Goal: Information Seeking & Learning: Learn about a topic

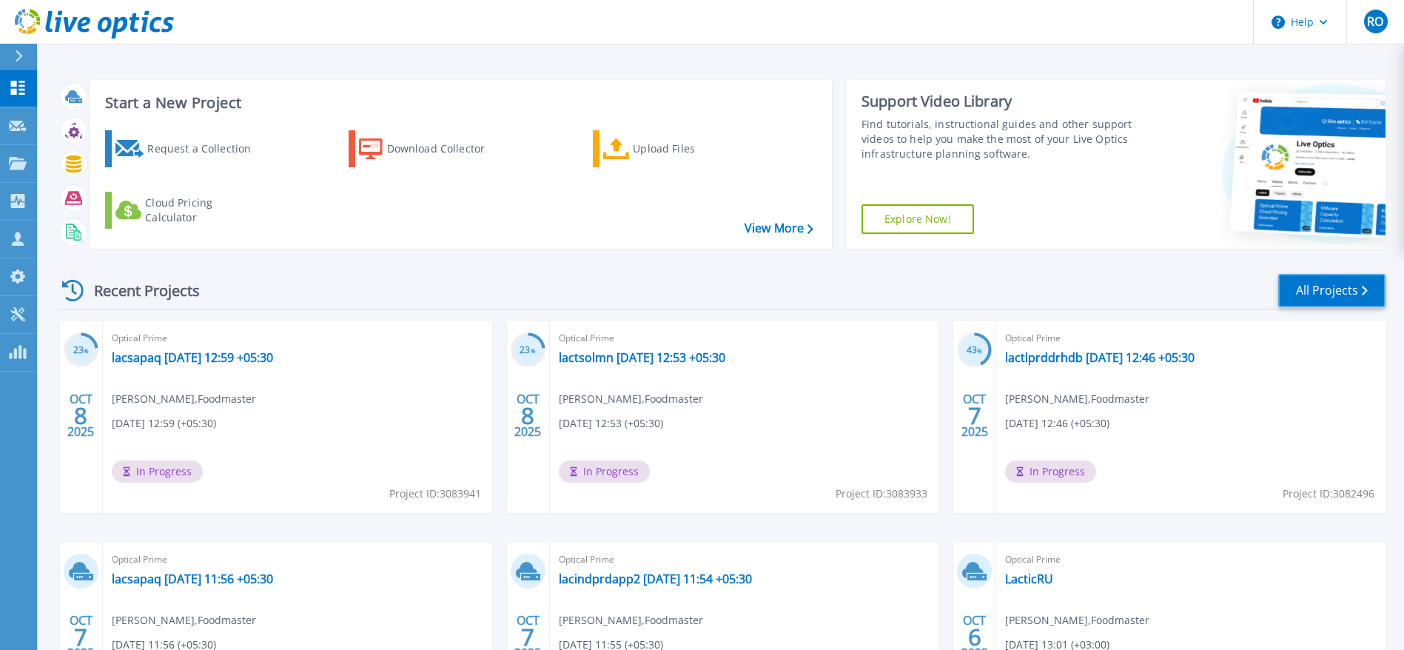
click at [1340, 295] on link "All Projects" at bounding box center [1331, 290] width 107 height 33
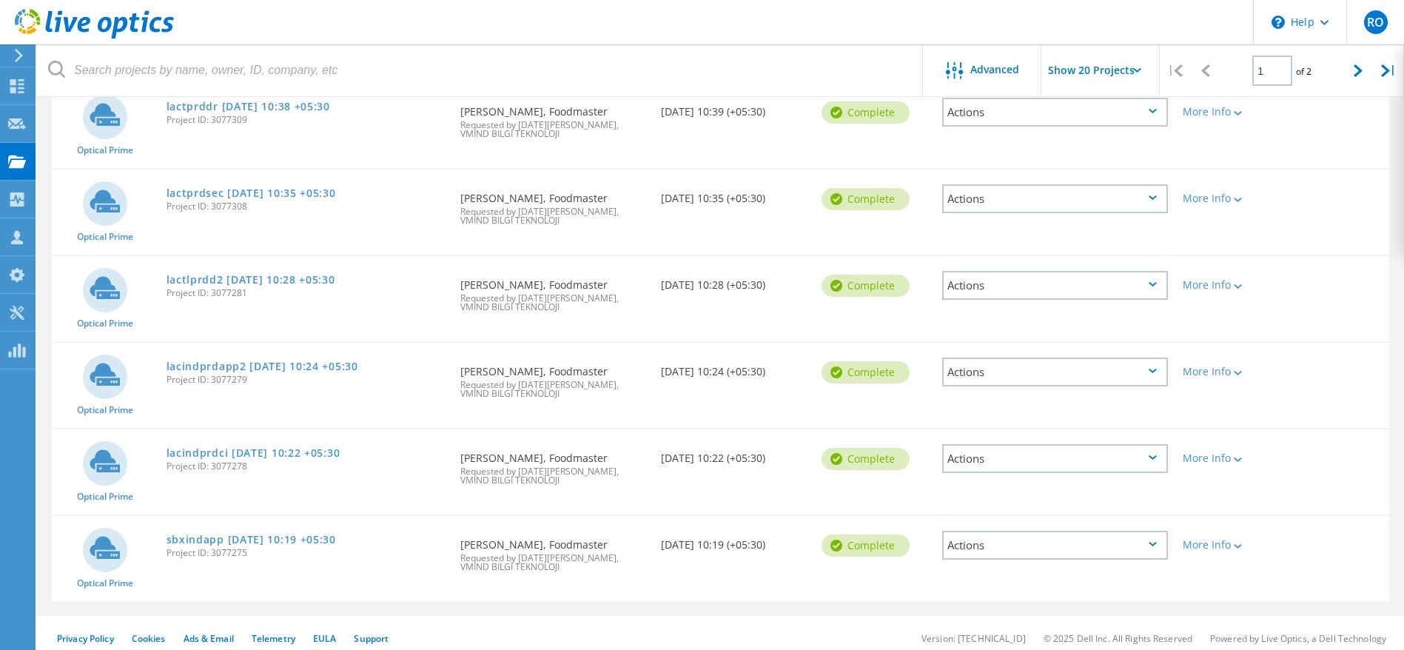
scroll to position [1070, 0]
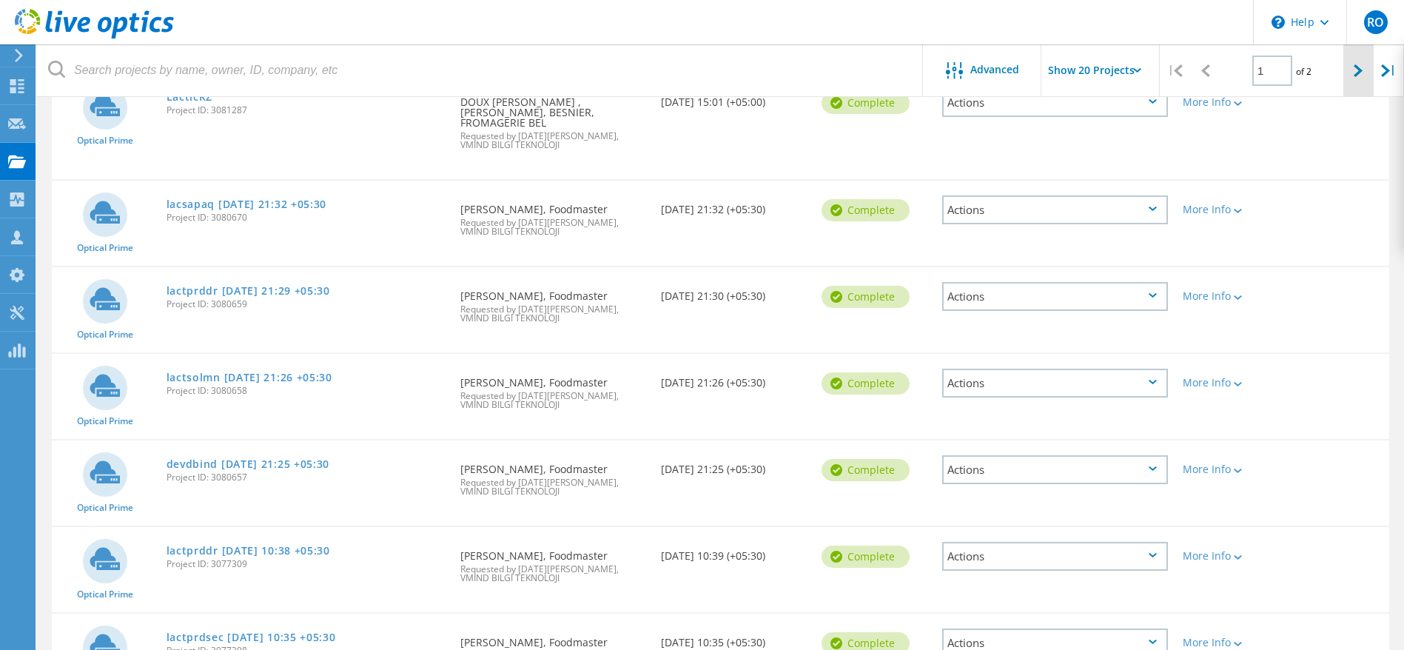
click at [1354, 73] on icon at bounding box center [1357, 70] width 9 height 13
type input "2"
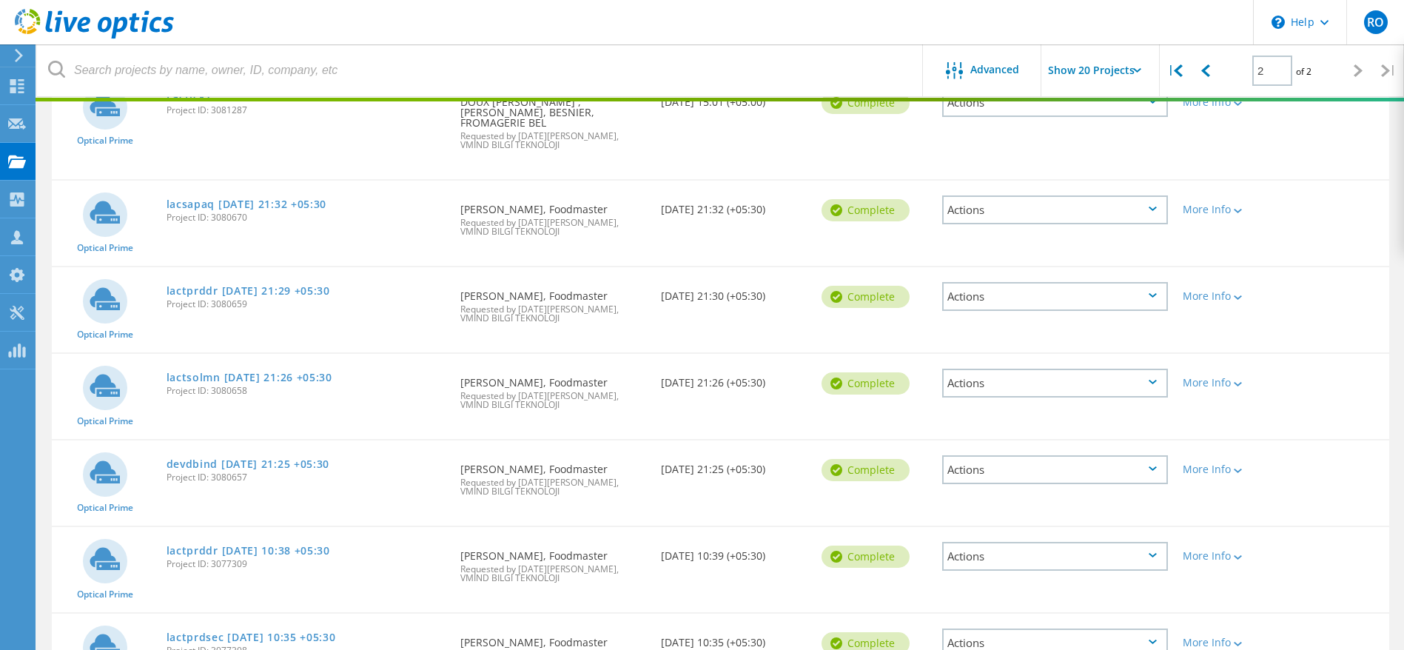
scroll to position [201, 0]
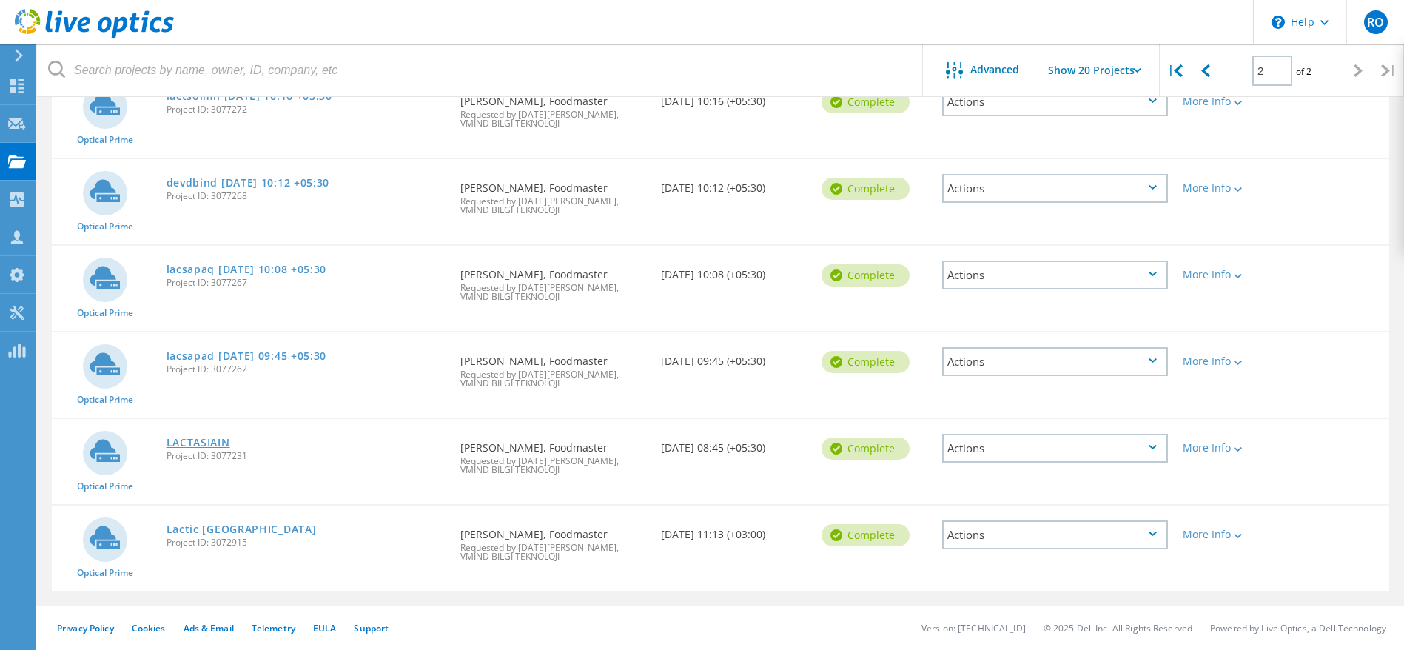
click at [182, 439] on link "LACTASIAIN" at bounding box center [198, 442] width 64 height 10
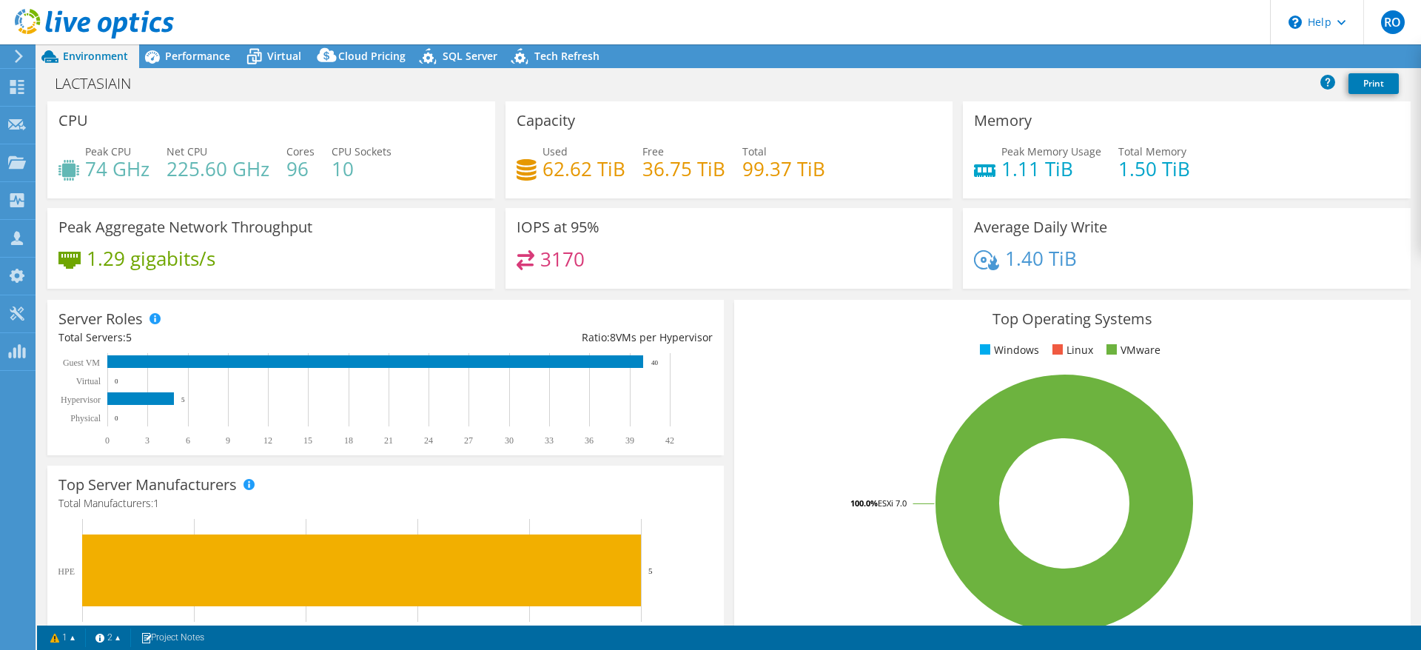
select select "USD"
click at [195, 58] on span "Performance" at bounding box center [197, 56] width 65 height 14
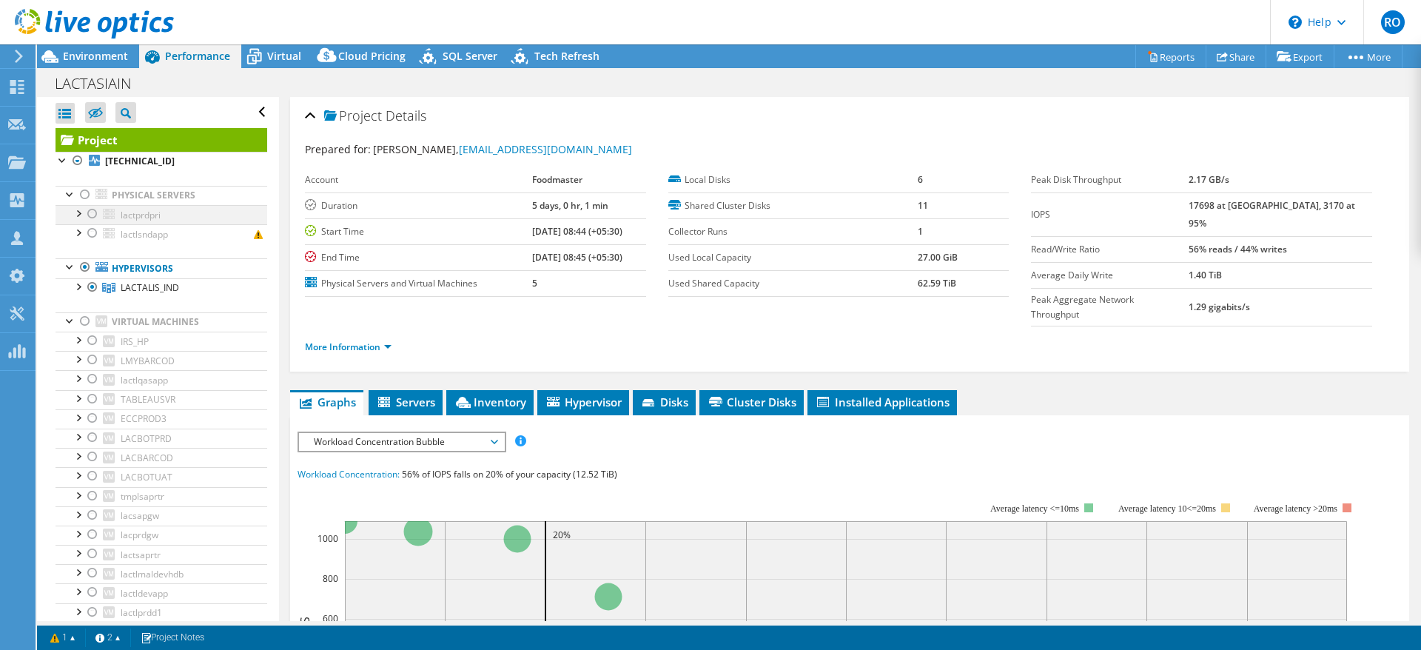
click at [77, 212] on div at bounding box center [77, 212] width 15 height 15
click at [77, 231] on div at bounding box center [77, 231] width 15 height 15
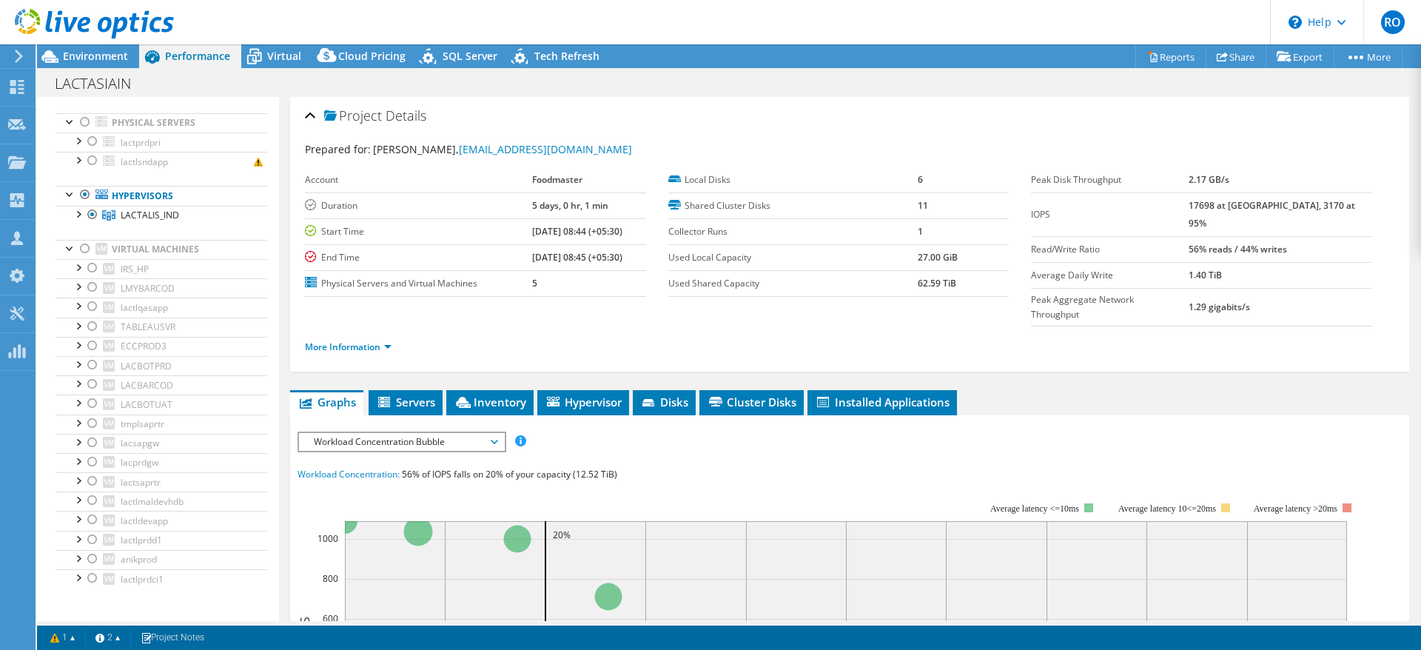
scroll to position [75, 0]
click at [86, 243] on div at bounding box center [85, 246] width 15 height 18
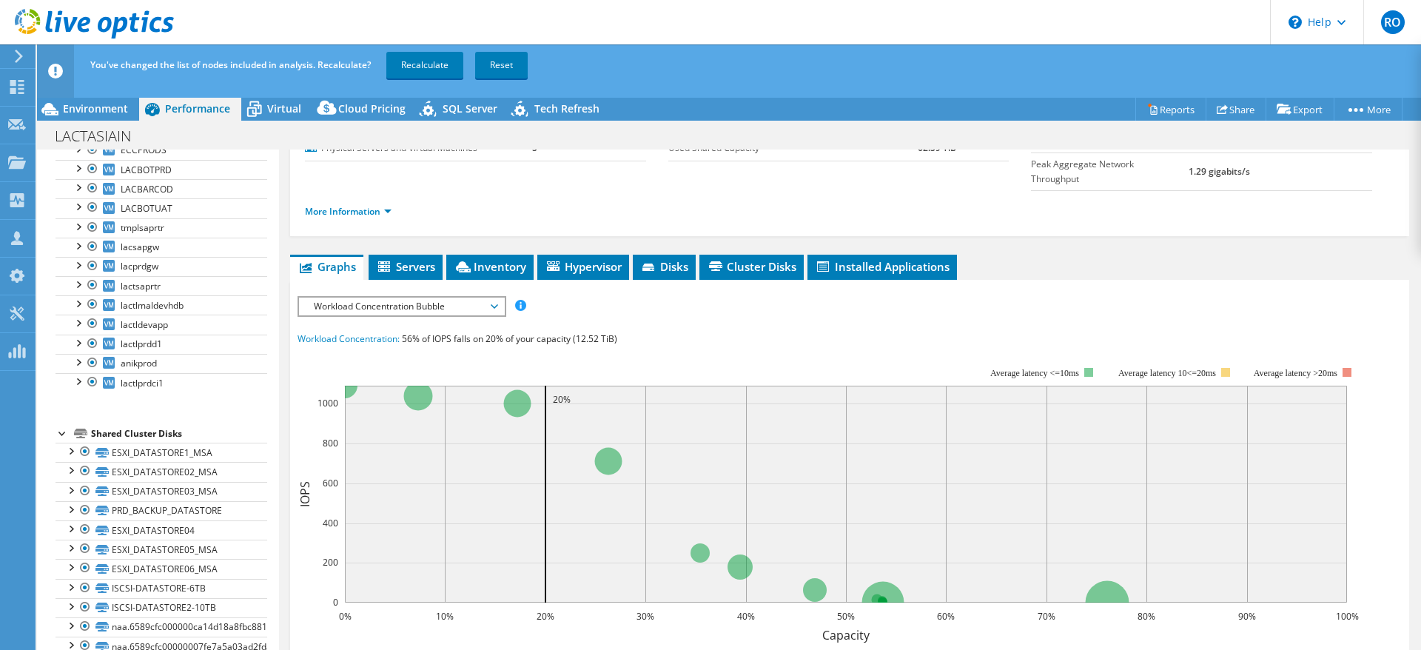
scroll to position [190, 0]
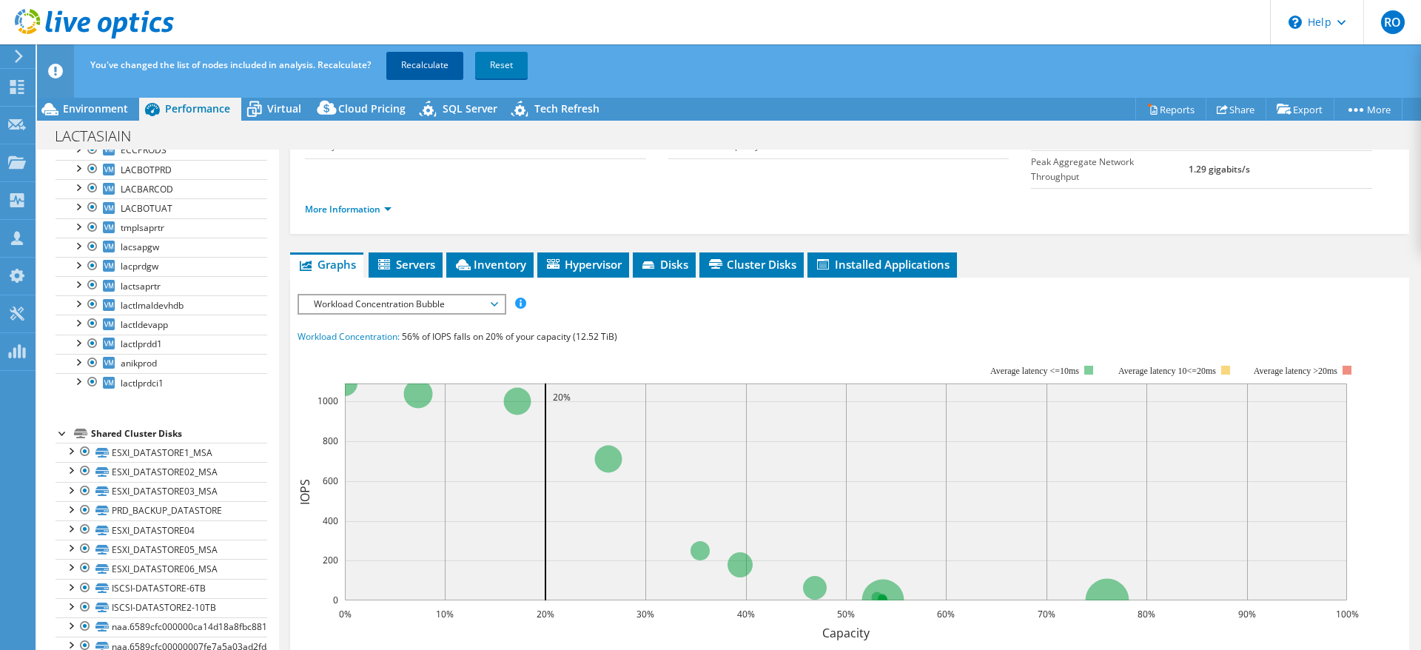
click at [428, 66] on link "Recalculate" at bounding box center [424, 65] width 77 height 27
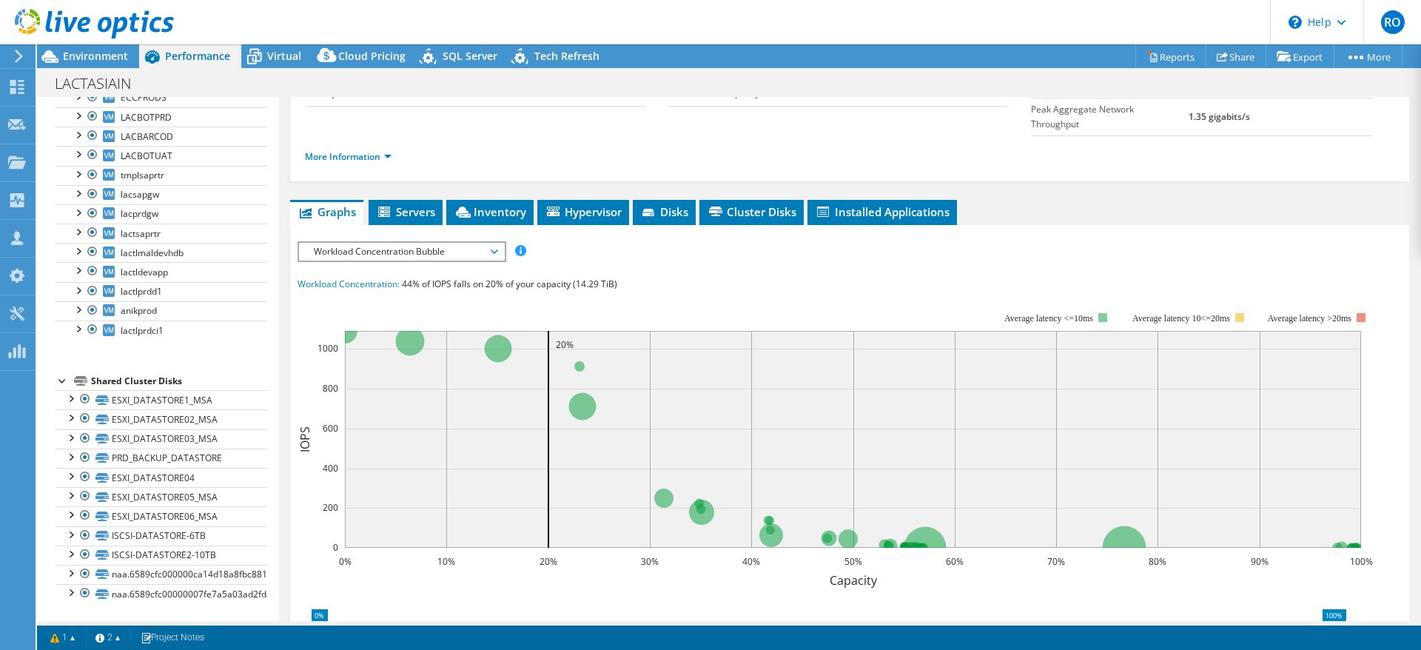
scroll to position [0, 0]
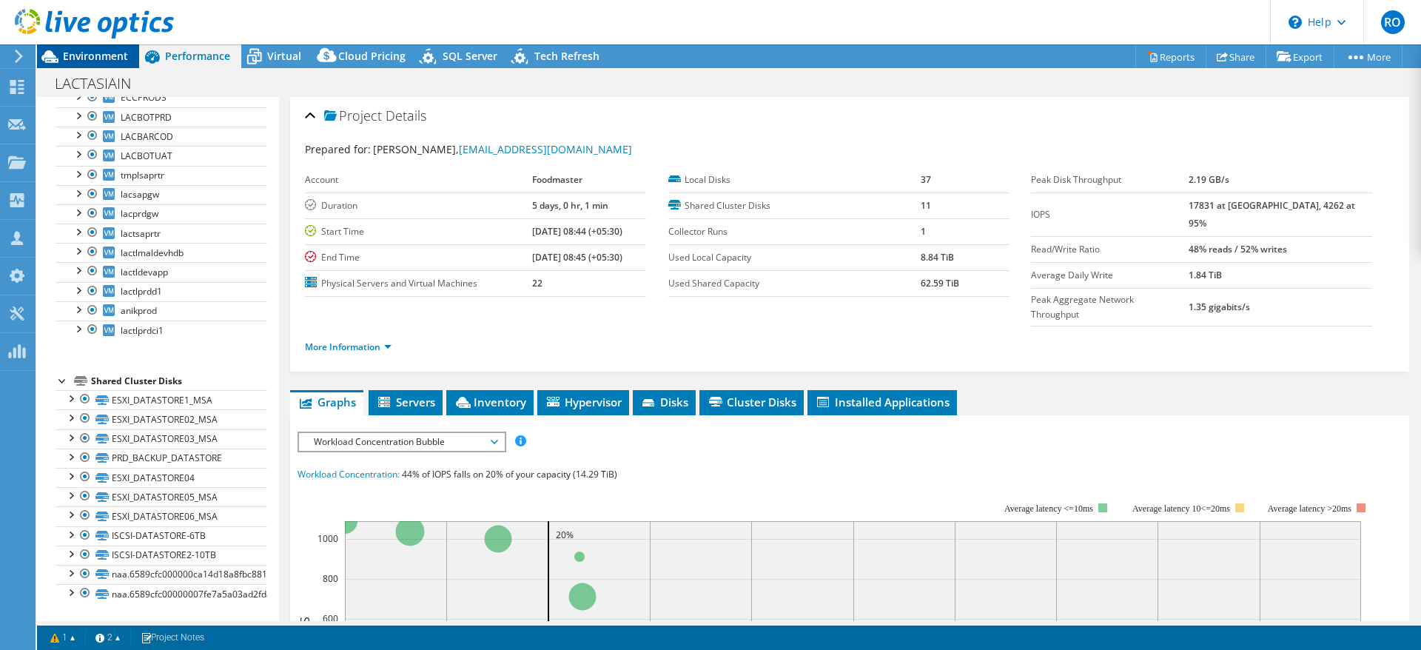
click at [94, 55] on span "Environment" at bounding box center [95, 56] width 65 height 14
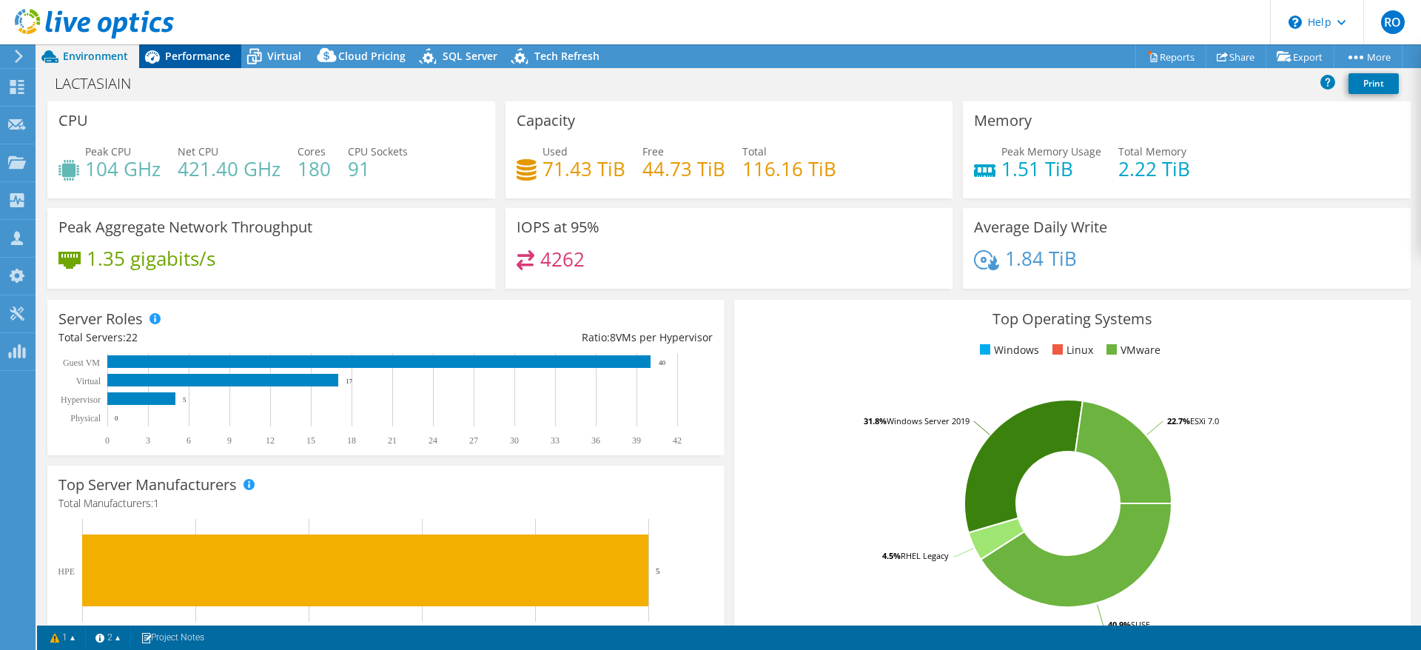
click at [195, 55] on span "Performance" at bounding box center [197, 56] width 65 height 14
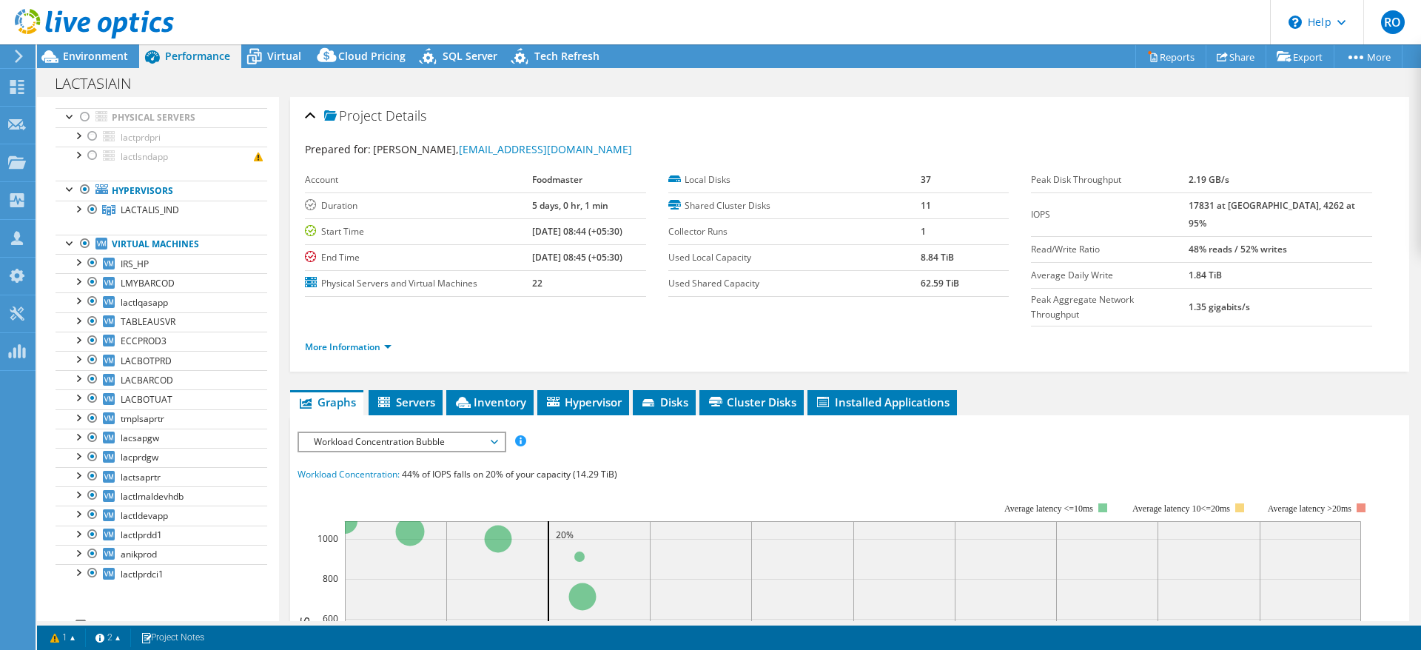
scroll to position [75, 0]
click at [95, 51] on span "Environment" at bounding box center [95, 56] width 65 height 14
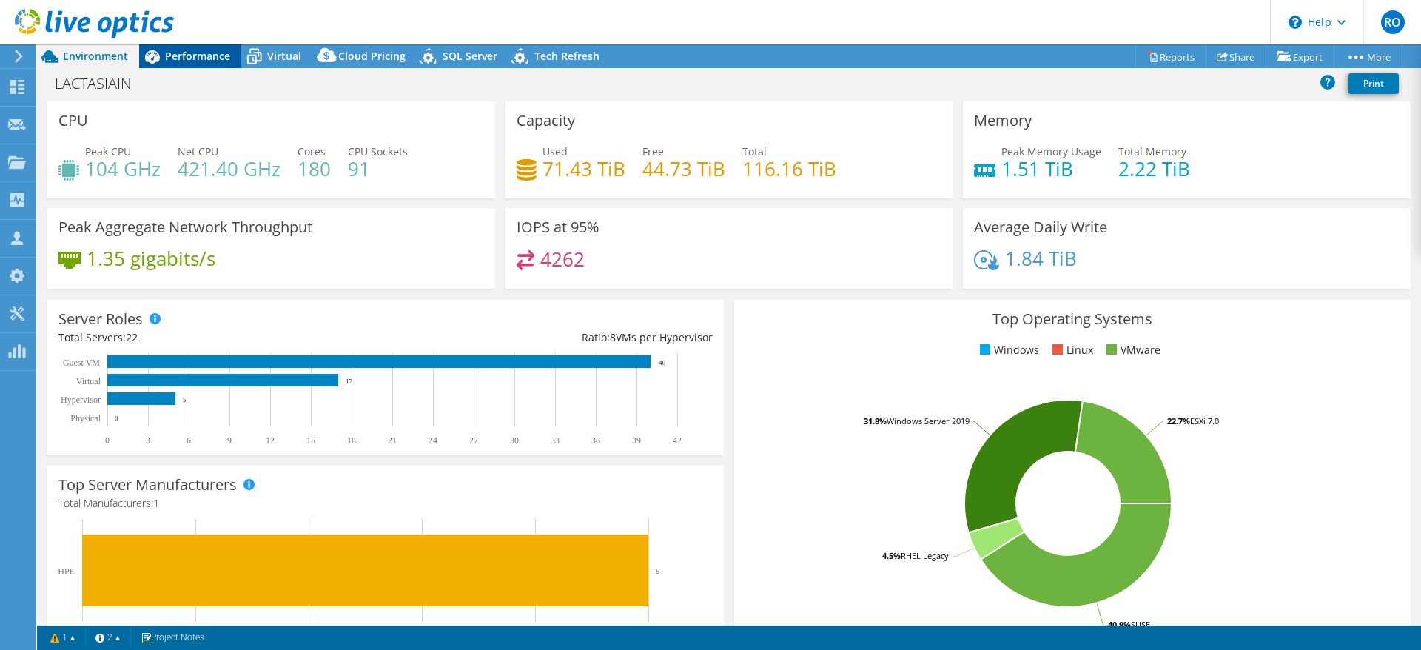
click at [201, 55] on span "Performance" at bounding box center [197, 56] width 65 height 14
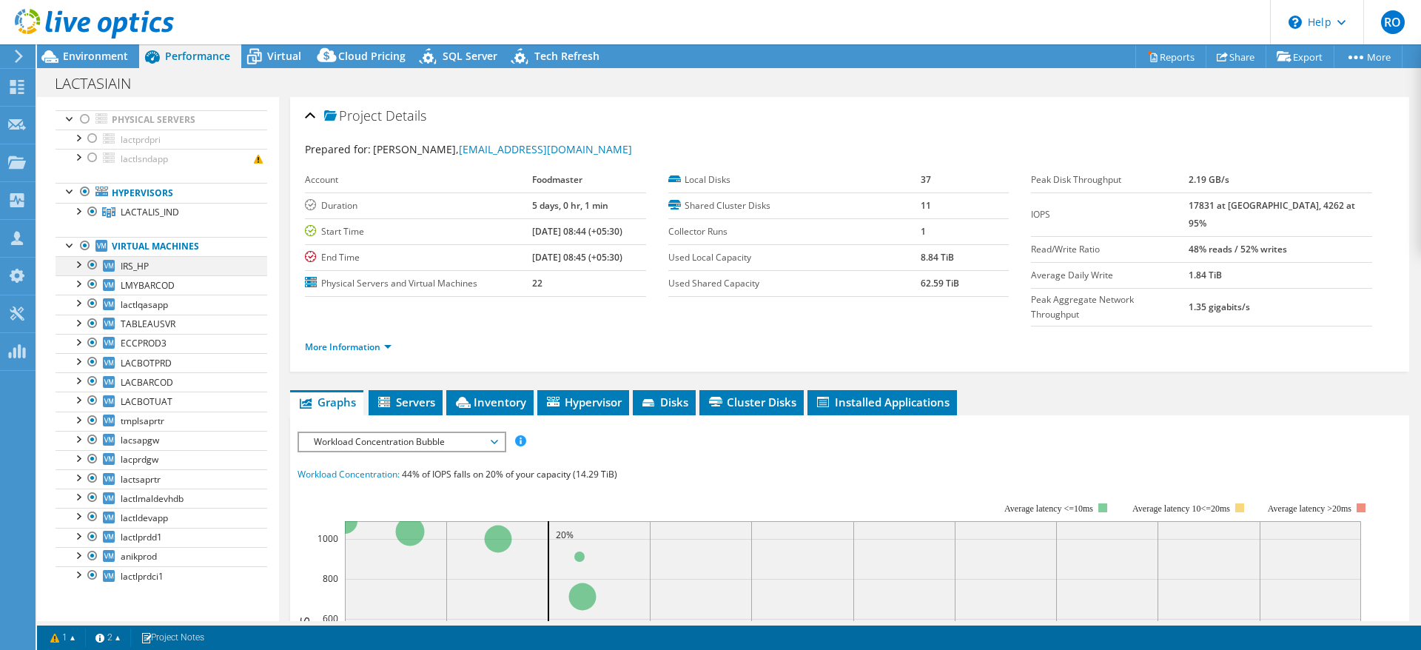
click at [78, 266] on div at bounding box center [77, 263] width 15 height 15
click at [83, 243] on div at bounding box center [85, 246] width 15 height 18
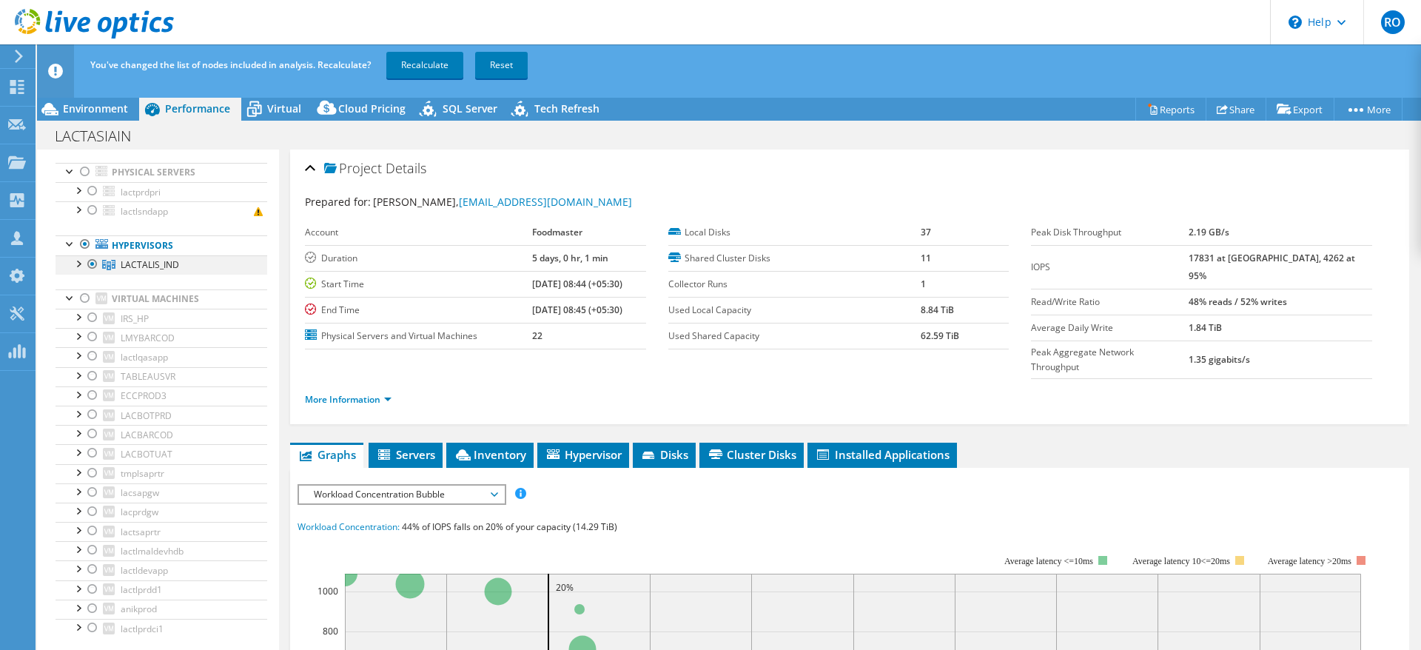
click at [78, 264] on div at bounding box center [77, 262] width 15 height 15
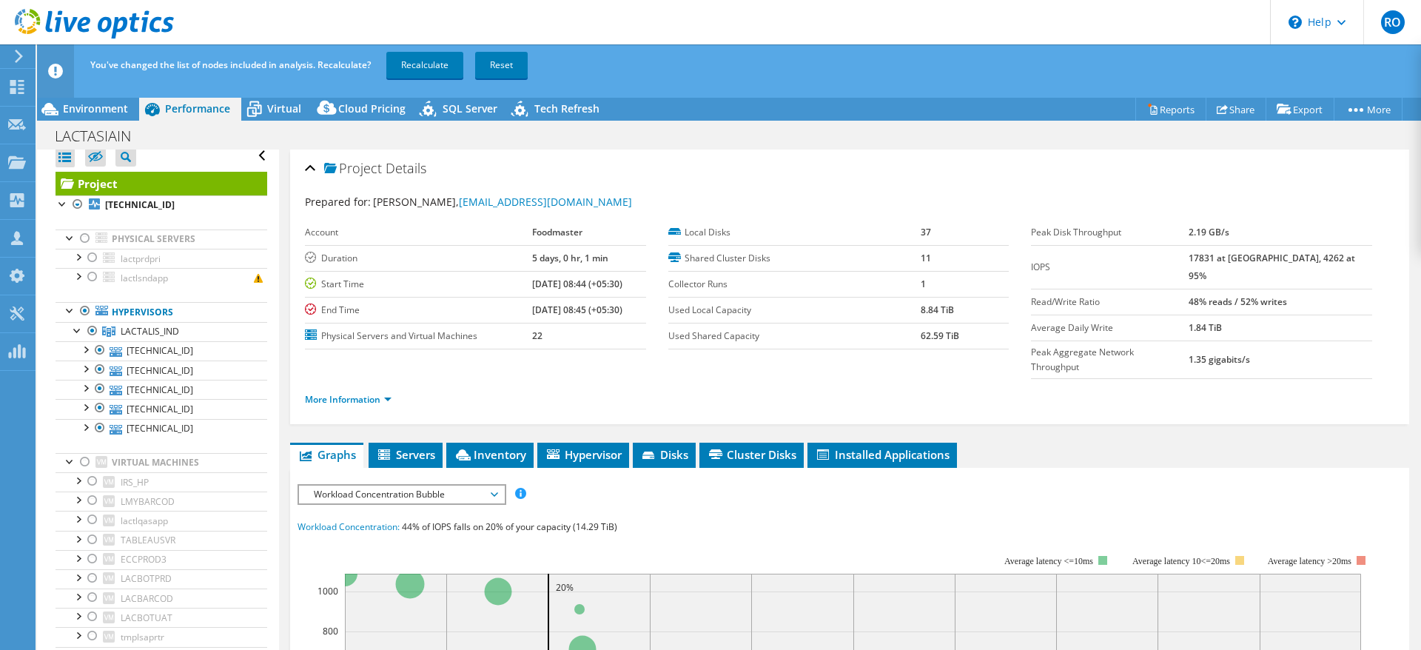
scroll to position [0, 0]
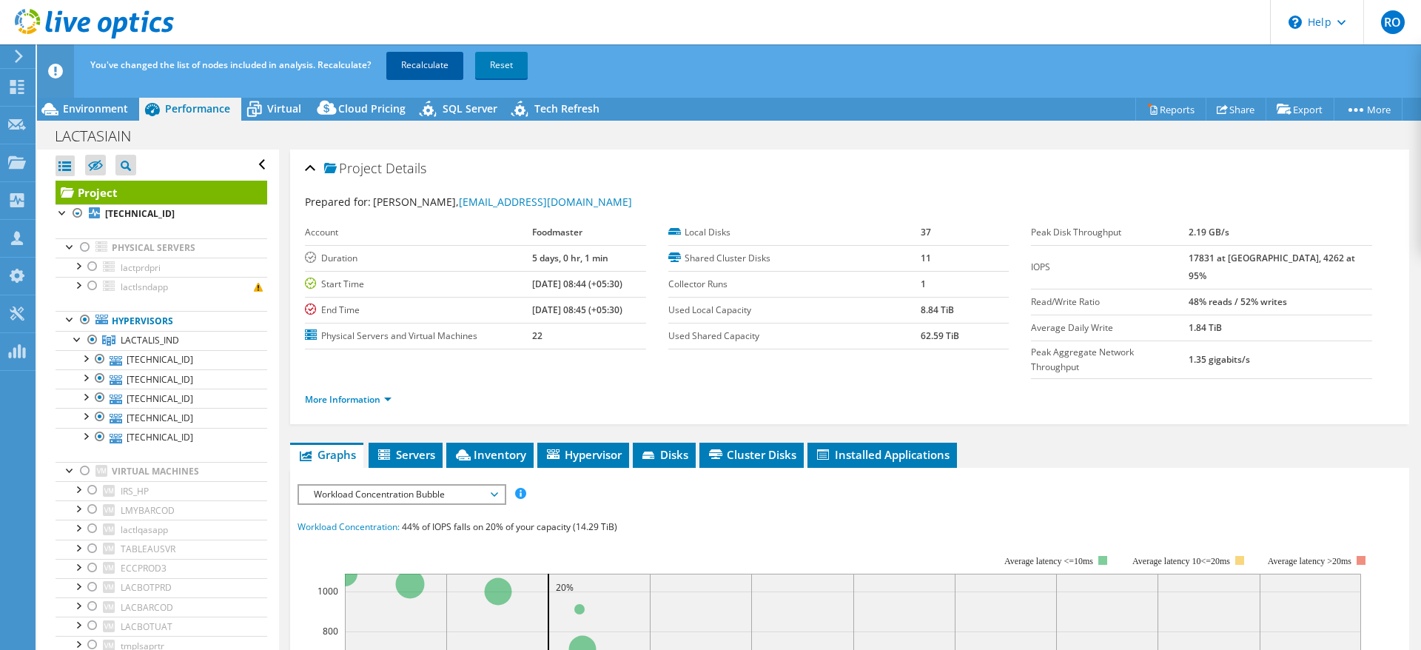
click at [422, 62] on link "Recalculate" at bounding box center [424, 65] width 77 height 27
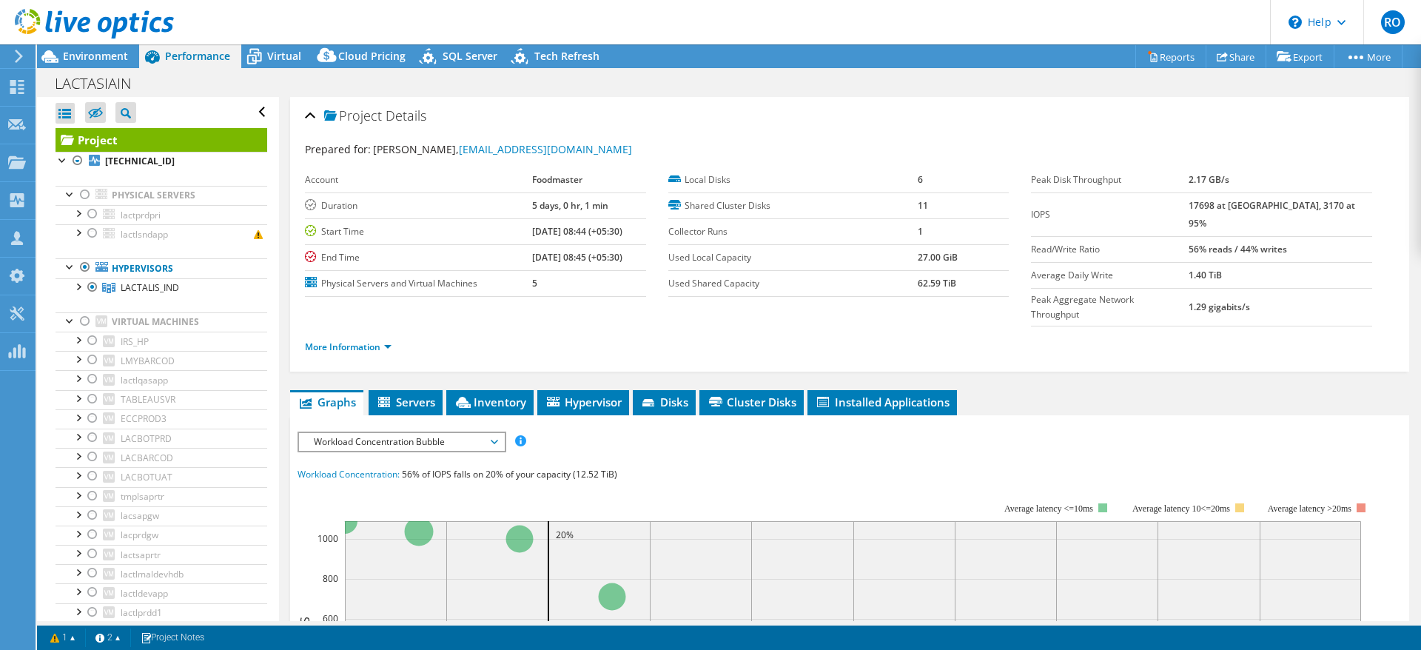
click at [95, 47] on div at bounding box center [87, 25] width 174 height 50
click at [89, 57] on span "Environment" at bounding box center [95, 56] width 65 height 14
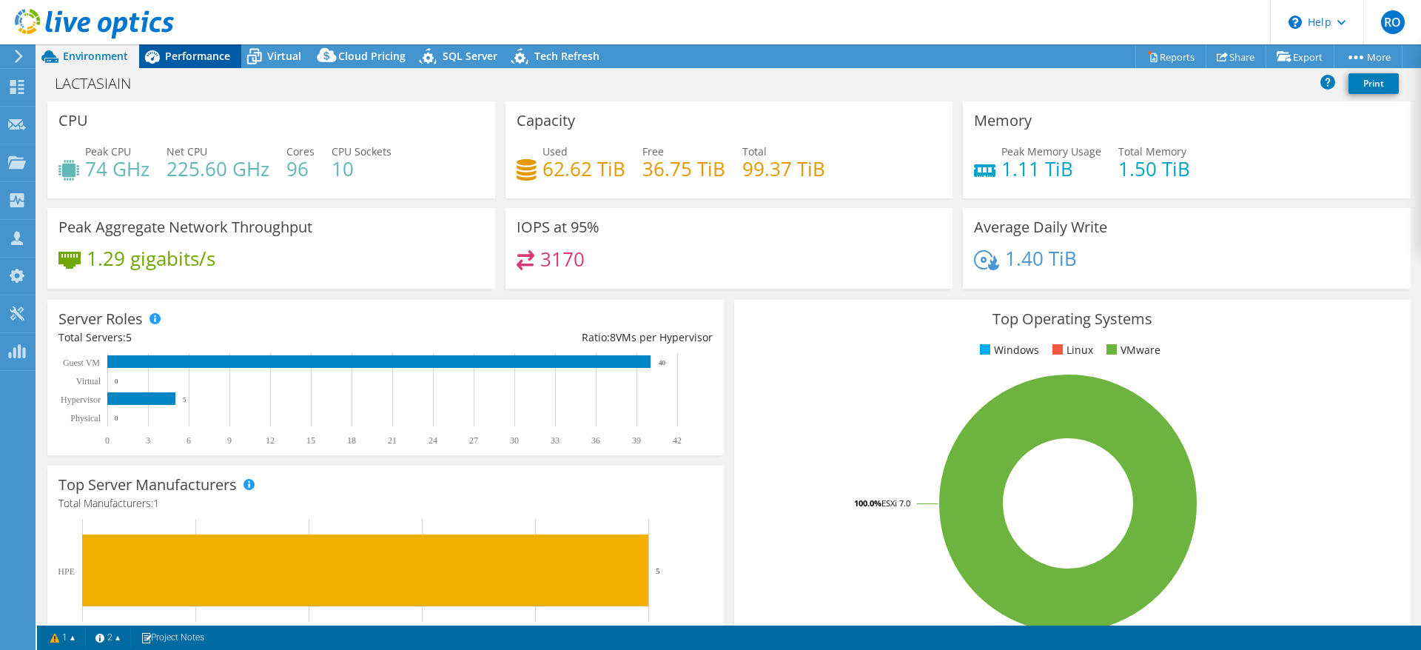
click at [189, 54] on span "Performance" at bounding box center [197, 56] width 65 height 14
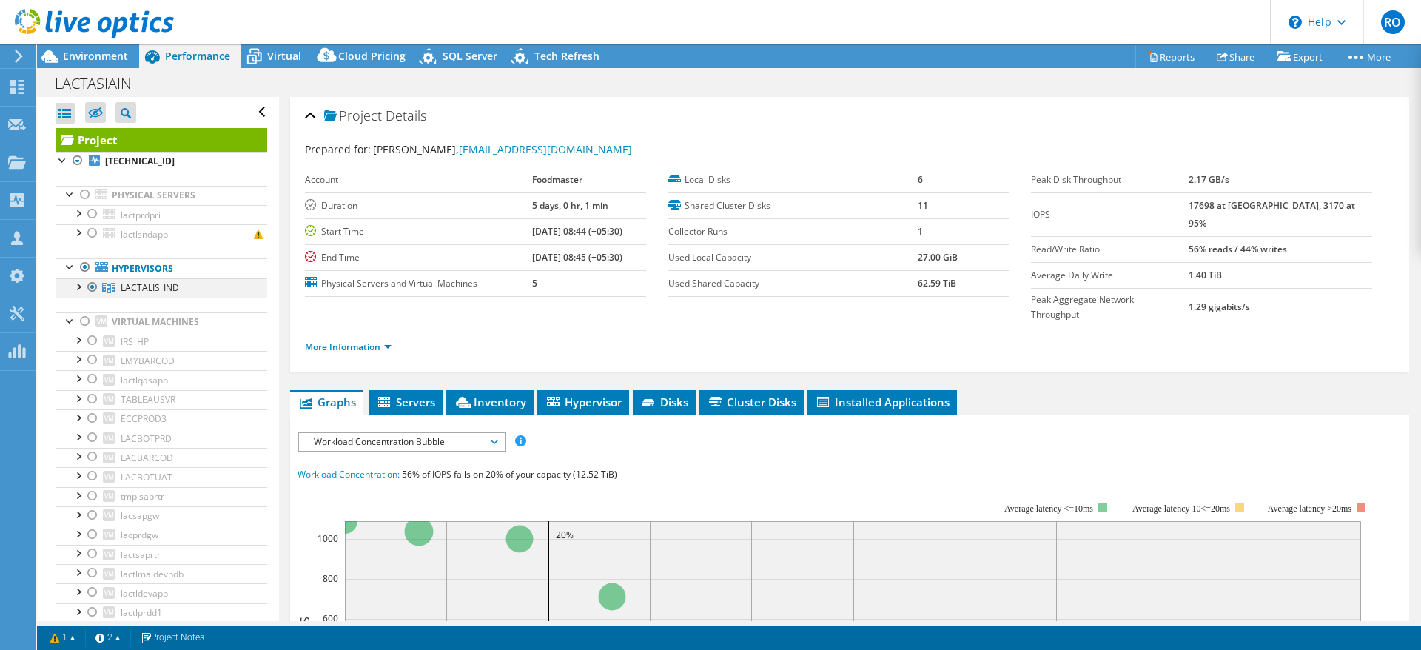
click at [80, 287] on div at bounding box center [77, 285] width 15 height 15
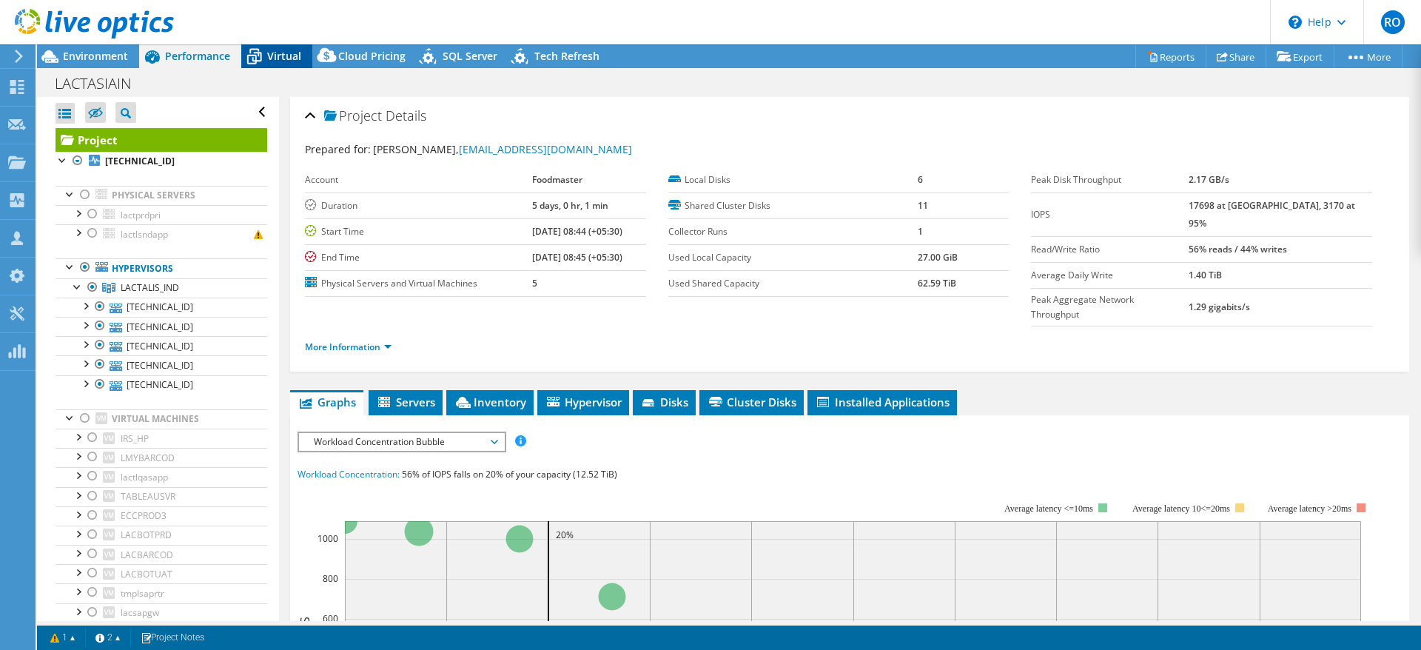
click at [279, 56] on span "Virtual" at bounding box center [284, 56] width 34 height 14
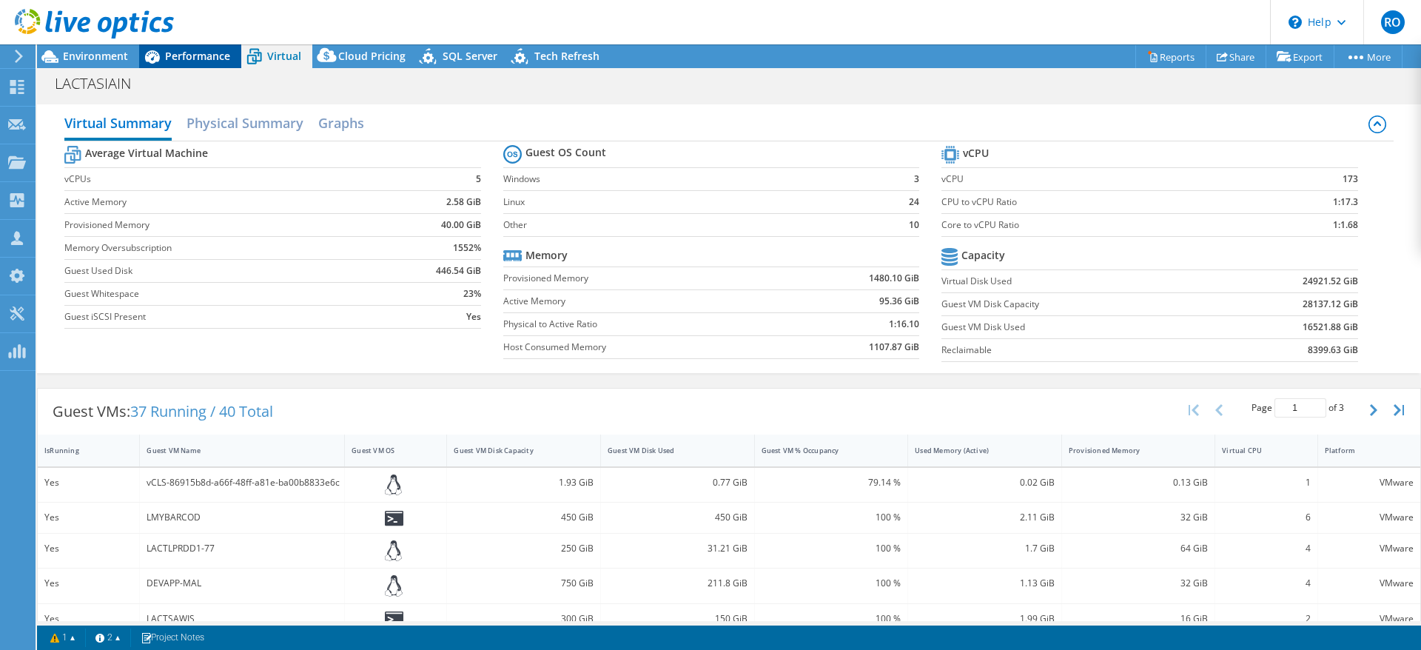
click at [190, 58] on span "Performance" at bounding box center [197, 56] width 65 height 14
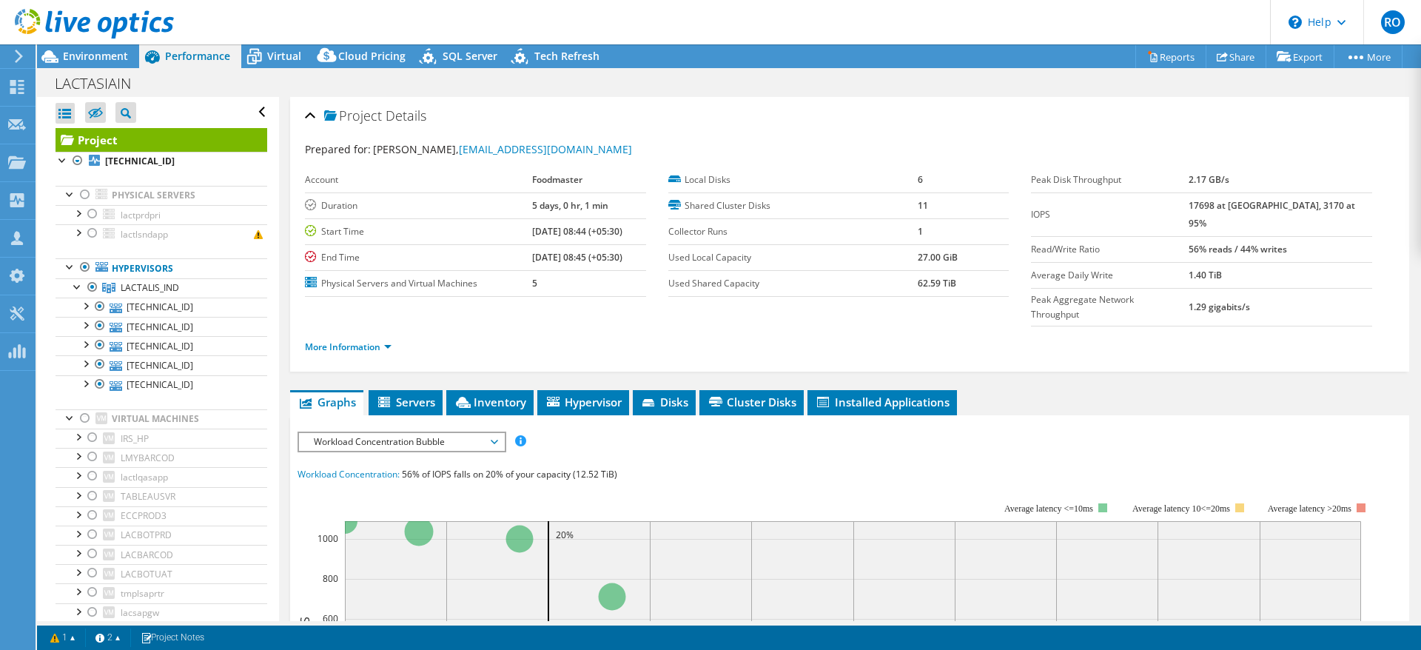
click at [19, 50] on icon at bounding box center [18, 56] width 11 height 13
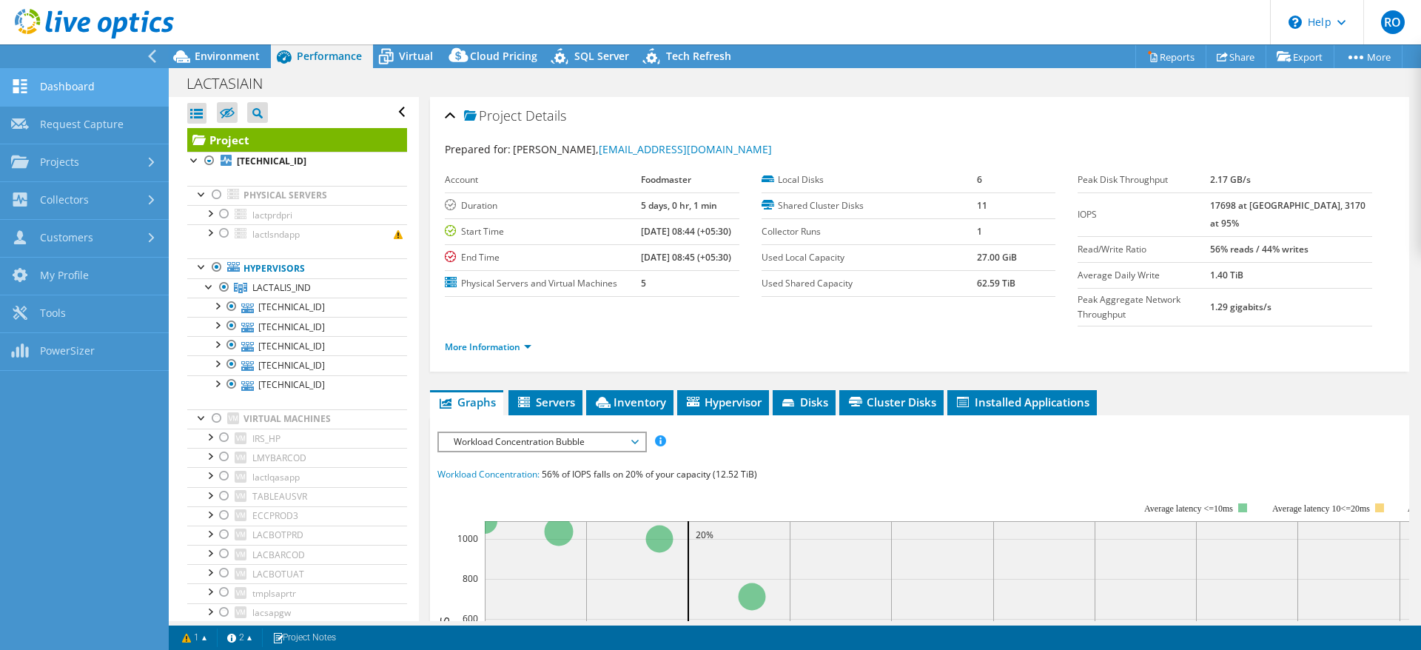
click at [80, 84] on link "Dashboard" at bounding box center [84, 88] width 169 height 38
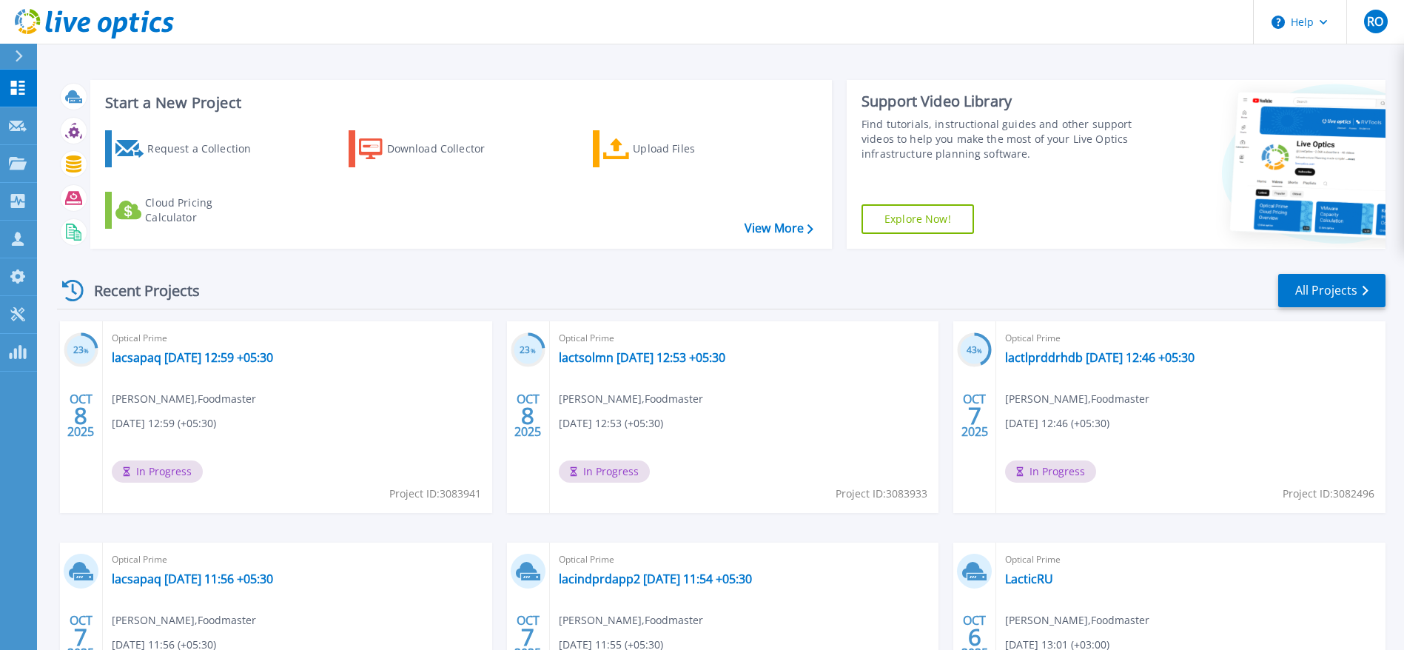
scroll to position [170, 0]
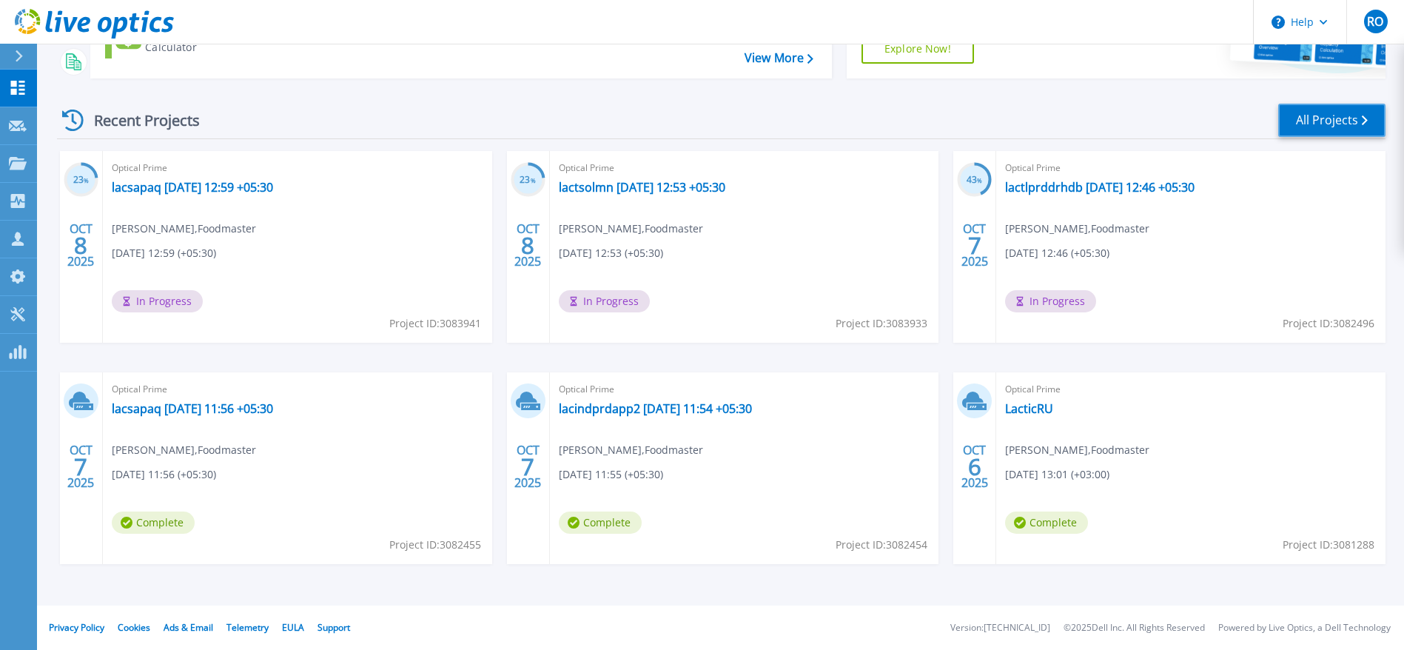
click at [1326, 122] on link "All Projects" at bounding box center [1331, 120] width 107 height 33
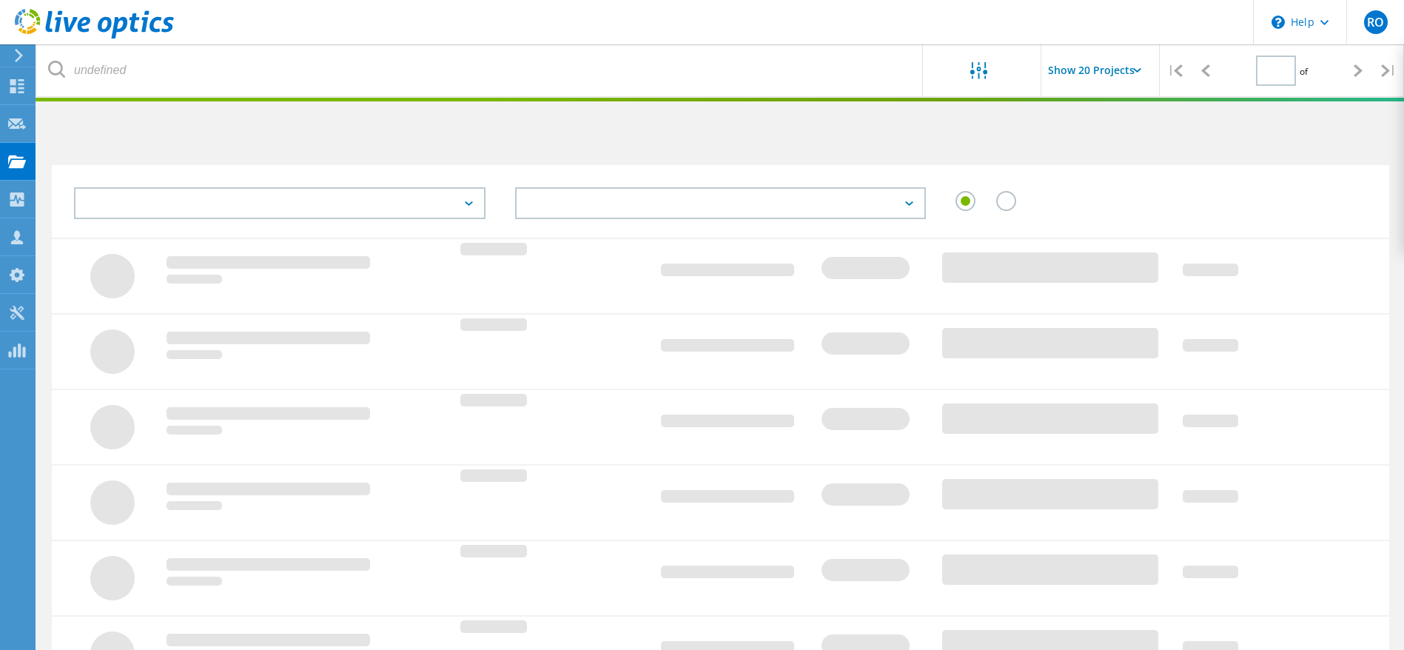
type input "2"
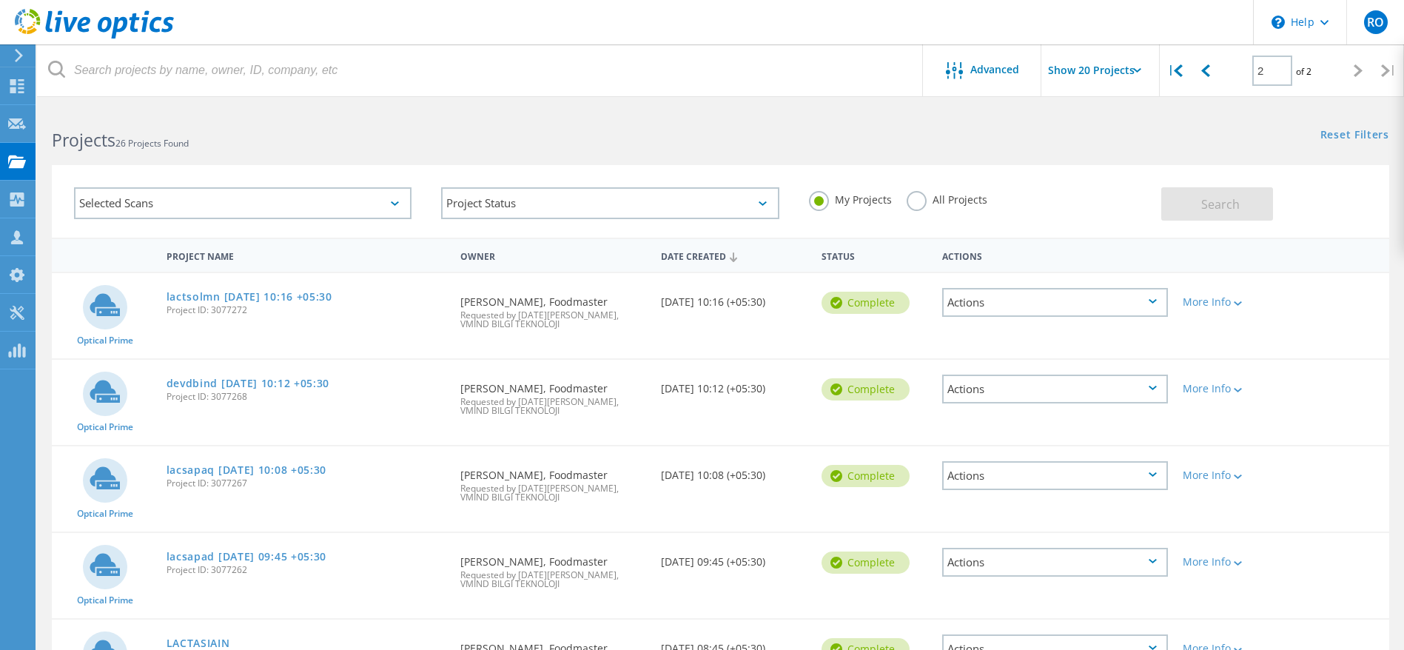
scroll to position [201, 0]
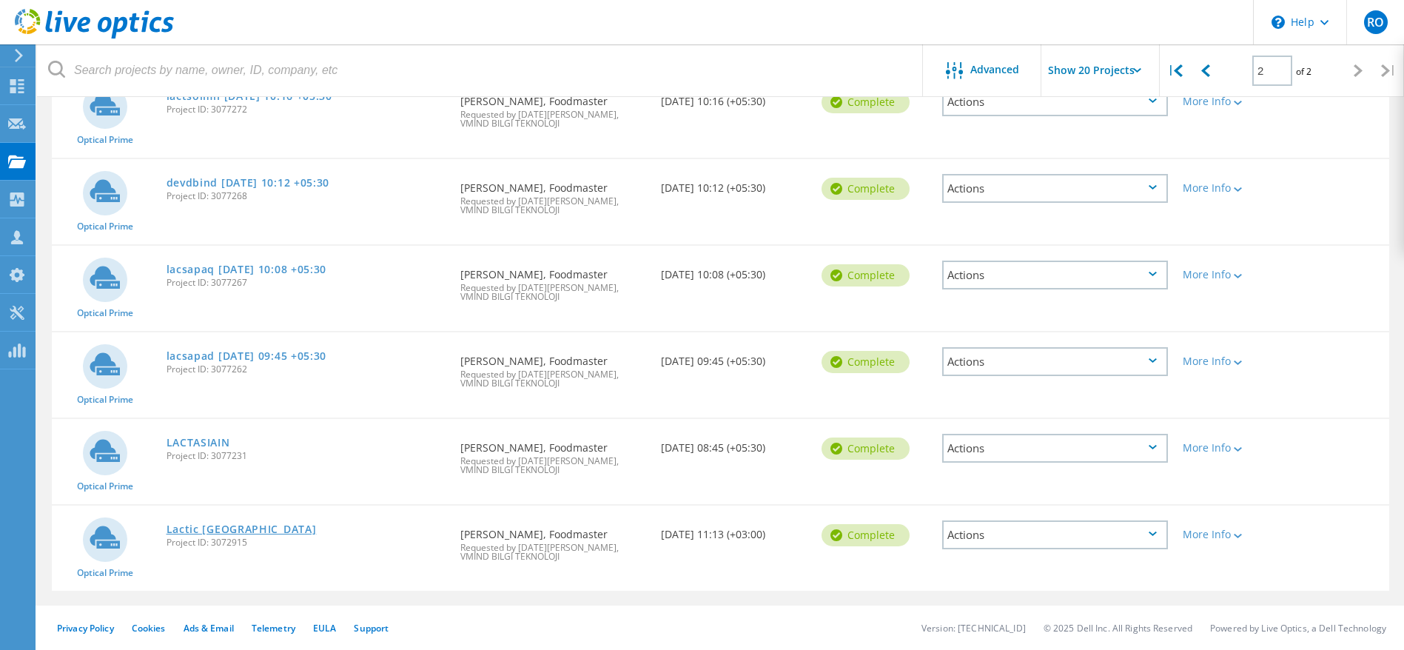
click at [198, 528] on link "Lactic [GEOGRAPHIC_DATA]" at bounding box center [241, 529] width 150 height 10
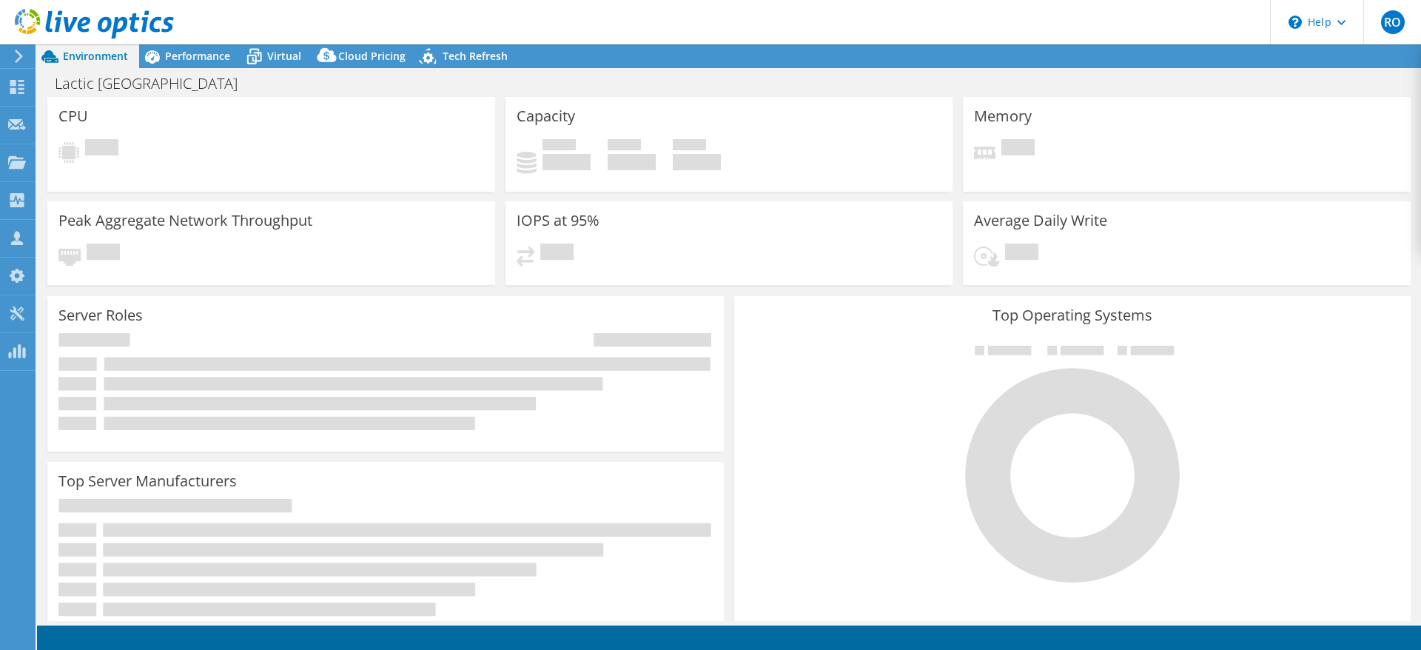
select select "USD"
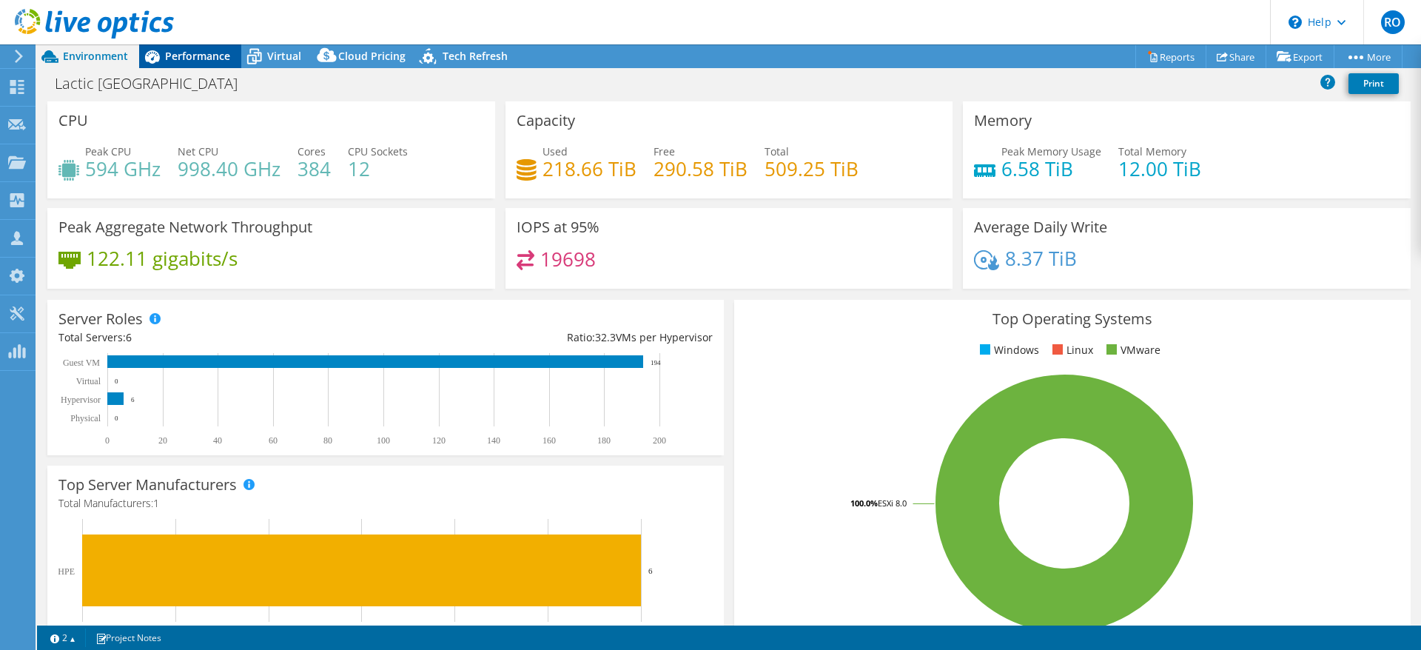
click at [185, 56] on span "Performance" at bounding box center [197, 56] width 65 height 14
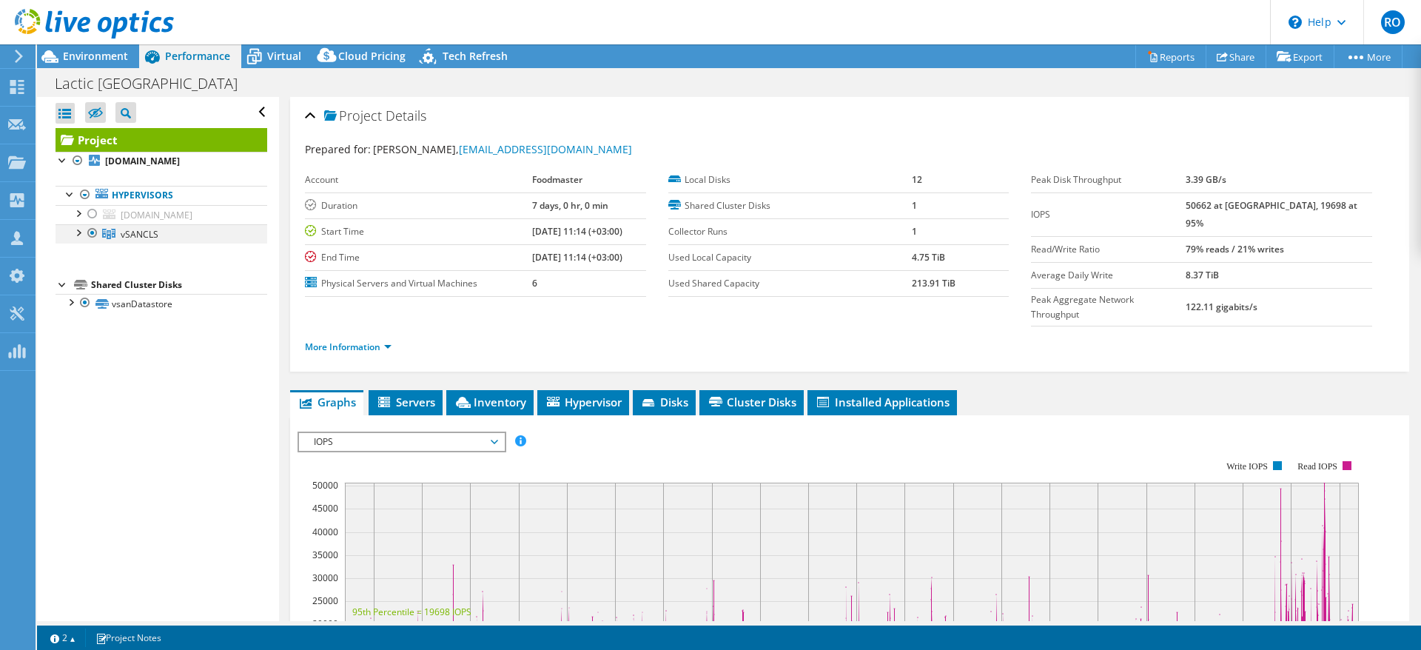
click at [77, 233] on div at bounding box center [77, 231] width 15 height 15
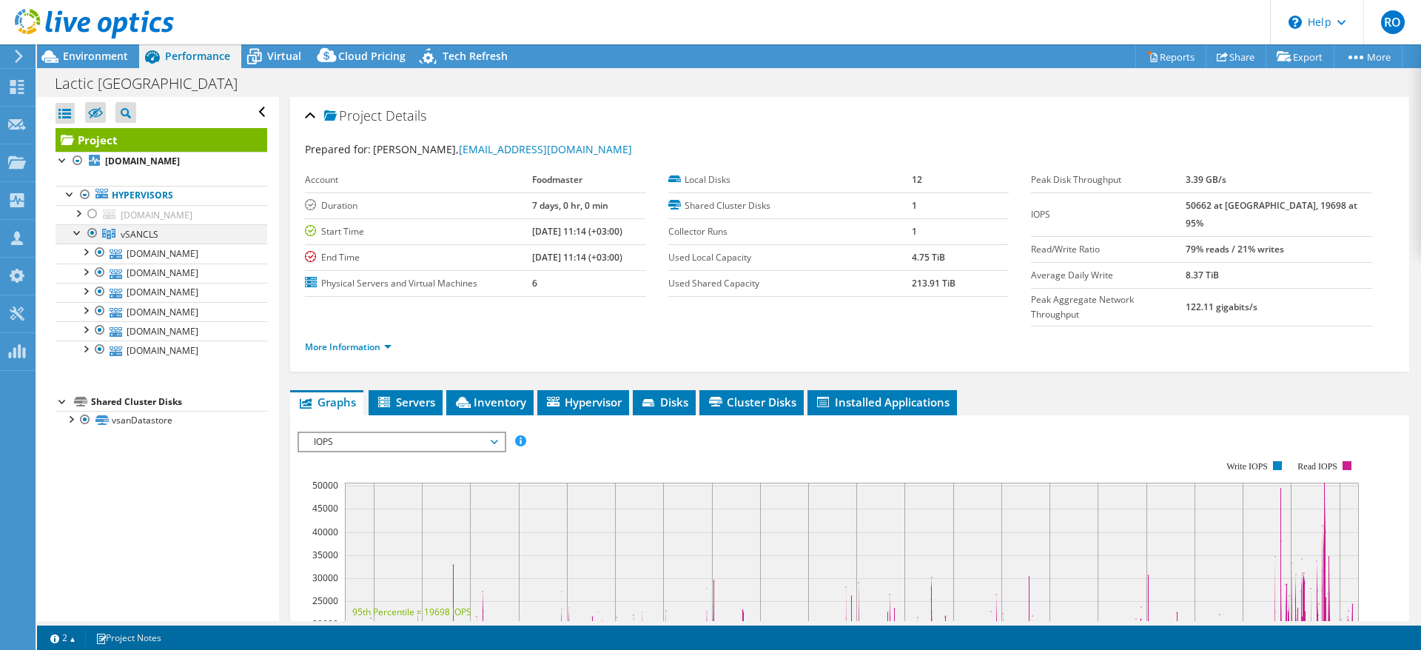
click at [77, 233] on div at bounding box center [77, 231] width 15 height 15
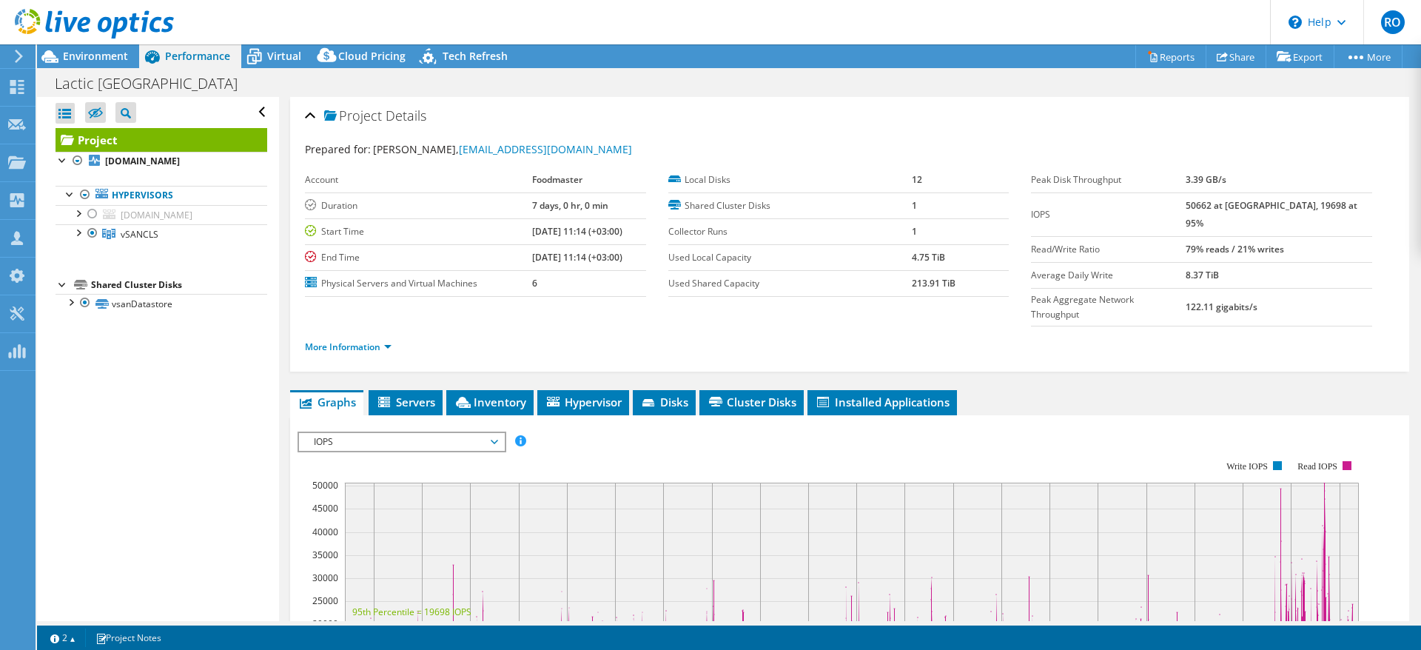
click at [17, 54] on icon at bounding box center [18, 56] width 11 height 13
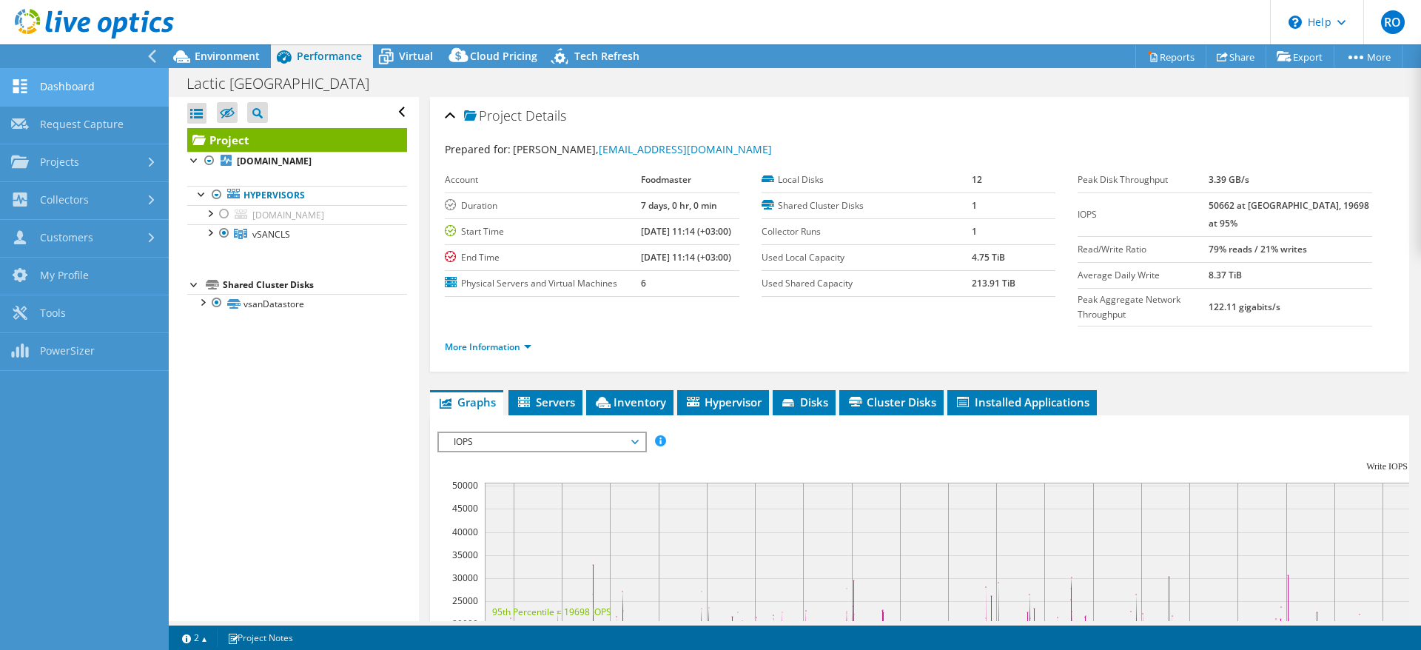
click at [70, 89] on link "Dashboard" at bounding box center [84, 88] width 169 height 38
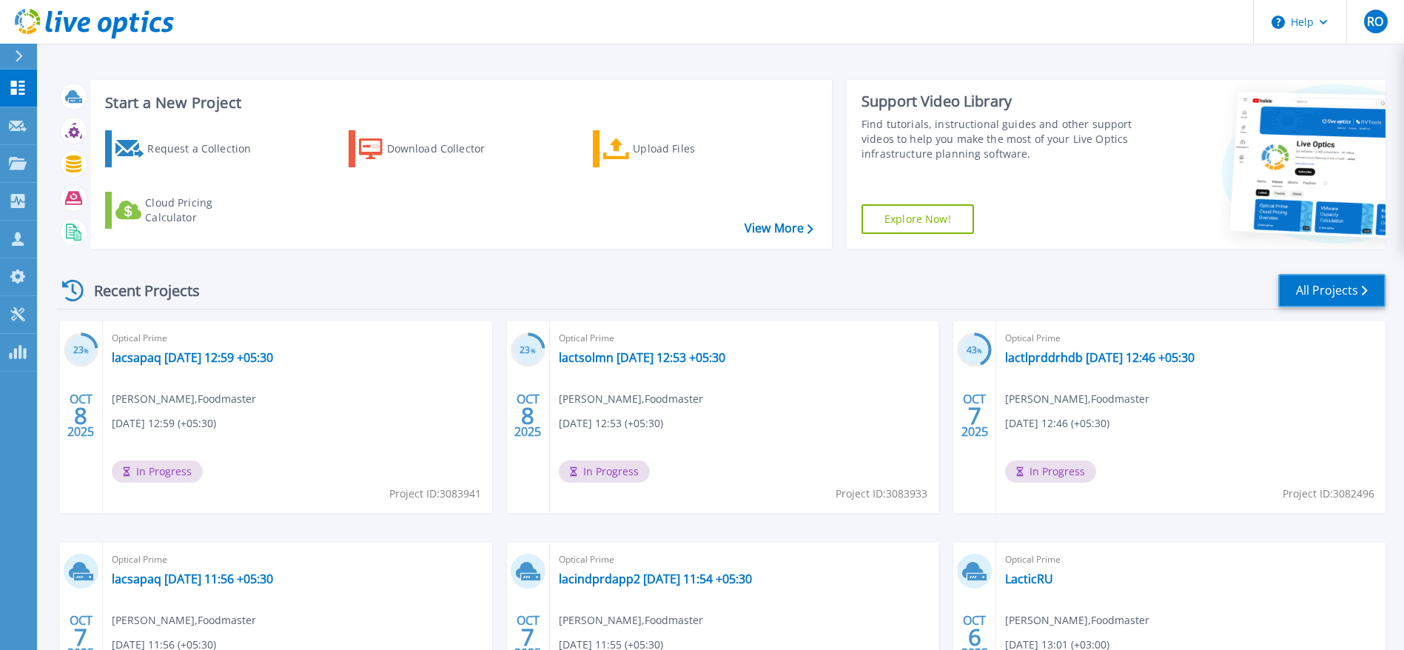
click at [1320, 292] on link "All Projects" at bounding box center [1331, 290] width 107 height 33
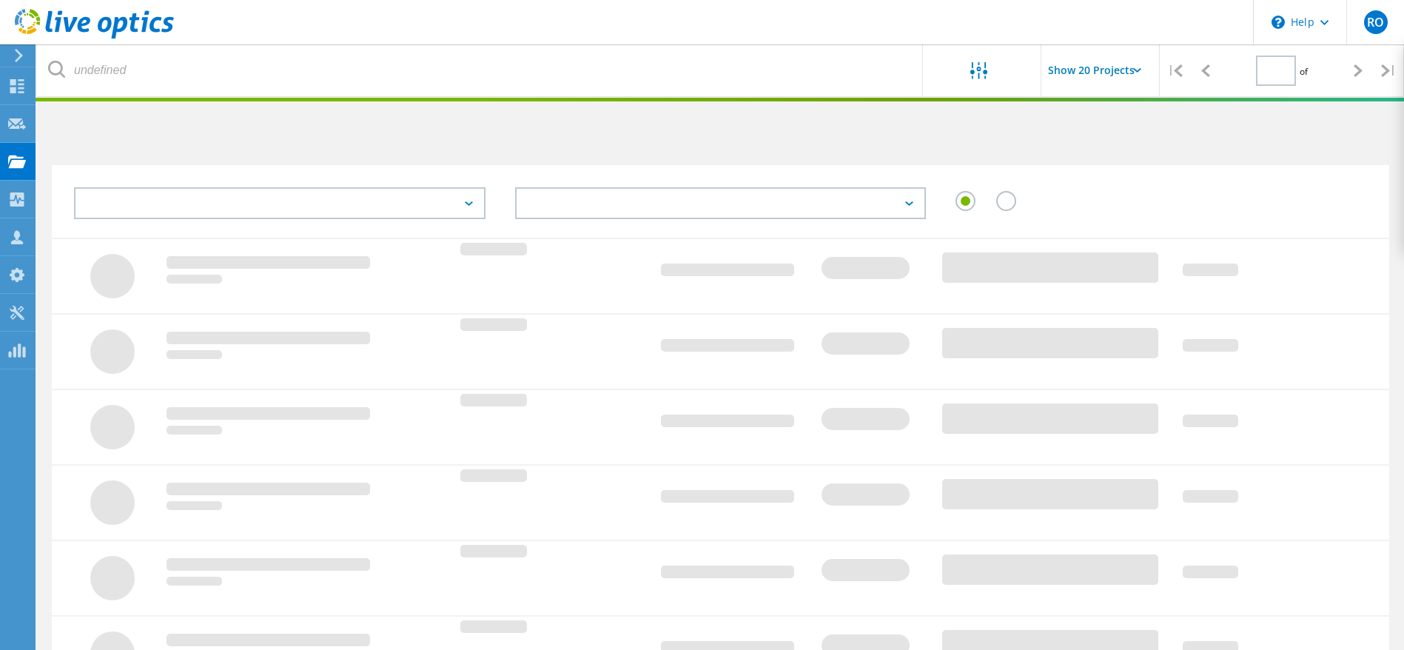
type input "2"
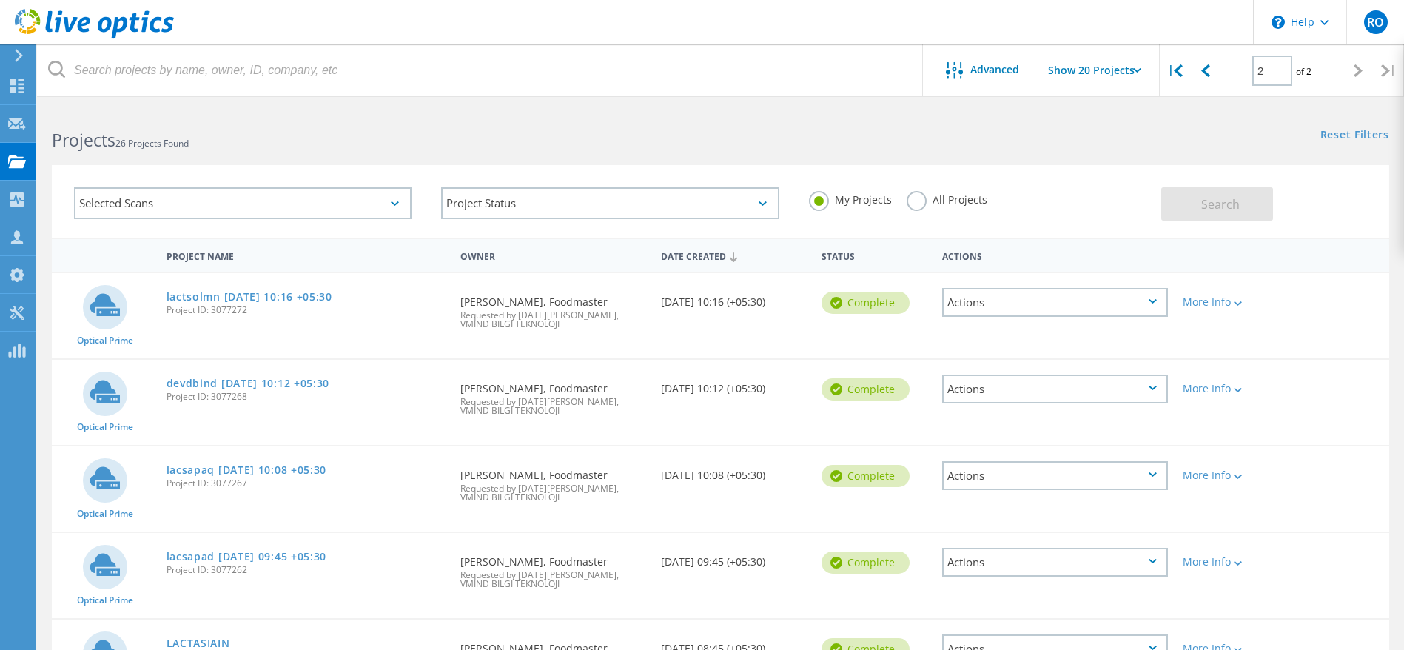
scroll to position [201, 0]
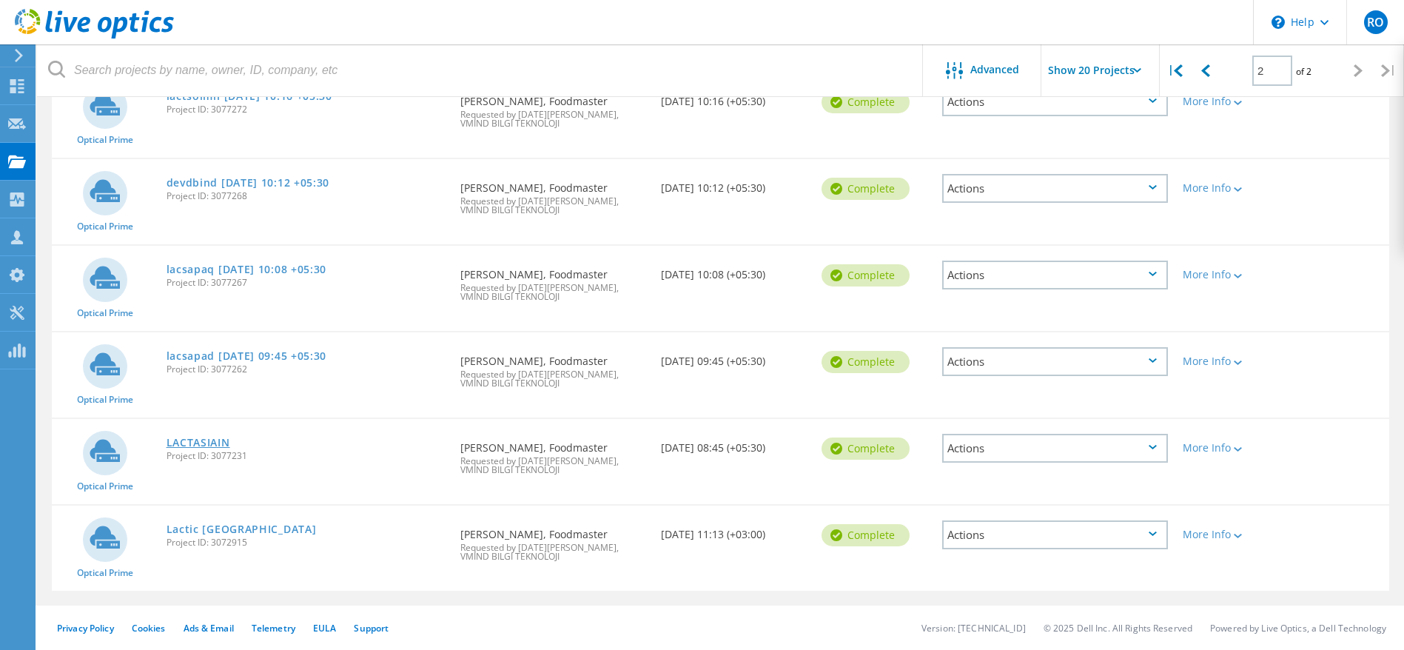
click at [183, 440] on link "LACTASIAIN" at bounding box center [198, 442] width 64 height 10
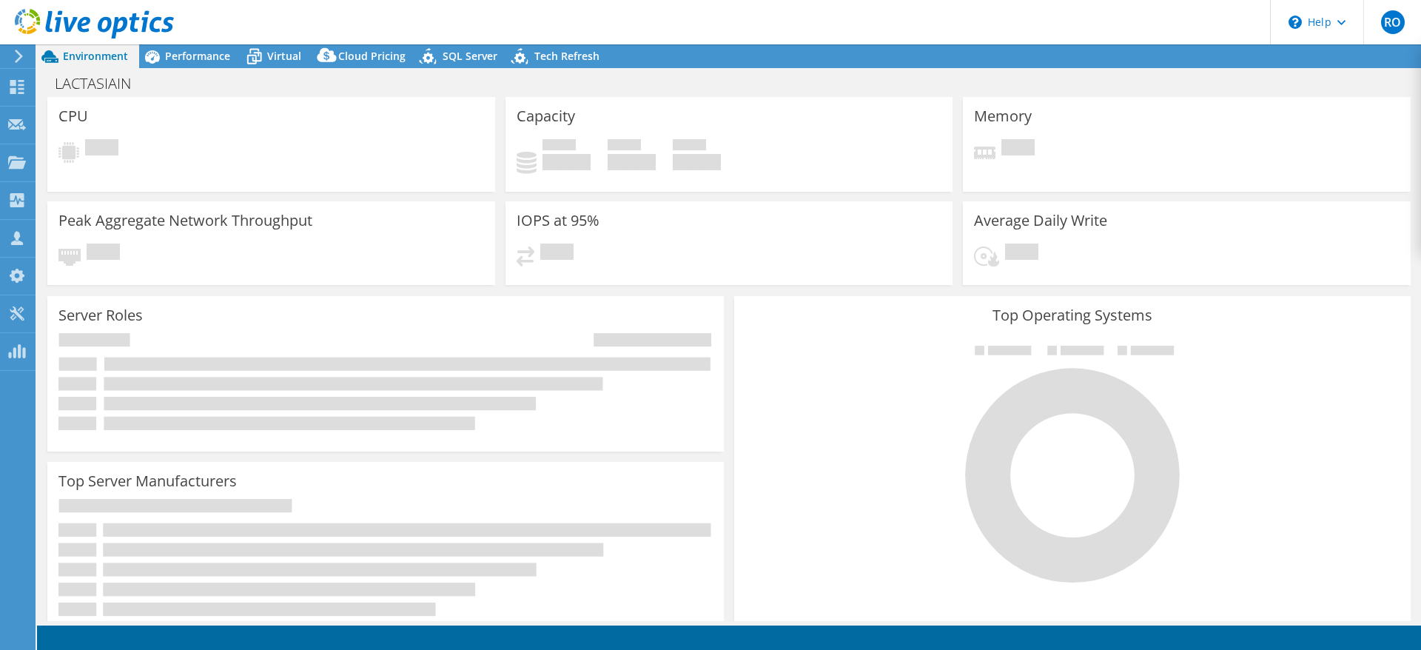
select select "USD"
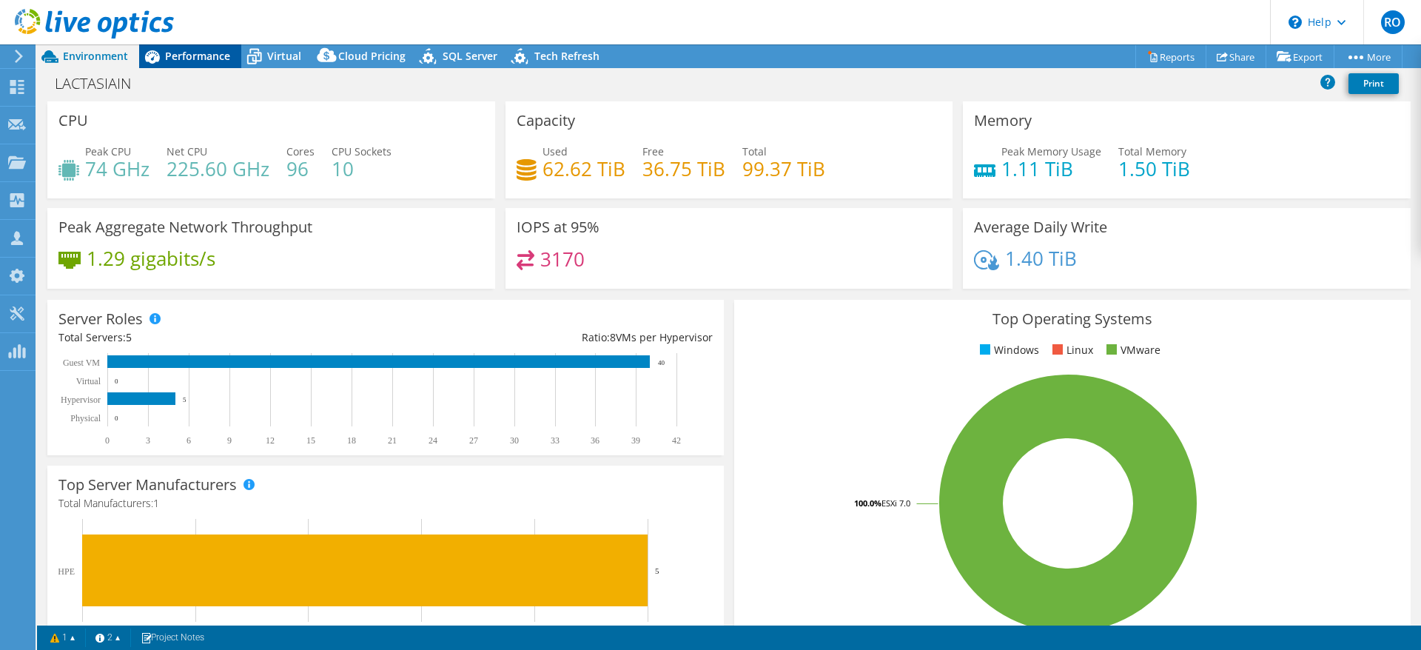
click at [192, 53] on span "Performance" at bounding box center [197, 56] width 65 height 14
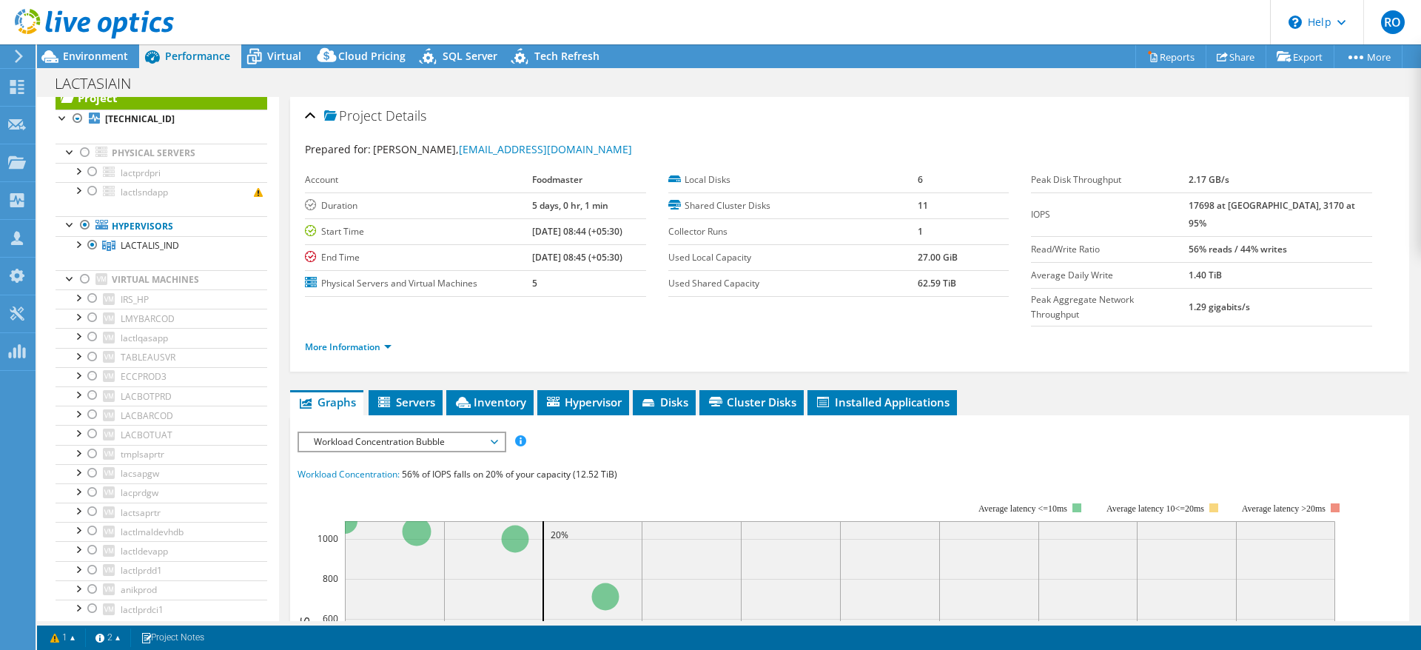
scroll to position [60, 0]
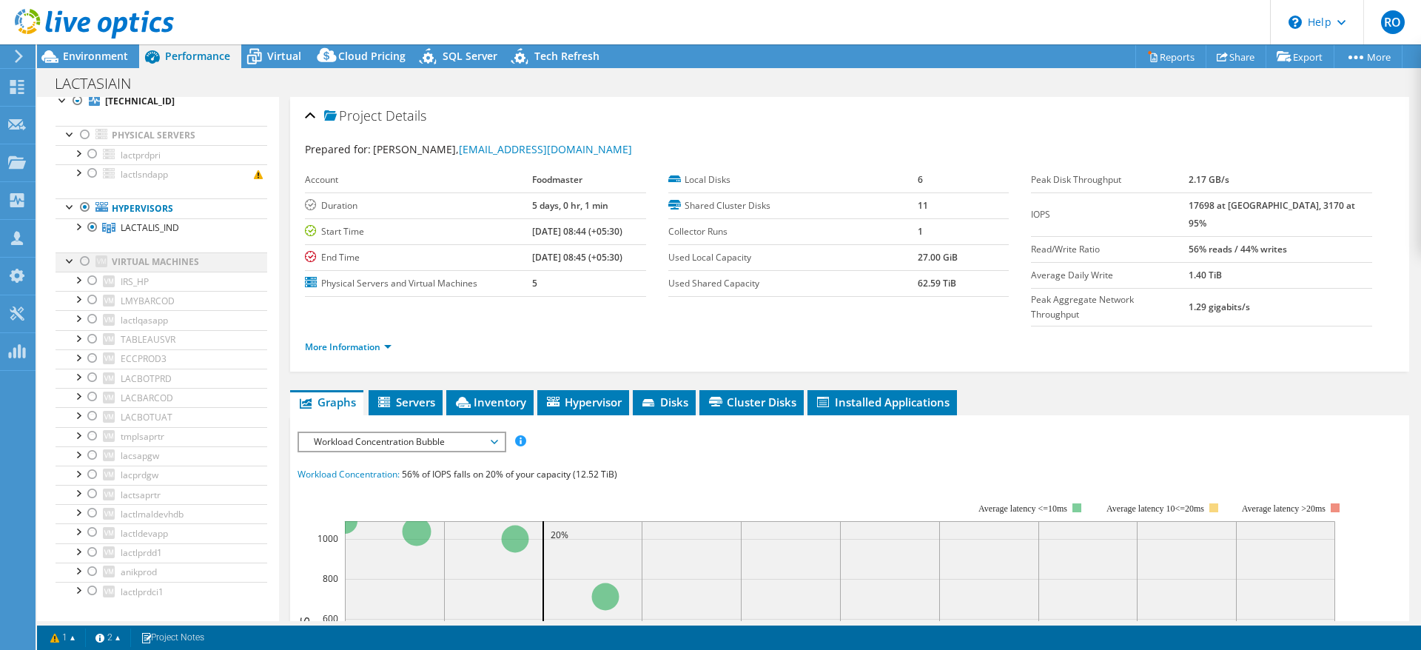
click at [86, 261] on div at bounding box center [85, 261] width 15 height 18
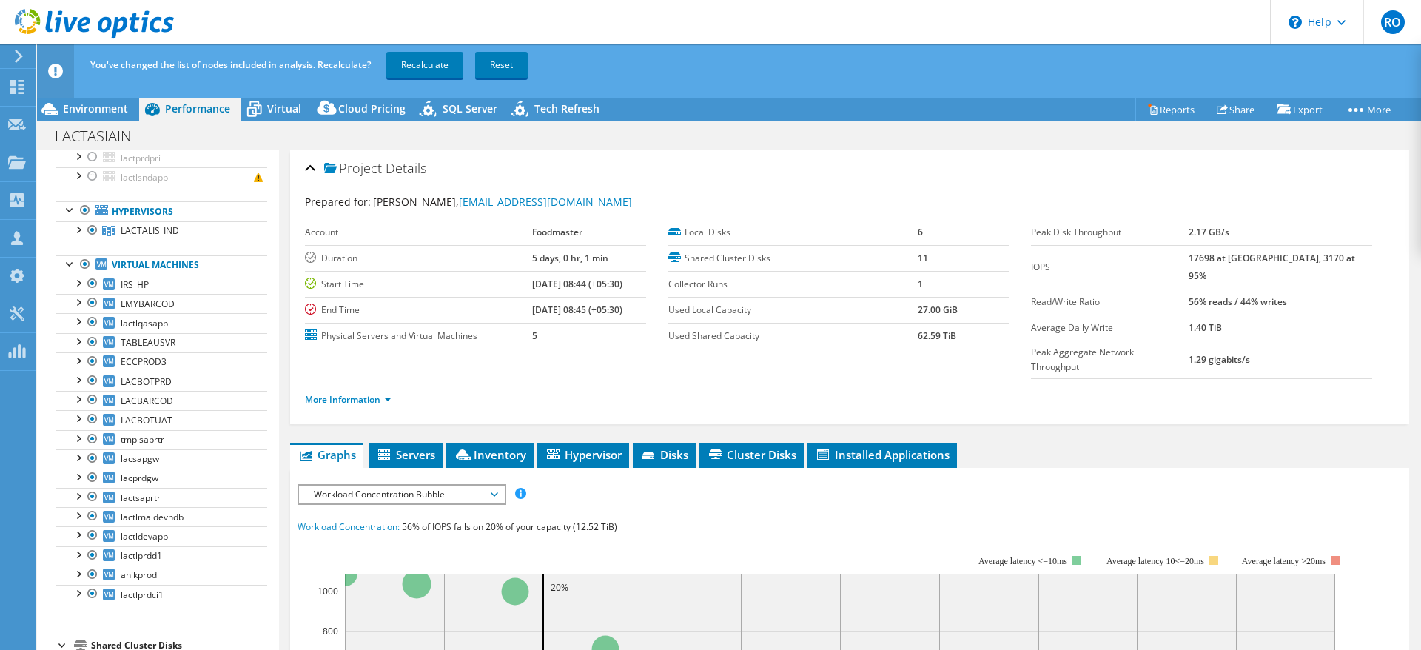
scroll to position [107, 0]
click at [83, 264] on div at bounding box center [85, 267] width 15 height 18
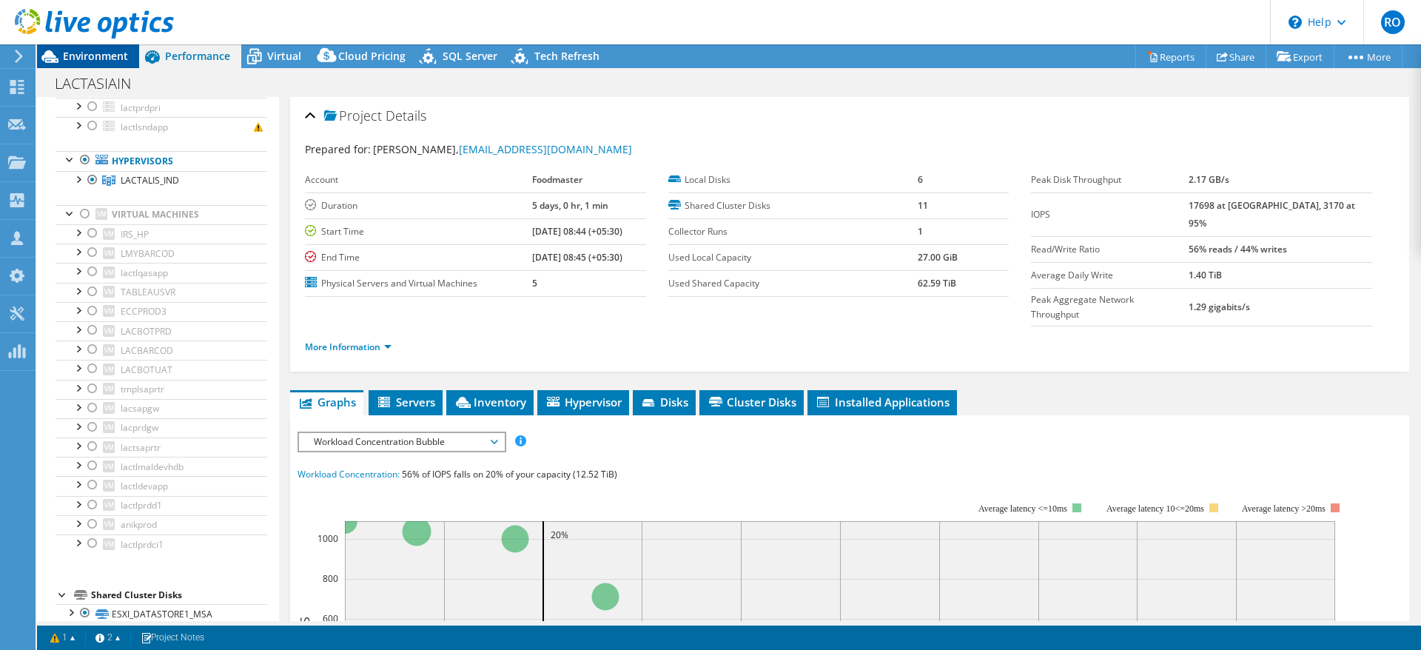
click at [91, 56] on span "Environment" at bounding box center [95, 56] width 65 height 14
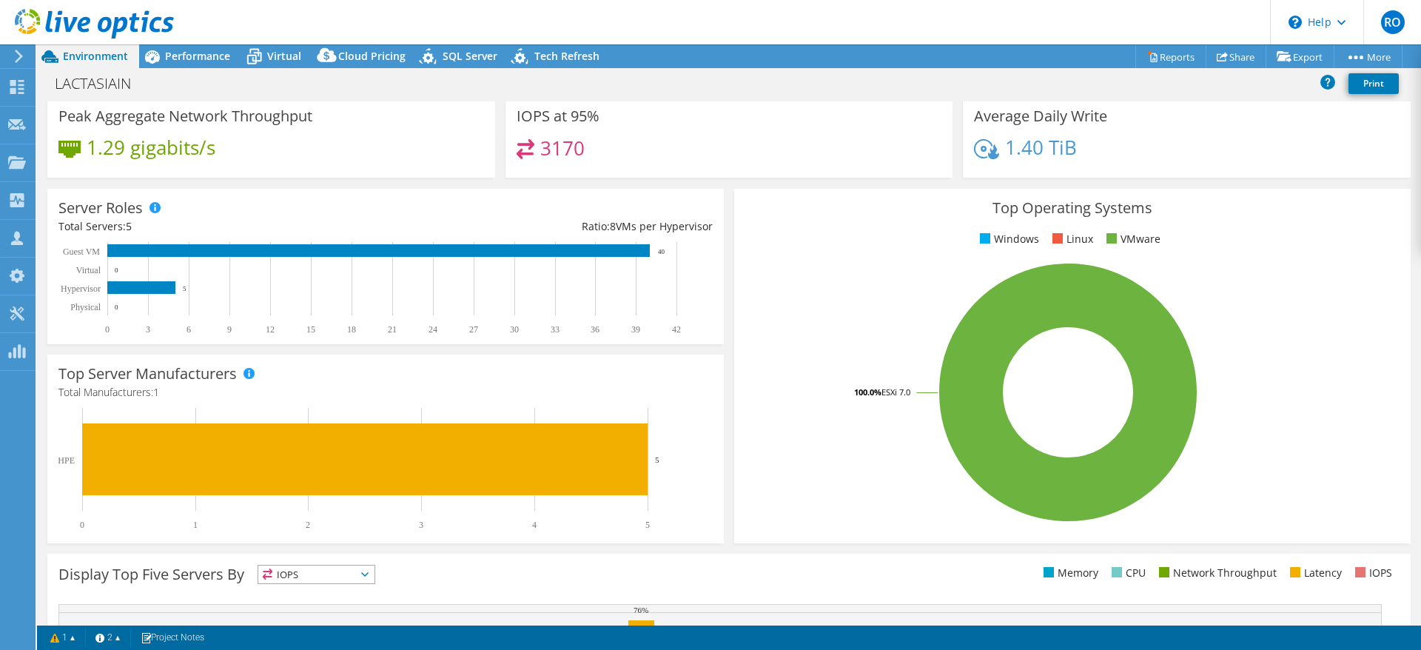
scroll to position [0, 0]
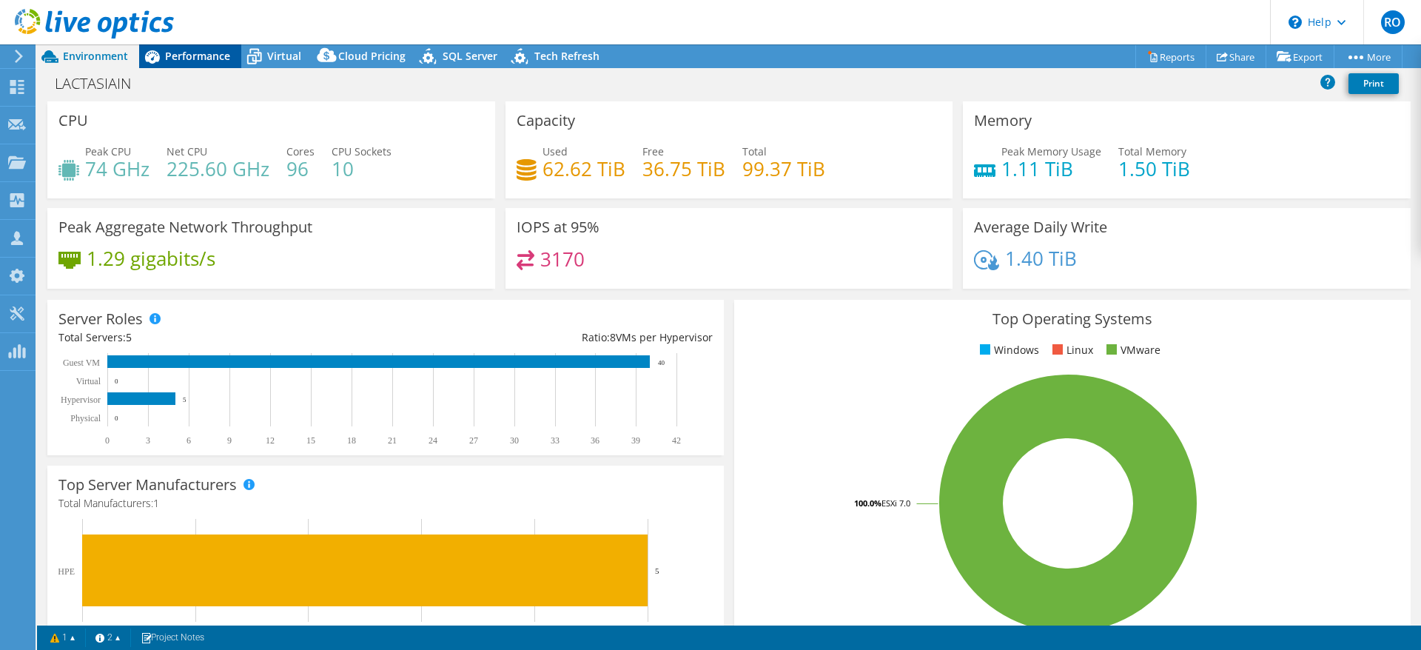
click at [198, 56] on span "Performance" at bounding box center [197, 56] width 65 height 14
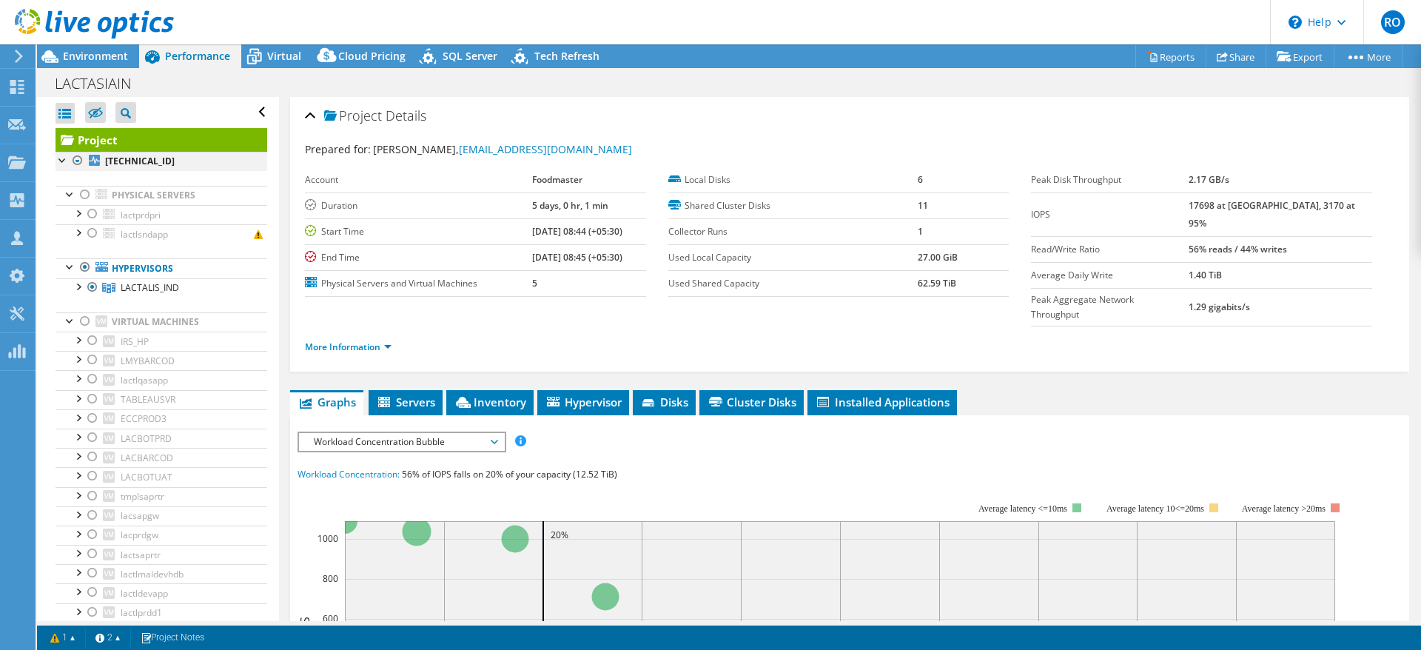
click at [61, 160] on div at bounding box center [62, 159] width 15 height 15
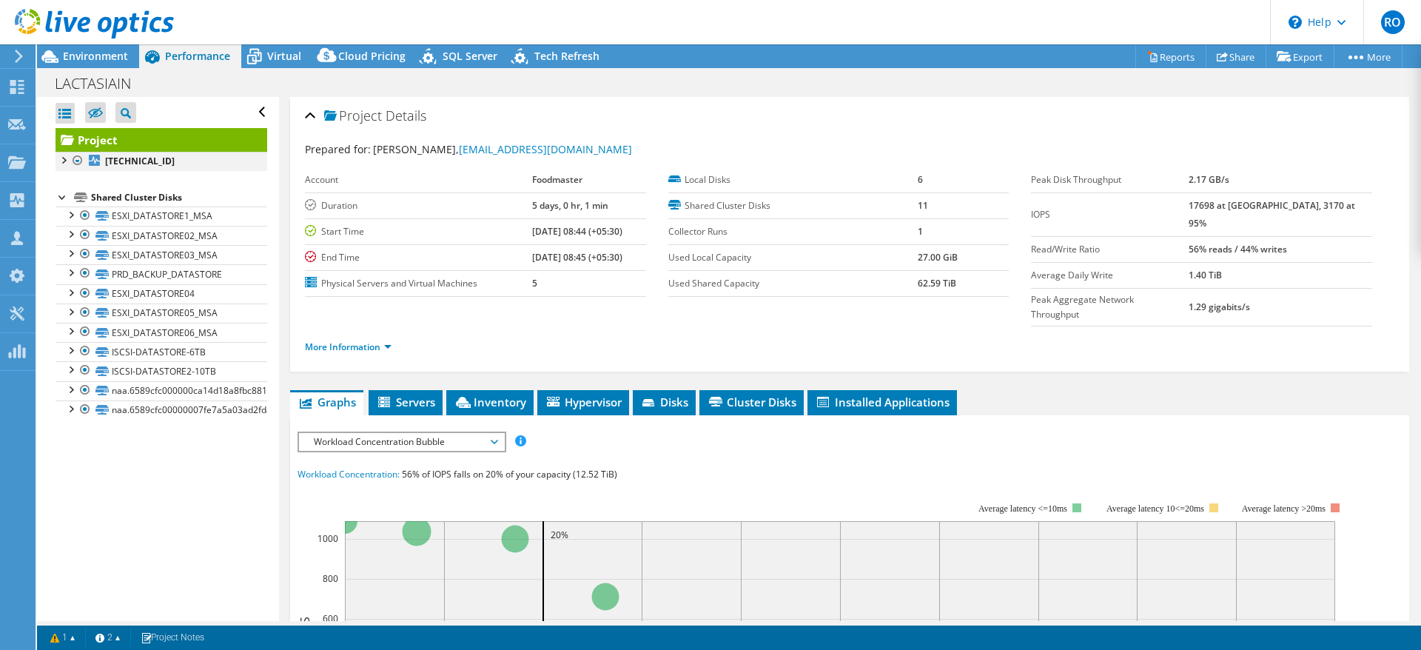
click at [61, 160] on div at bounding box center [62, 159] width 15 height 15
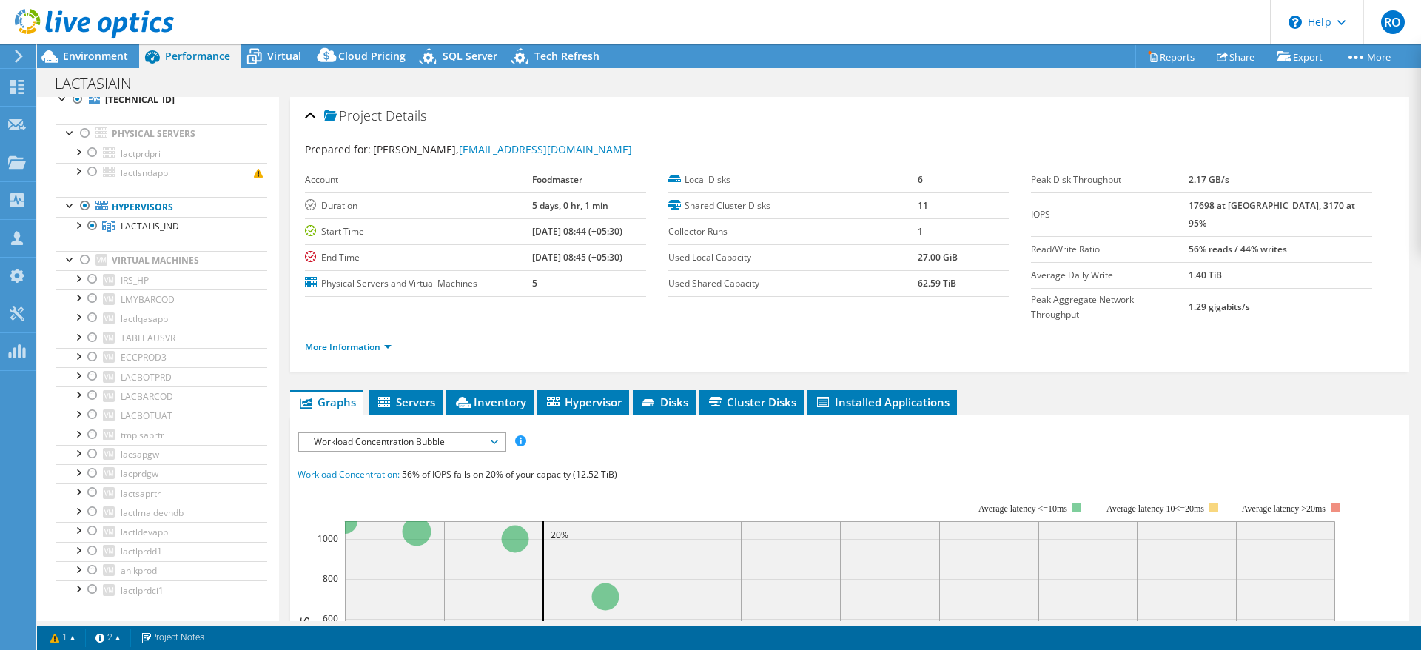
scroll to position [84, 0]
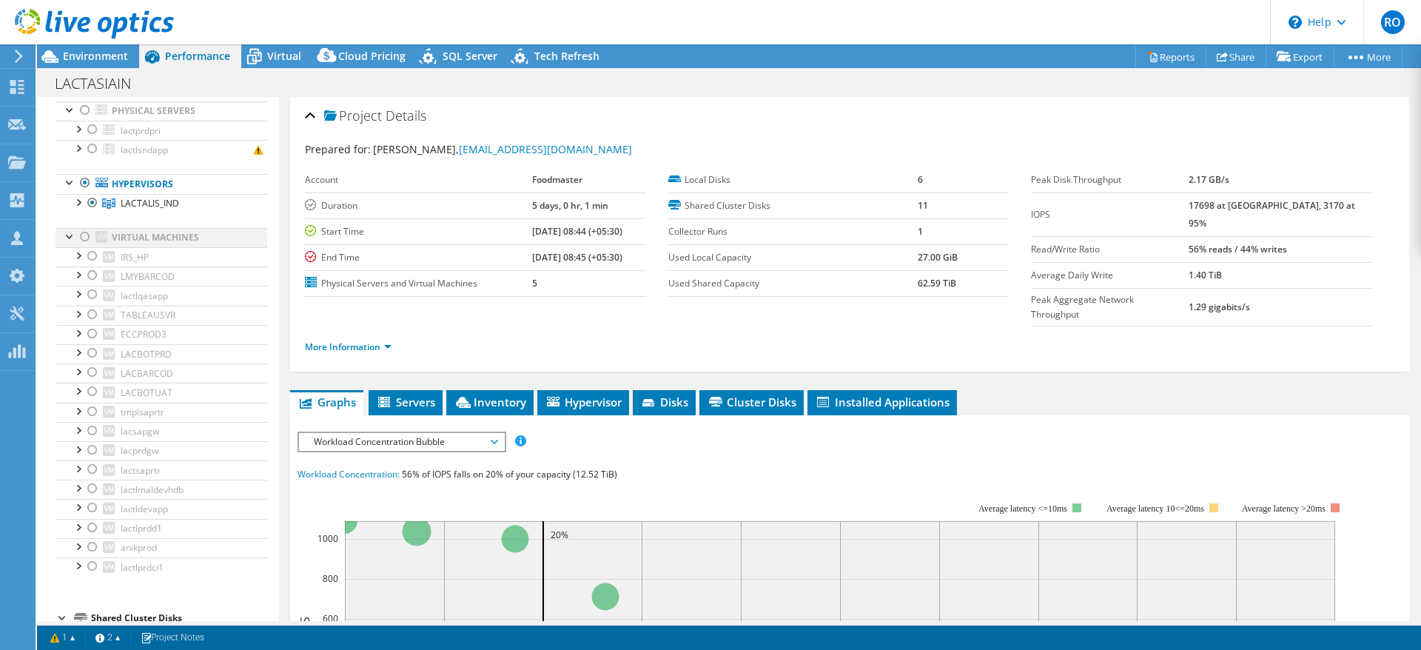
click at [84, 238] on div at bounding box center [85, 237] width 15 height 18
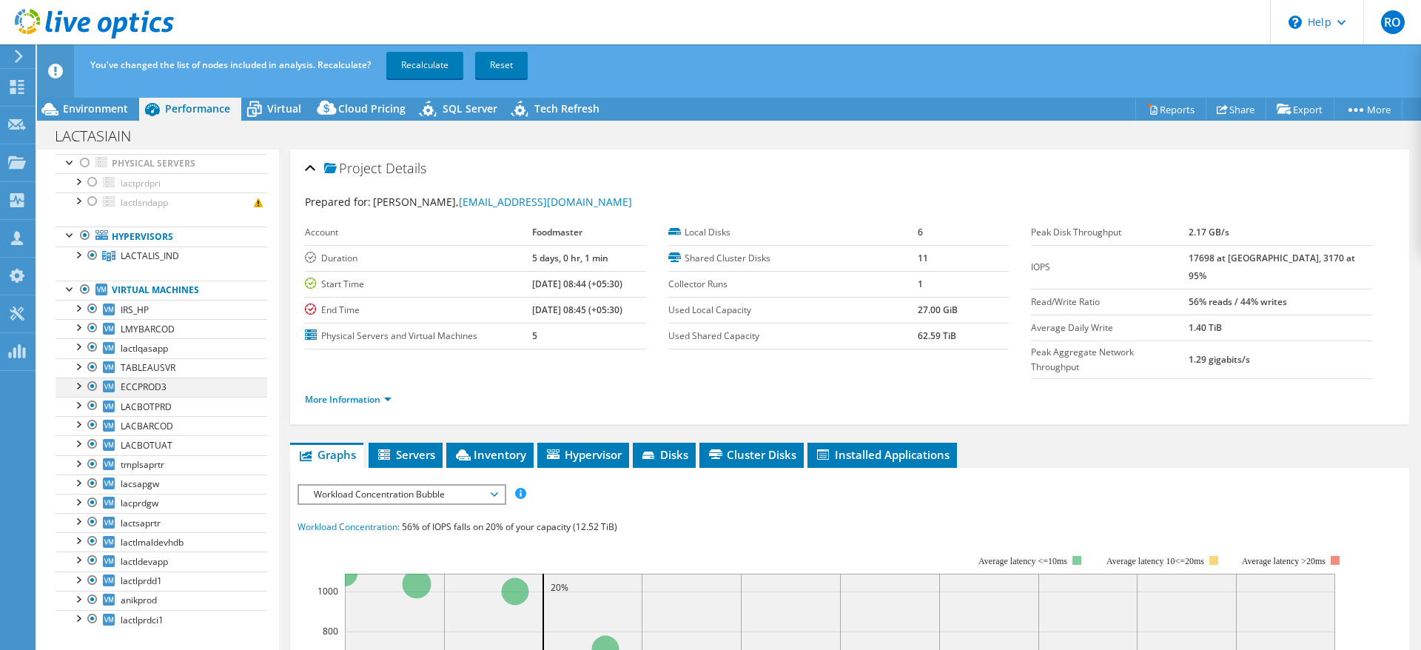
click at [76, 388] on div at bounding box center [77, 384] width 15 height 15
click at [79, 255] on div at bounding box center [77, 253] width 15 height 15
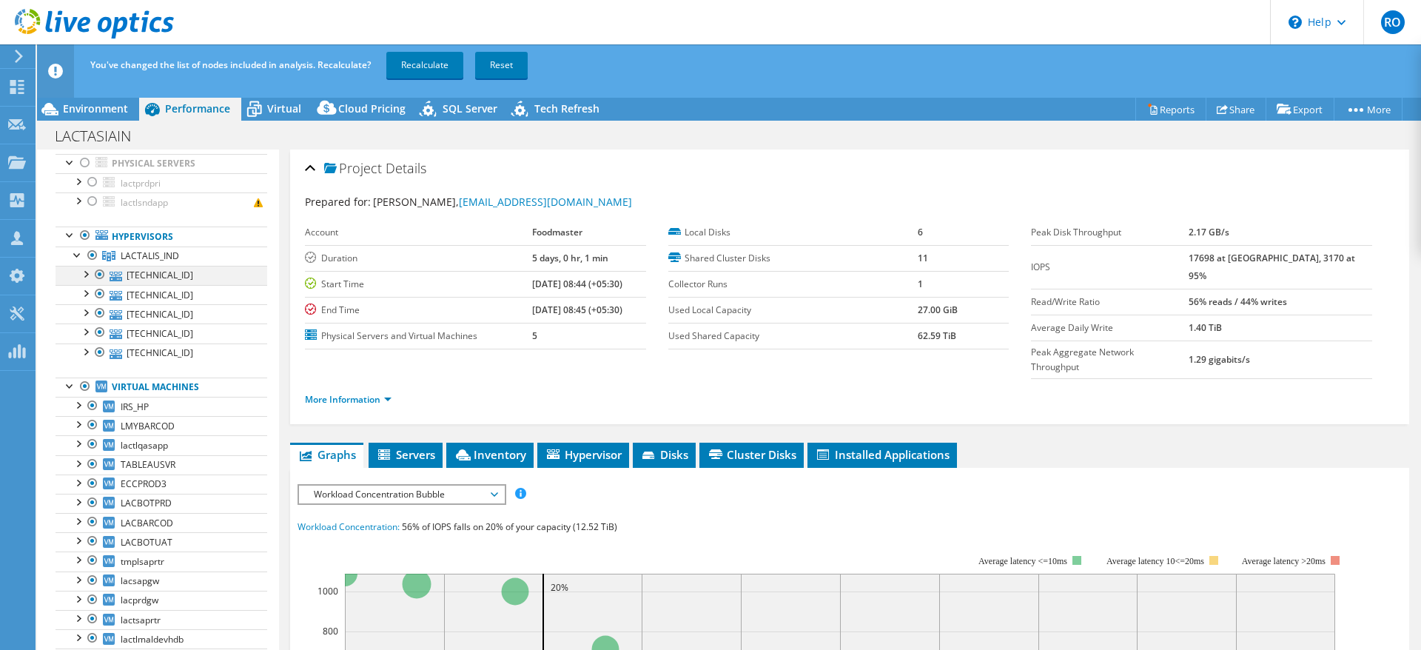
click at [85, 277] on div at bounding box center [85, 273] width 15 height 15
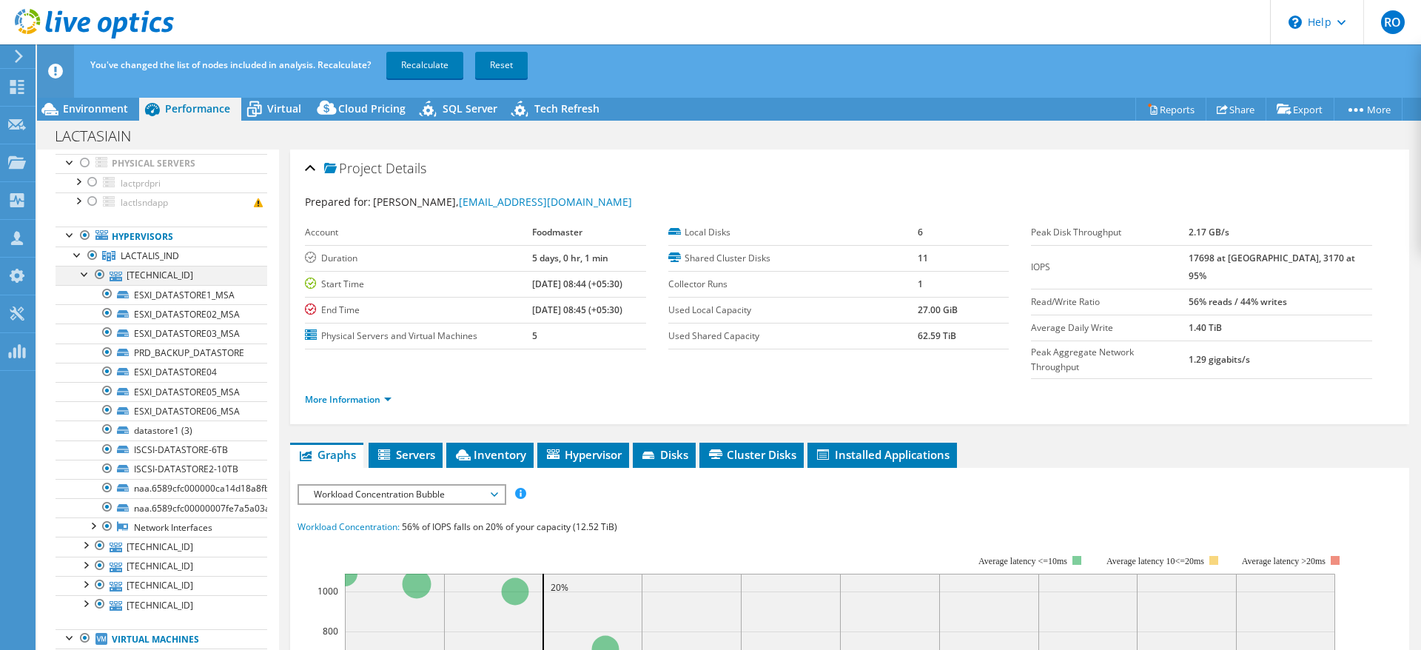
click at [85, 275] on div at bounding box center [85, 273] width 15 height 15
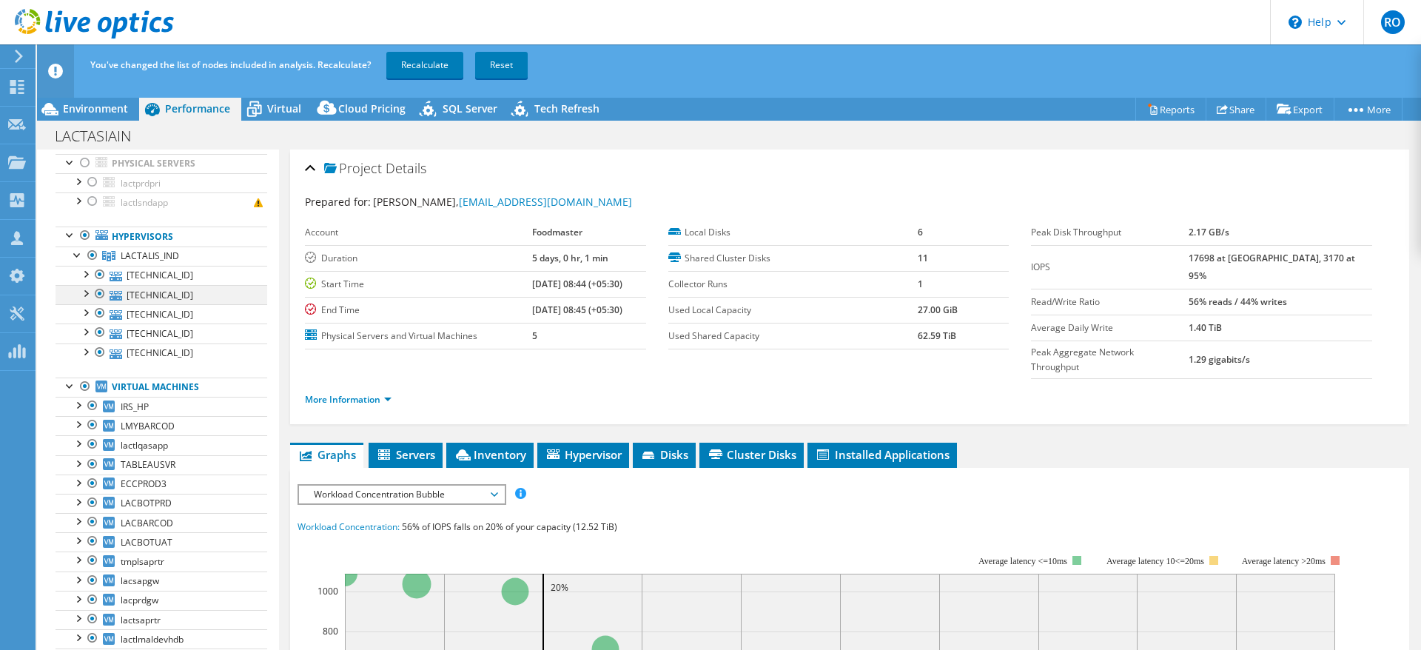
click at [86, 295] on div at bounding box center [85, 292] width 15 height 15
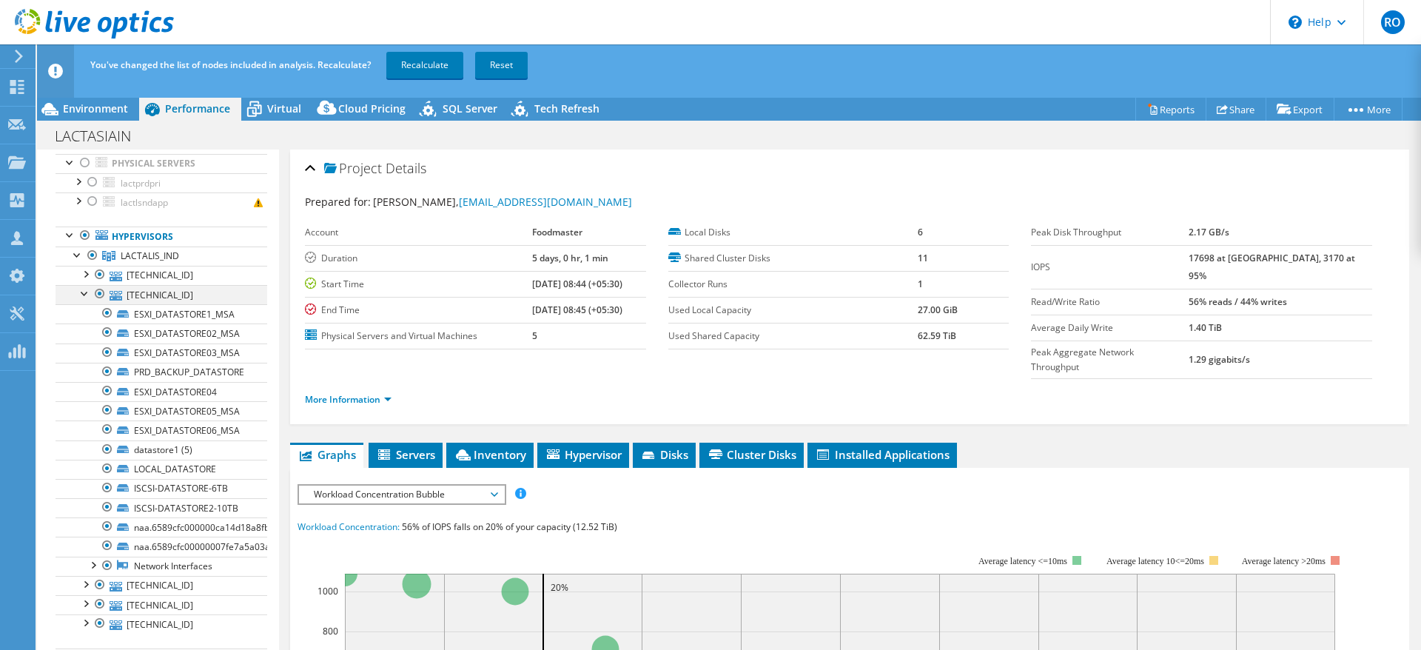
click at [86, 295] on div at bounding box center [85, 292] width 15 height 15
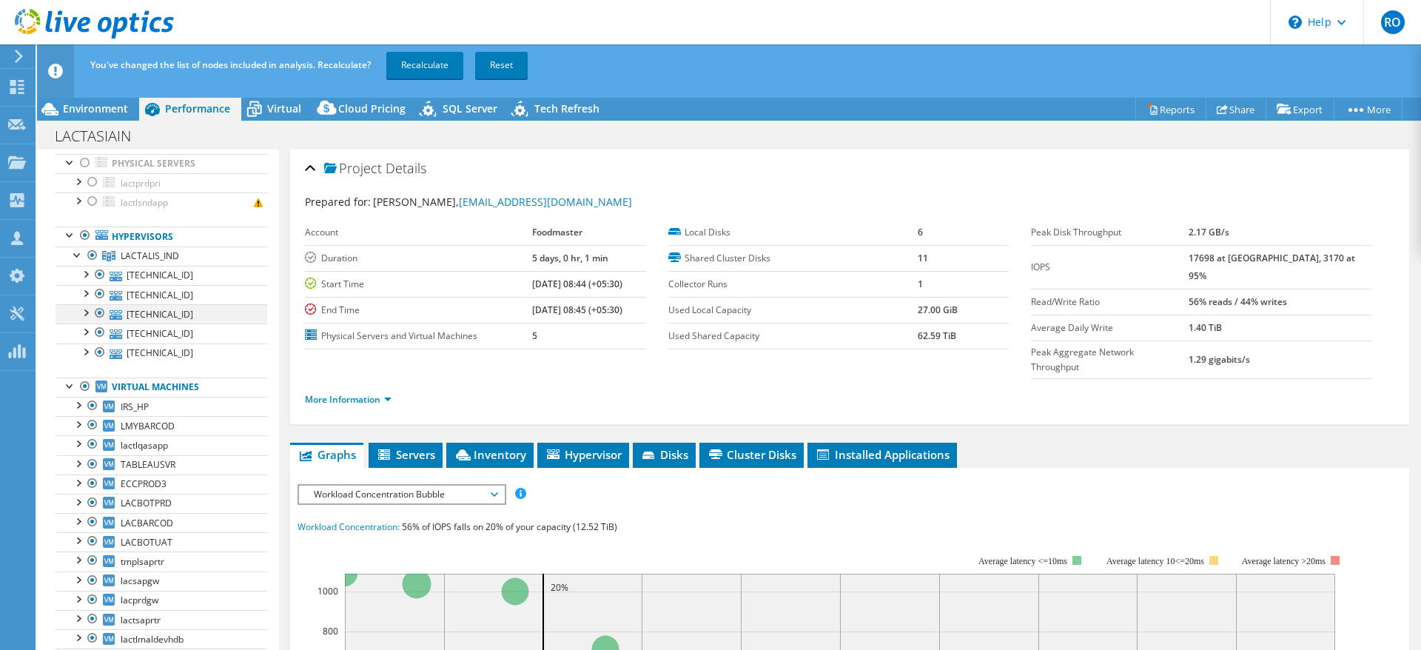
click at [86, 312] on div at bounding box center [85, 311] width 15 height 15
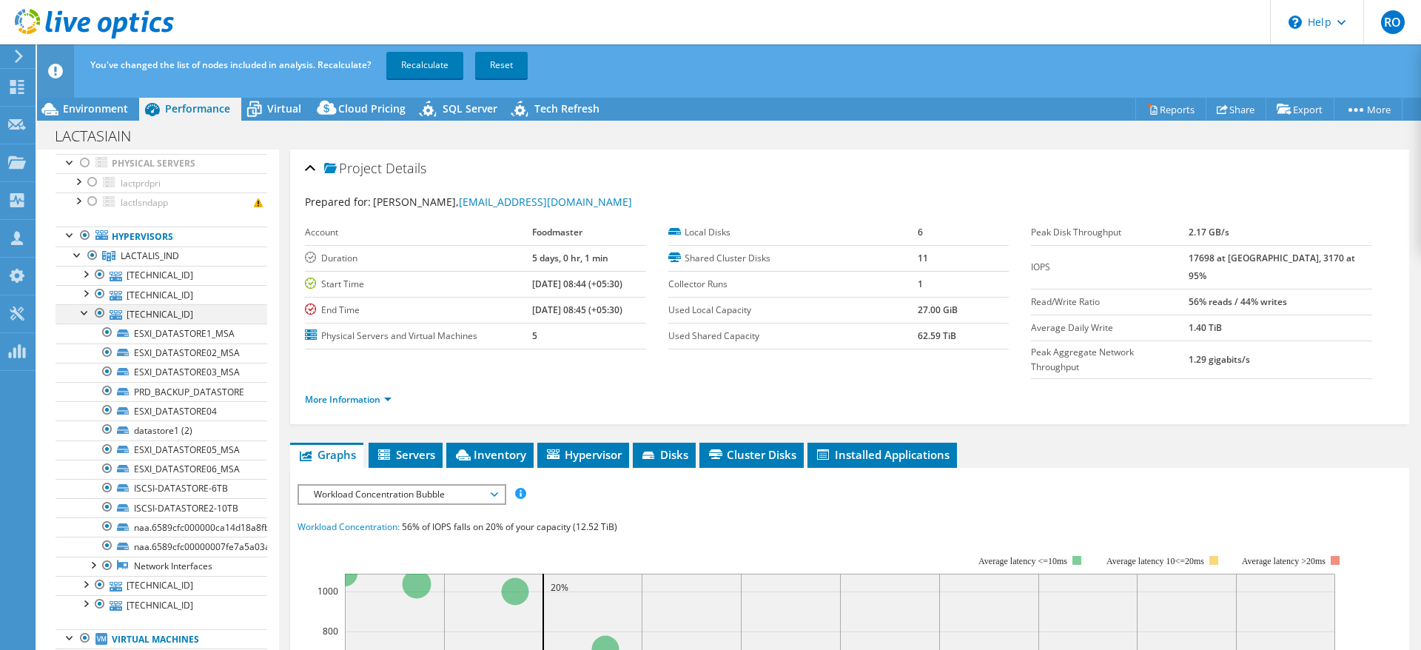
click at [86, 312] on div at bounding box center [85, 311] width 15 height 15
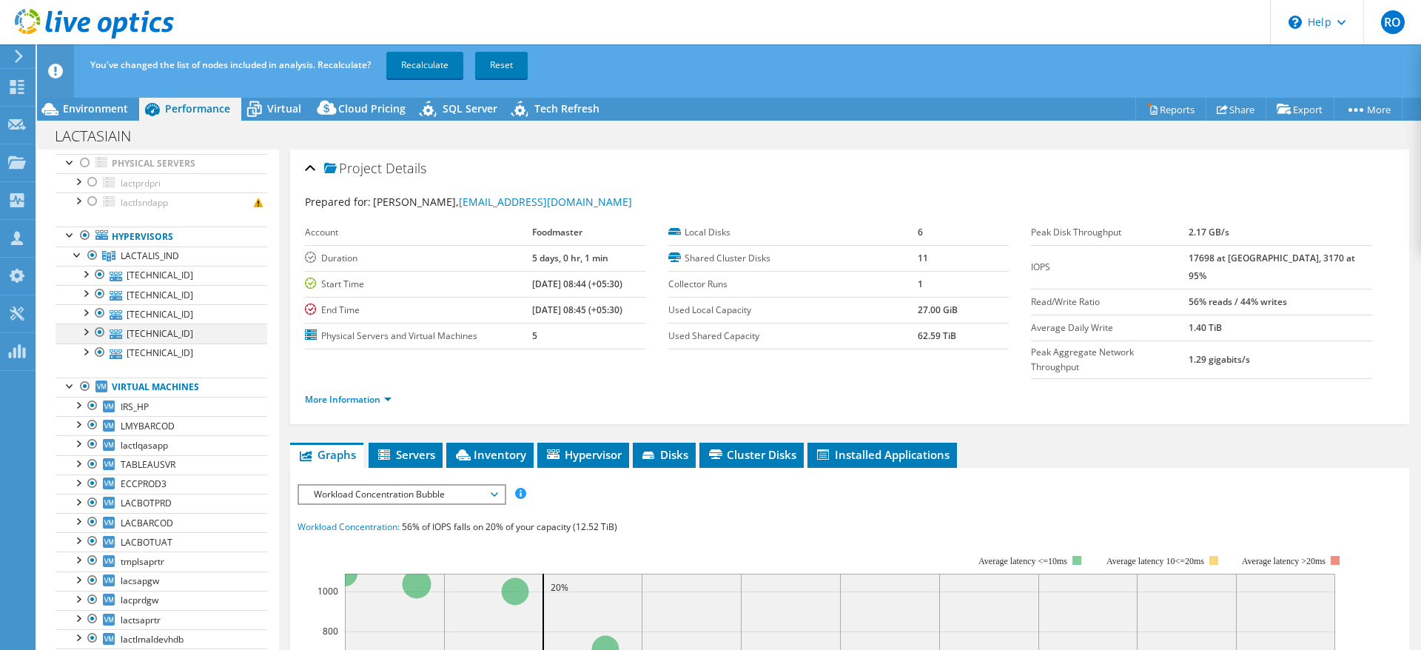
click at [87, 331] on div at bounding box center [85, 330] width 15 height 15
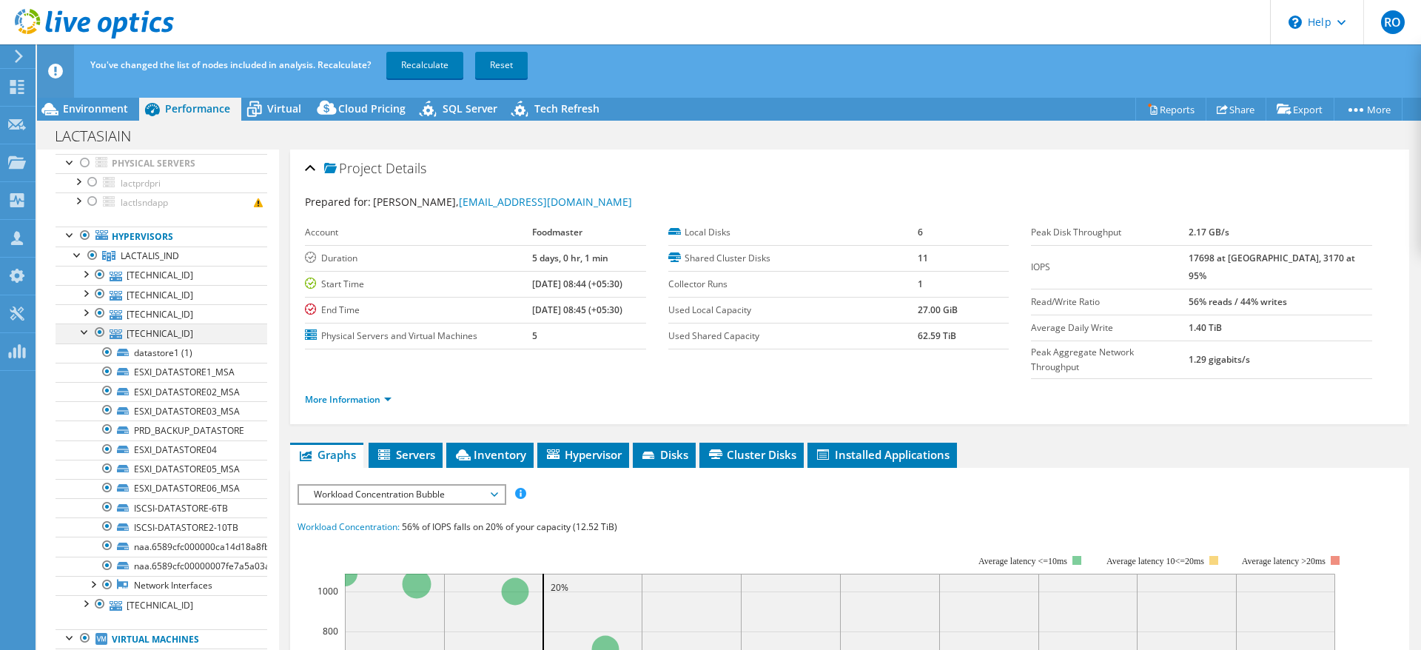
click at [87, 331] on div at bounding box center [85, 330] width 15 height 15
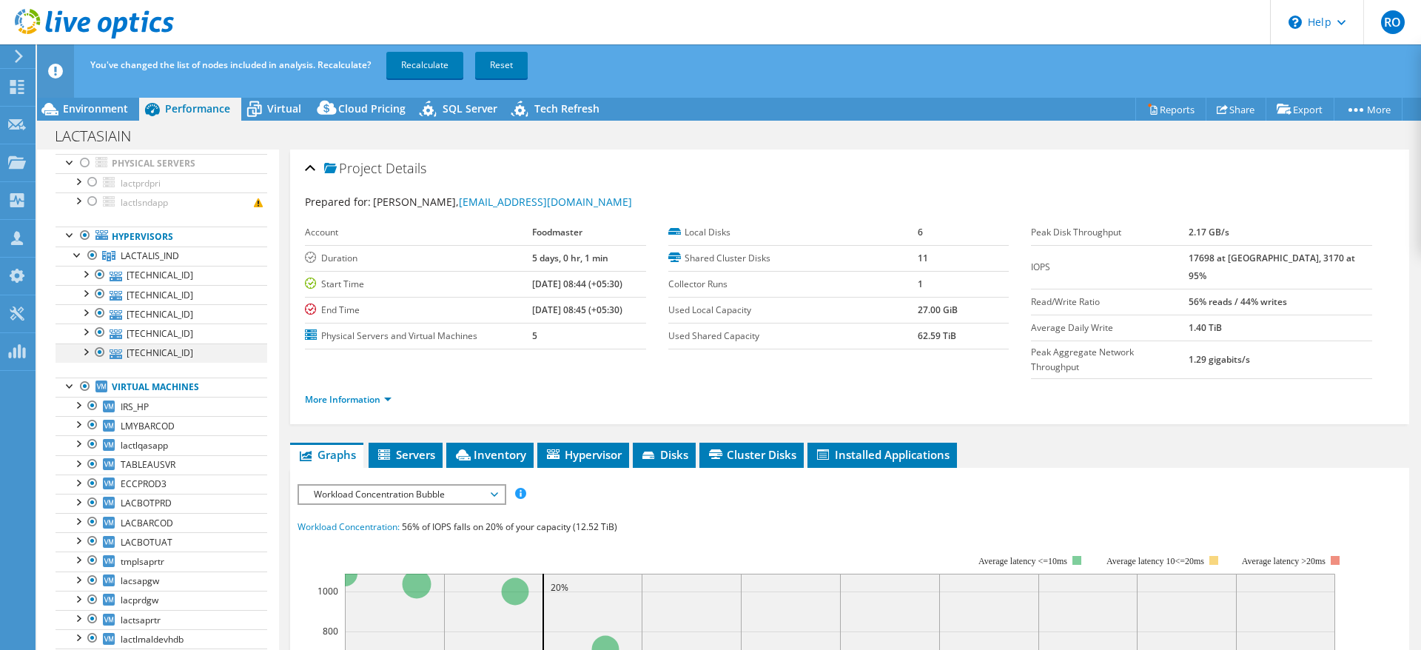
click at [85, 351] on div at bounding box center [85, 350] width 15 height 15
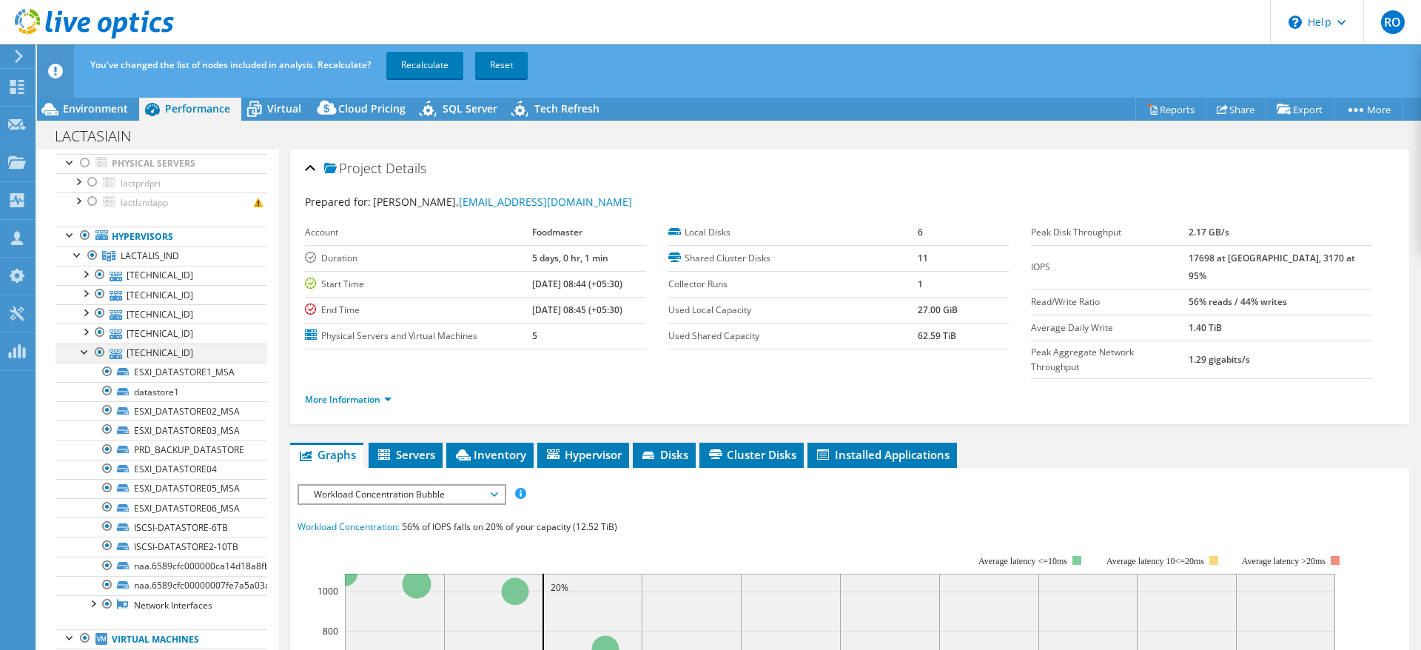
click at [85, 351] on div at bounding box center [85, 350] width 15 height 15
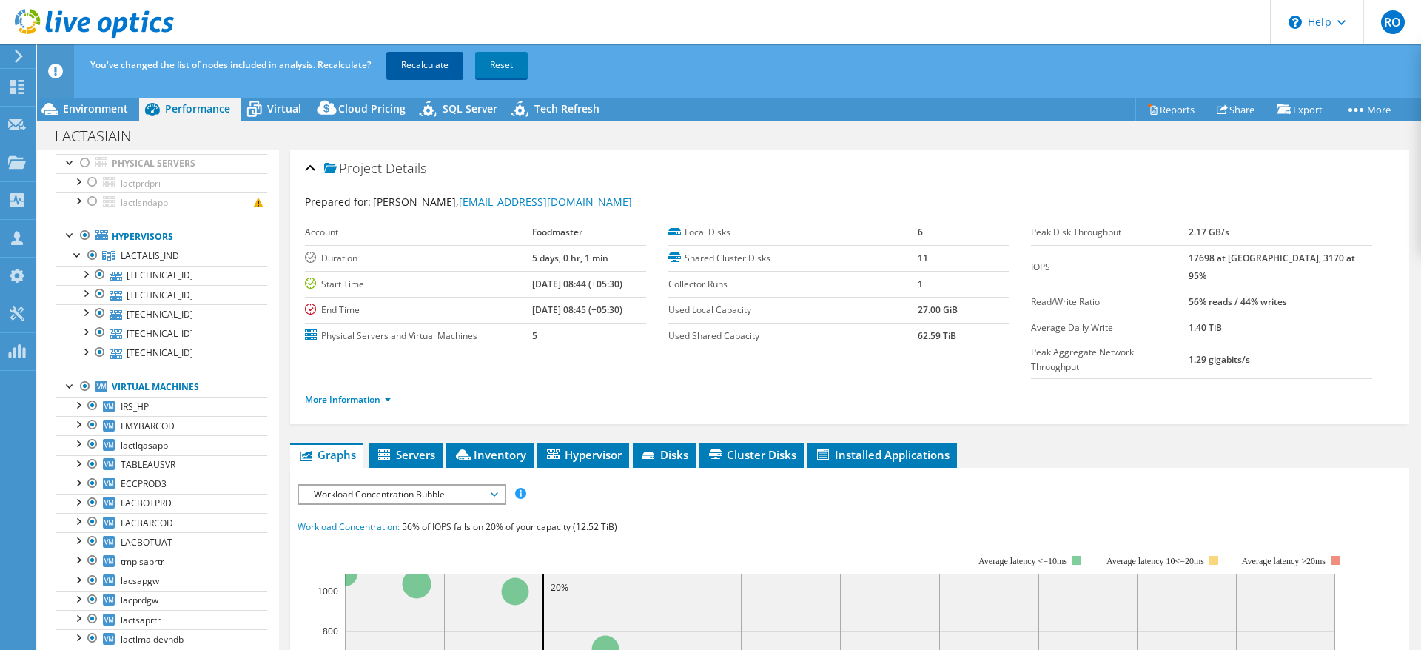
click at [436, 59] on link "Recalculate" at bounding box center [424, 65] width 77 height 27
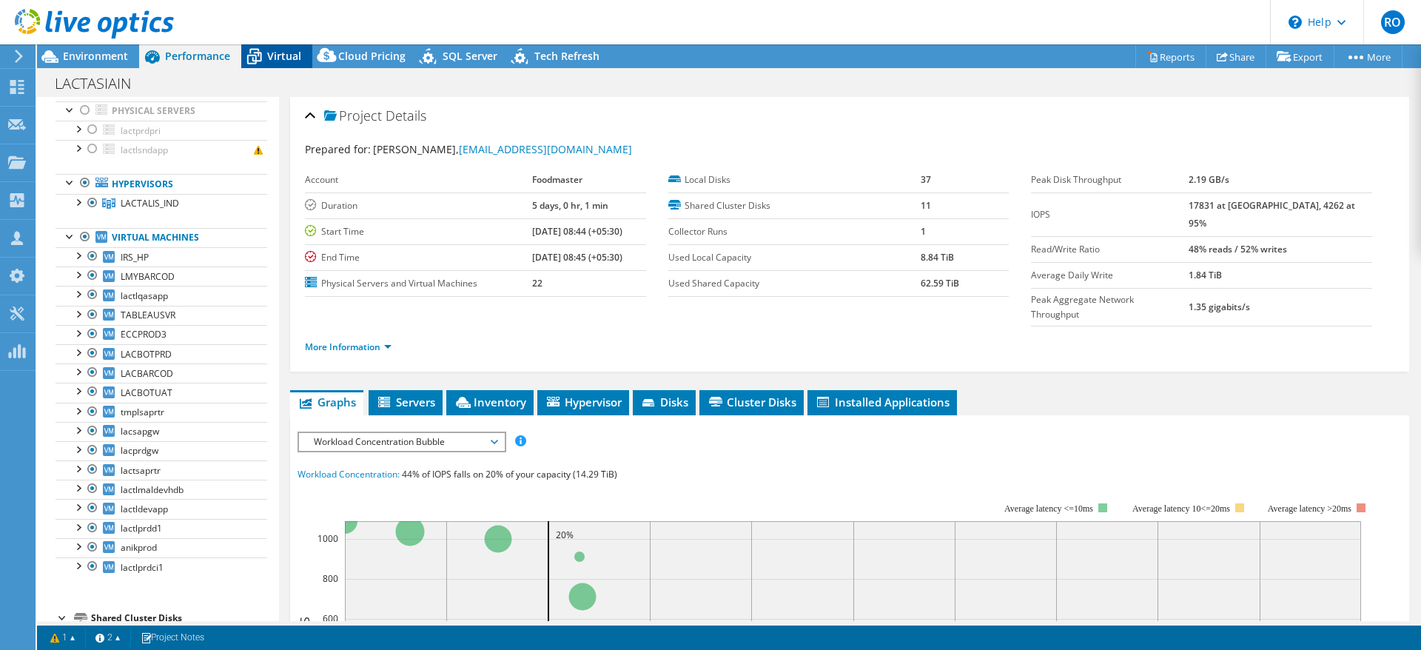
click at [272, 55] on span "Virtual" at bounding box center [284, 56] width 34 height 14
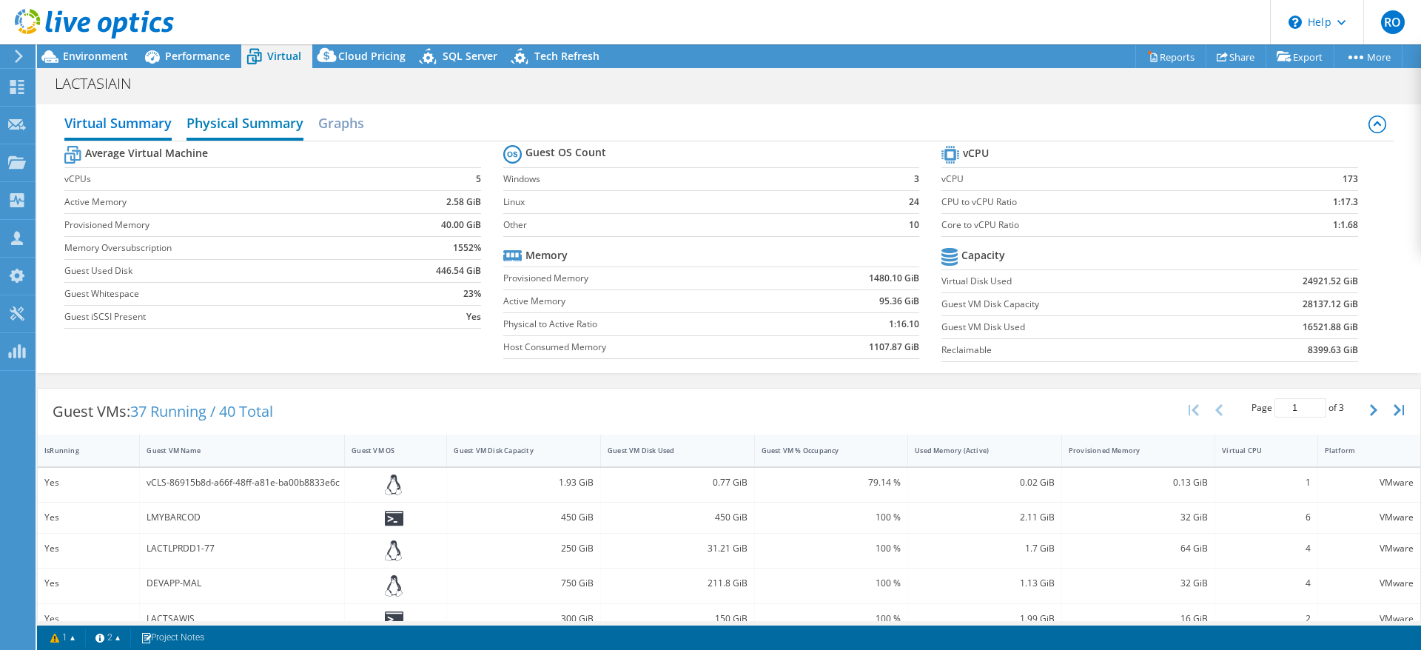
click at [259, 121] on h2 "Physical Summary" at bounding box center [244, 124] width 117 height 33
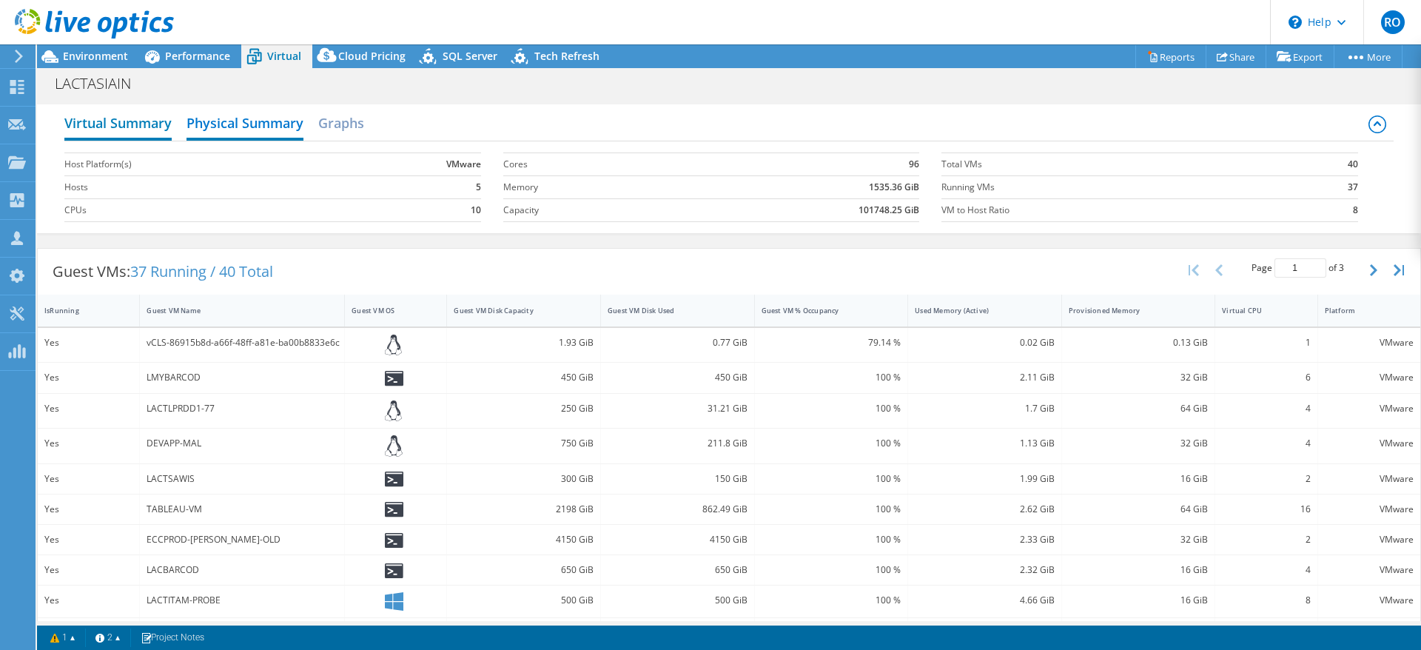
click at [124, 127] on h2 "Virtual Summary" at bounding box center [117, 124] width 107 height 33
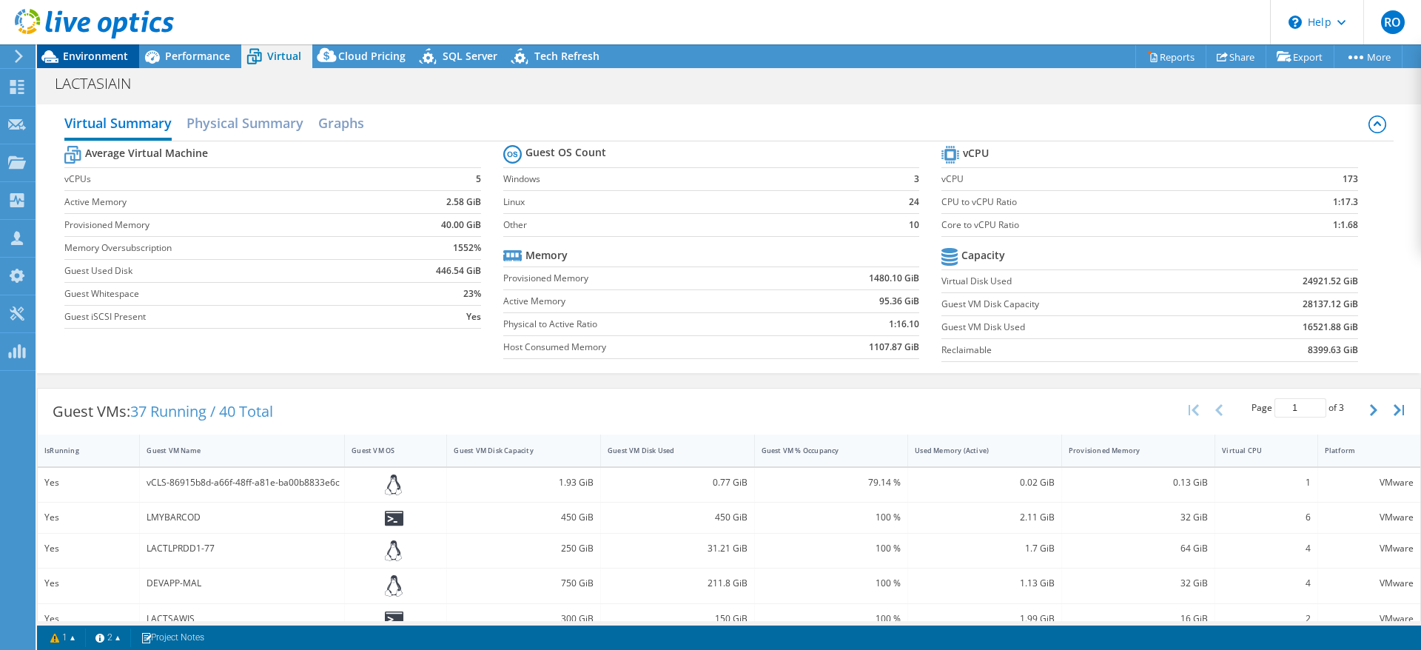
click at [109, 55] on span "Environment" at bounding box center [95, 56] width 65 height 14
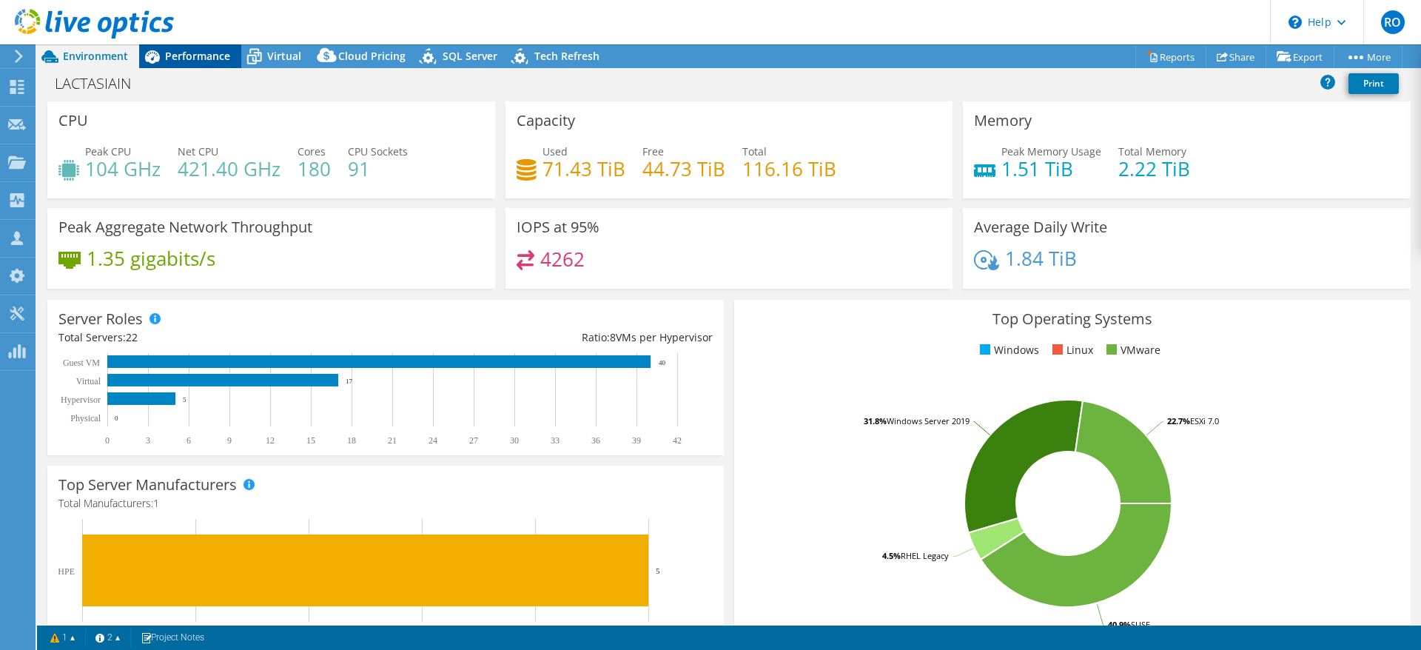
click at [195, 51] on span "Performance" at bounding box center [197, 56] width 65 height 14
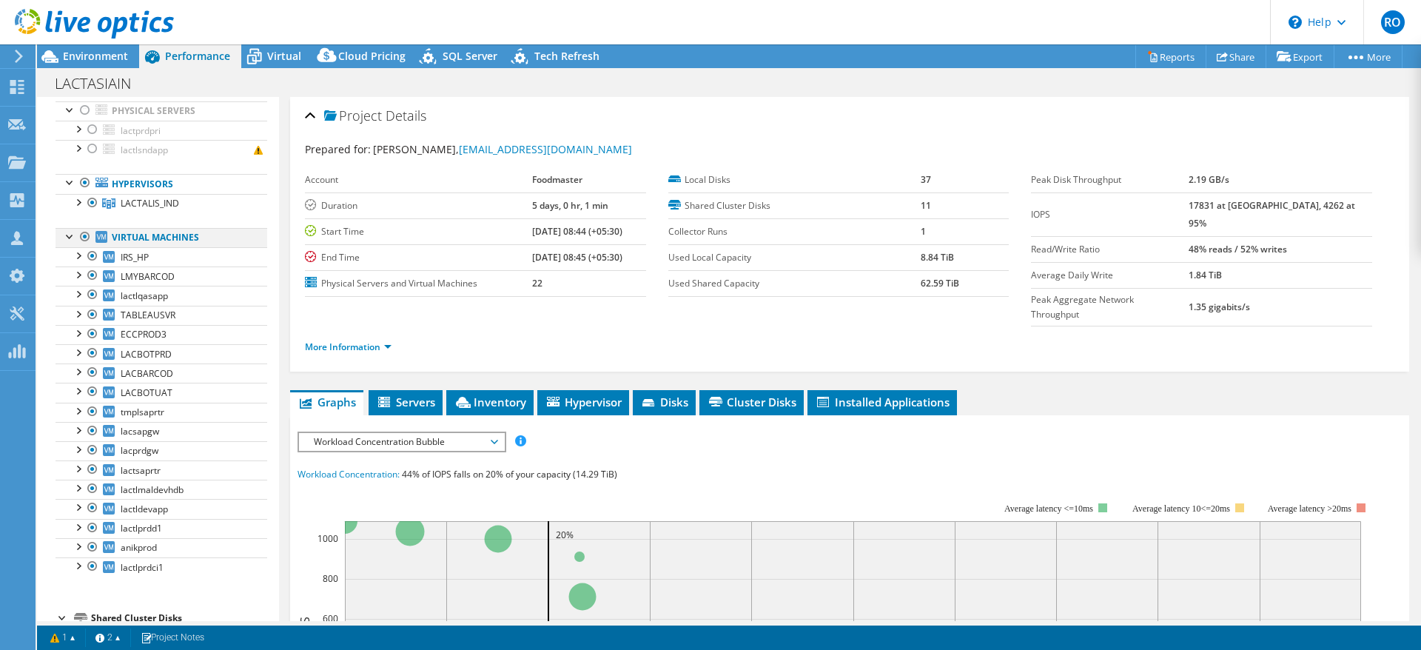
click at [83, 234] on div at bounding box center [85, 237] width 15 height 18
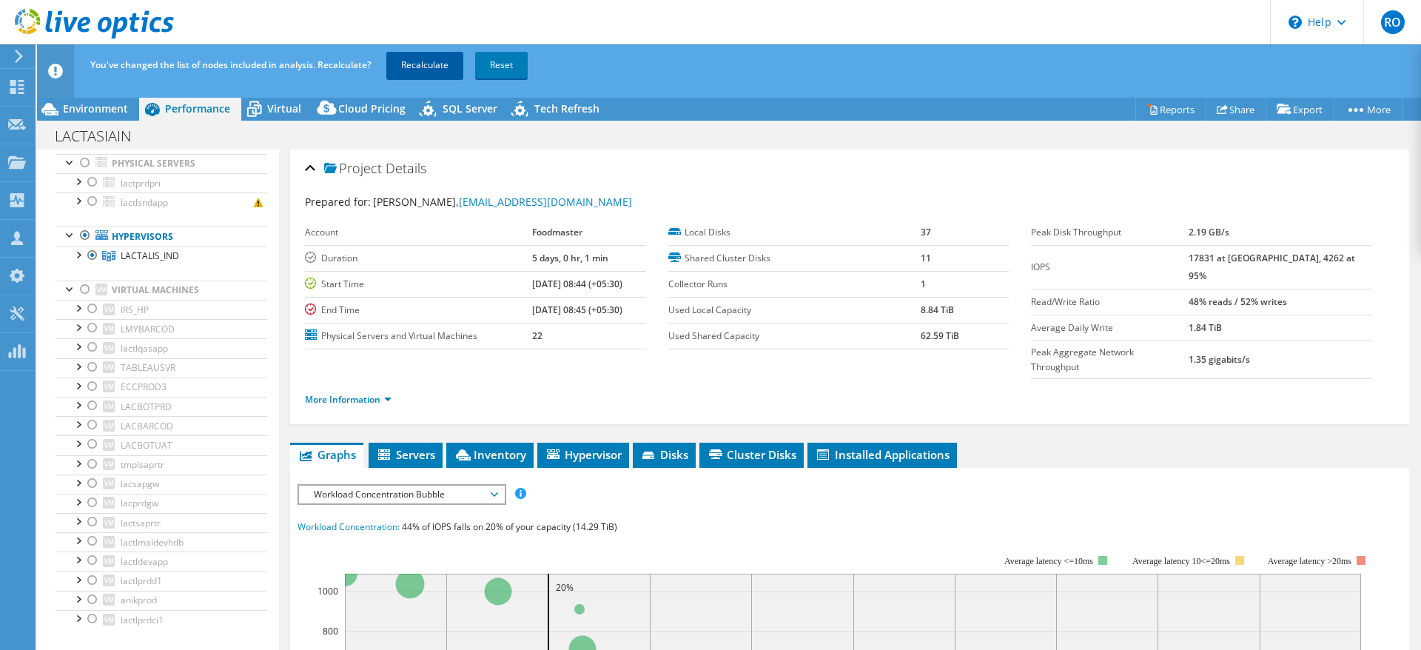
click at [419, 63] on link "Recalculate" at bounding box center [424, 65] width 77 height 27
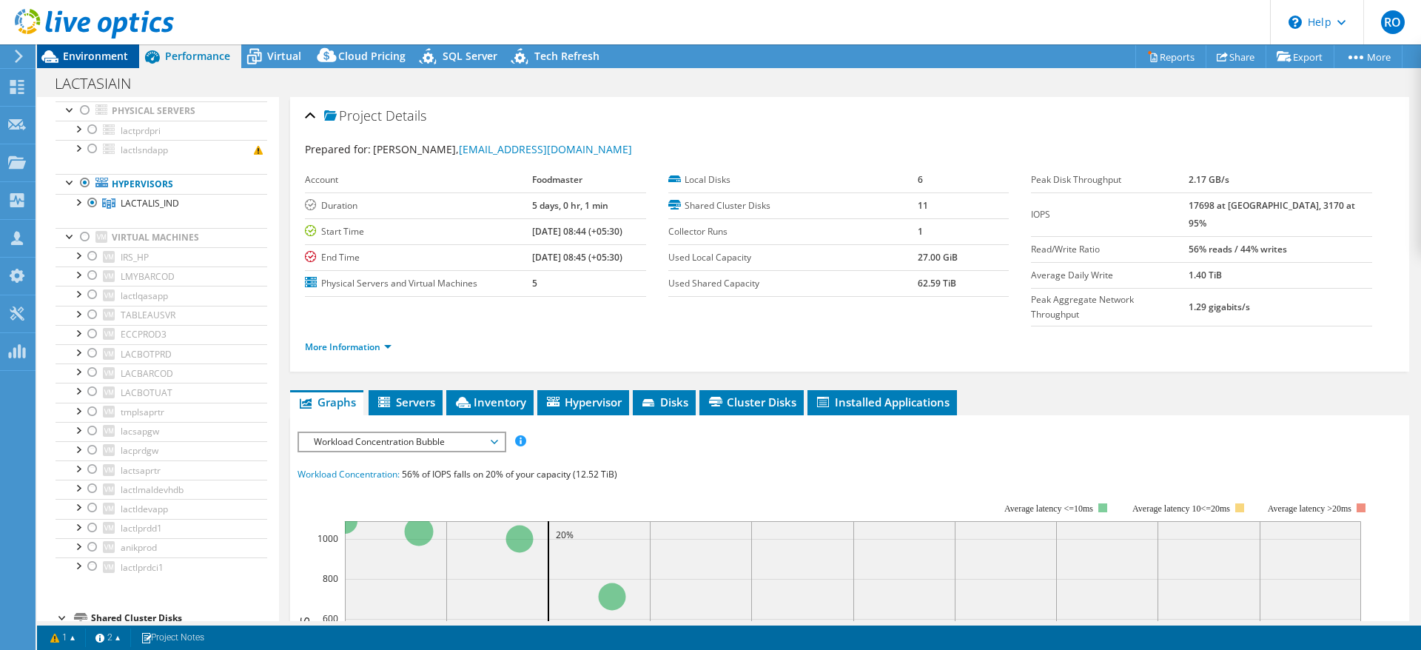
click at [98, 54] on span "Environment" at bounding box center [95, 56] width 65 height 14
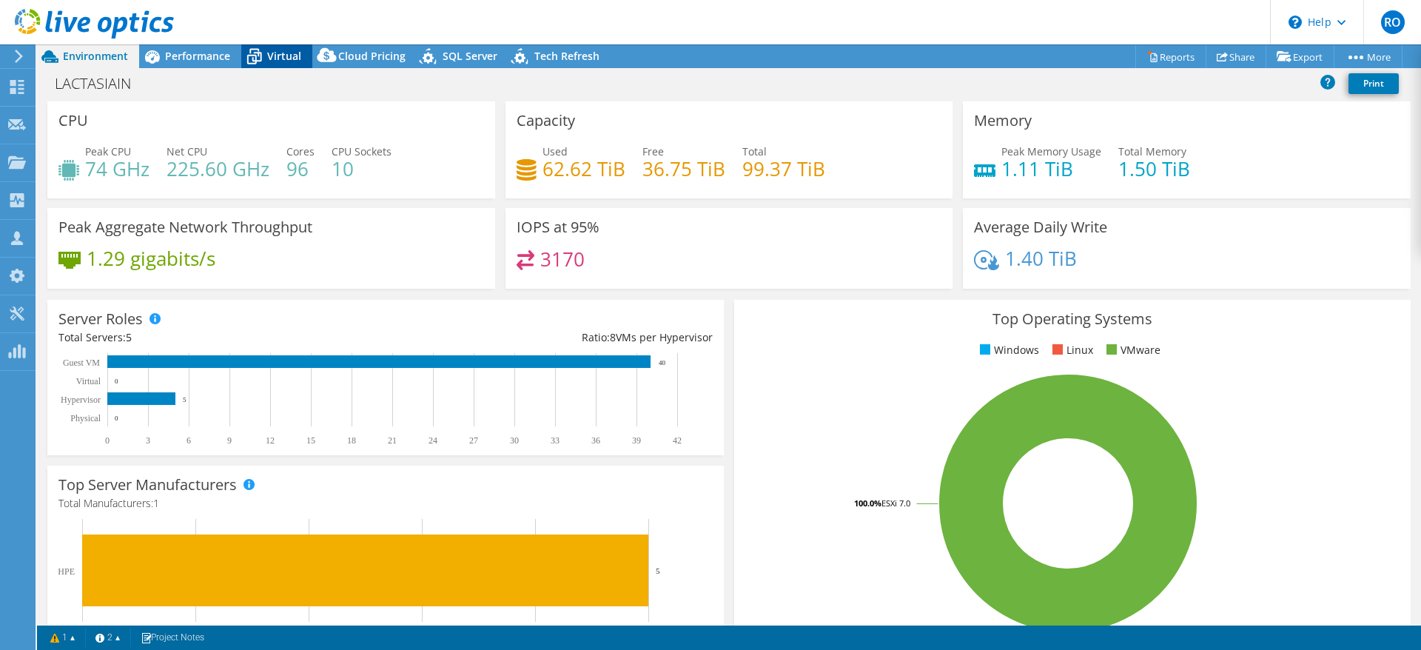
click at [282, 53] on span "Virtual" at bounding box center [284, 56] width 34 height 14
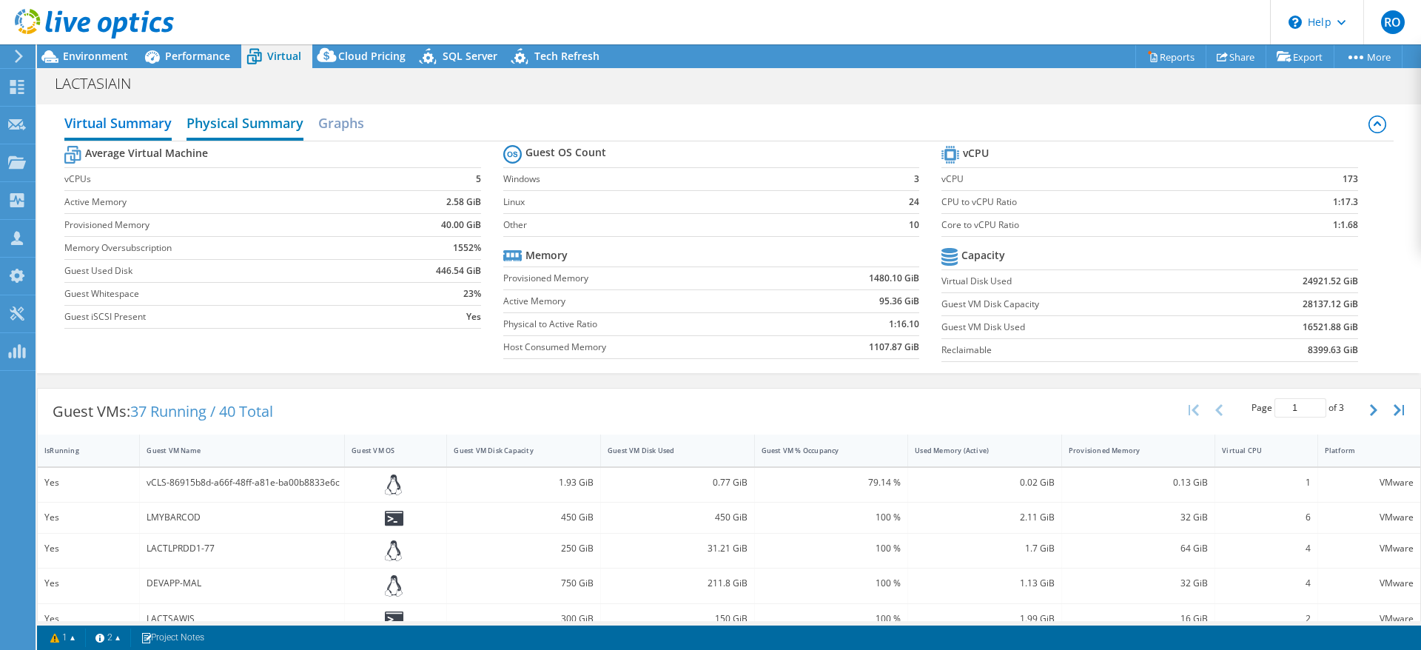
click at [260, 120] on h2 "Physical Summary" at bounding box center [244, 124] width 117 height 33
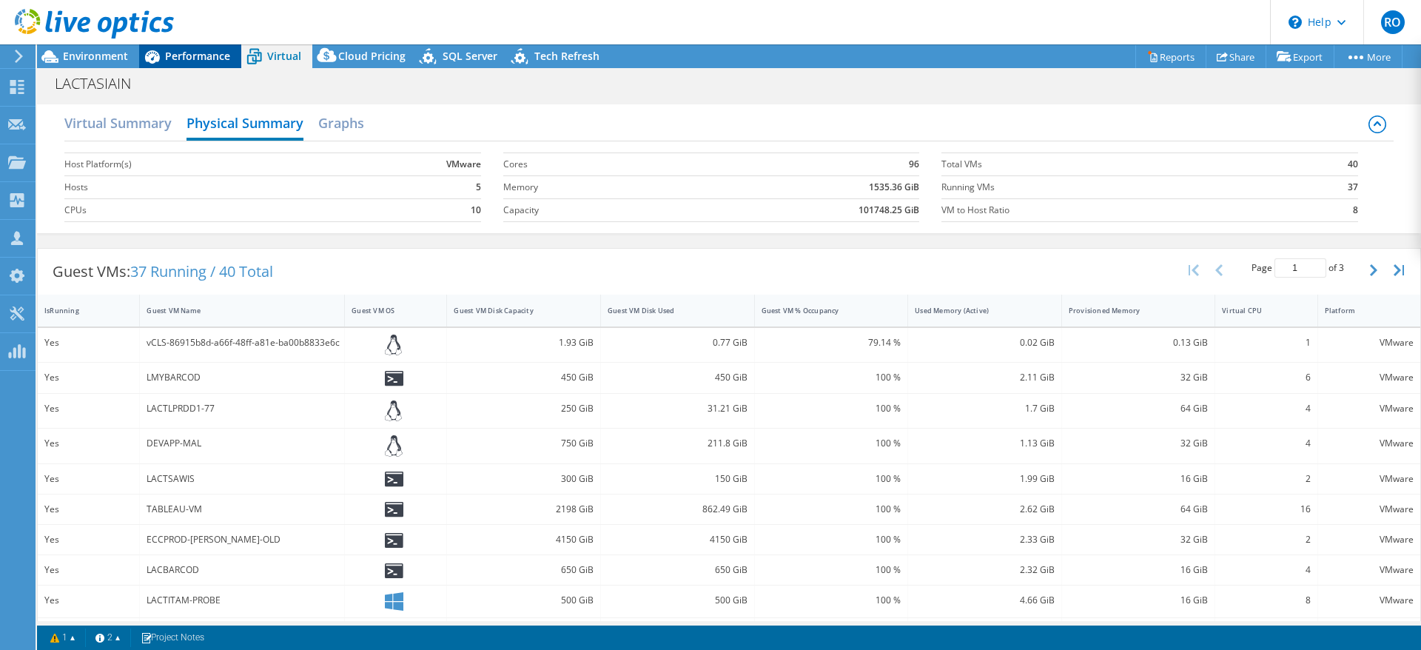
click at [195, 58] on span "Performance" at bounding box center [197, 56] width 65 height 14
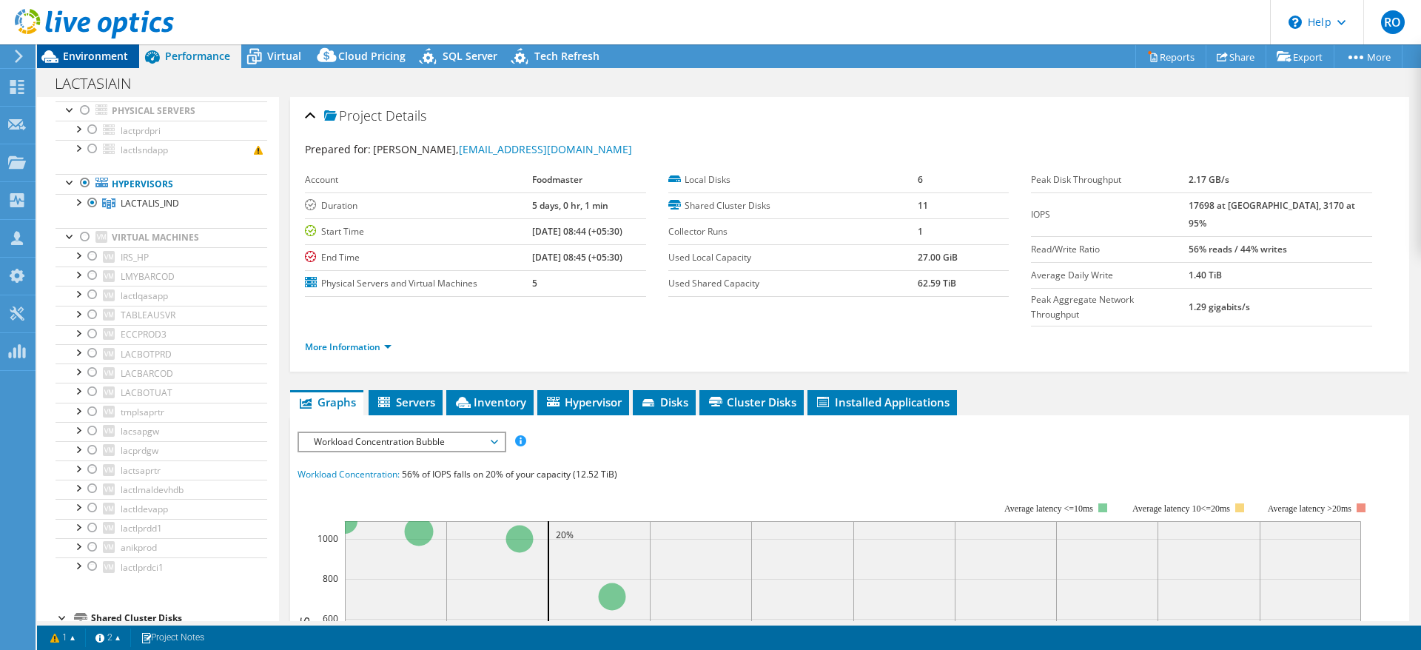
click at [99, 58] on span "Environment" at bounding box center [95, 56] width 65 height 14
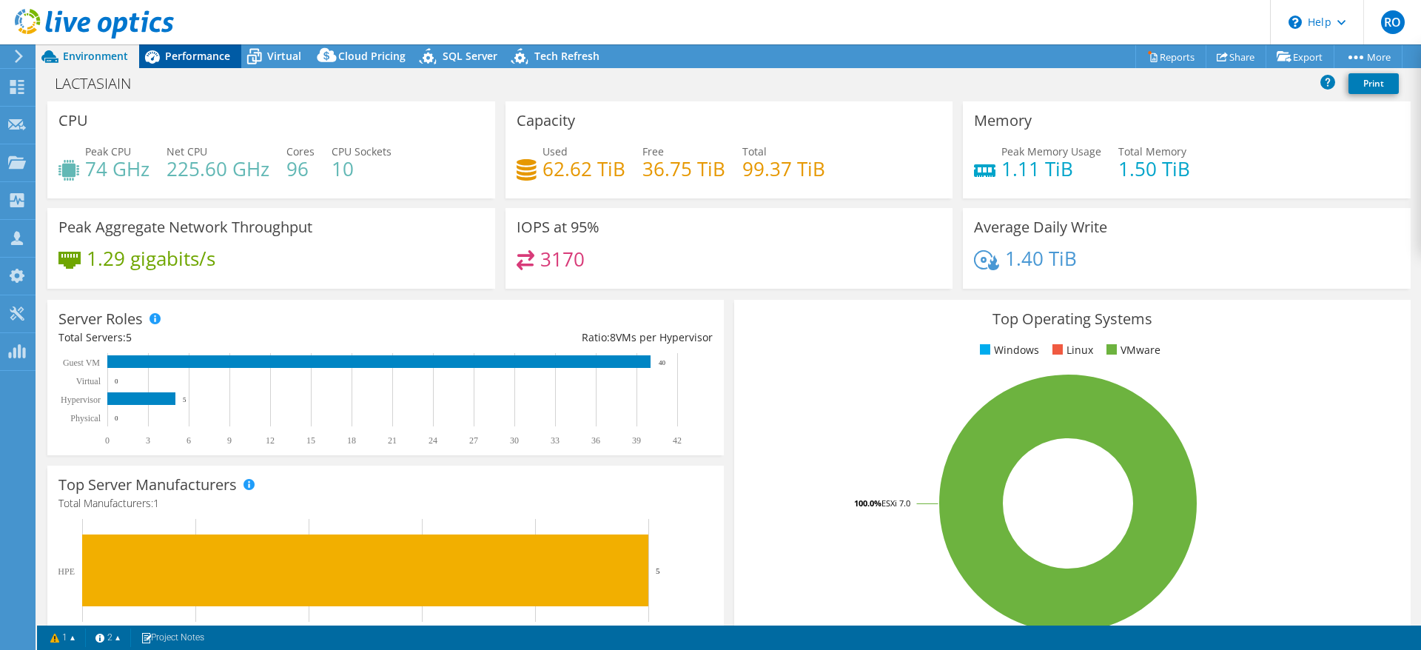
click at [186, 54] on span "Performance" at bounding box center [197, 56] width 65 height 14
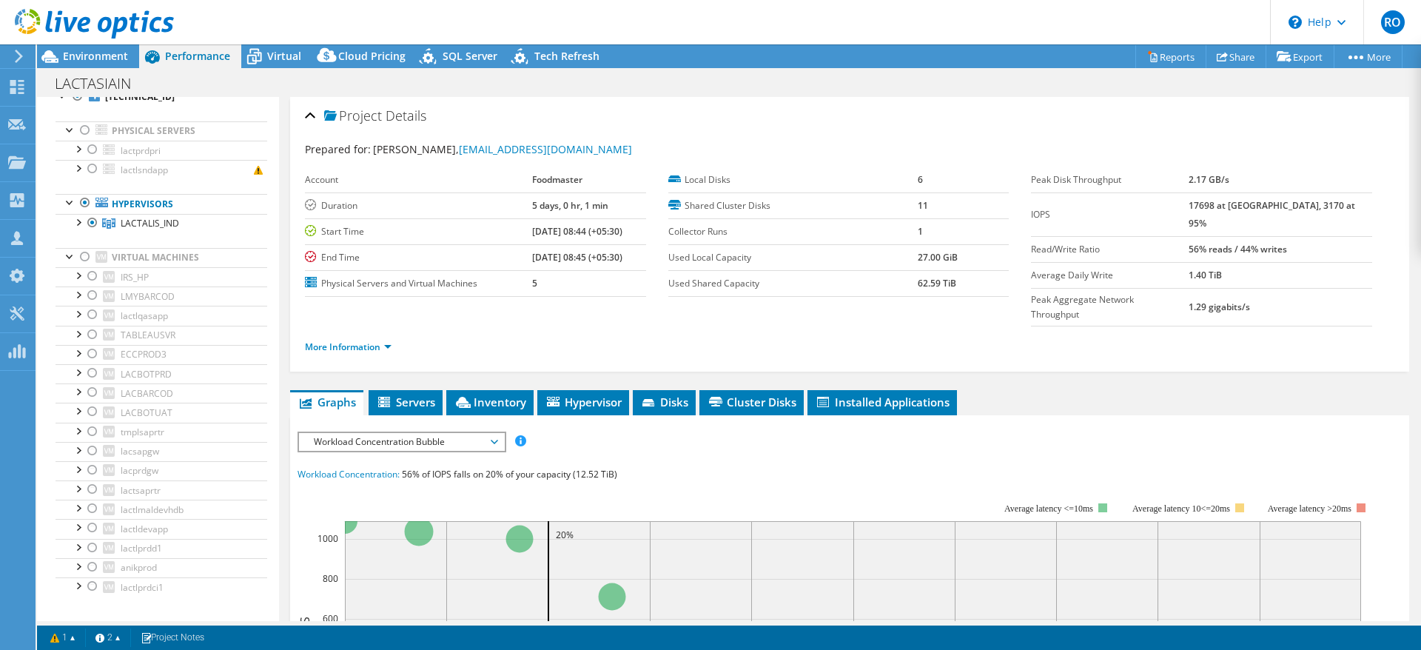
scroll to position [0, 0]
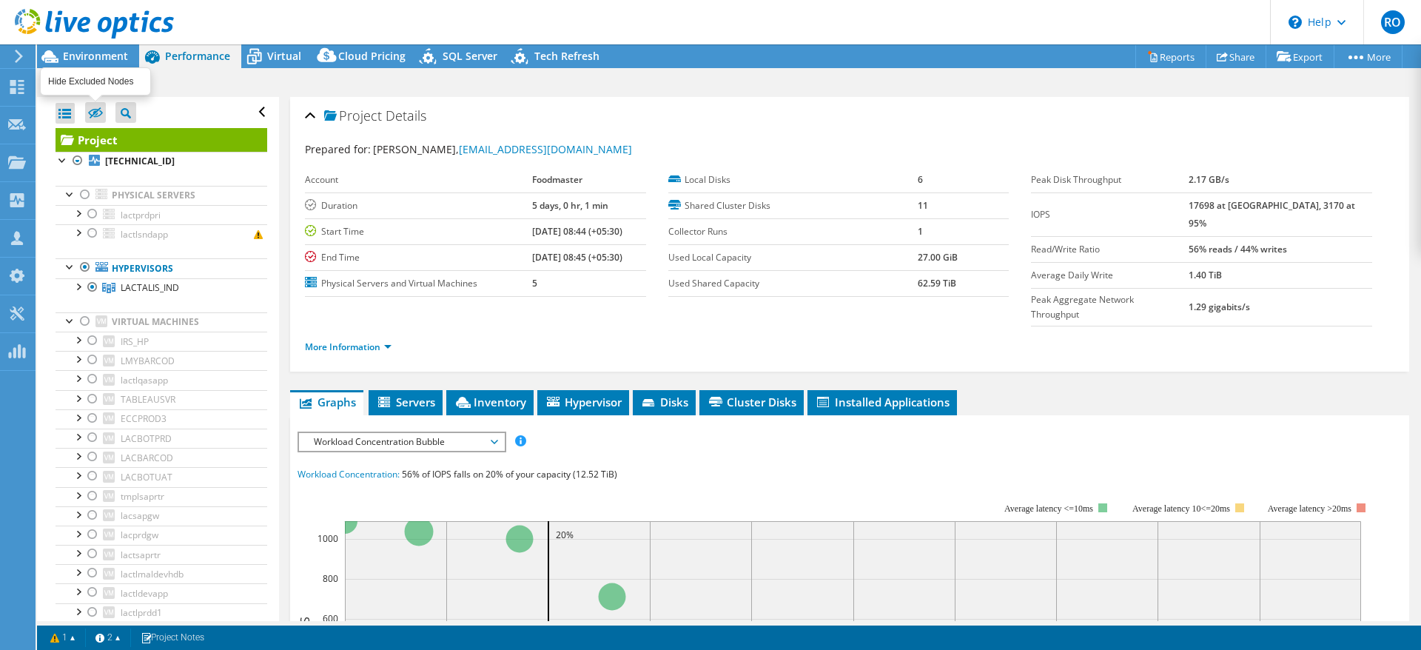
click at [95, 111] on icon at bounding box center [95, 113] width 15 height 11
click at [0, 0] on input "checkbox" at bounding box center [0, 0] width 0 height 0
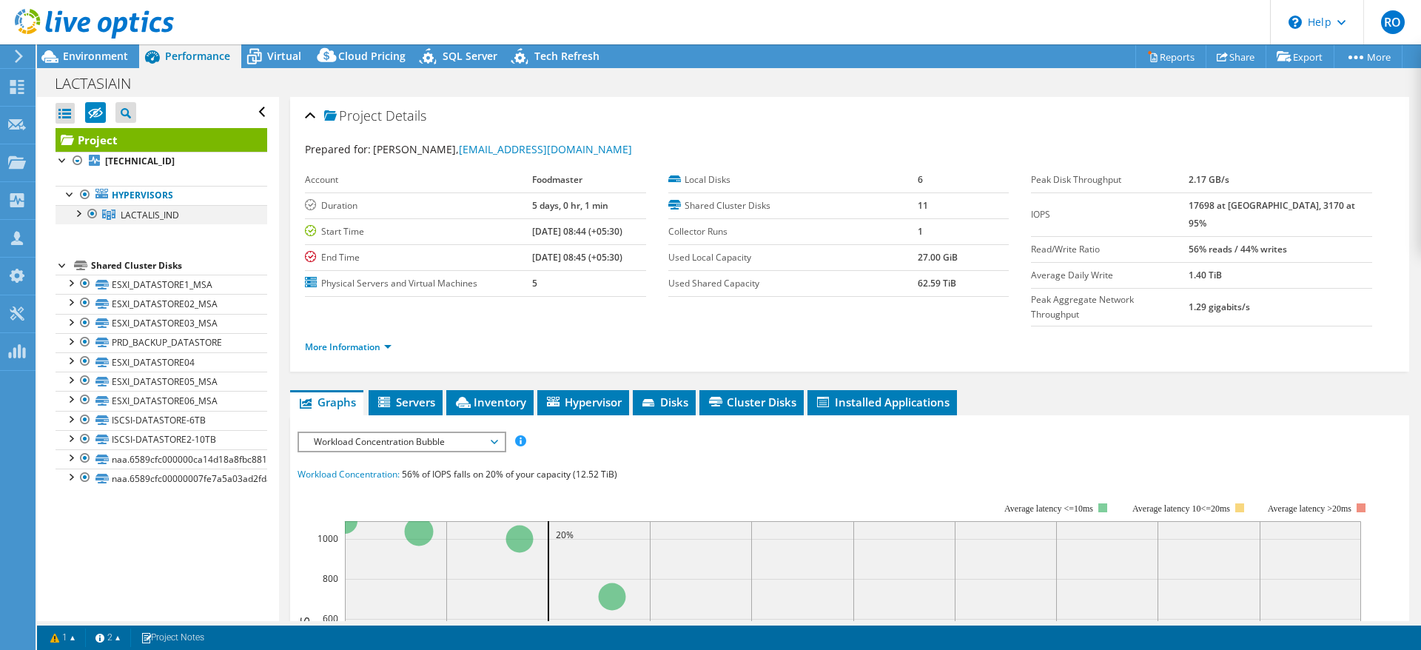
click at [78, 212] on div at bounding box center [77, 212] width 15 height 15
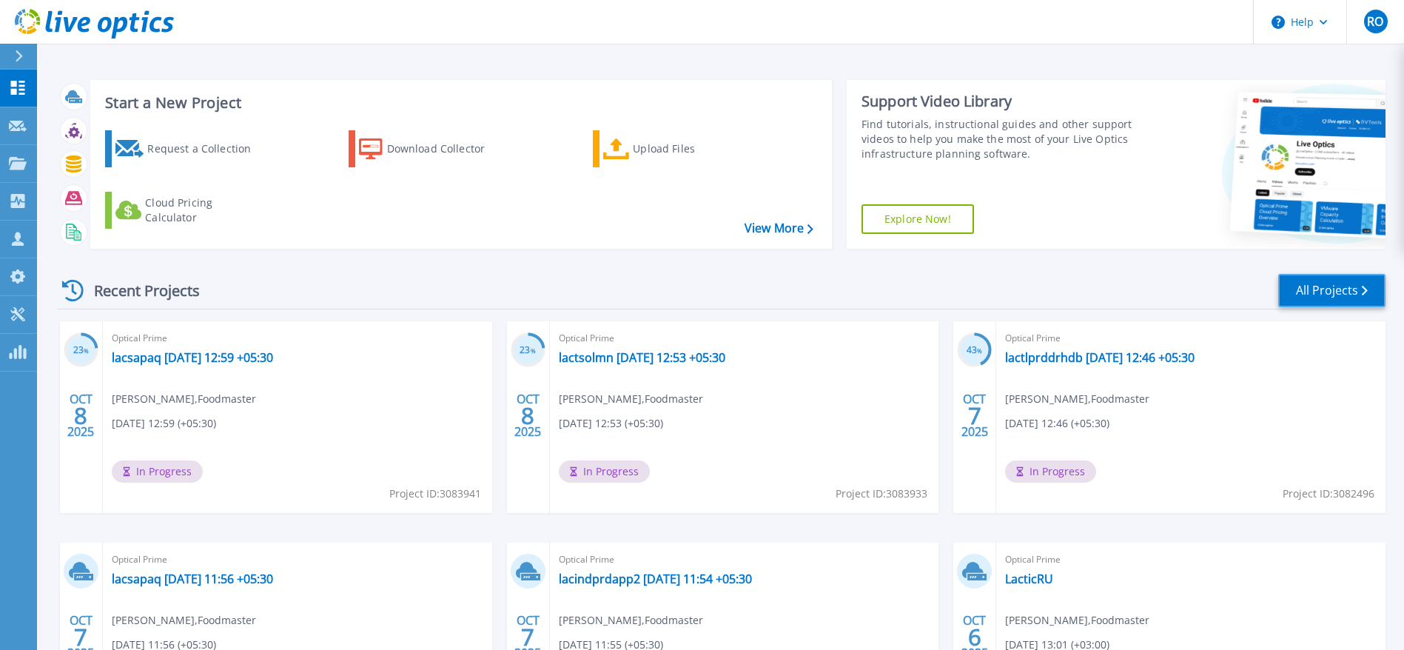
click at [1330, 295] on link "All Projects" at bounding box center [1331, 290] width 107 height 33
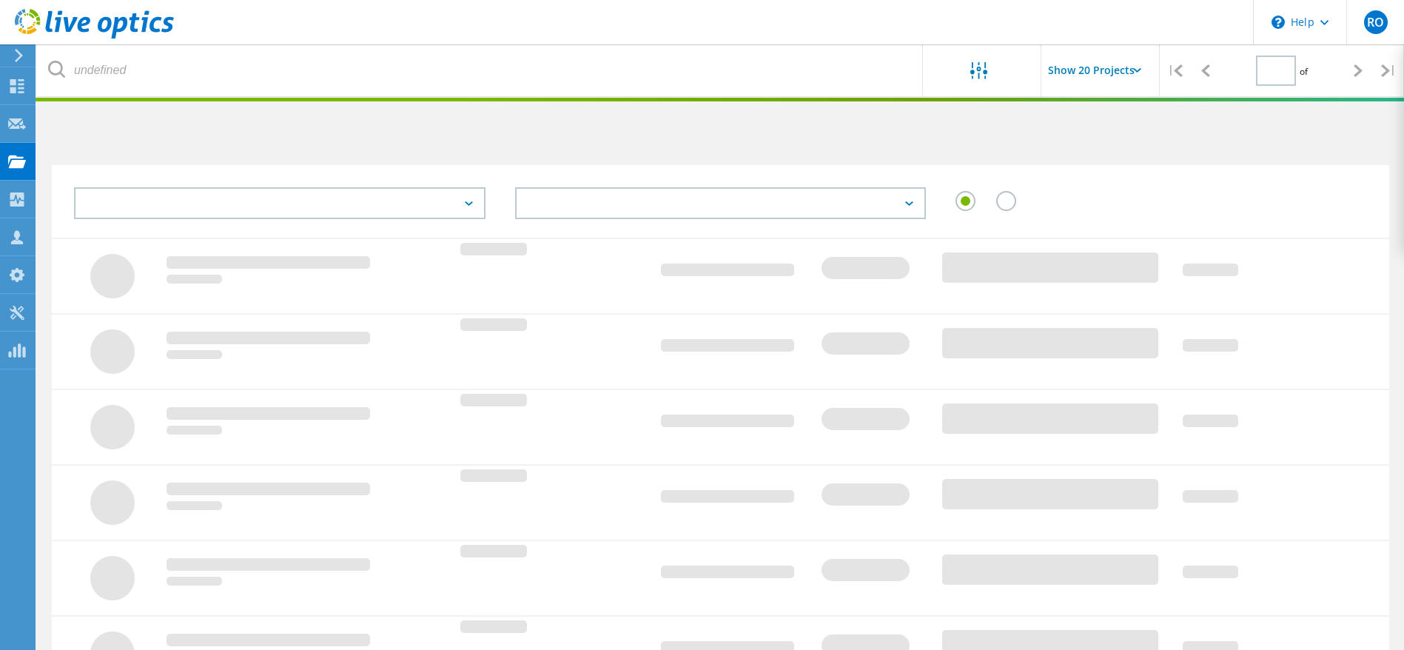
type input "2"
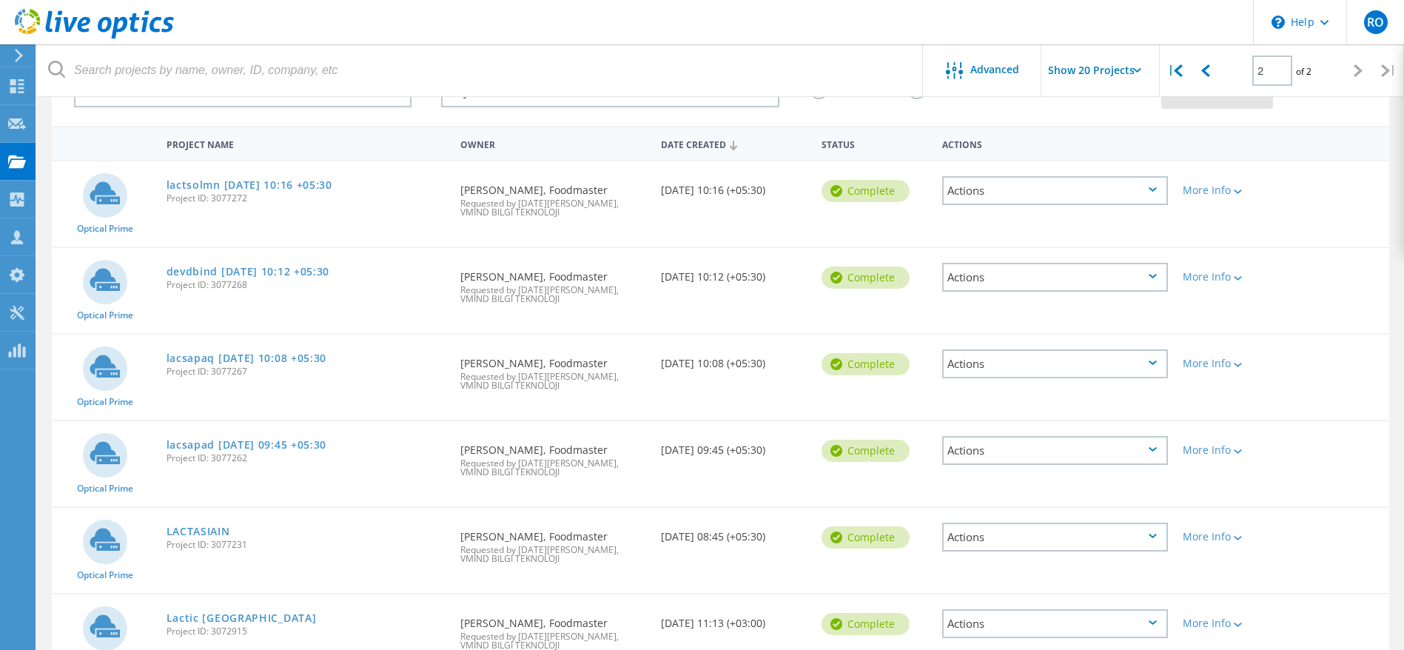
scroll to position [201, 0]
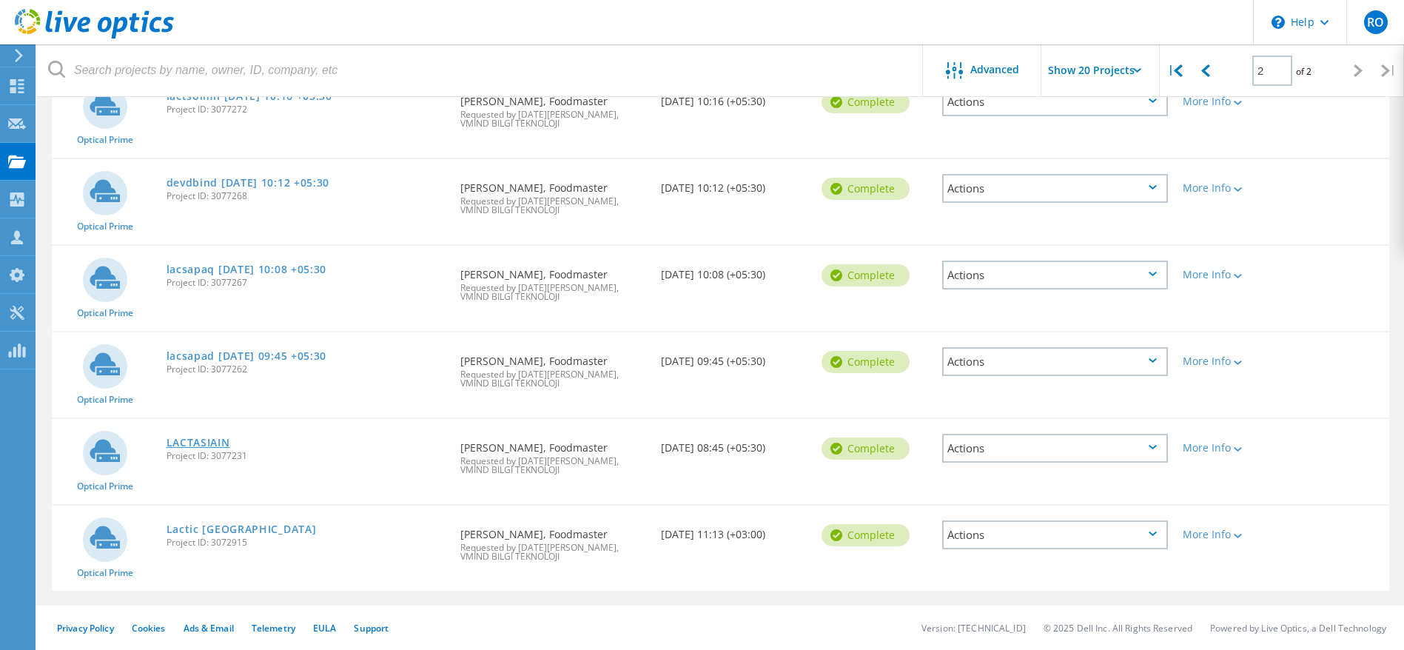
click at [198, 443] on link "LACTASIAIN" at bounding box center [198, 442] width 64 height 10
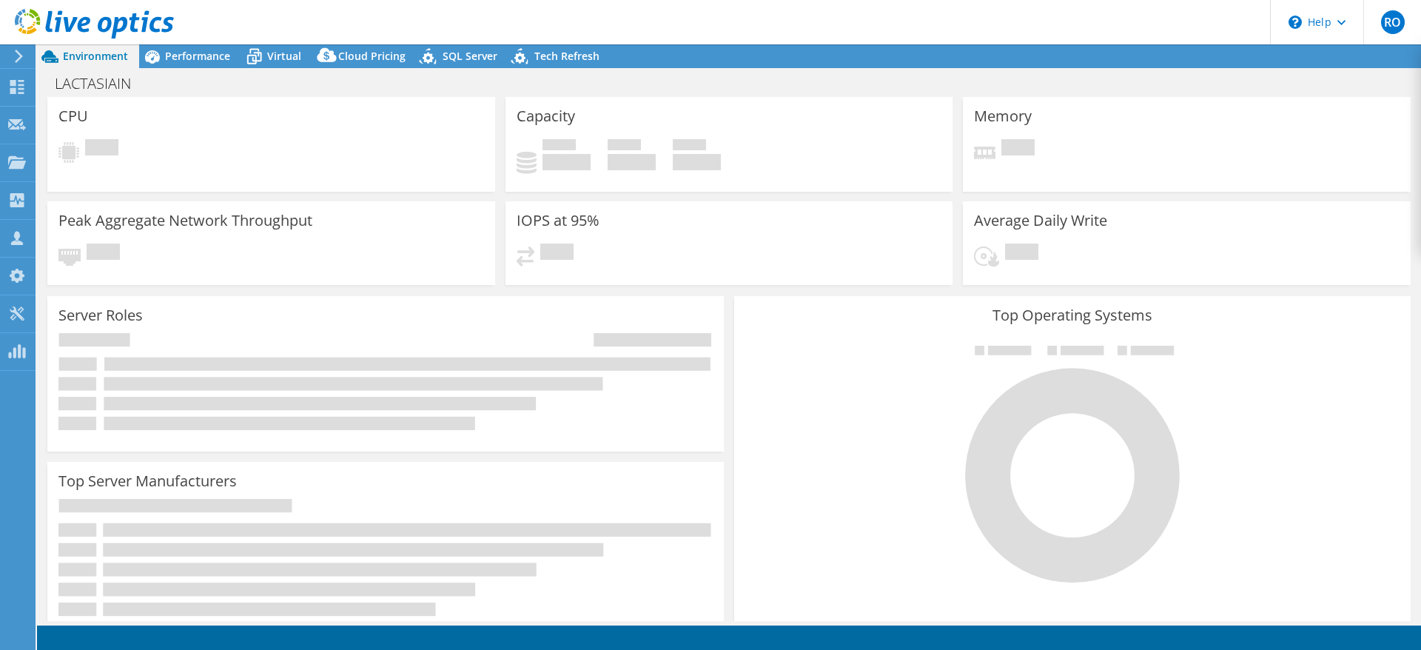
select select "USD"
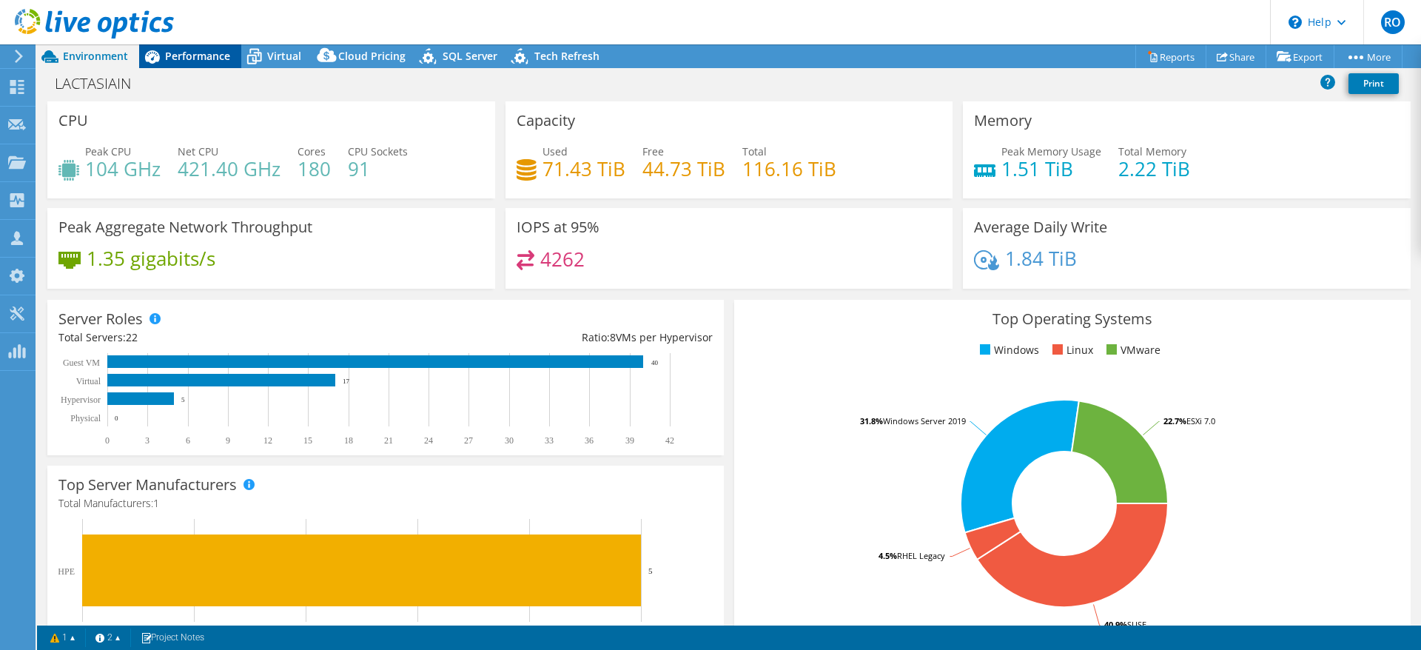
click at [189, 55] on span "Performance" at bounding box center [197, 56] width 65 height 14
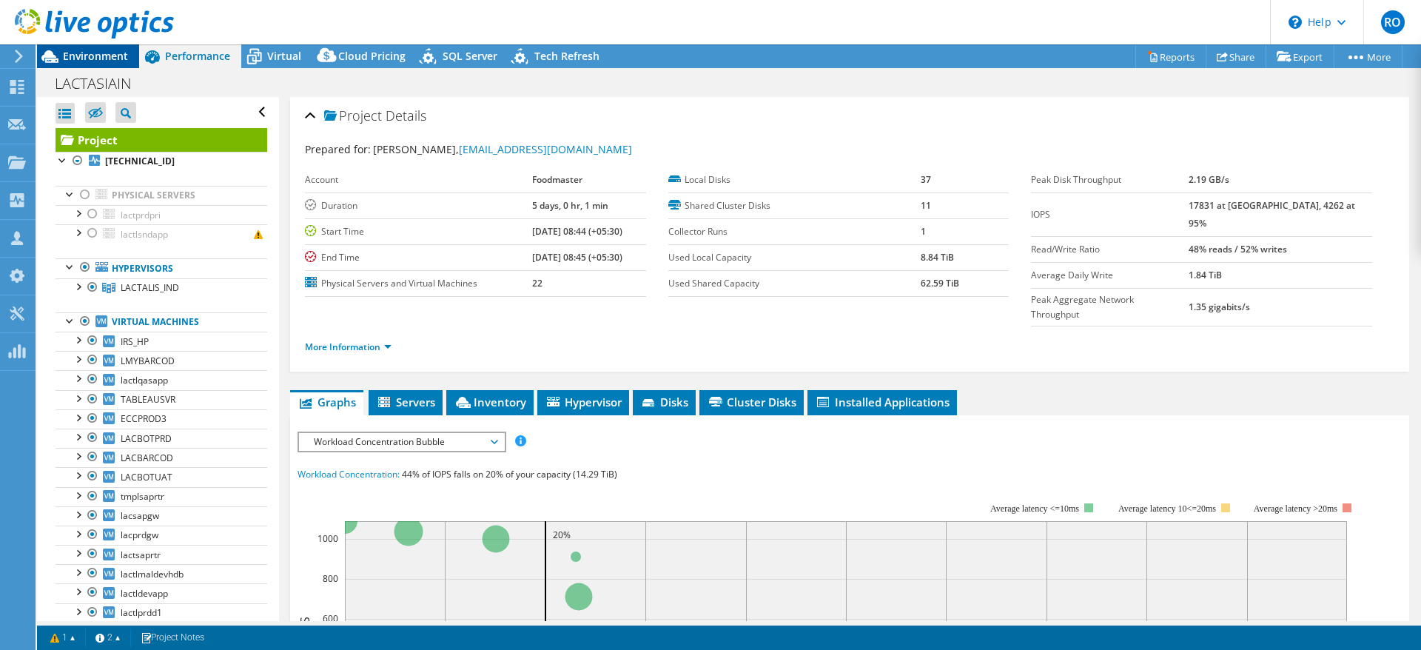
click at [92, 53] on span "Environment" at bounding box center [95, 56] width 65 height 14
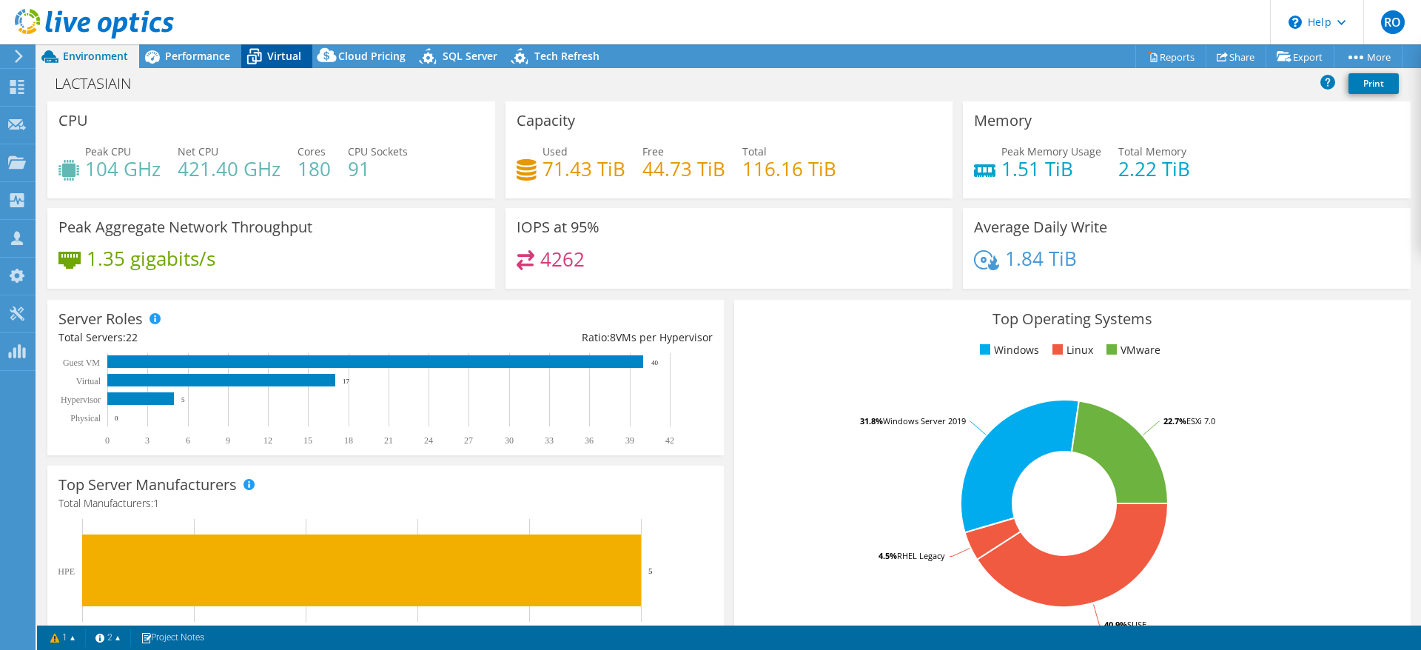
click at [272, 55] on span "Virtual" at bounding box center [284, 56] width 34 height 14
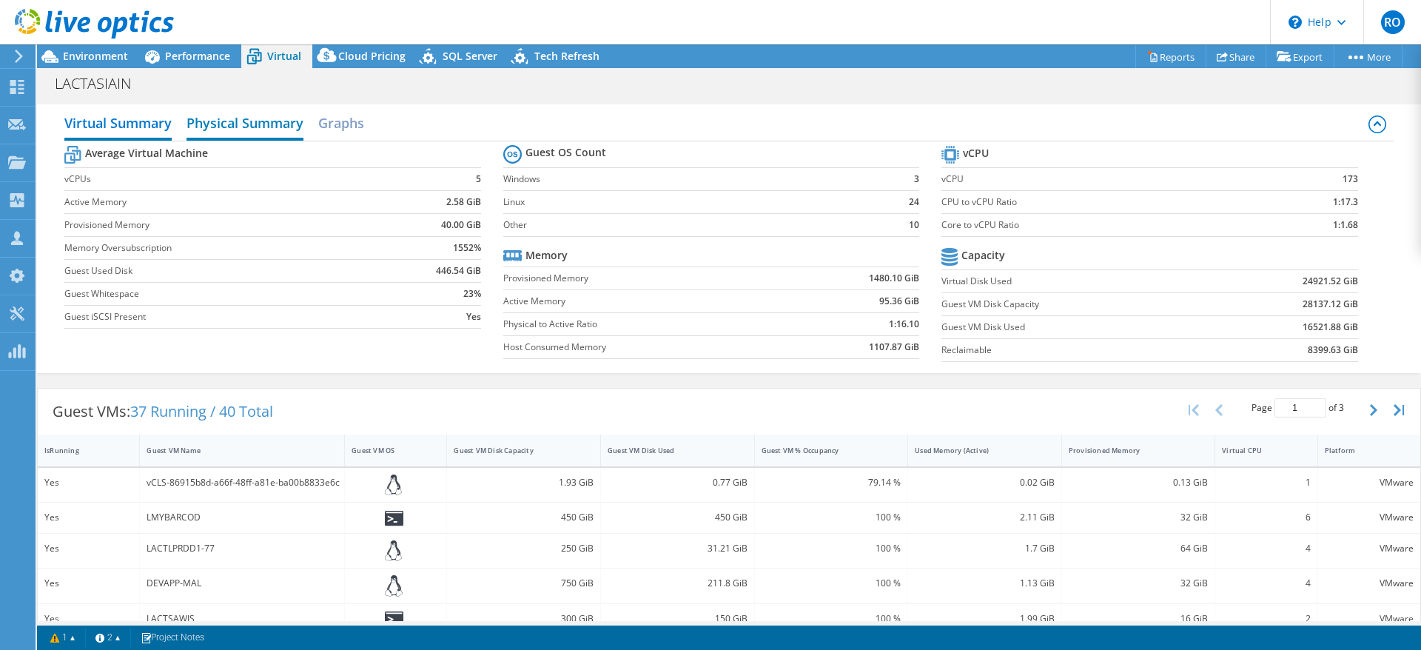
click at [244, 125] on h2 "Physical Summary" at bounding box center [244, 124] width 117 height 33
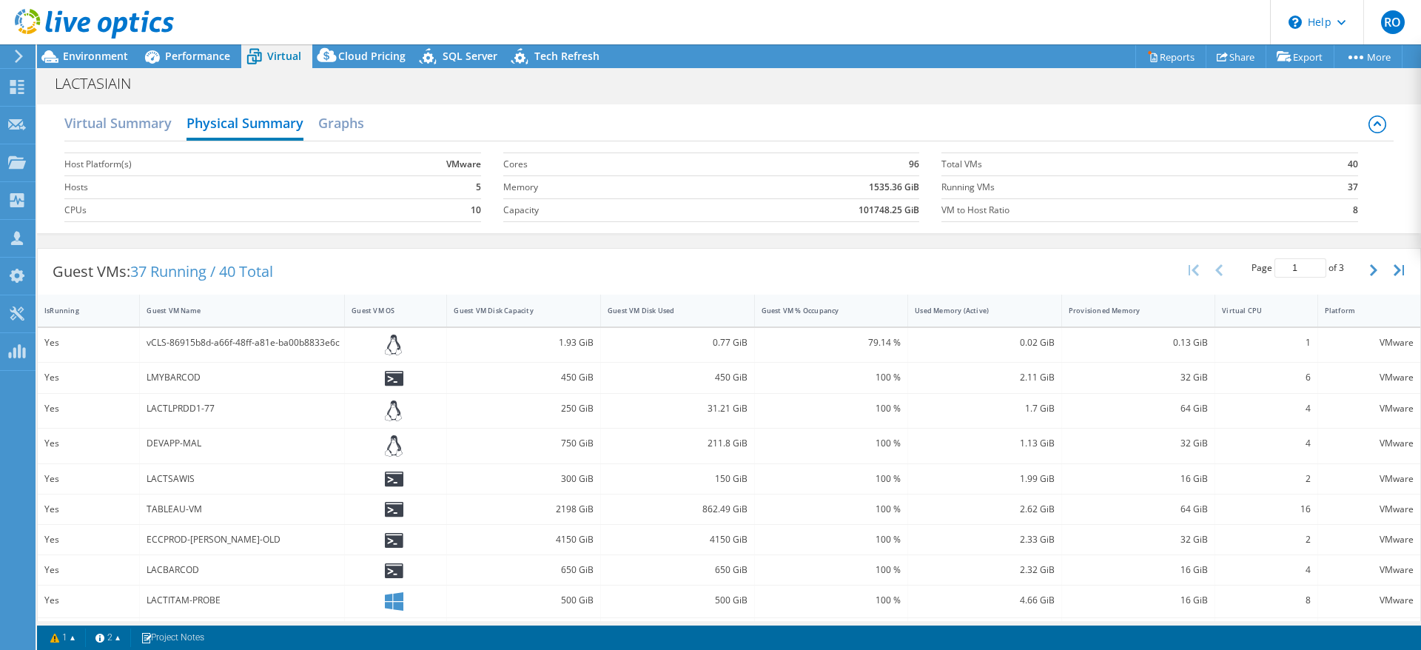
click at [209, 43] on header "RO Channel Partner Ramazan Ogutcen rogutcen@vmind.com.tr VMIND BILGI TEKNOLOJI …" at bounding box center [710, 22] width 1421 height 44
click at [209, 49] on span "Performance" at bounding box center [197, 56] width 65 height 14
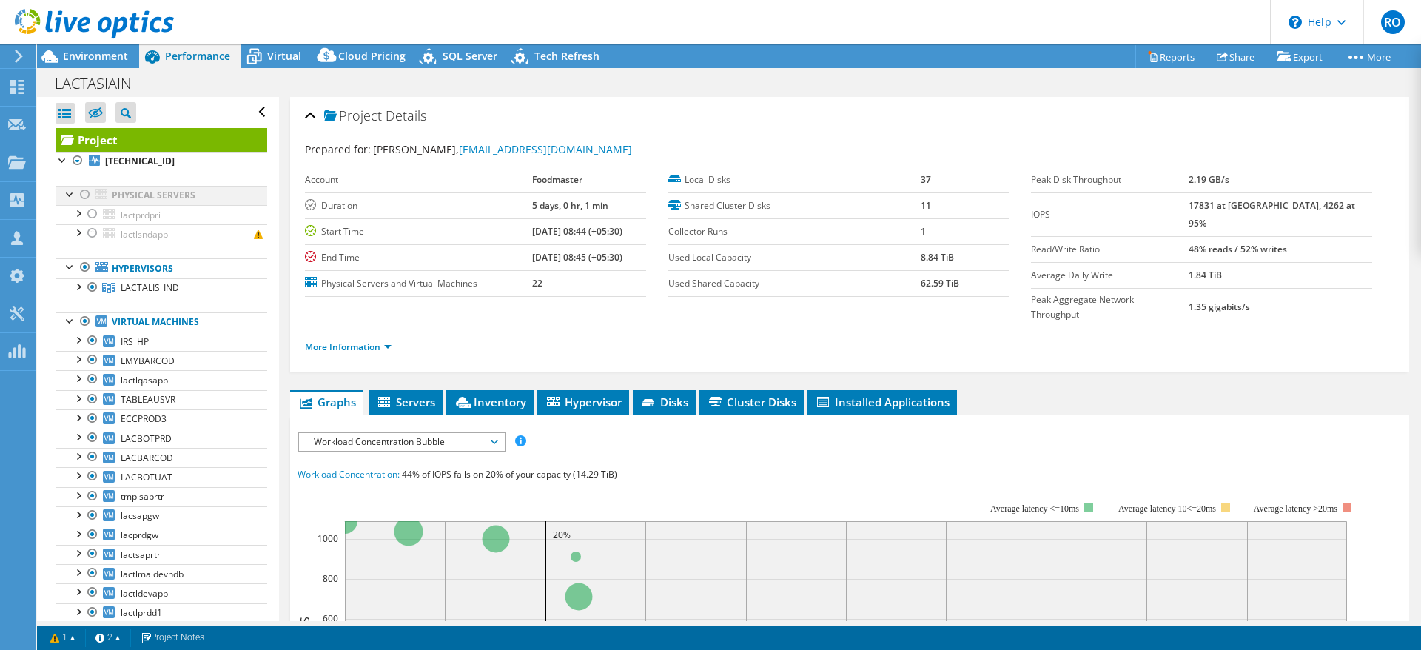
click at [83, 195] on div at bounding box center [85, 195] width 15 height 18
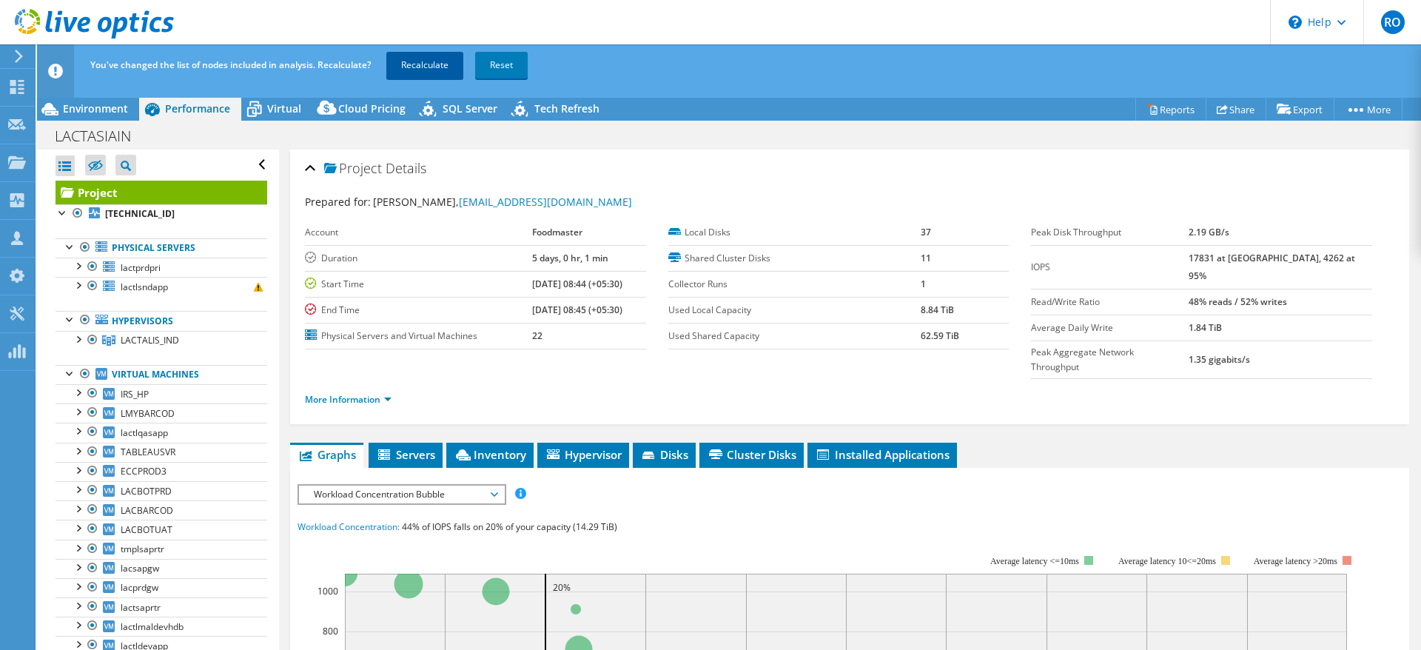
click at [420, 63] on link "Recalculate" at bounding box center [424, 65] width 77 height 27
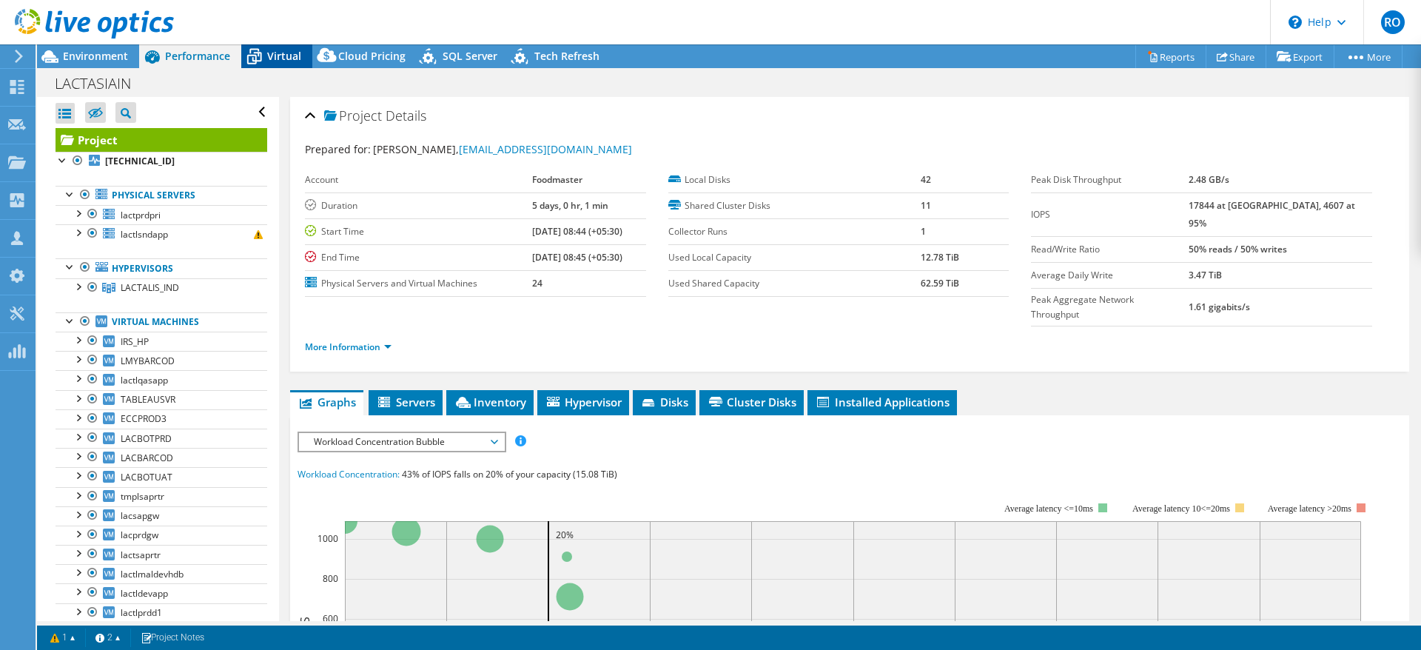
click at [281, 47] on div "Virtual" at bounding box center [276, 56] width 71 height 24
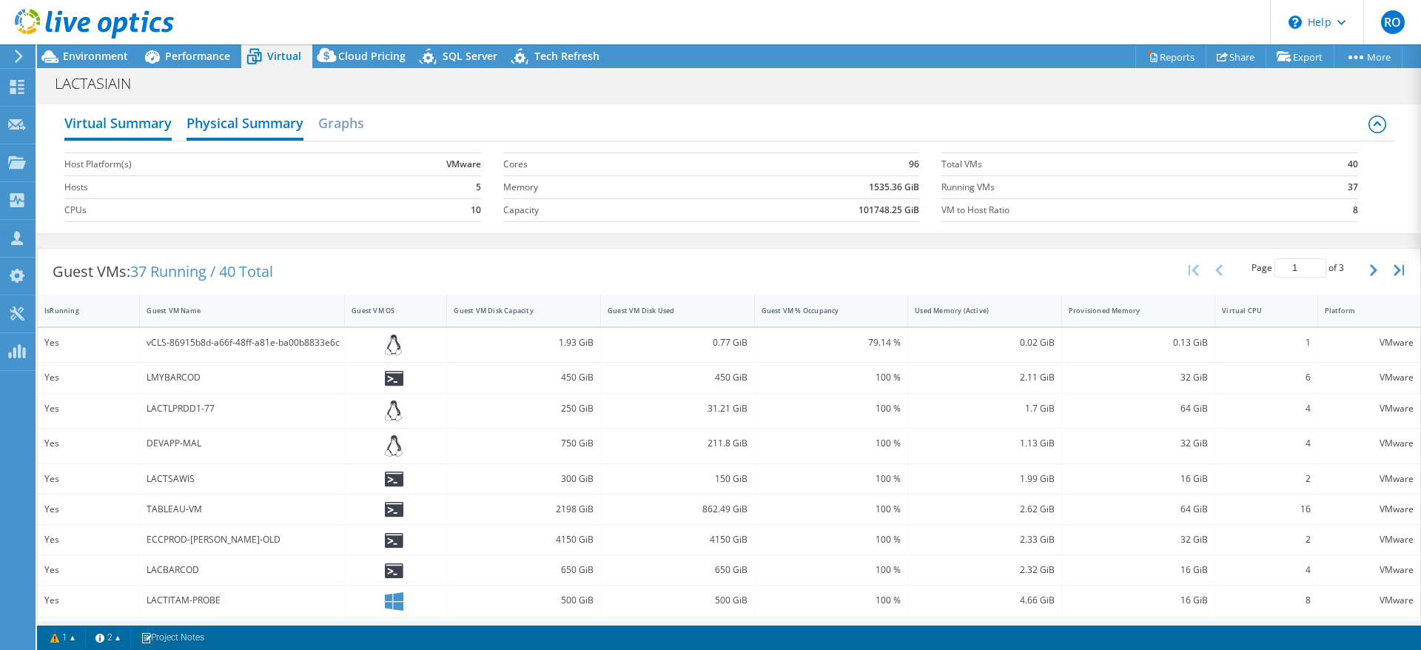
click at [112, 122] on h2 "Virtual Summary" at bounding box center [117, 124] width 107 height 33
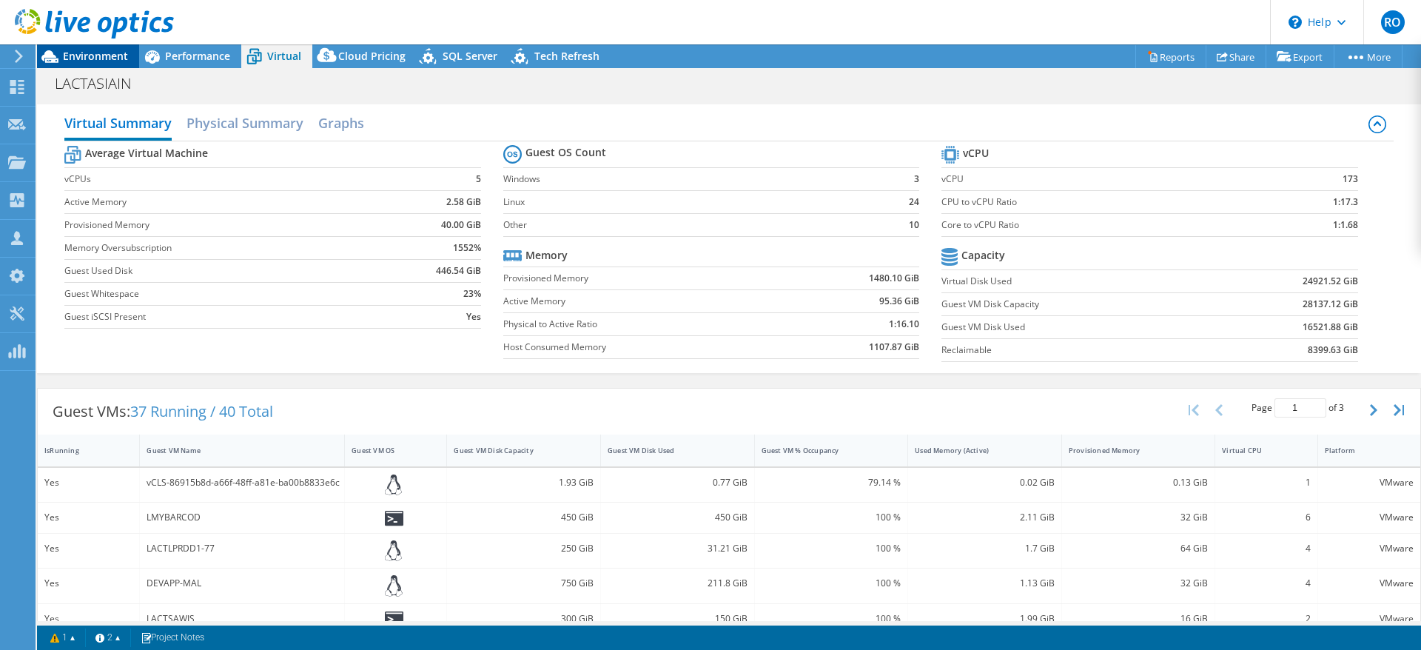
click at [95, 50] on span "Environment" at bounding box center [95, 56] width 65 height 14
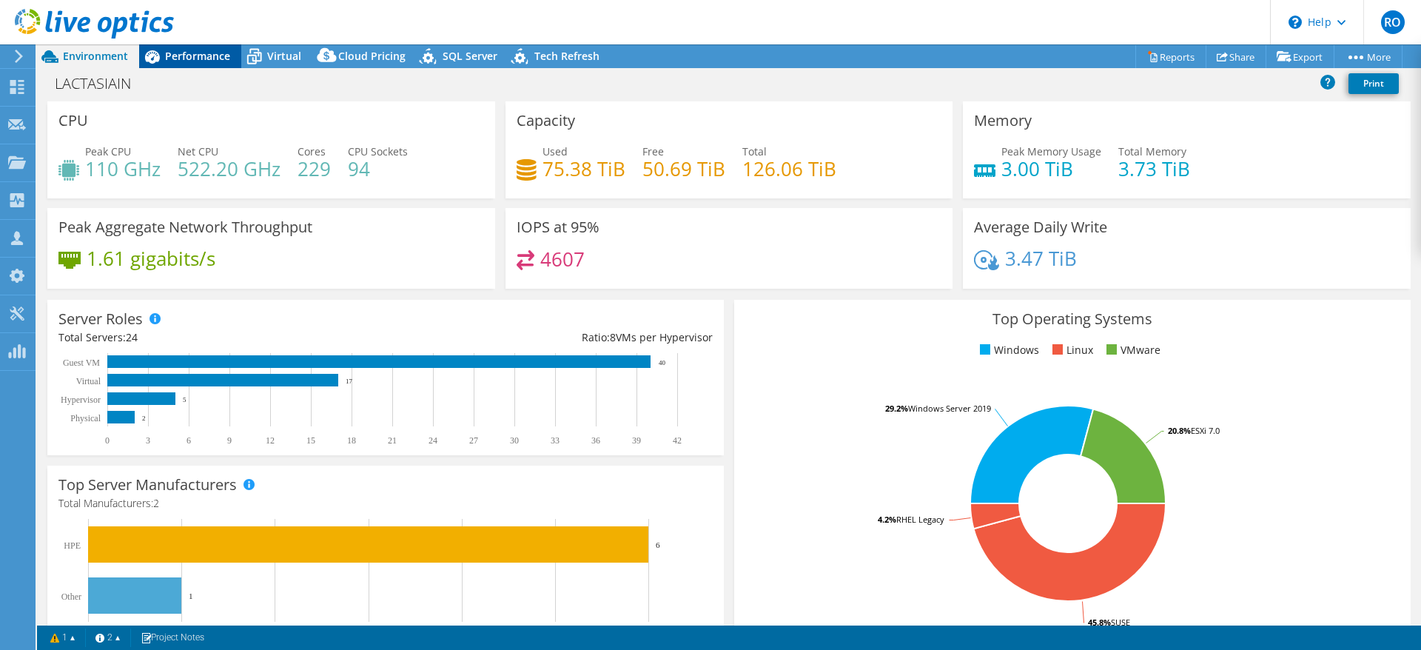
click at [197, 53] on span "Performance" at bounding box center [197, 56] width 65 height 14
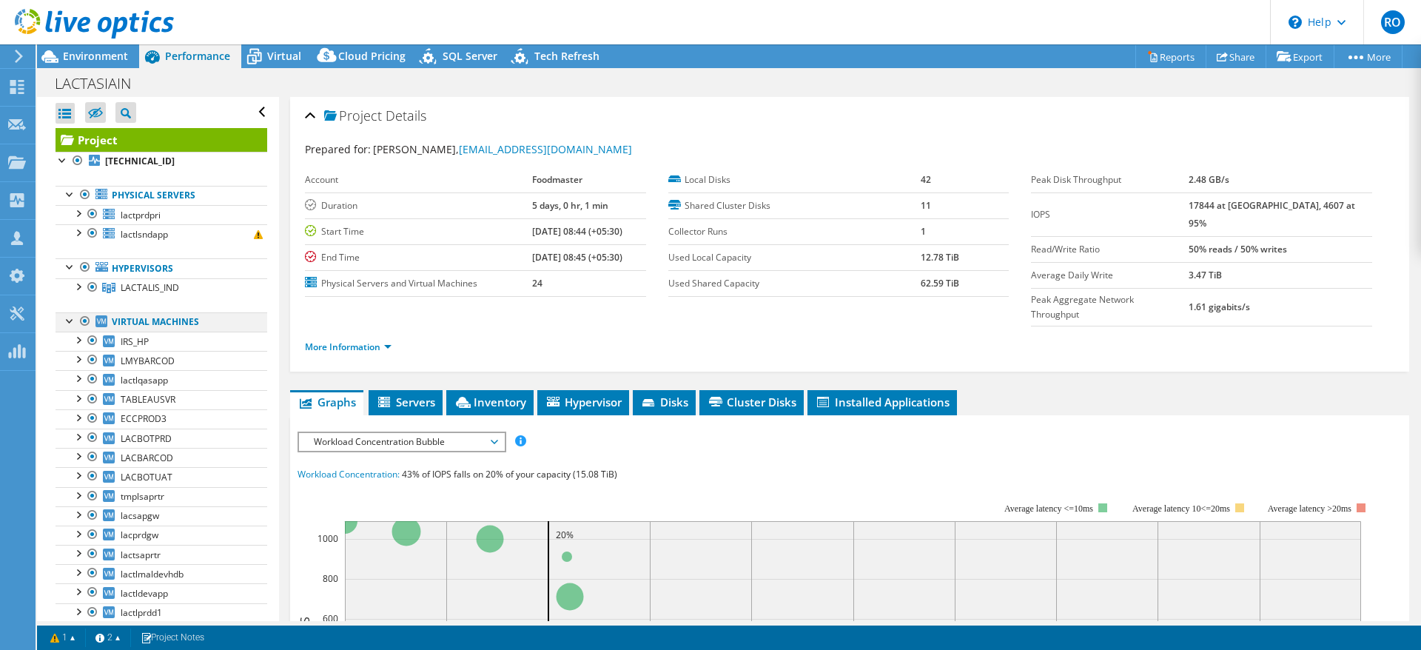
click at [84, 321] on div at bounding box center [85, 321] width 15 height 18
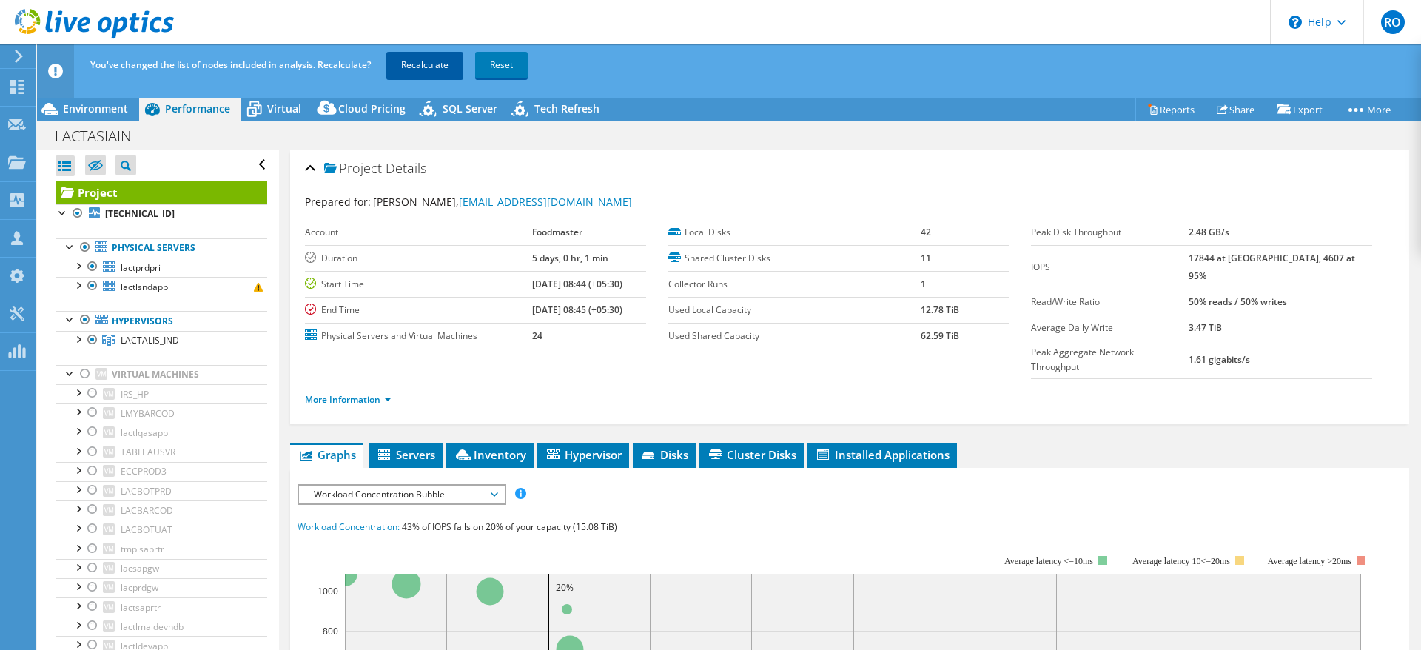
click at [410, 62] on link "Recalculate" at bounding box center [424, 65] width 77 height 27
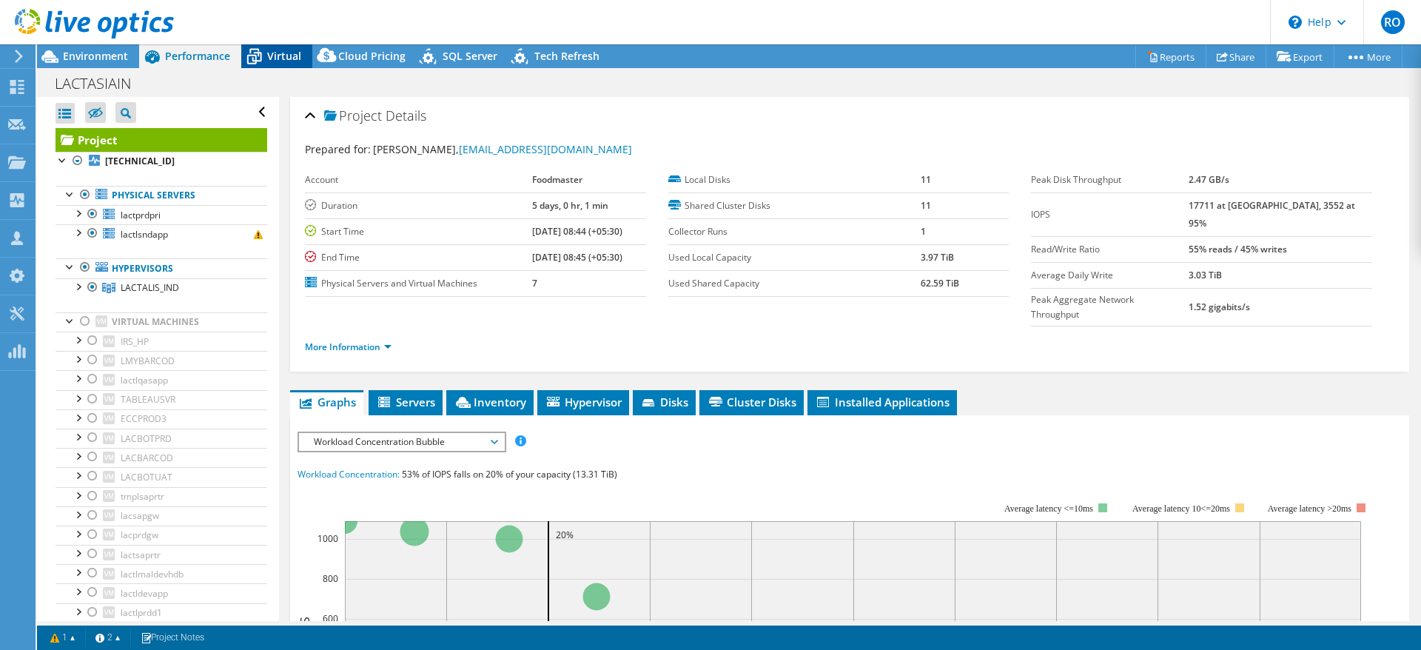
click at [281, 53] on span "Virtual" at bounding box center [284, 56] width 34 height 14
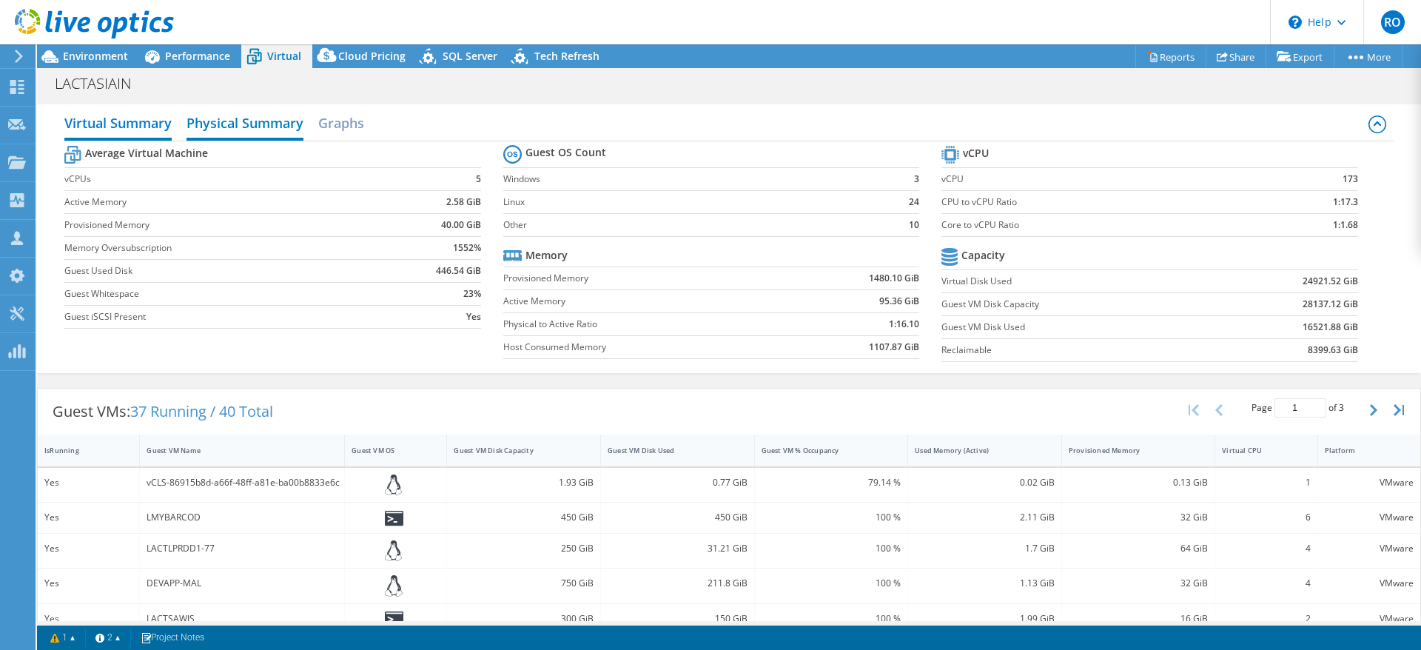
click at [275, 124] on h2 "Physical Summary" at bounding box center [244, 124] width 117 height 33
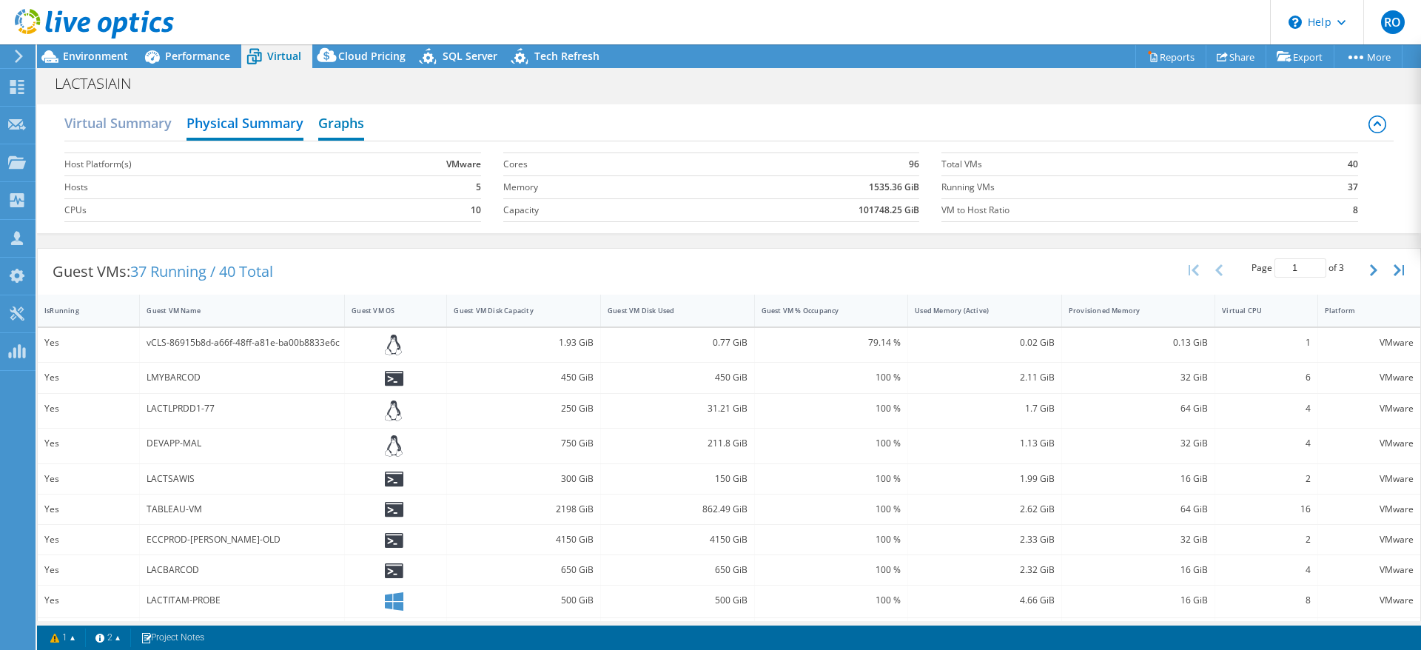
click at [337, 127] on h2 "Graphs" at bounding box center [341, 124] width 46 height 33
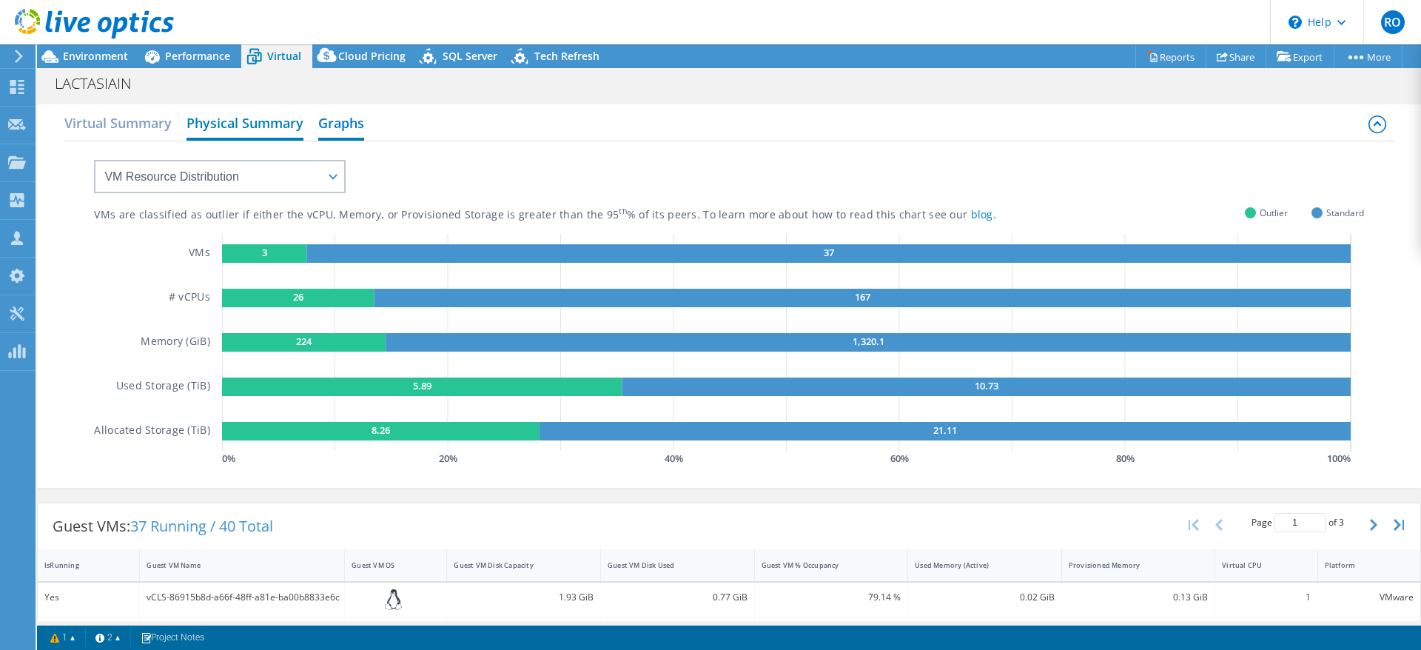
click at [223, 131] on h2 "Physical Summary" at bounding box center [244, 124] width 117 height 33
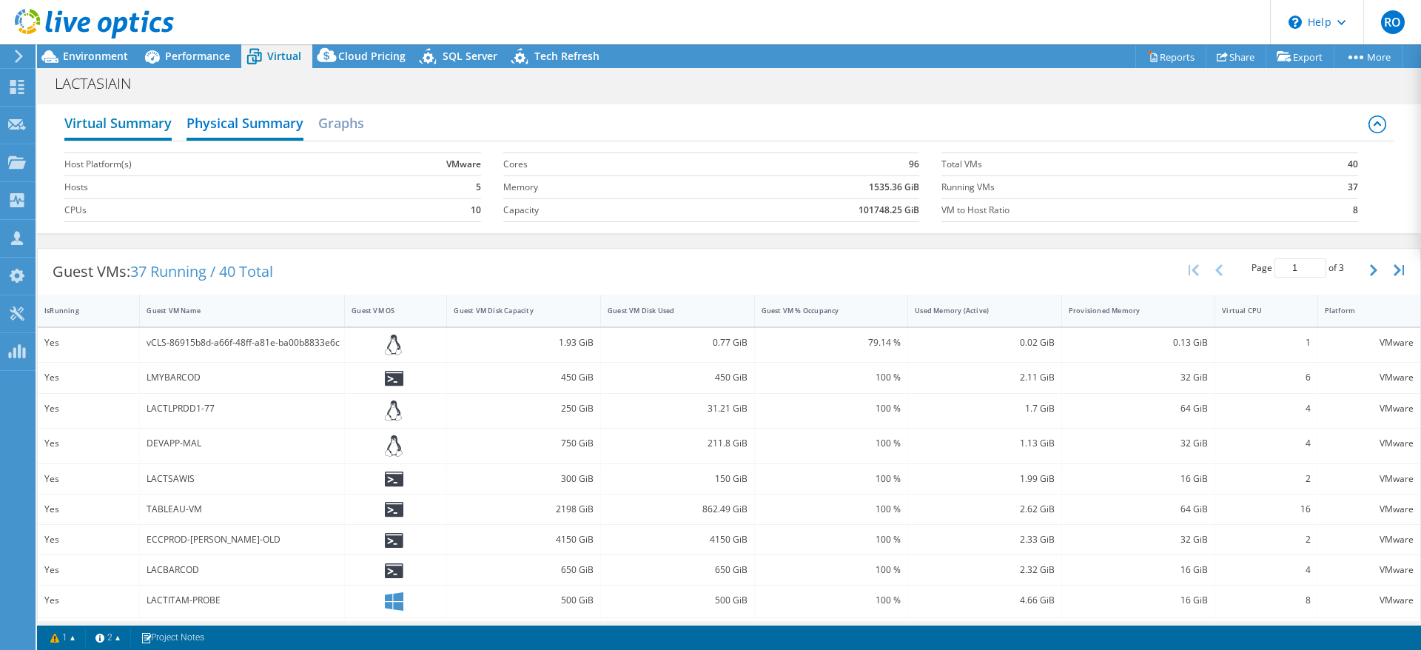
click at [129, 130] on h2 "Virtual Summary" at bounding box center [117, 124] width 107 height 33
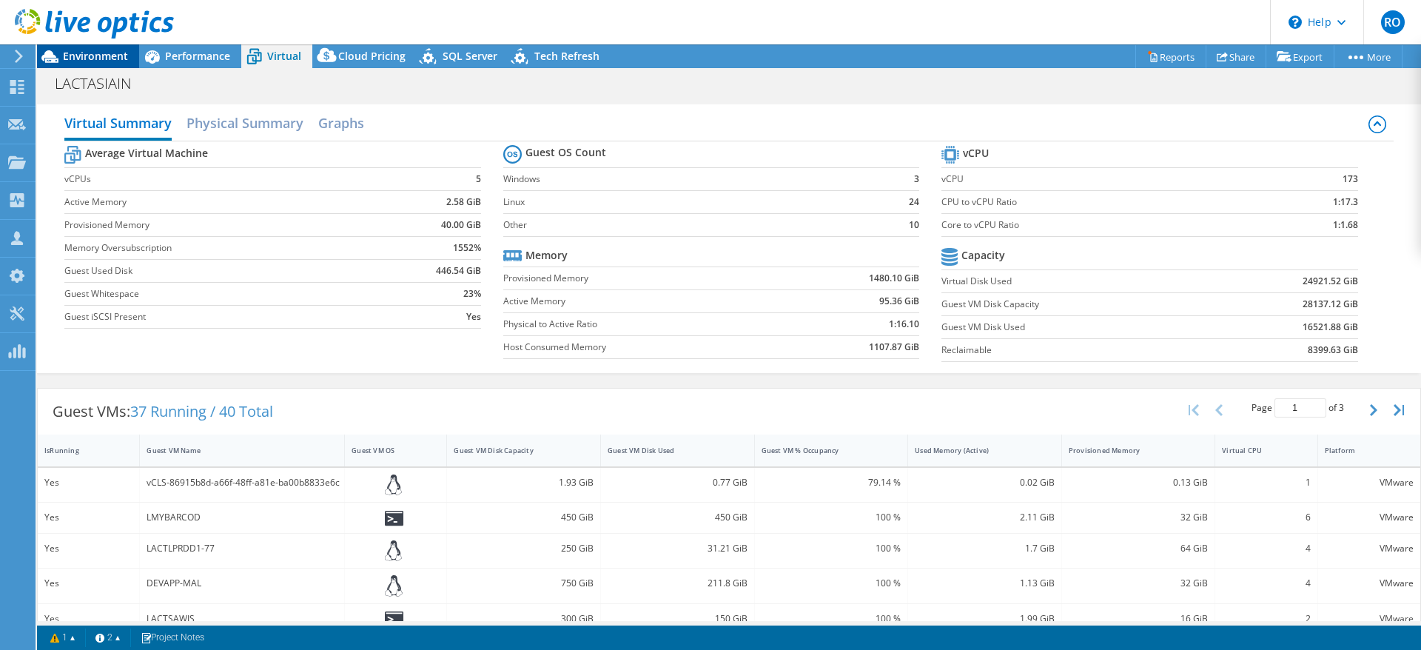
click at [101, 51] on span "Environment" at bounding box center [95, 56] width 65 height 14
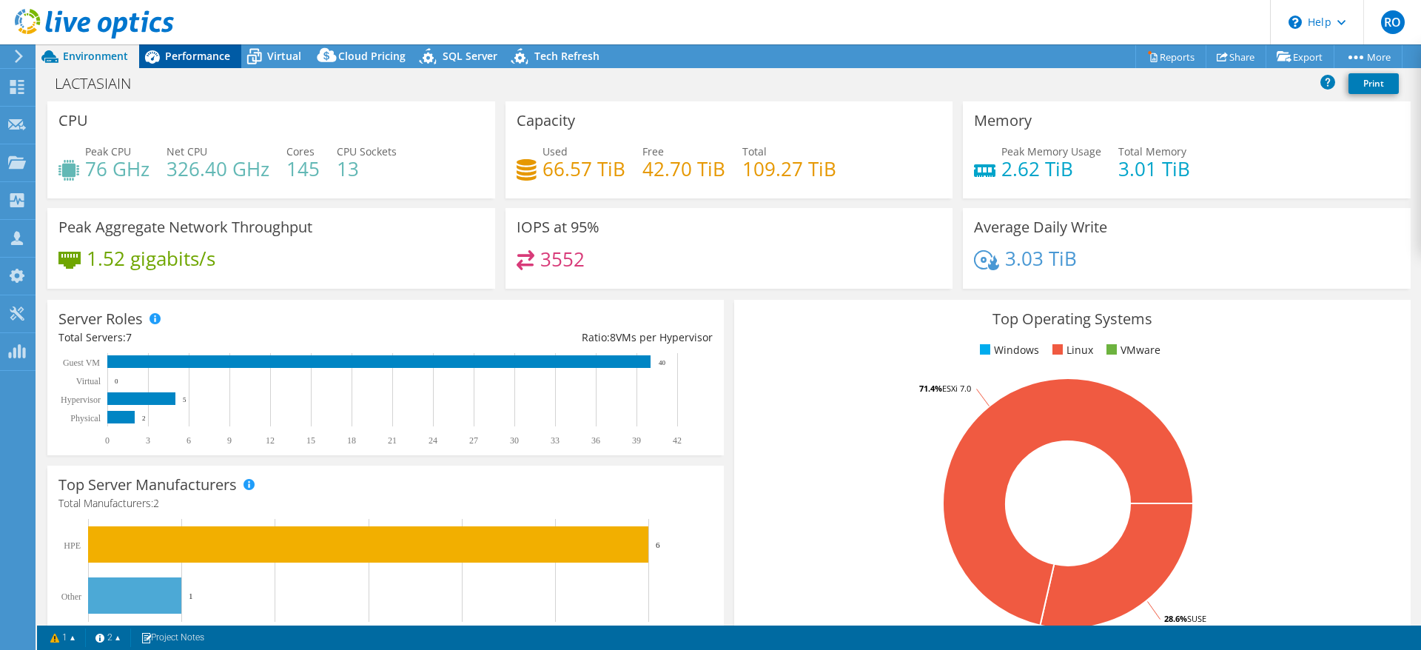
click at [192, 55] on span "Performance" at bounding box center [197, 56] width 65 height 14
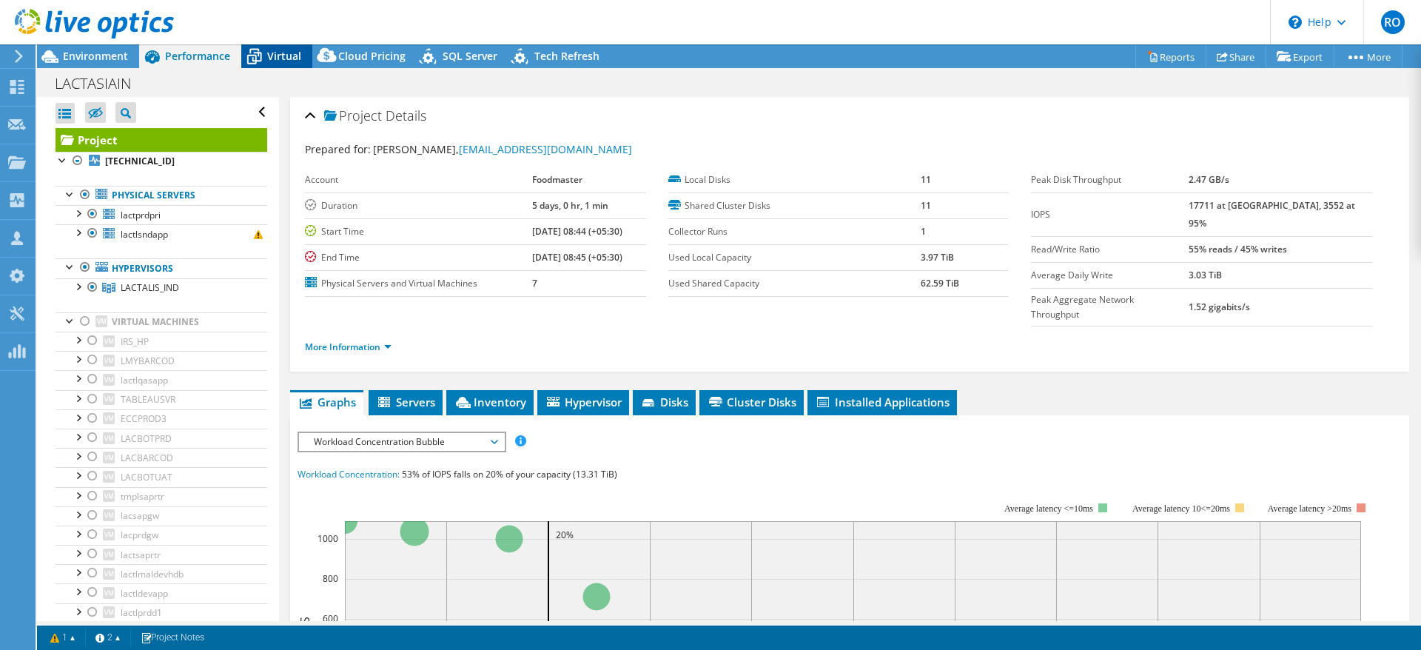
click at [279, 51] on span "Virtual" at bounding box center [284, 56] width 34 height 14
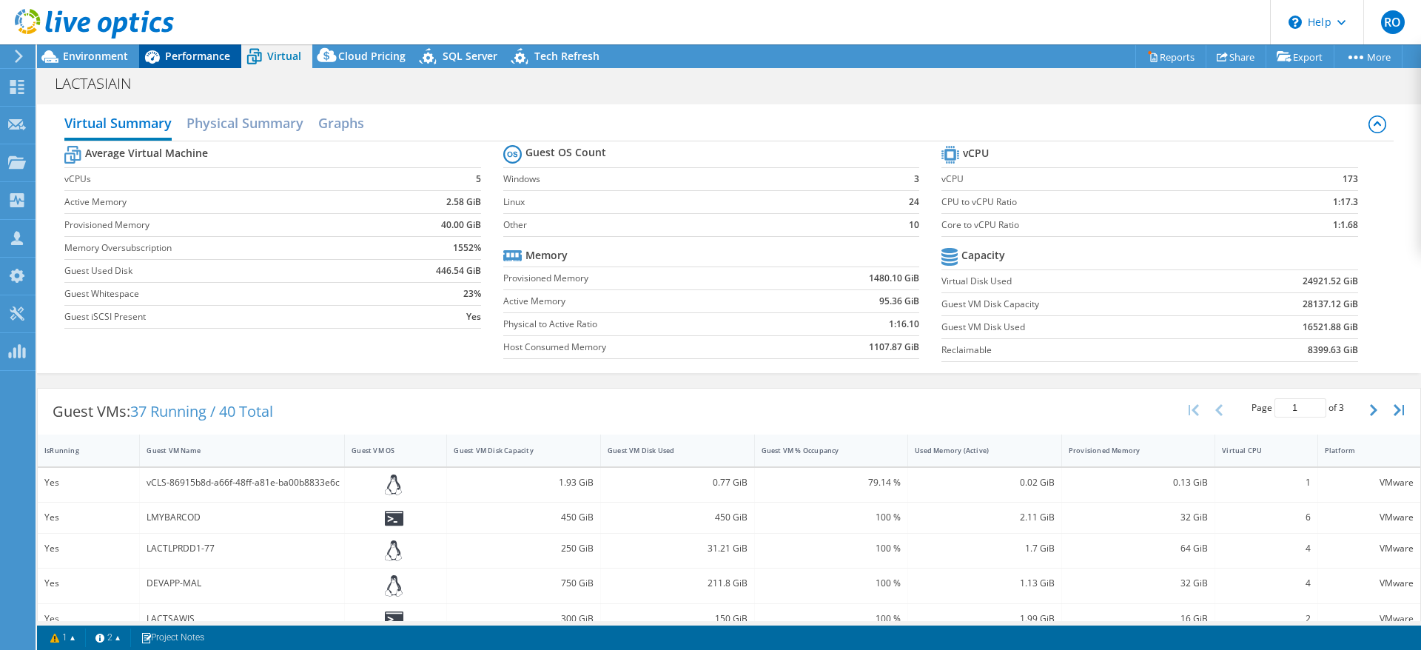
click at [193, 55] on span "Performance" at bounding box center [197, 56] width 65 height 14
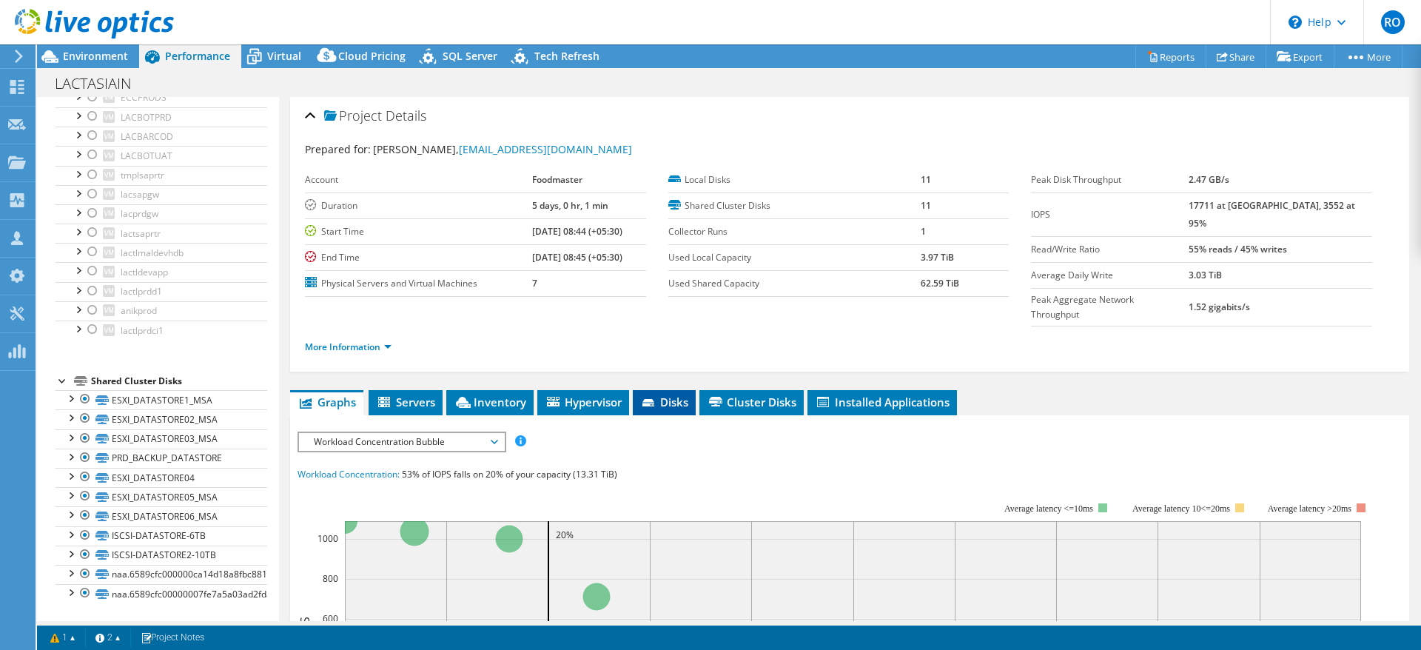
click at [664, 394] on span "Disks" at bounding box center [664, 401] width 48 height 15
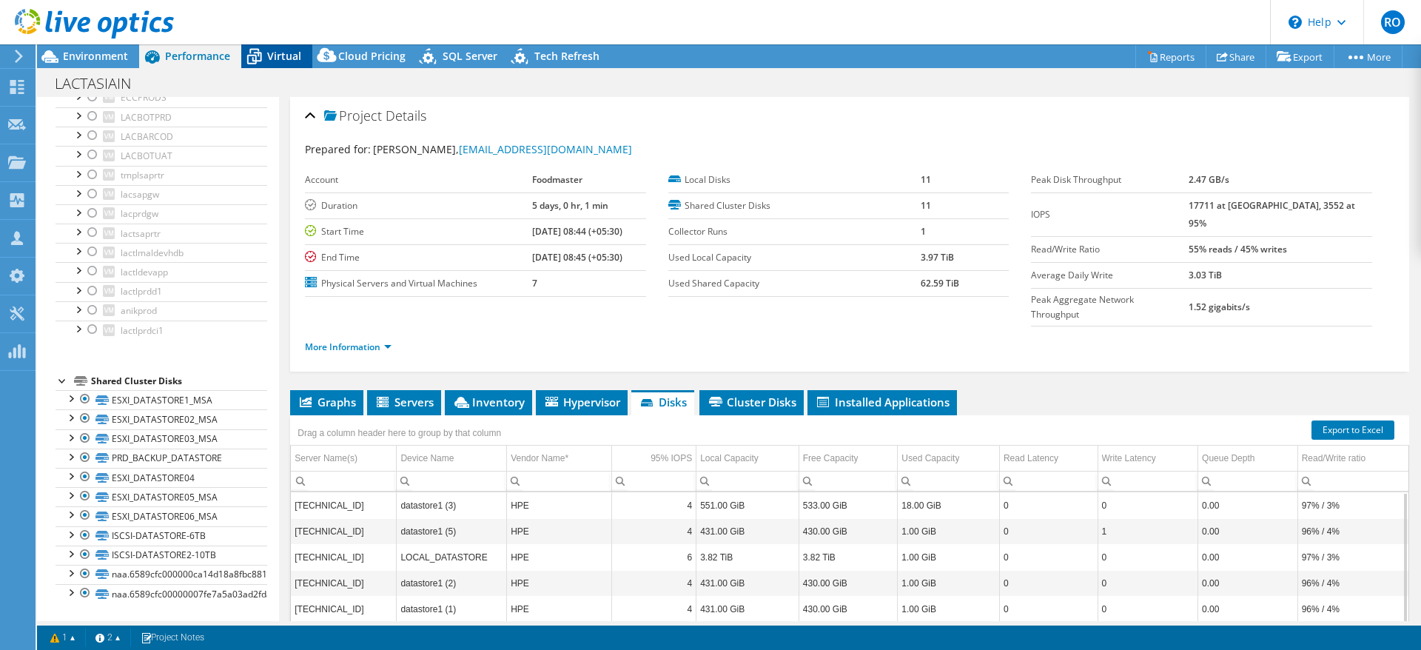
click at [270, 53] on span "Virtual" at bounding box center [284, 56] width 34 height 14
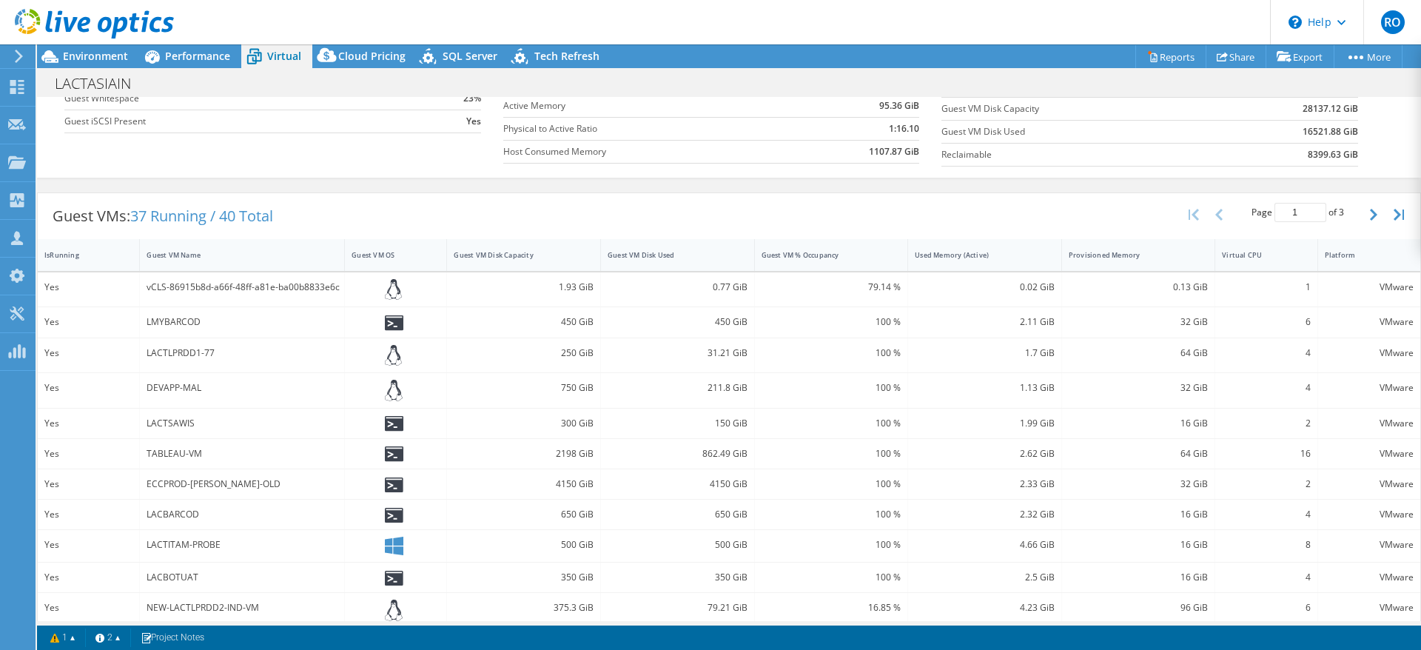
scroll to position [190, 0]
click at [1370, 219] on icon "button" at bounding box center [1373, 220] width 7 height 12
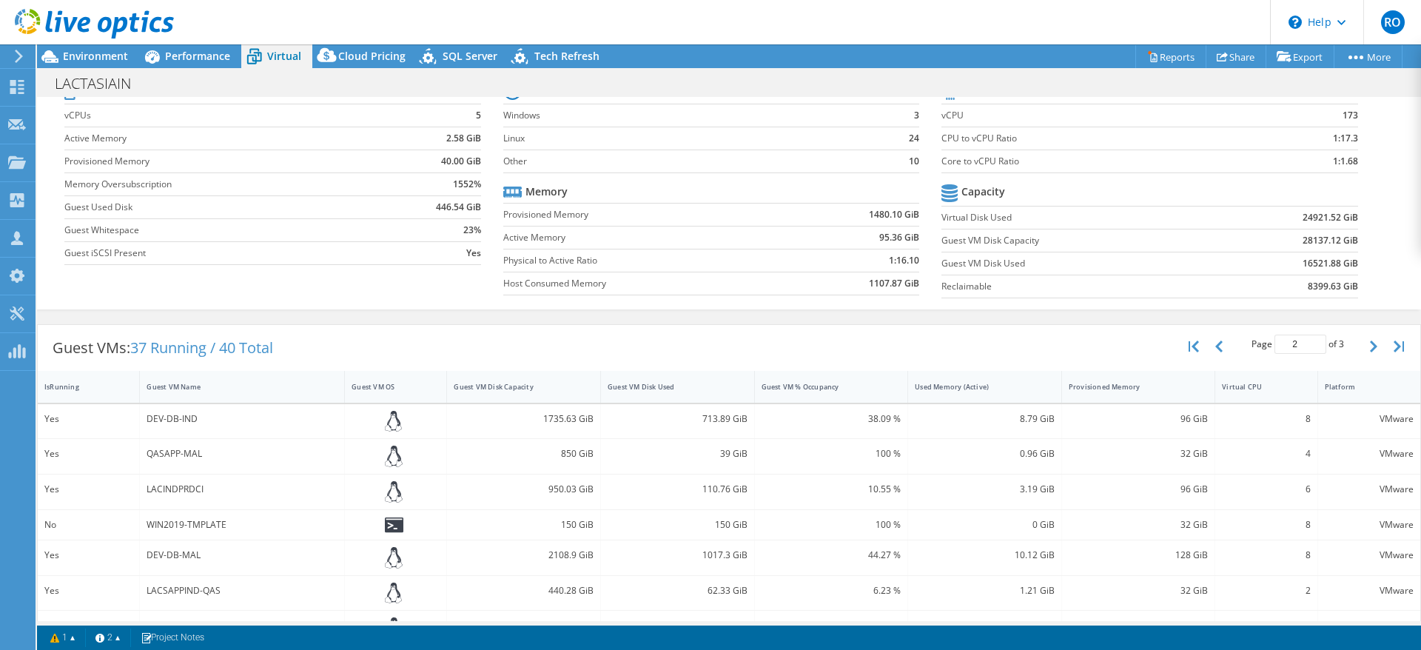
scroll to position [65, 0]
click at [1362, 346] on button "button" at bounding box center [1374, 345] width 25 height 28
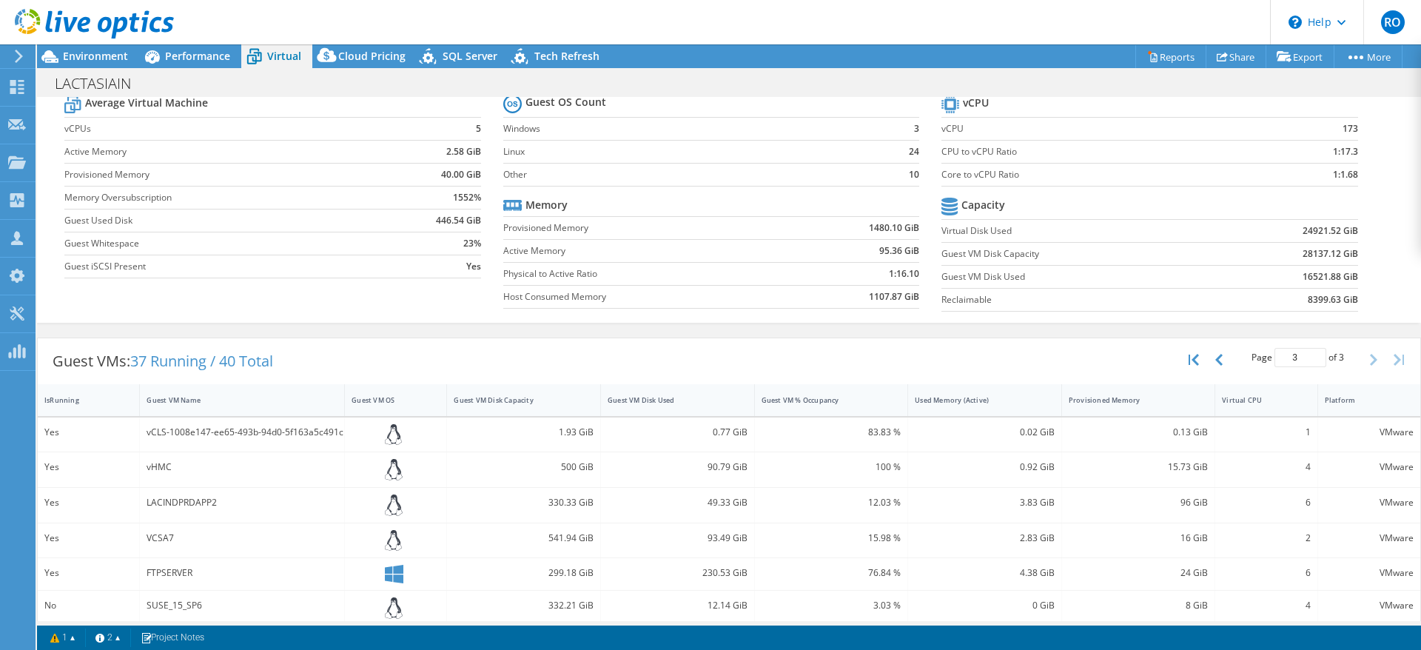
scroll to position [0, 0]
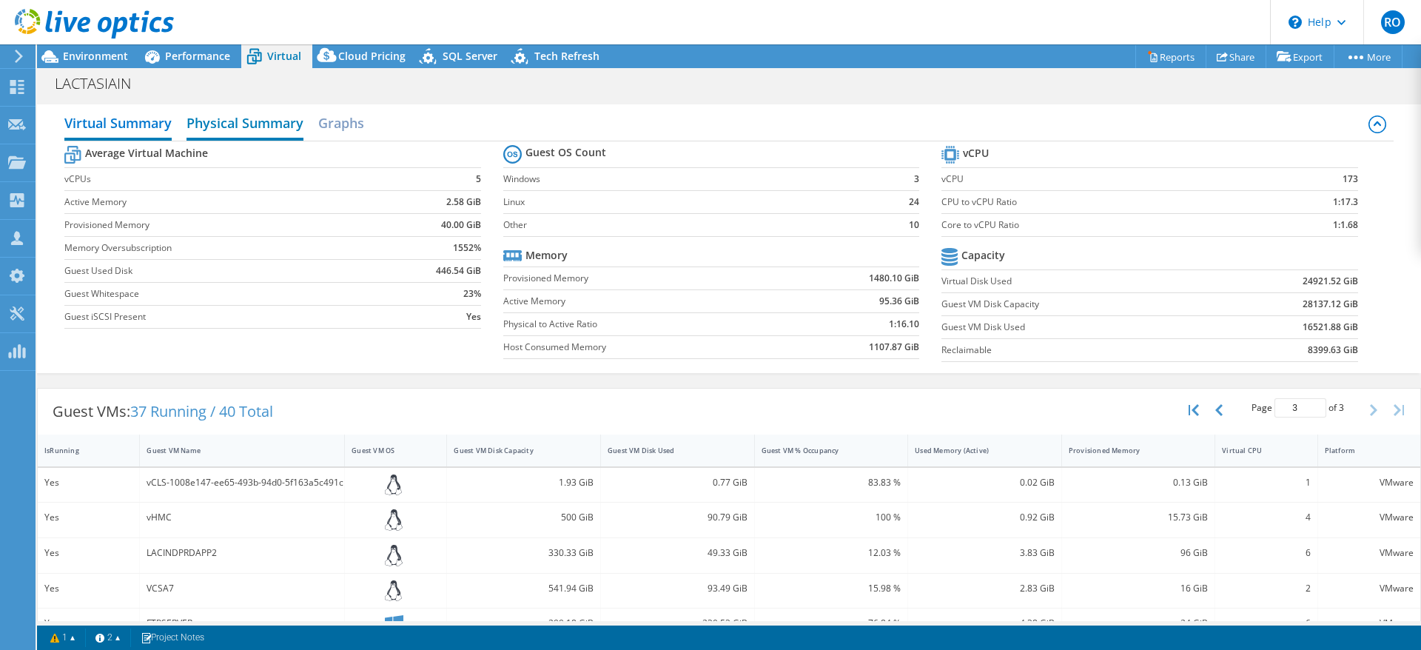
click at [260, 128] on h2 "Physical Summary" at bounding box center [244, 124] width 117 height 33
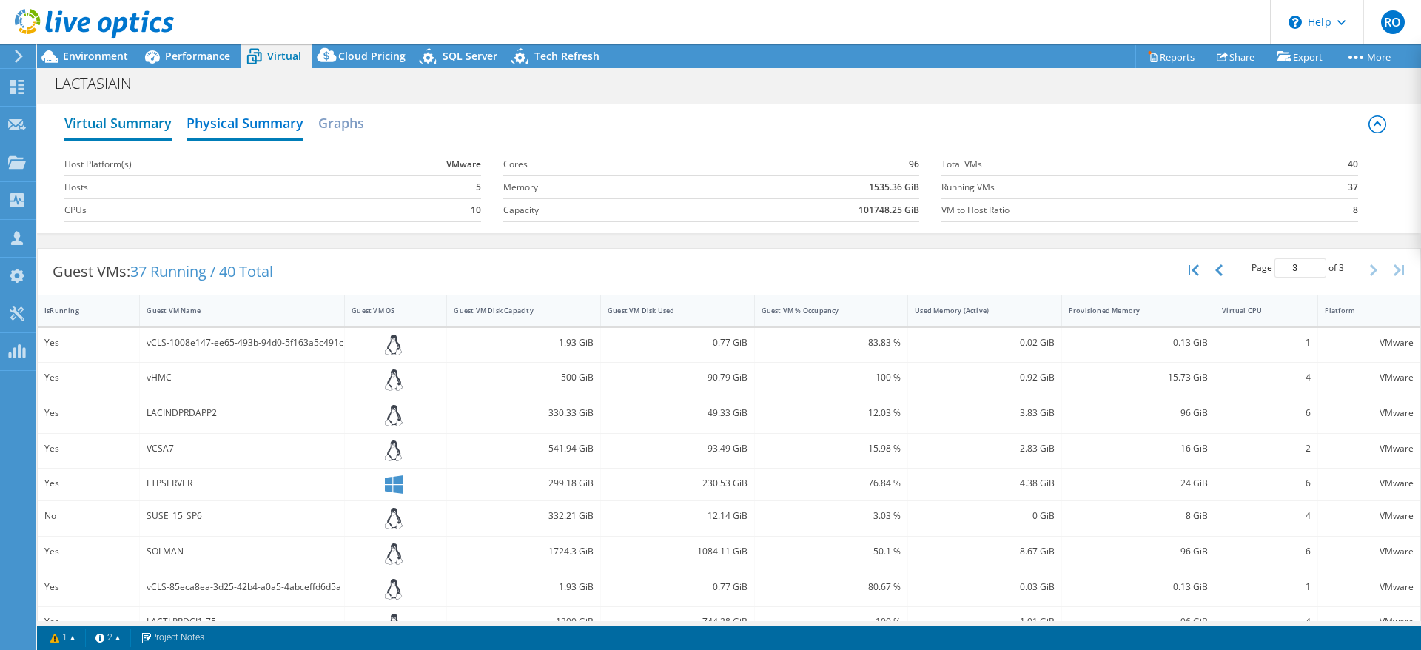
click at [149, 129] on h2 "Virtual Summary" at bounding box center [117, 124] width 107 height 33
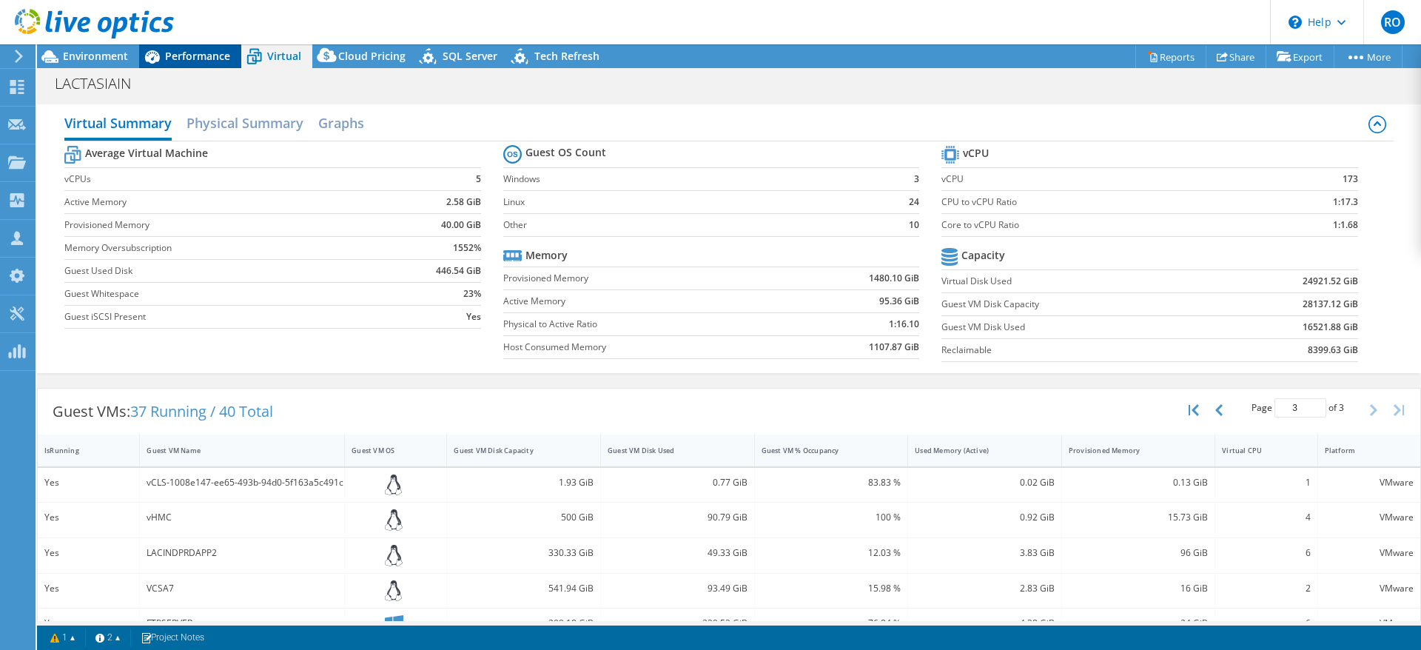
click at [189, 58] on span "Performance" at bounding box center [197, 56] width 65 height 14
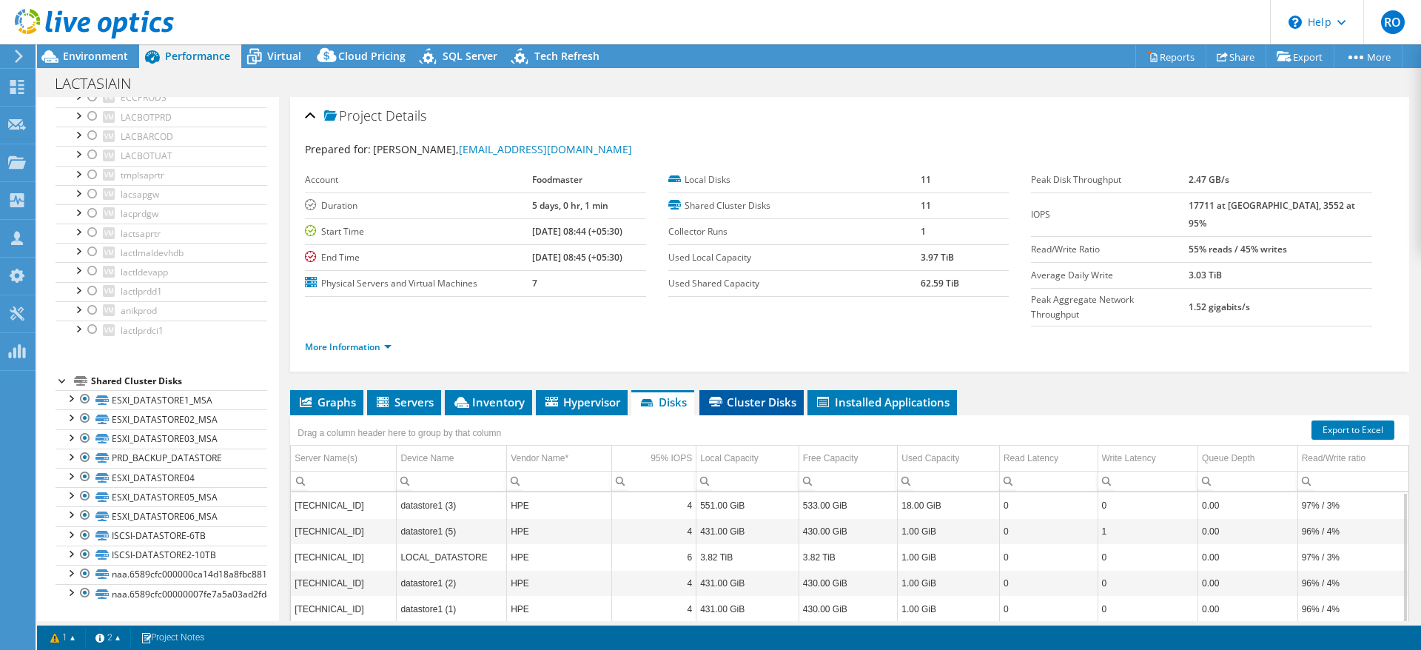
click at [754, 394] on span "Cluster Disks" at bounding box center [752, 401] width 90 height 15
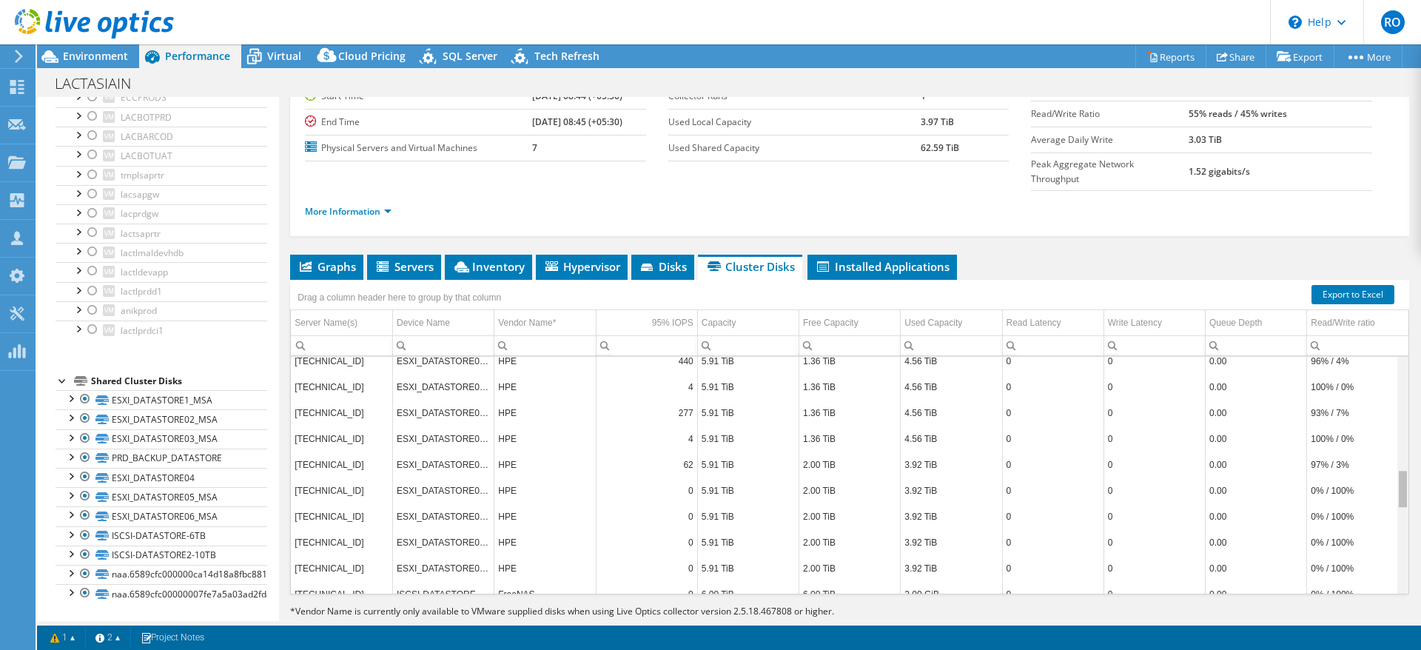
scroll to position [678, 0]
drag, startPoint x: 1389, startPoint y: 503, endPoint x: 1401, endPoint y: 457, distance: 48.1
click at [1401, 457] on body "RO Channel Partner Ramazan Ogutcen rogutcen@vmind.com.tr VMIND BILGI TEKNOLOJI …" at bounding box center [710, 325] width 1421 height 650
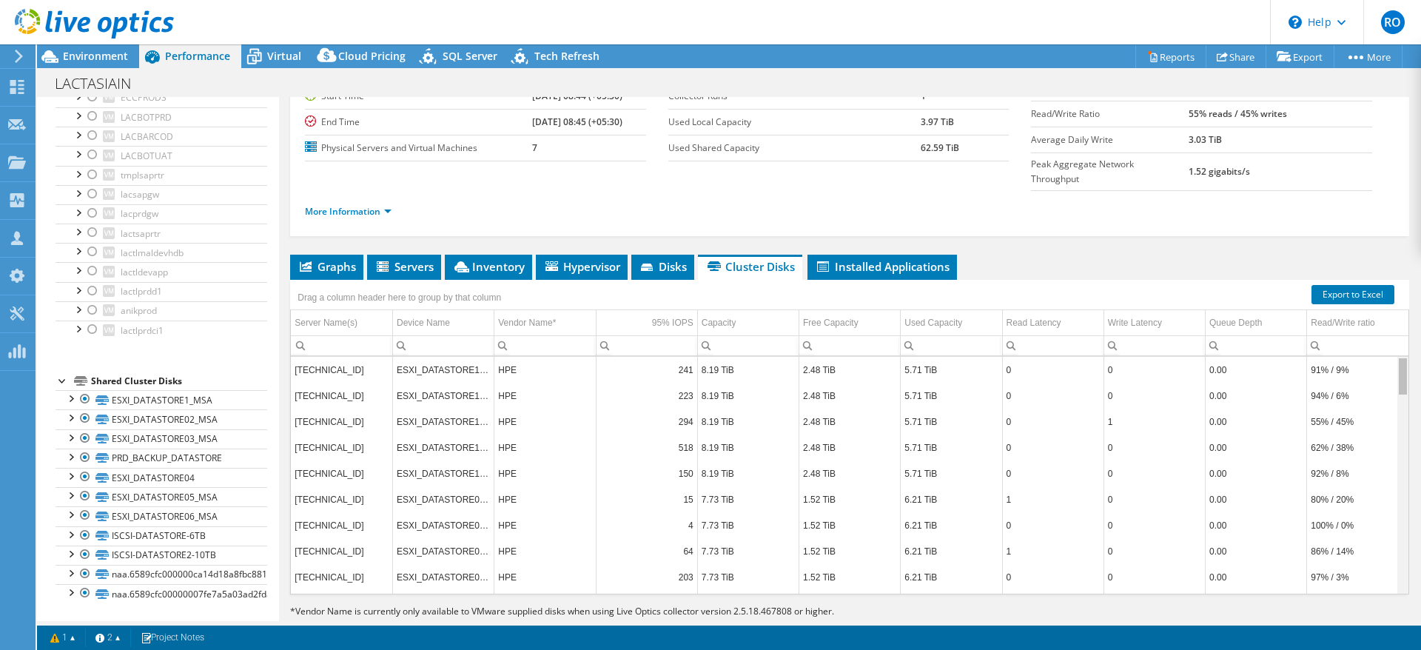
drag, startPoint x: 1386, startPoint y: 464, endPoint x: 1401, endPoint y: 331, distance: 134.0
click at [1401, 331] on body "RO Channel Partner Ramazan Ogutcen rogutcen@vmind.com.tr VMIND BILGI TEKNOLOJI …" at bounding box center [710, 325] width 1421 height 650
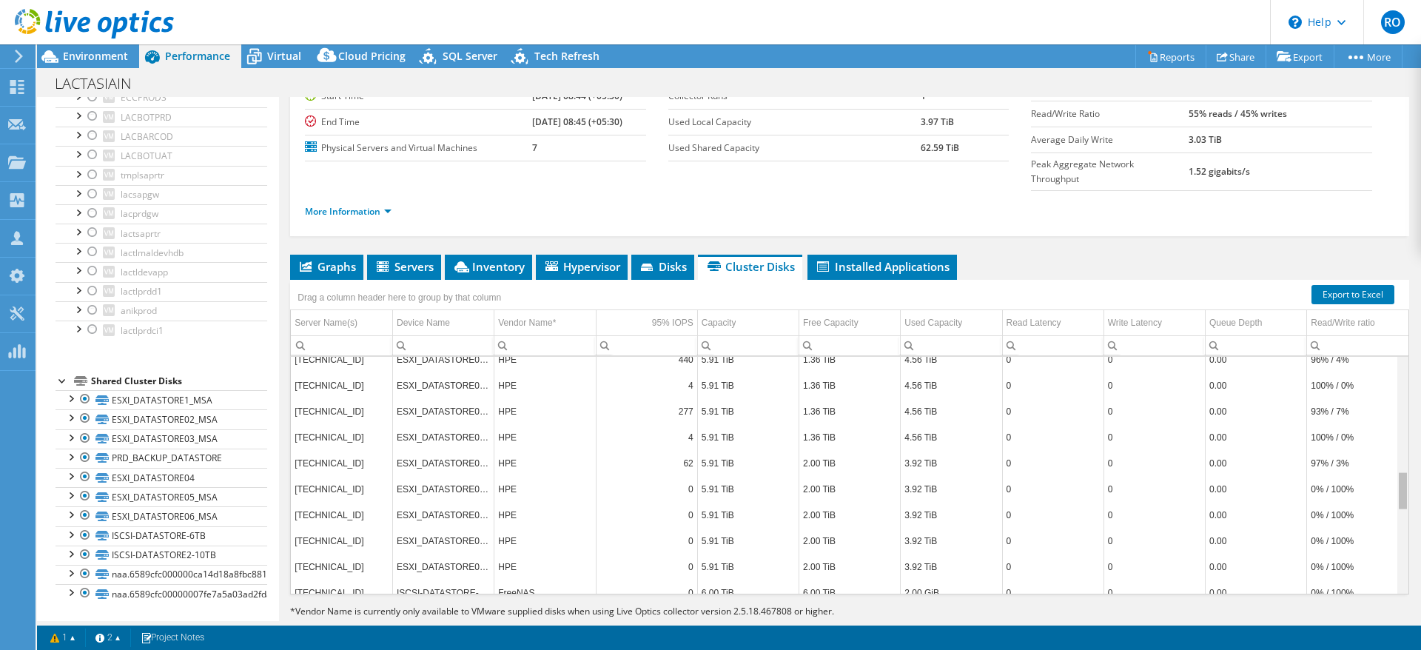
scroll to position [670, 0]
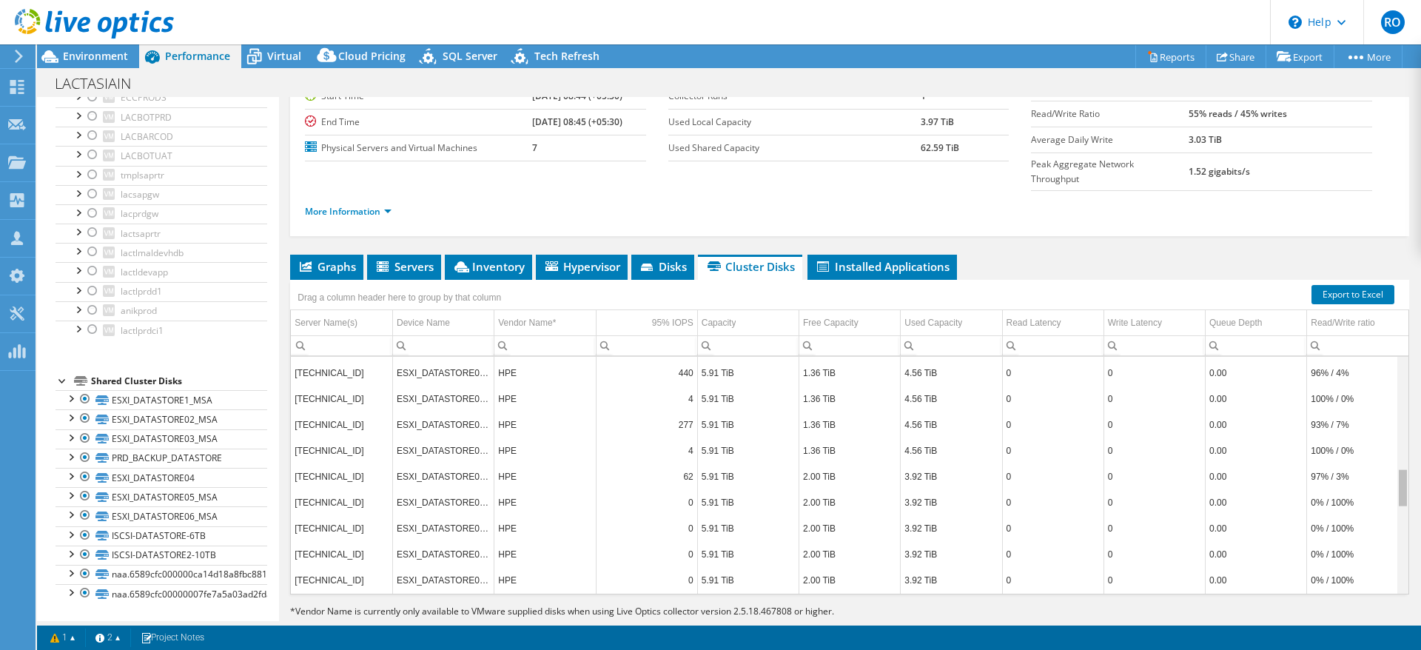
drag, startPoint x: 1385, startPoint y: 346, endPoint x: 1400, endPoint y: 466, distance: 120.8
click at [1400, 466] on body "RO Channel Partner Ramazan Ogutcen rogutcen@vmind.com.tr VMIND BILGI TEKNOLOJI …" at bounding box center [710, 325] width 1421 height 650
drag, startPoint x: 1384, startPoint y: 466, endPoint x: 1386, endPoint y: 440, distance: 26.7
click at [1386, 440] on body "RO Channel Partner Ramazan Ogutcen rogutcen@vmind.com.tr VMIND BILGI TEKNOLOJI …" at bounding box center [710, 325] width 1421 height 650
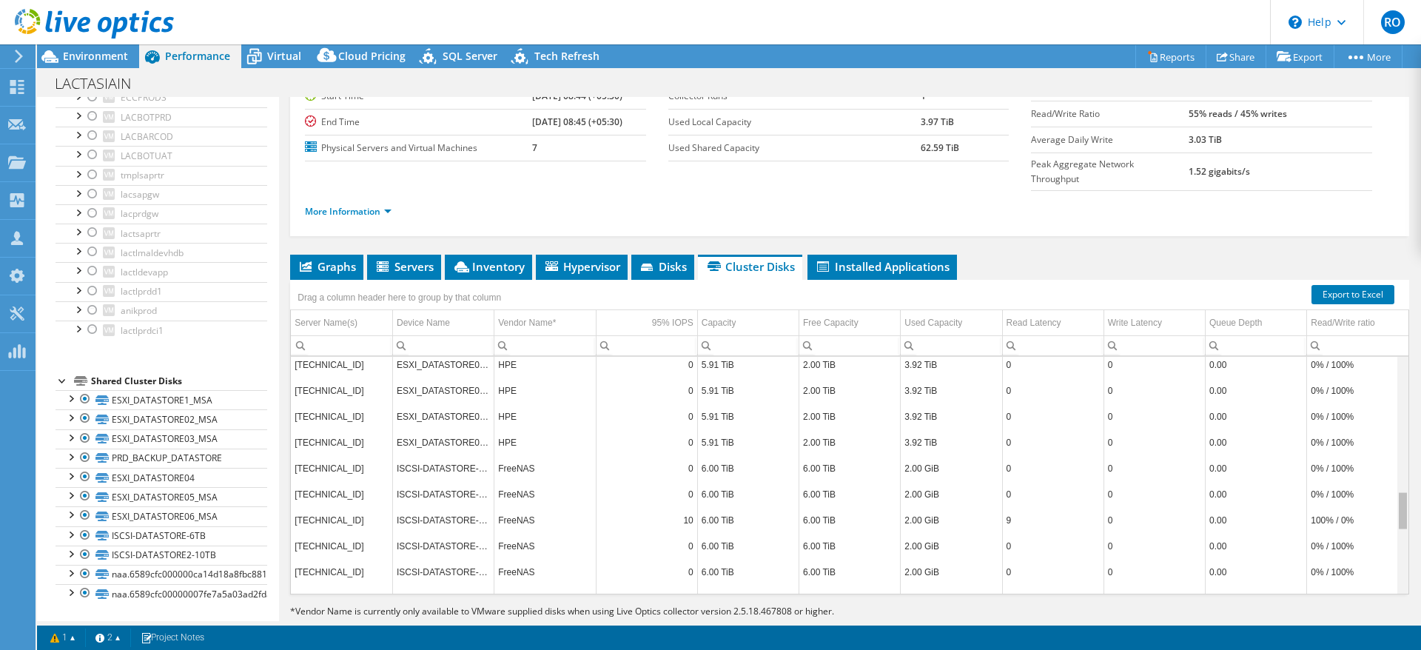
scroll to position [812, 0]
drag, startPoint x: 1385, startPoint y: 436, endPoint x: 1392, endPoint y: 462, distance: 26.7
click at [1392, 462] on body "RO Channel Partner Ramazan Ogutcen rogutcen@vmind.com.tr VMIND BILGI TEKNOLOJI …" at bounding box center [710, 325] width 1421 height 650
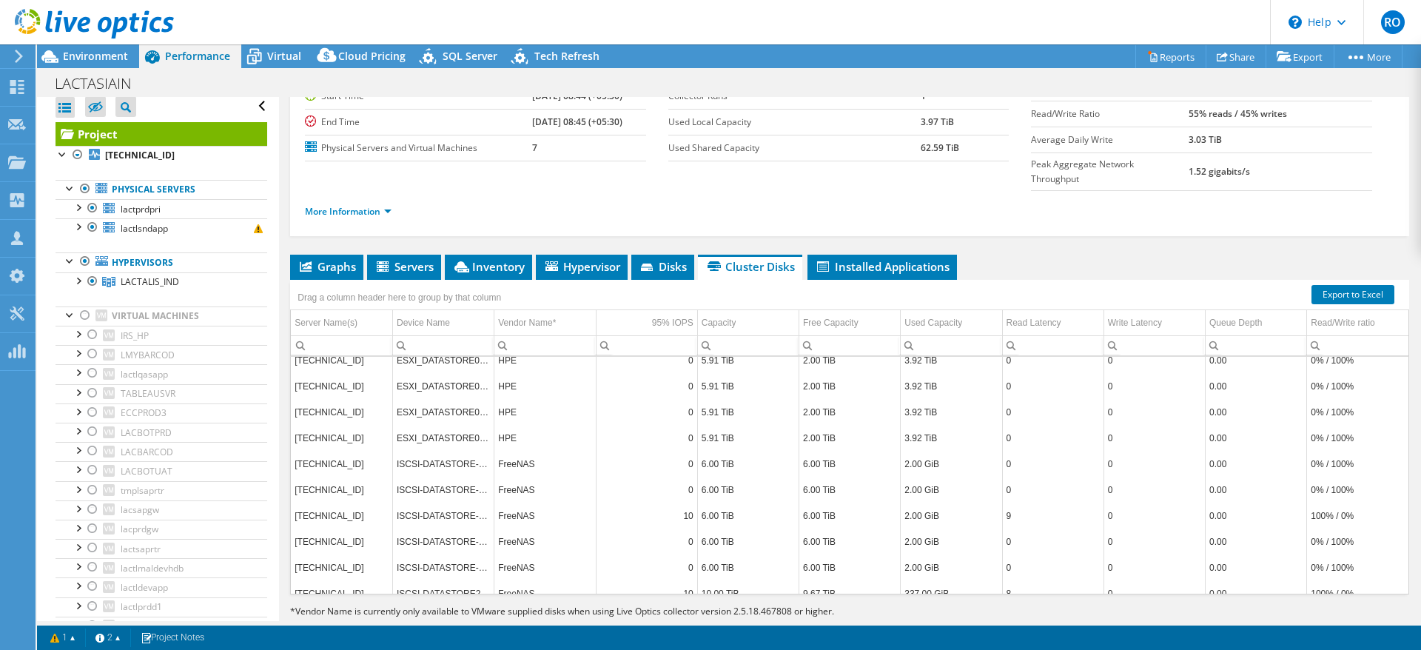
scroll to position [0, 0]
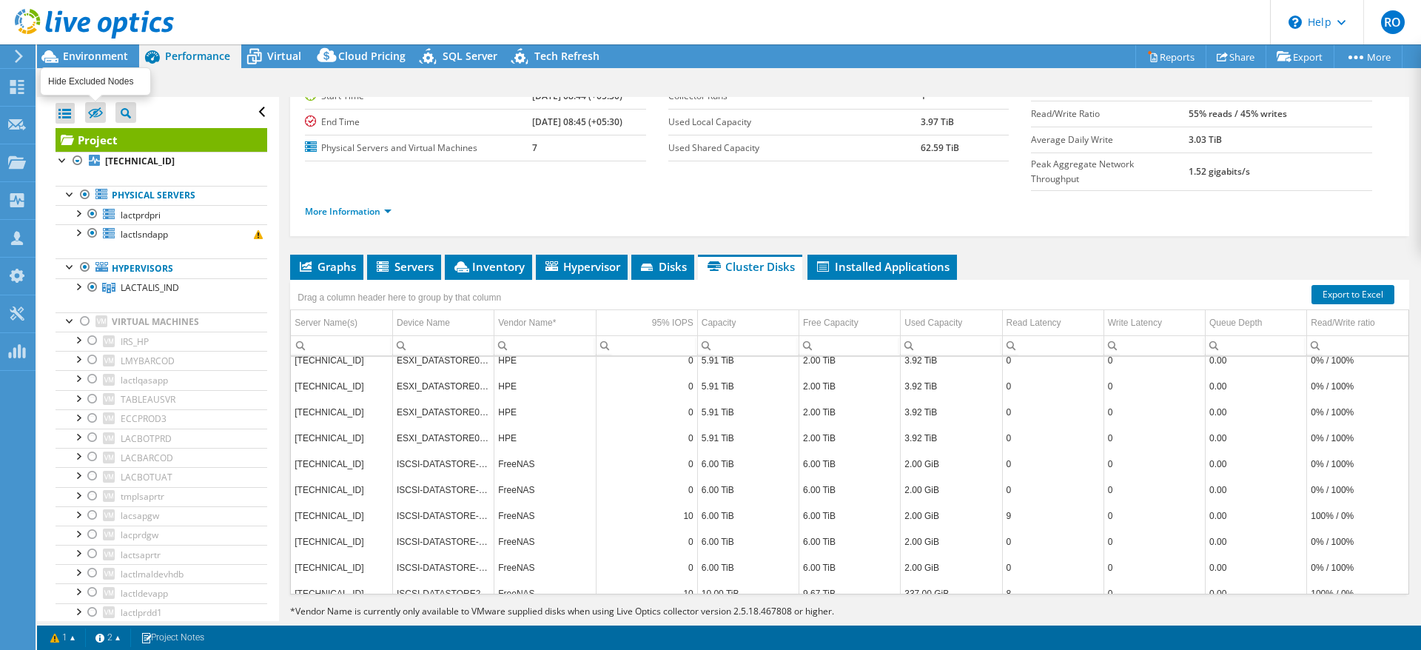
click at [96, 109] on icon at bounding box center [95, 112] width 15 height 11
click at [0, 0] on input "checkbox" at bounding box center [0, 0] width 0 height 0
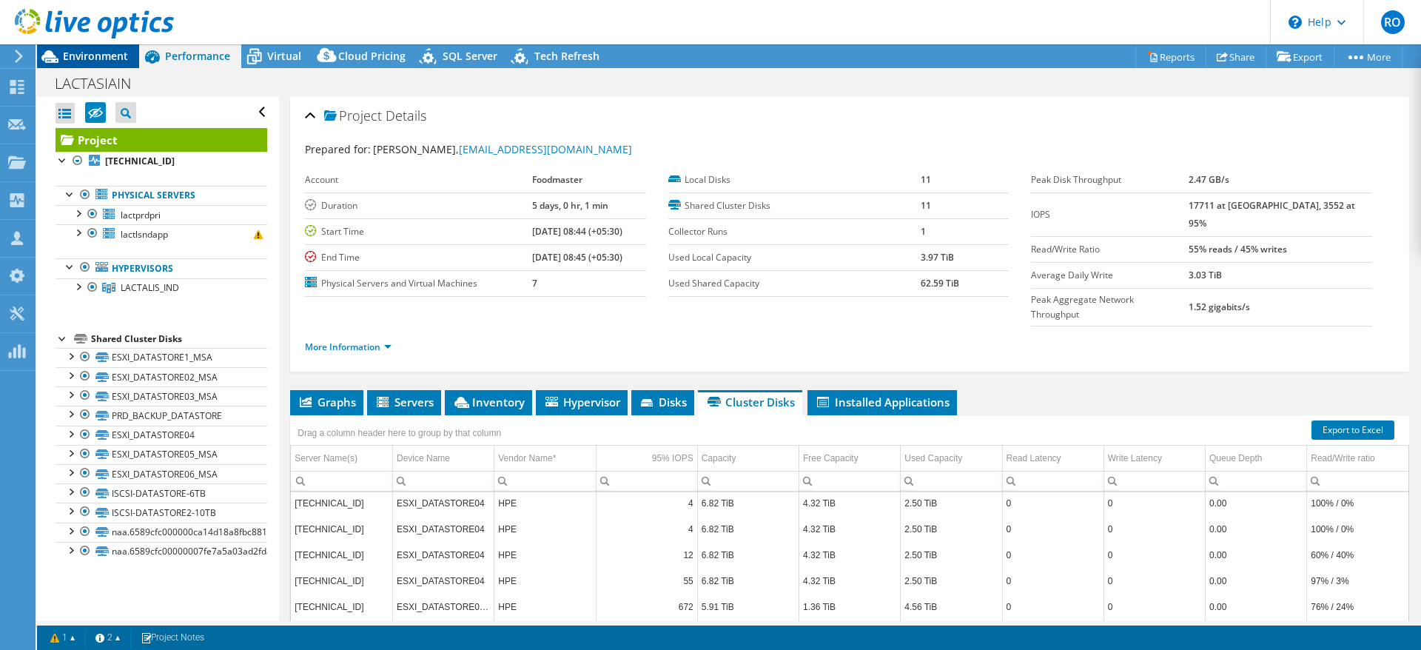
click at [91, 55] on span "Environment" at bounding box center [95, 56] width 65 height 14
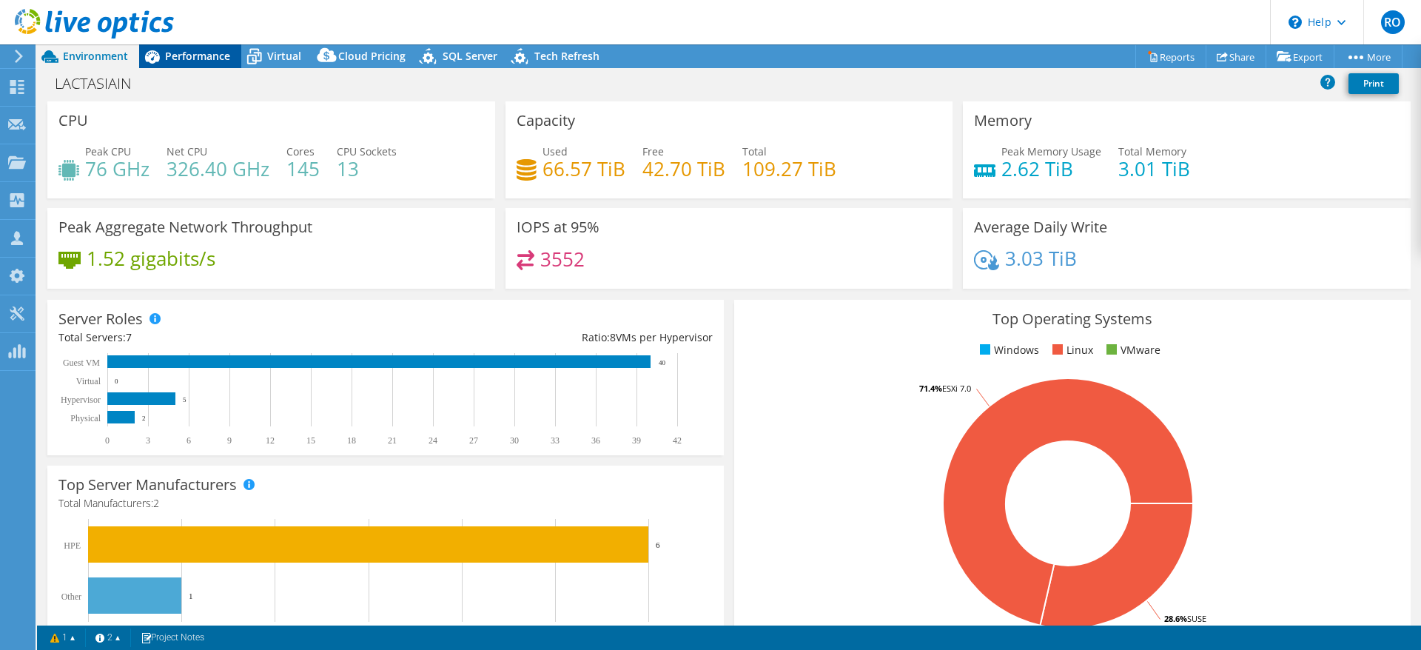
click at [196, 56] on span "Performance" at bounding box center [197, 56] width 65 height 14
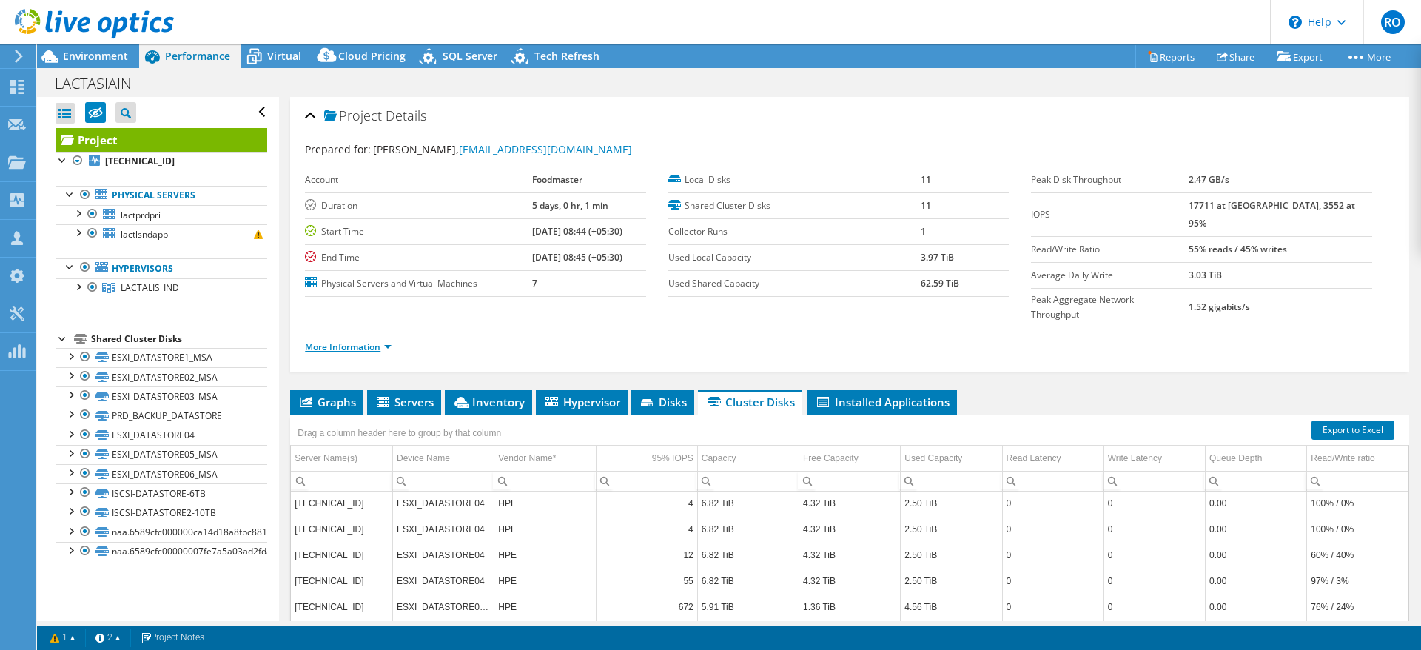
click at [348, 340] on link "More Information" at bounding box center [348, 346] width 87 height 13
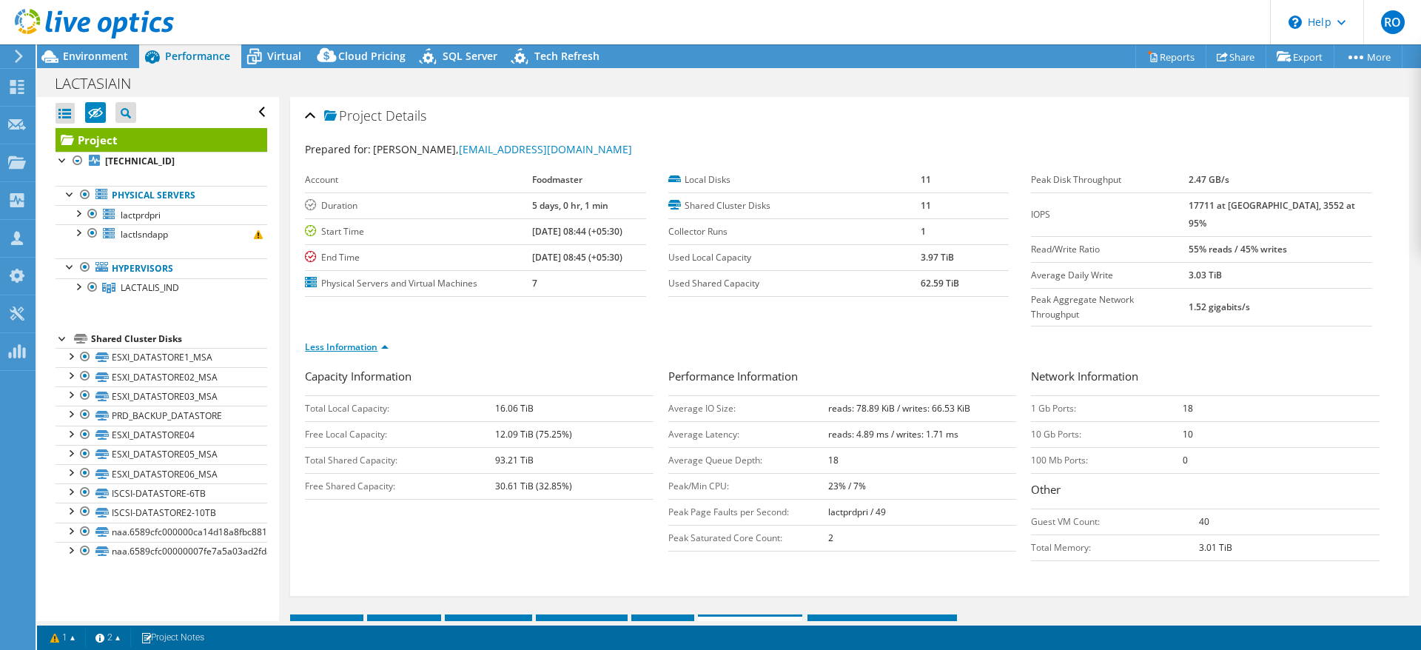
click at [349, 340] on link "Less Information" at bounding box center [347, 346] width 84 height 13
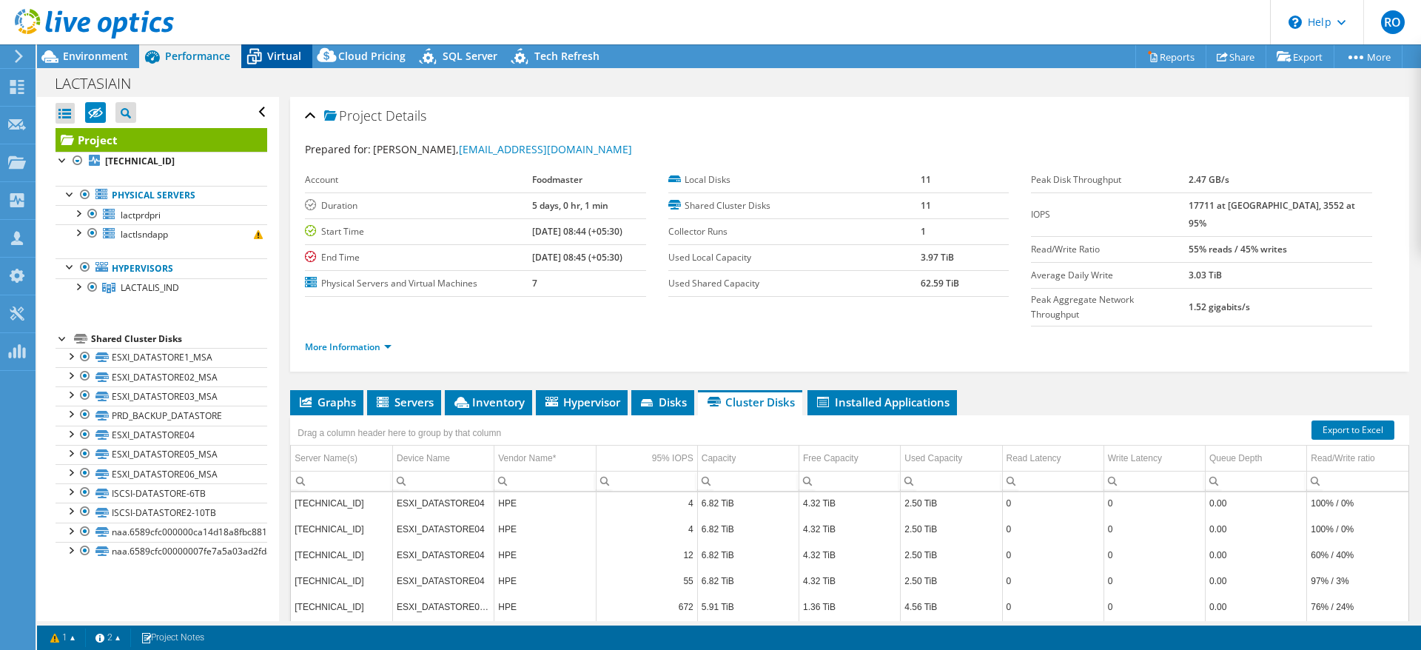
click at [278, 56] on span "Virtual" at bounding box center [284, 56] width 34 height 14
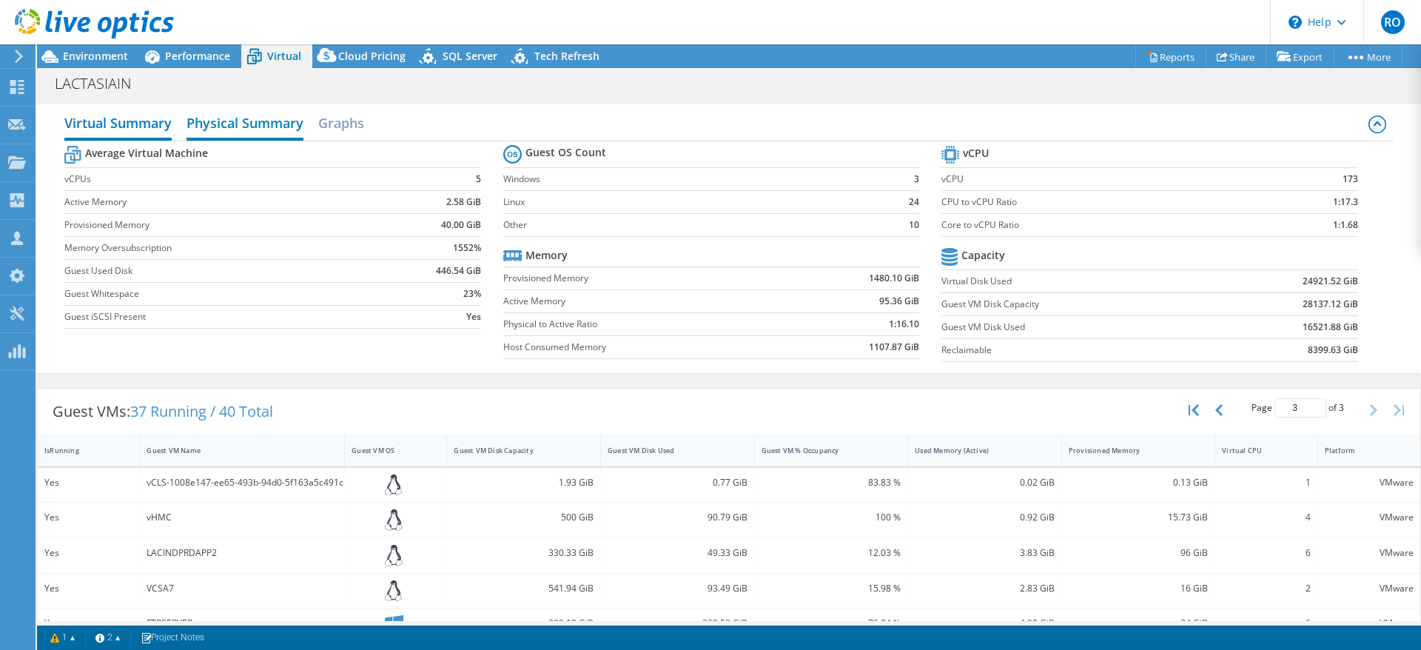
click at [243, 123] on h2 "Physical Summary" at bounding box center [244, 124] width 117 height 33
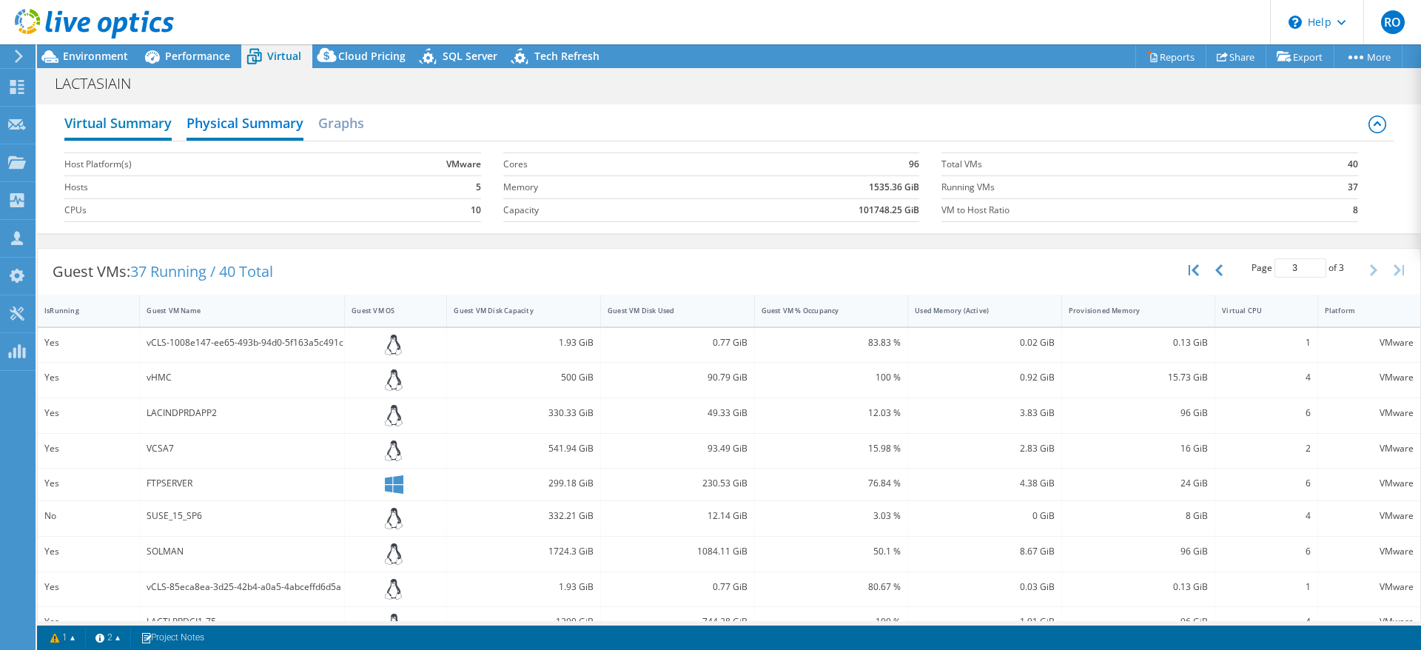
click at [124, 121] on h2 "Virtual Summary" at bounding box center [117, 124] width 107 height 33
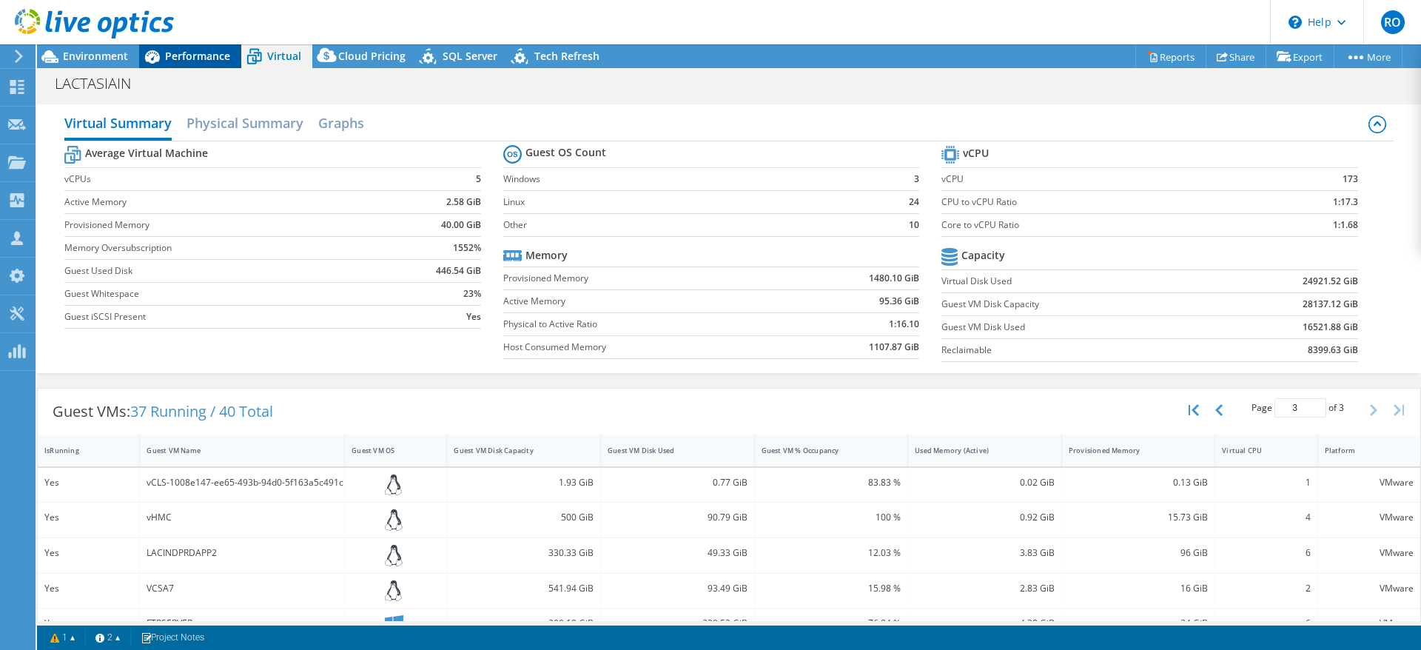
click at [186, 51] on span "Performance" at bounding box center [197, 56] width 65 height 14
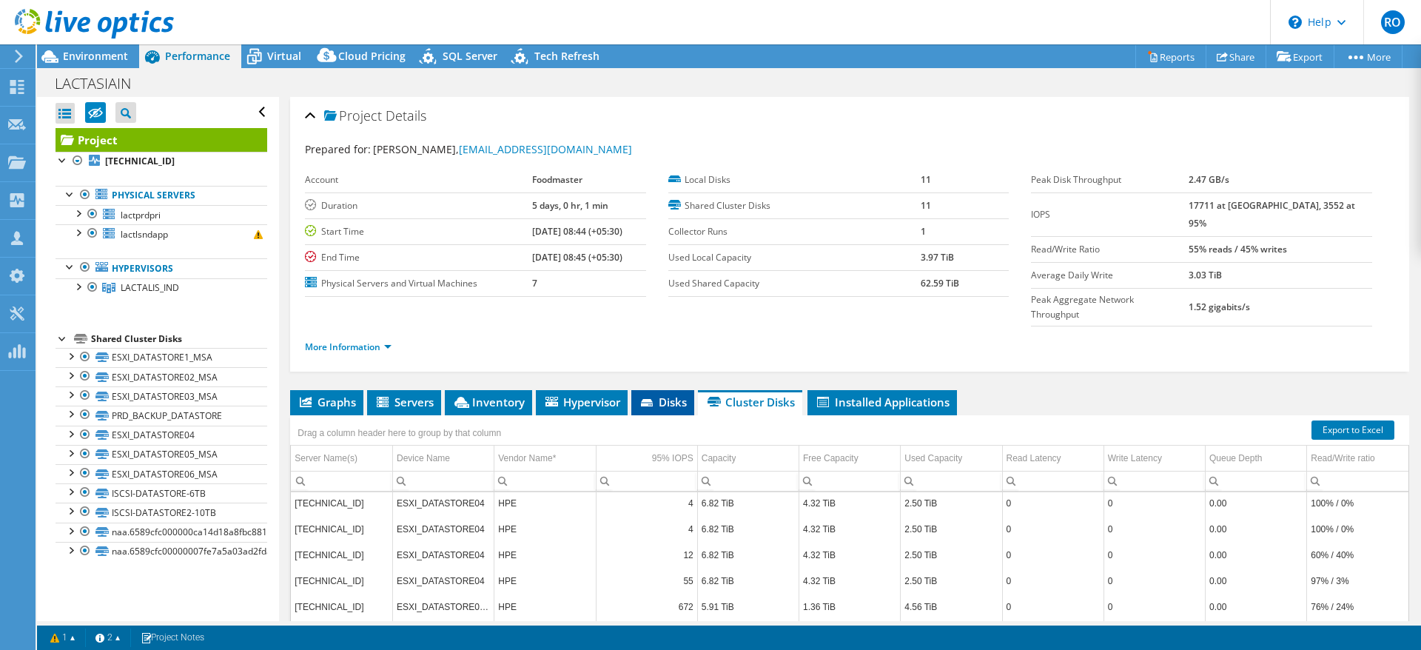
click at [670, 394] on span "Disks" at bounding box center [663, 401] width 48 height 15
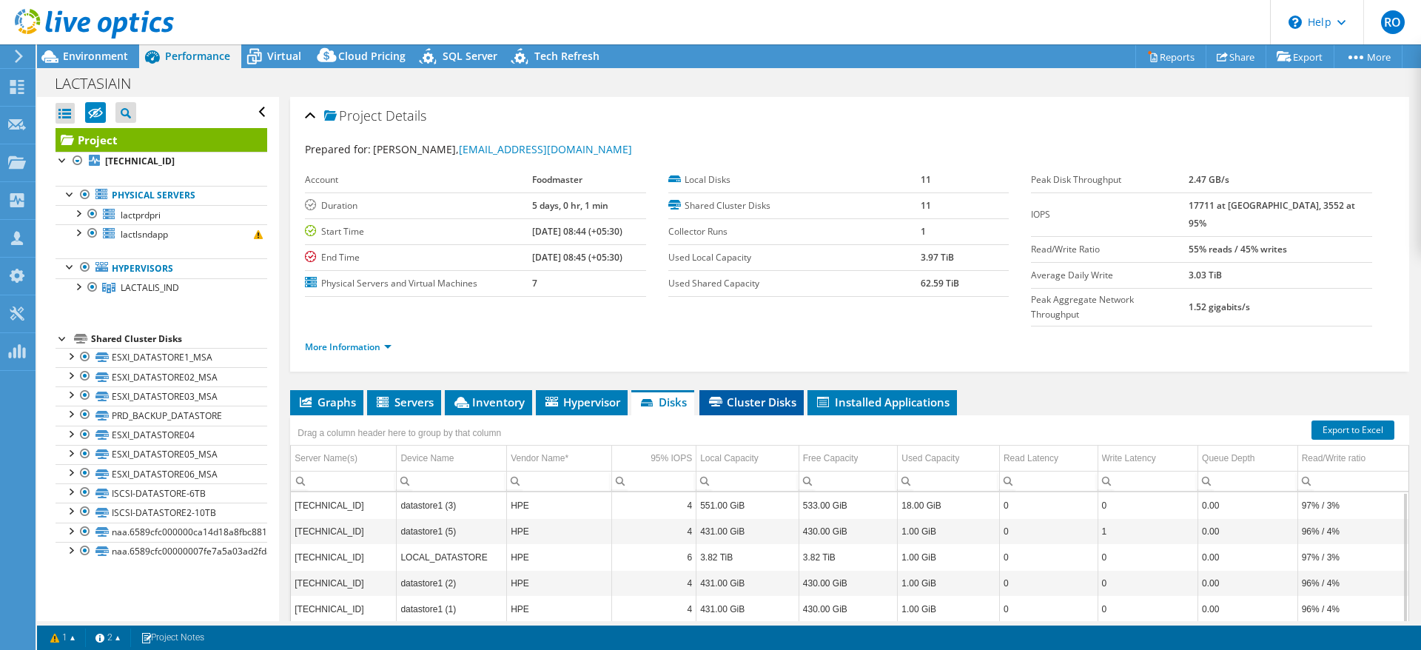
click at [753, 394] on span "Cluster Disks" at bounding box center [752, 401] width 90 height 15
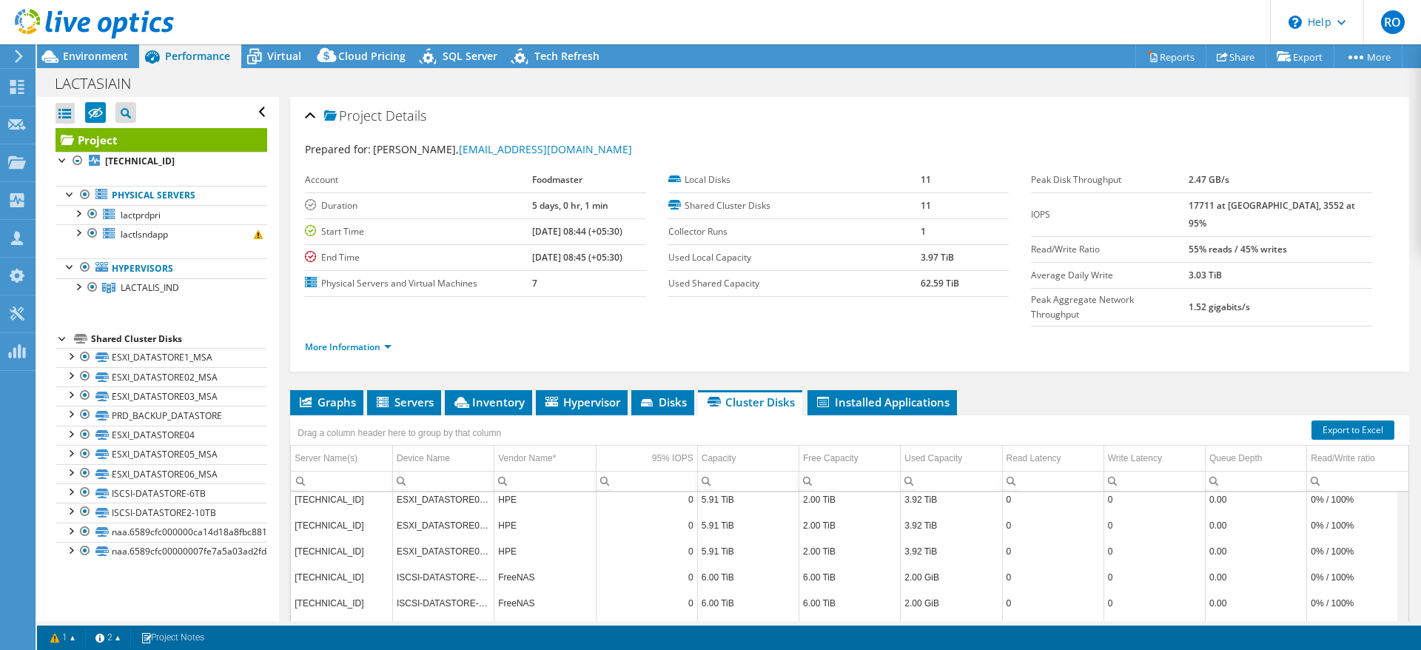
drag, startPoint x: 1384, startPoint y: 478, endPoint x: 1388, endPoint y: 604, distance: 125.9
click at [1382, 626] on body "RO Channel Partner Ramazan Ogutcen rogutcen@vmind.com.tr VMIND BILGI TEKNOLOJI …" at bounding box center [710, 325] width 1421 height 650
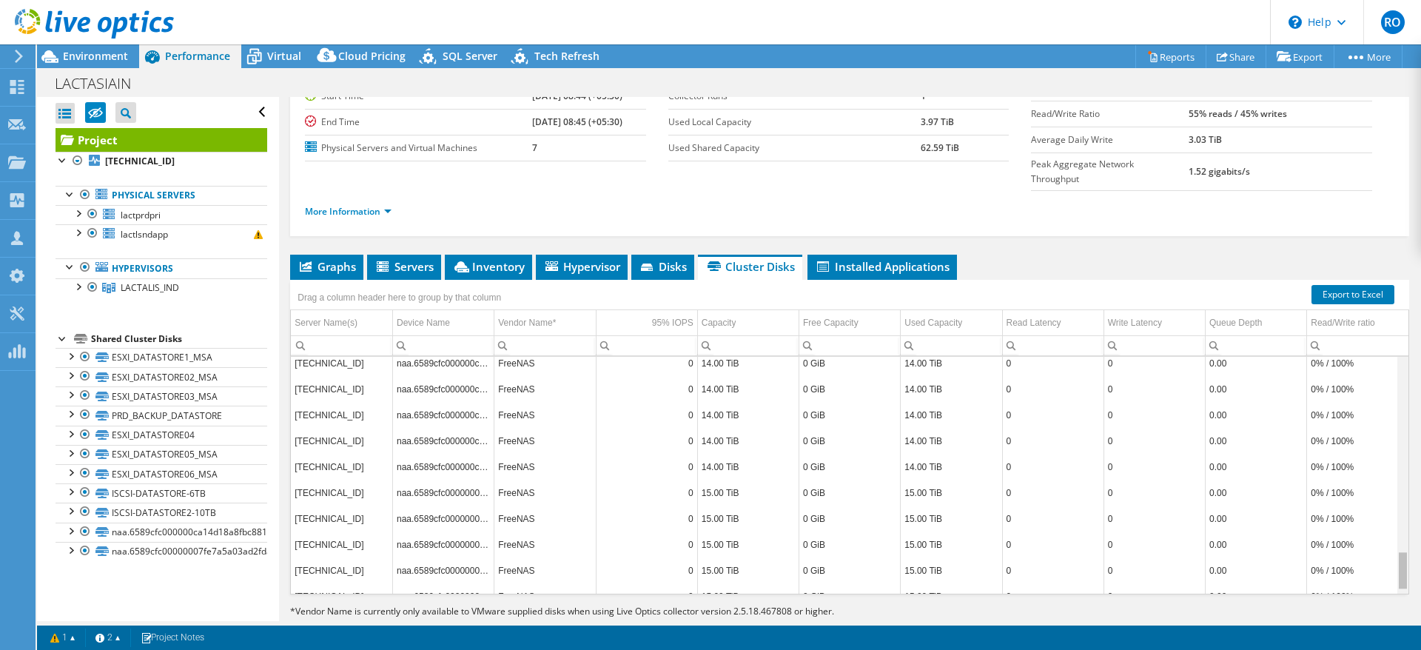
scroll to position [1188, 0]
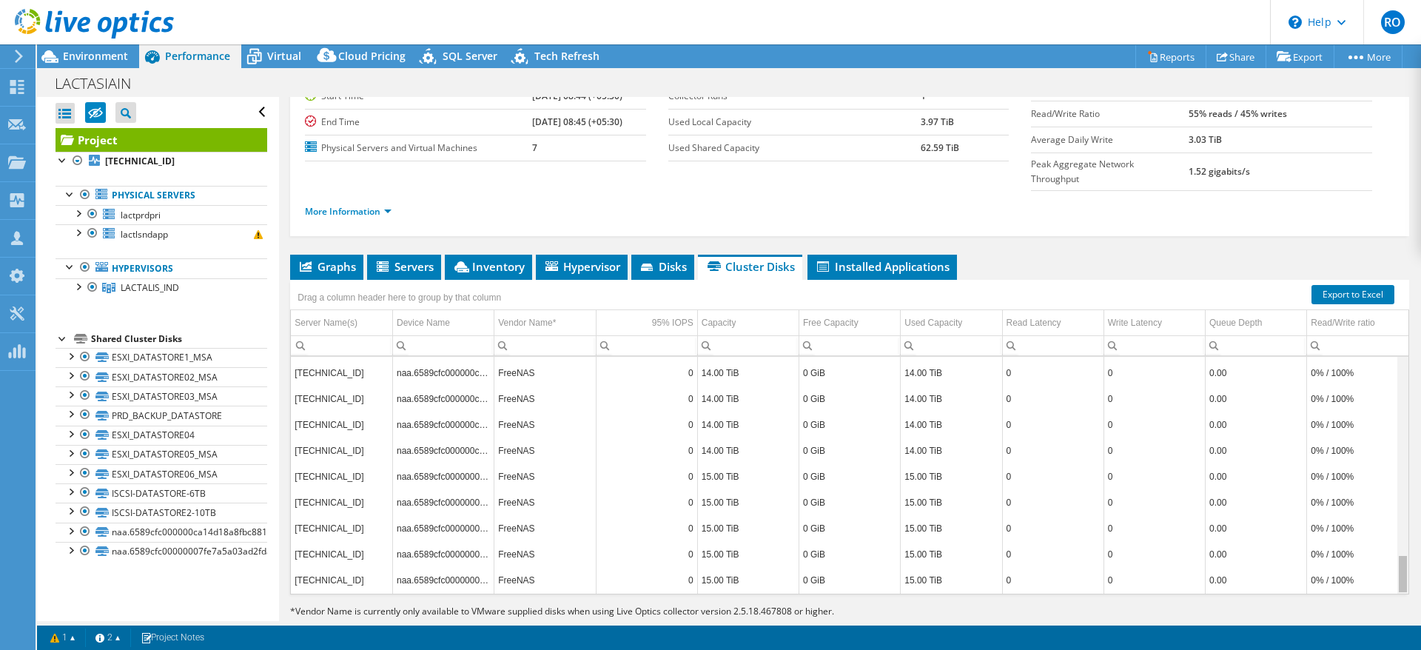
drag, startPoint x: 1387, startPoint y: 480, endPoint x: 1385, endPoint y: 548, distance: 68.1
click at [1387, 553] on body "RO Channel Partner Ramazan Ogutcen rogutcen@vmind.com.tr VMIND BILGI TEKNOLOJI …" at bounding box center [710, 325] width 1421 height 650
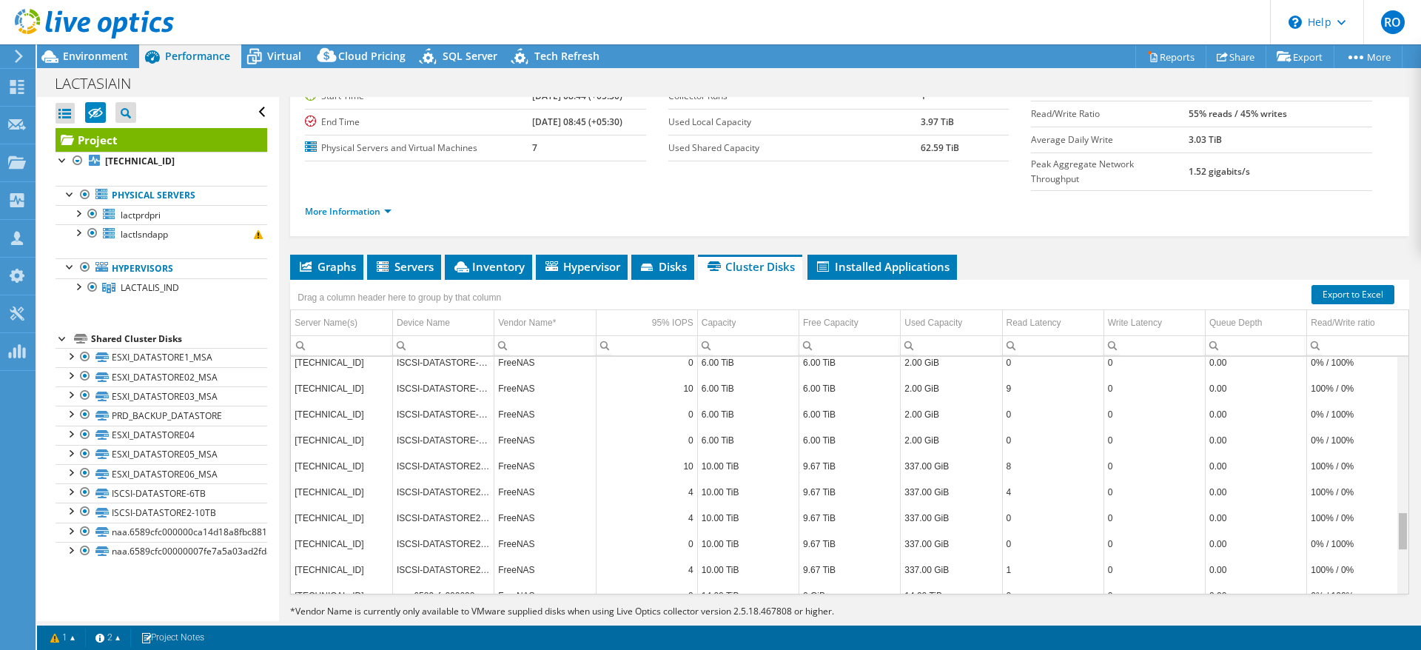
scroll to position [931, 0]
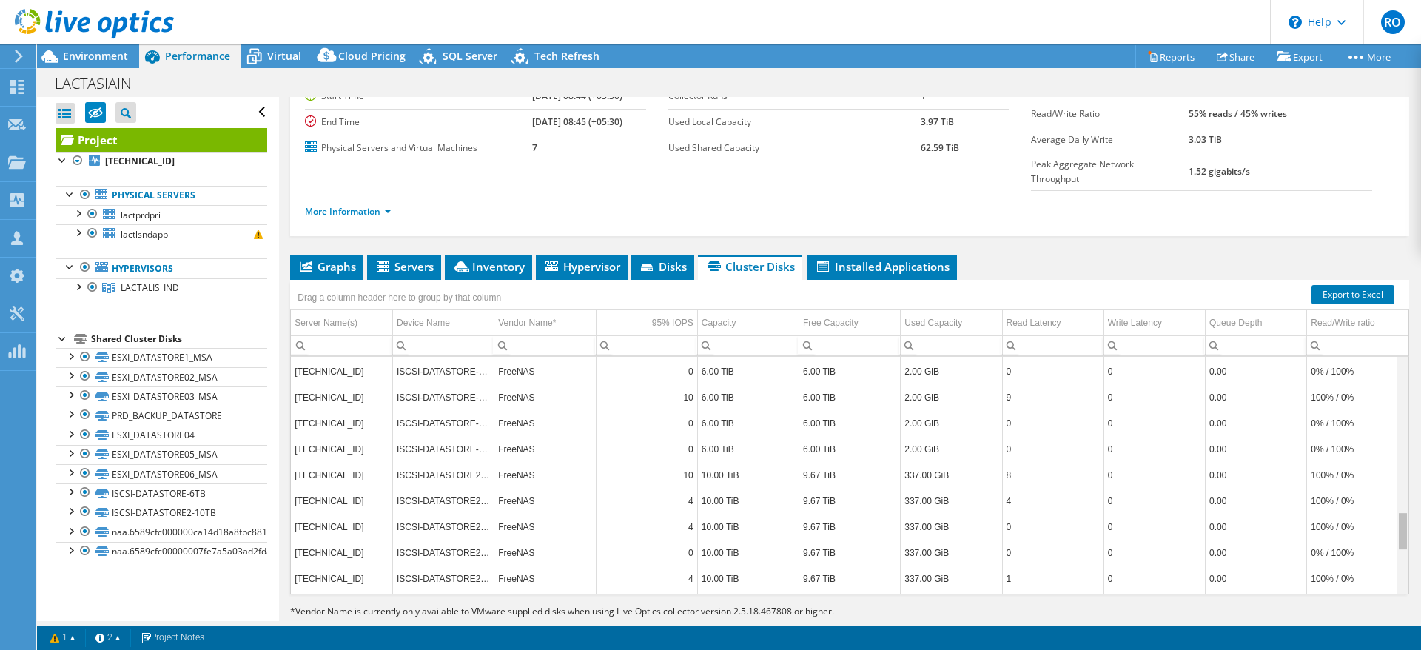
drag, startPoint x: 1383, startPoint y: 546, endPoint x: 1389, endPoint y: 496, distance: 50.7
click at [1389, 496] on body "RO Channel Partner Ramazan Ogutcen rogutcen@vmind.com.tr VMIND BILGI TEKNOLOJI …" at bounding box center [710, 325] width 1421 height 650
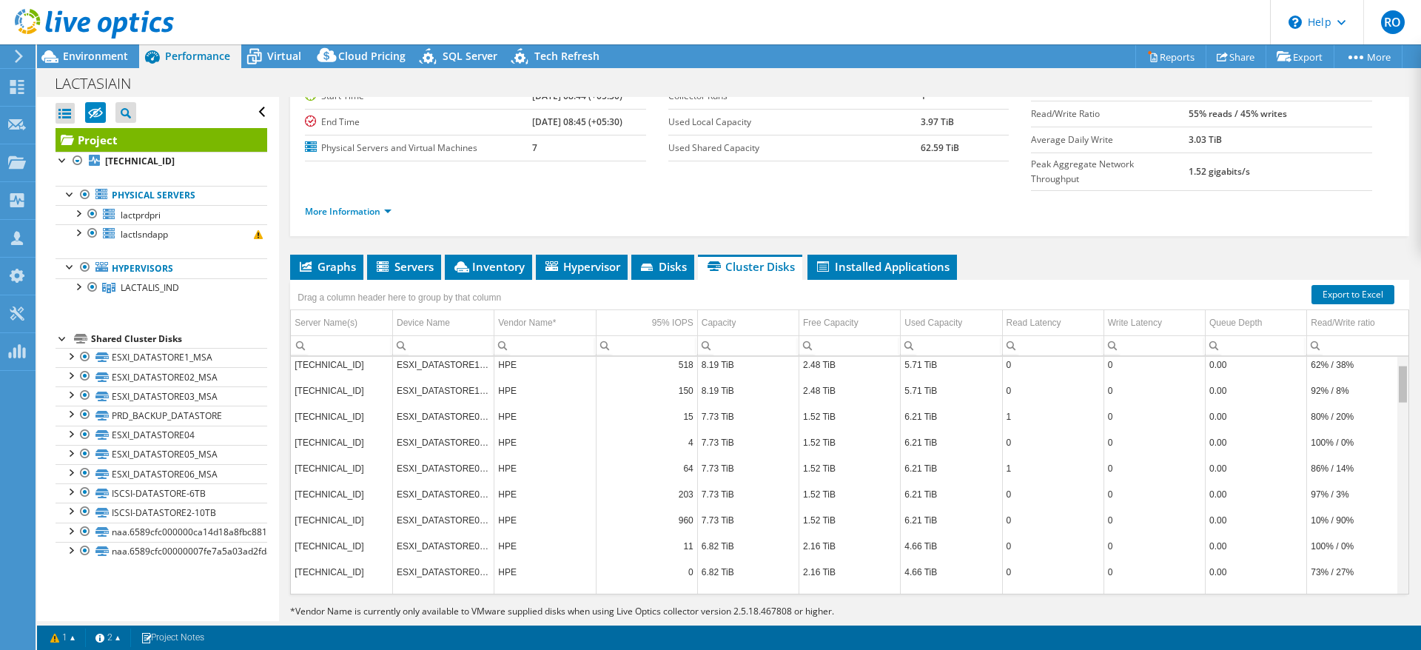
scroll to position [0, 0]
drag, startPoint x: 1386, startPoint y: 505, endPoint x: 1390, endPoint y: 327, distance: 177.6
click at [1390, 327] on body "RO Channel Partner Ramazan Ogutcen rogutcen@vmind.com.tr VMIND BILGI TEKNOLOJI …" at bounding box center [710, 325] width 1421 height 650
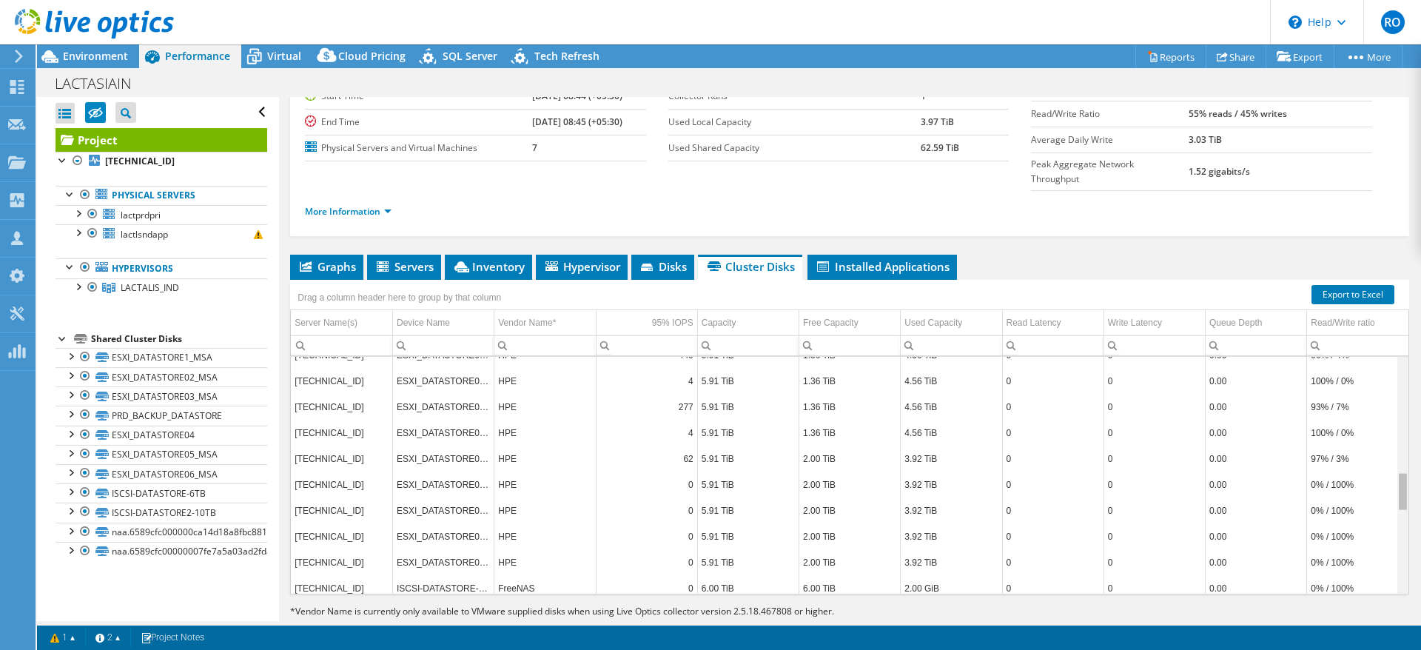
scroll to position [679, 0]
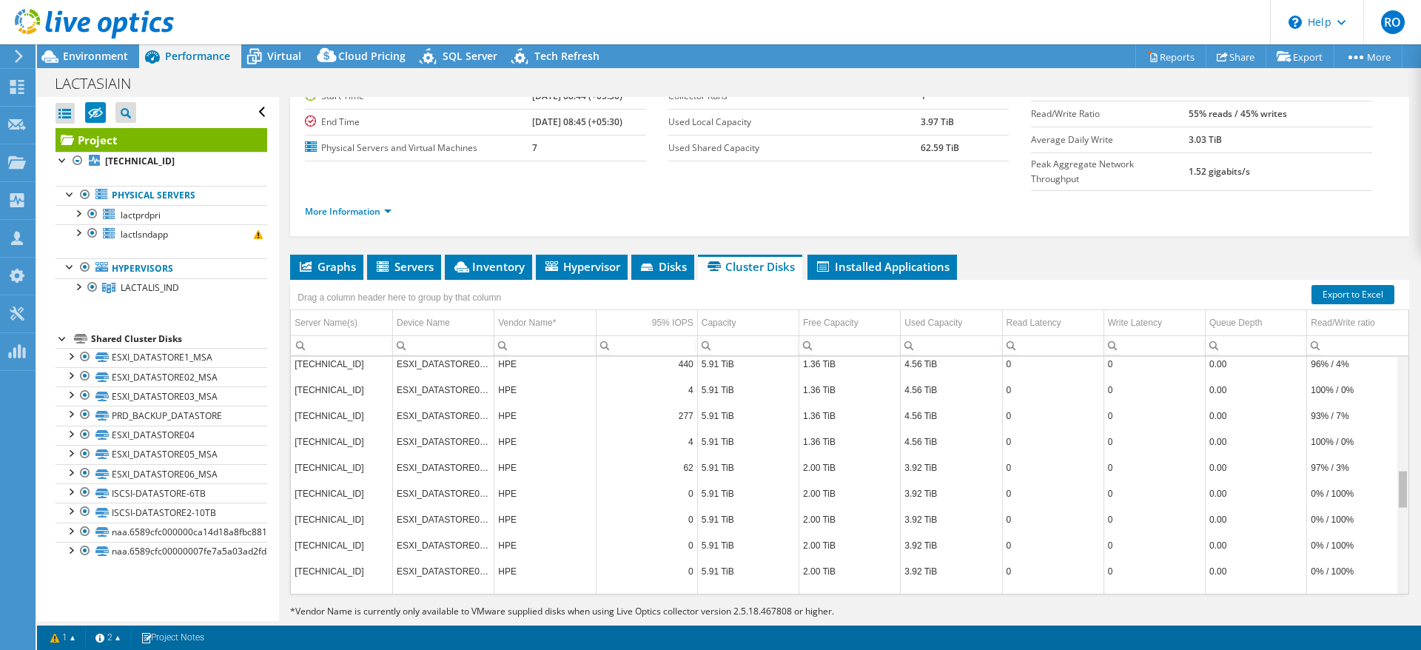
drag, startPoint x: 1384, startPoint y: 346, endPoint x: 1391, endPoint y: 468, distance: 121.5
click at [1391, 468] on body "RO Channel Partner Ramazan Ogutcen rogutcen@vmind.com.tr VMIND BILGI TEKNOLOJI …" at bounding box center [710, 325] width 1421 height 650
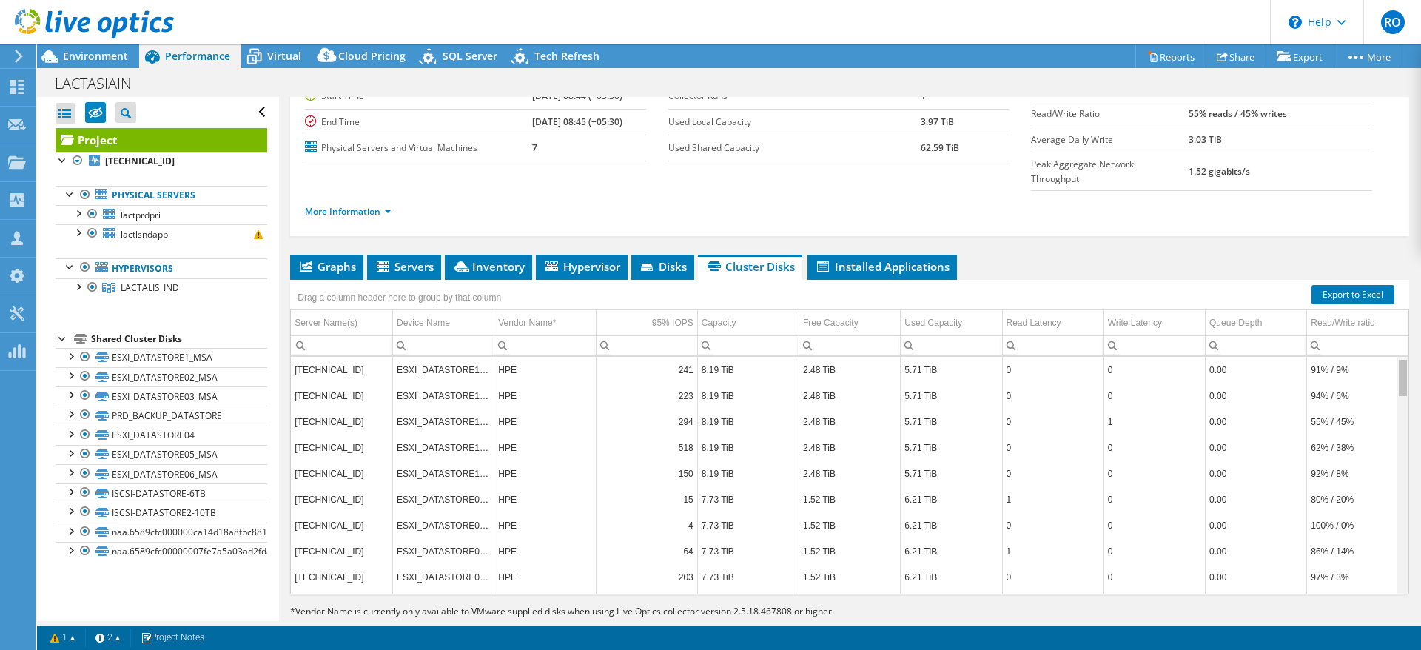
scroll to position [9, 0]
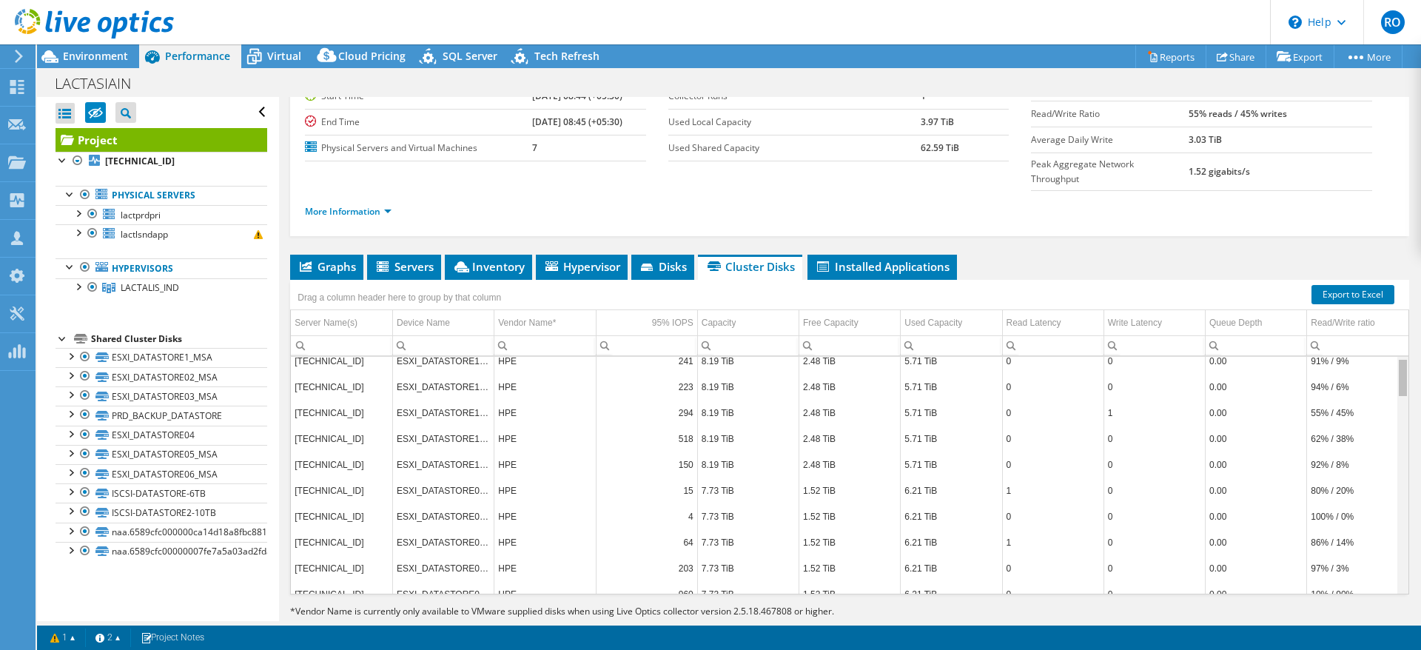
drag, startPoint x: 1388, startPoint y: 468, endPoint x: 1389, endPoint y: 337, distance: 131.0
click at [1389, 337] on body "RO Channel Partner Ramazan Ogutcen rogutcen@vmind.com.tr VMIND BILGI TEKNOLOJI …" at bounding box center [710, 325] width 1421 height 650
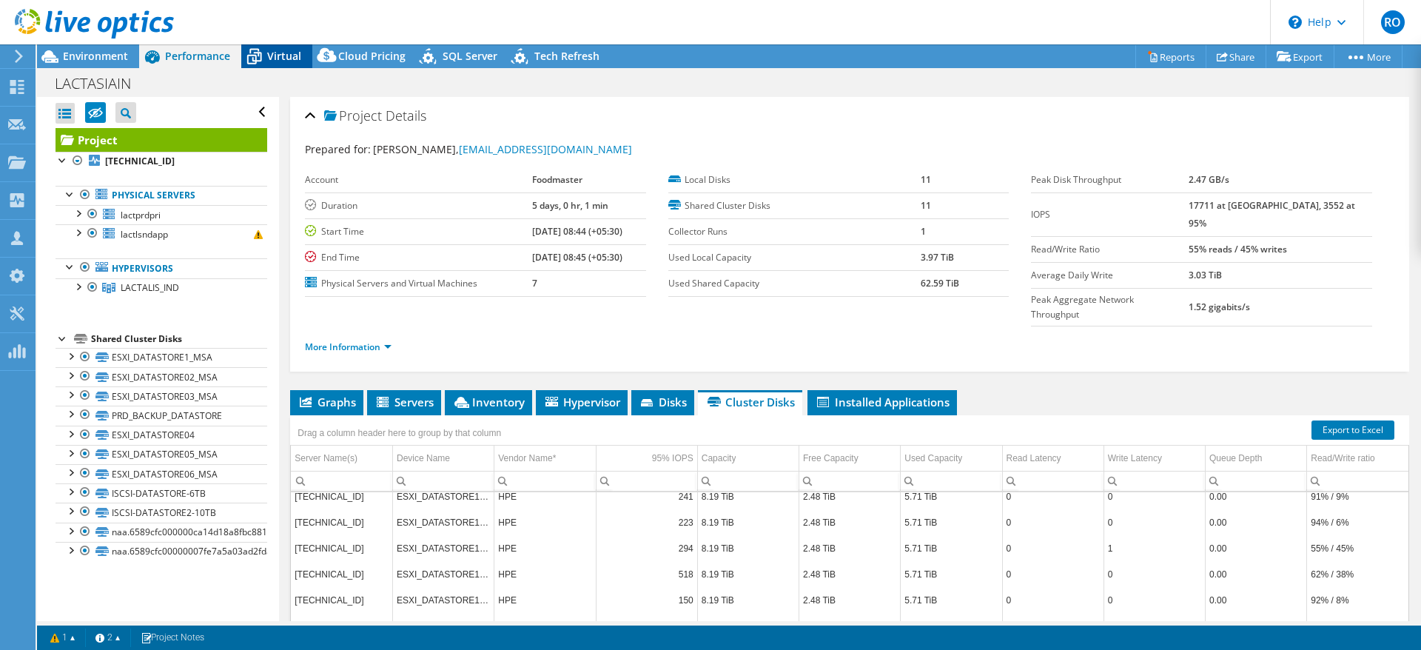
click at [272, 53] on span "Virtual" at bounding box center [284, 56] width 34 height 14
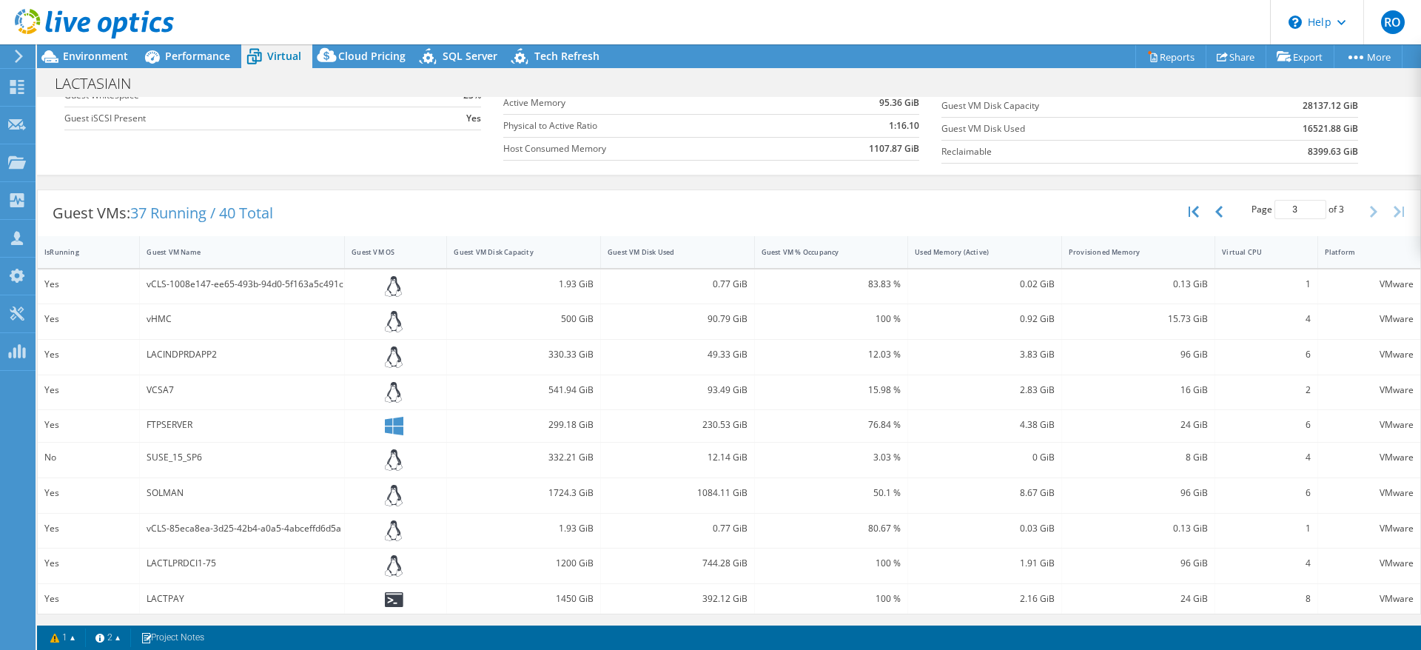
scroll to position [199, 0]
click at [679, 253] on div "Guest VM Disk Used" at bounding box center [669, 251] width 122 height 10
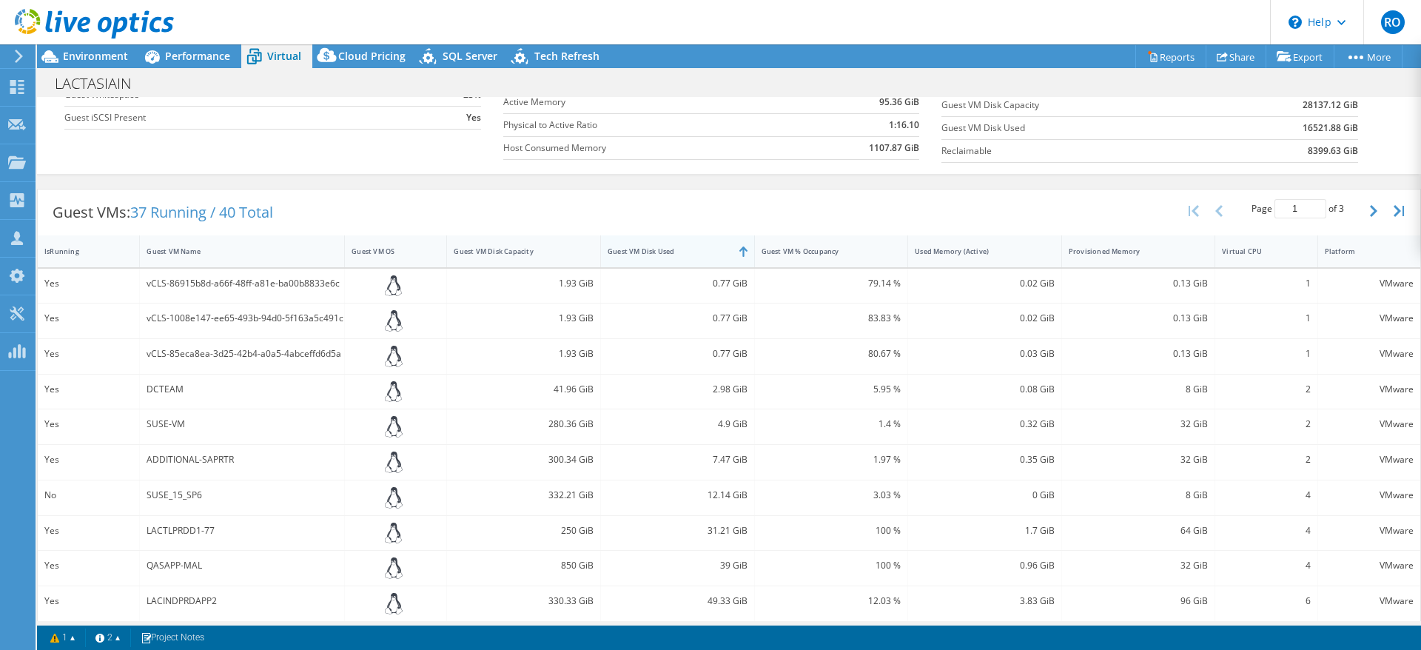
click at [679, 253] on div "Guest VM Disk Used" at bounding box center [669, 251] width 122 height 10
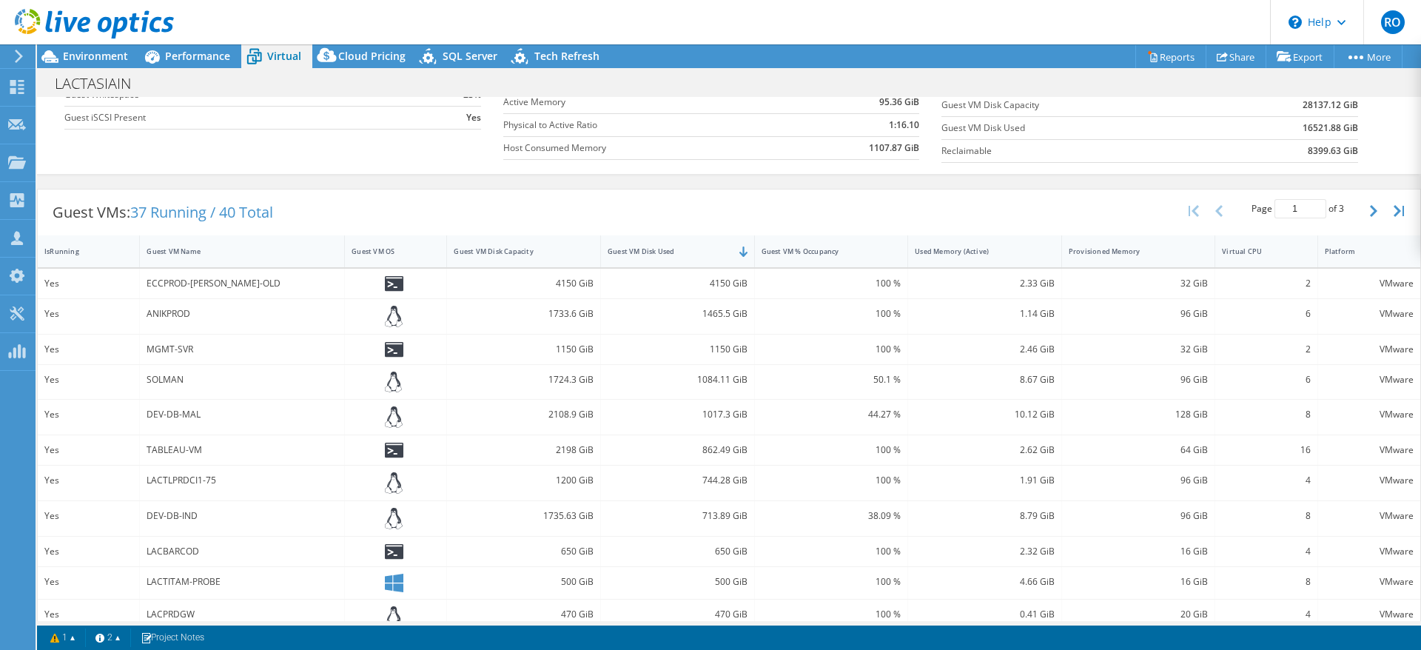
scroll to position [0, 0]
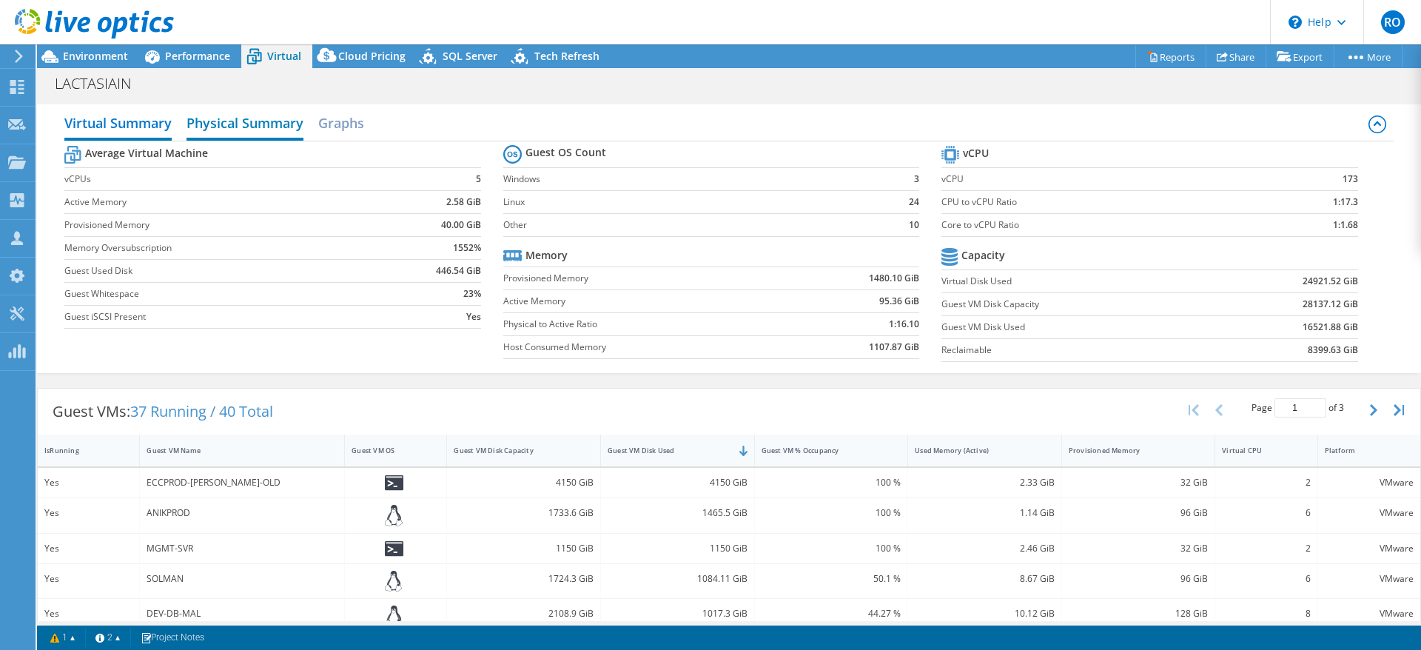
click at [266, 121] on h2 "Physical Summary" at bounding box center [244, 124] width 117 height 33
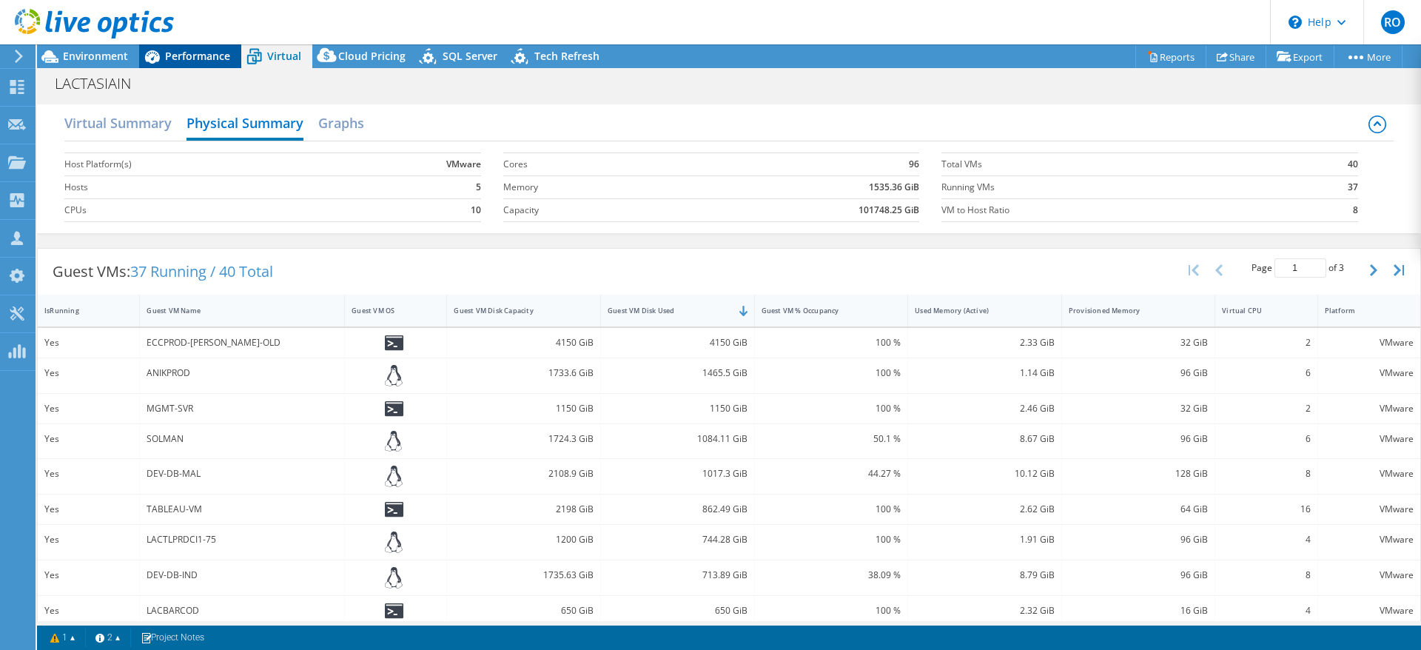
click at [199, 55] on span "Performance" at bounding box center [197, 56] width 65 height 14
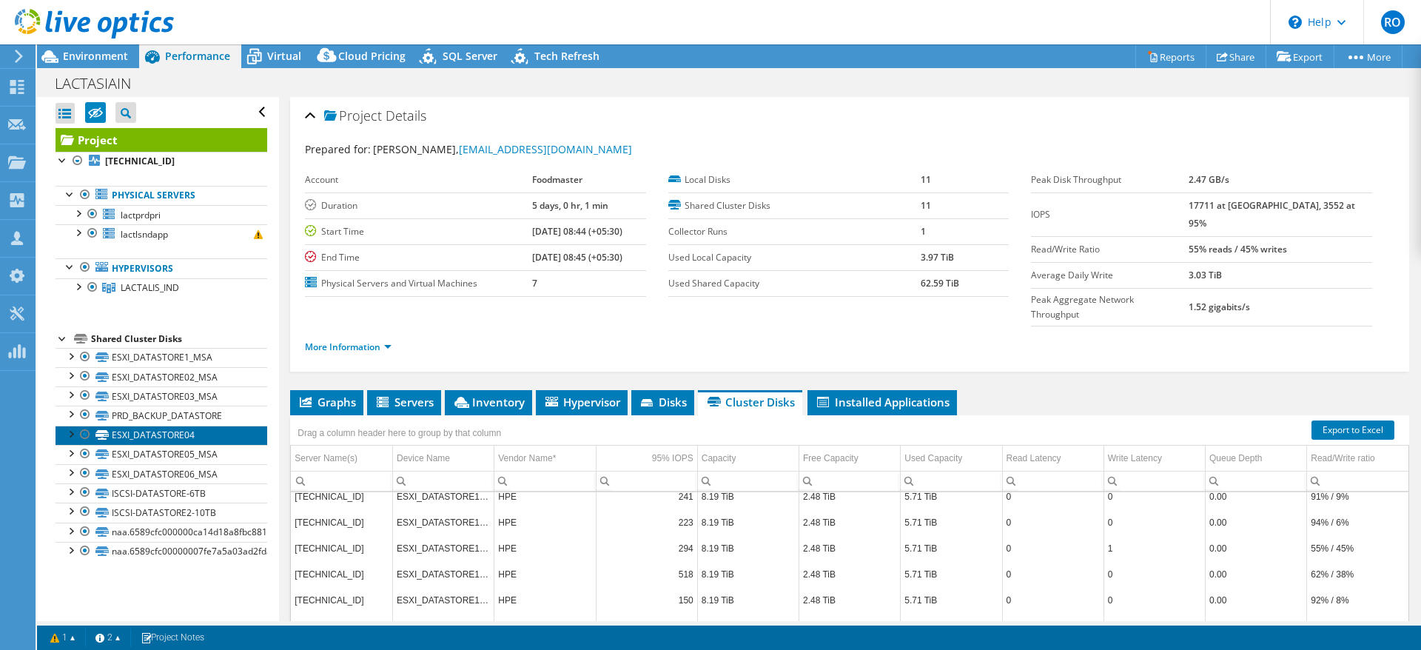
click at [158, 431] on link "ESXI_DATASTORE04" at bounding box center [161, 434] width 212 height 19
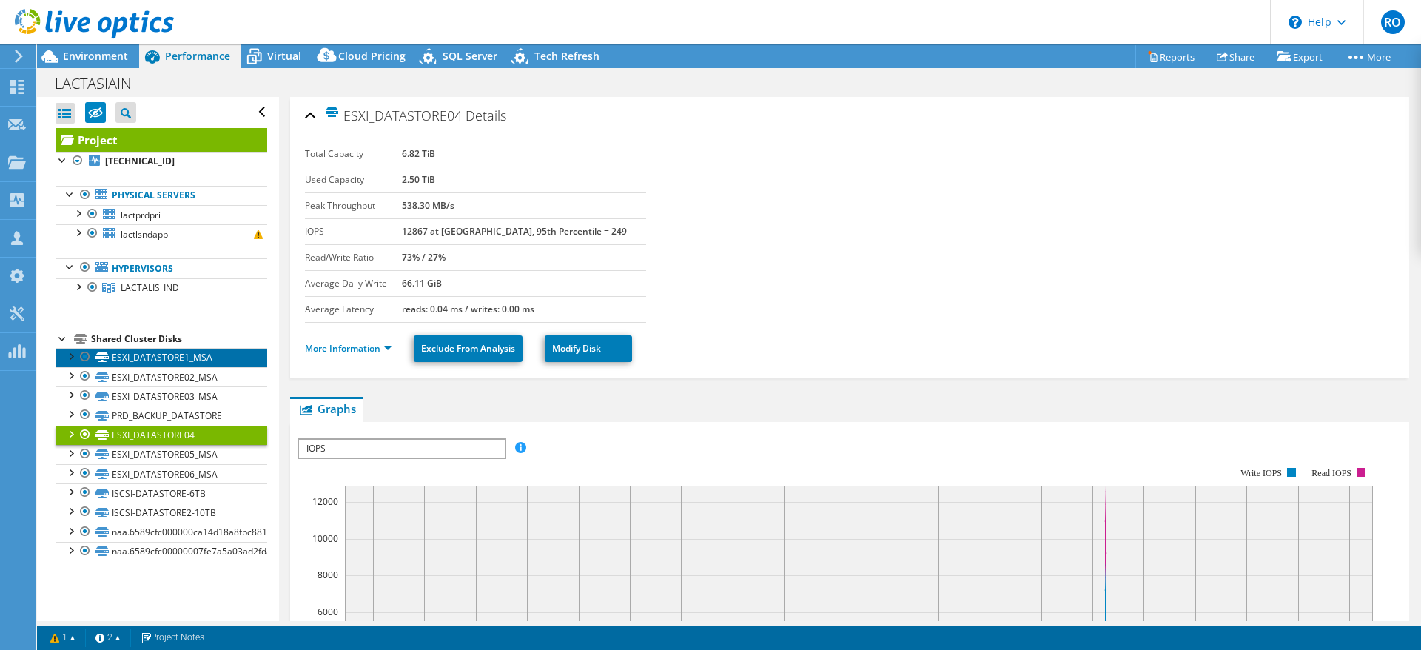
click at [149, 349] on link "ESXI_DATASTORE1_MSA" at bounding box center [161, 357] width 212 height 19
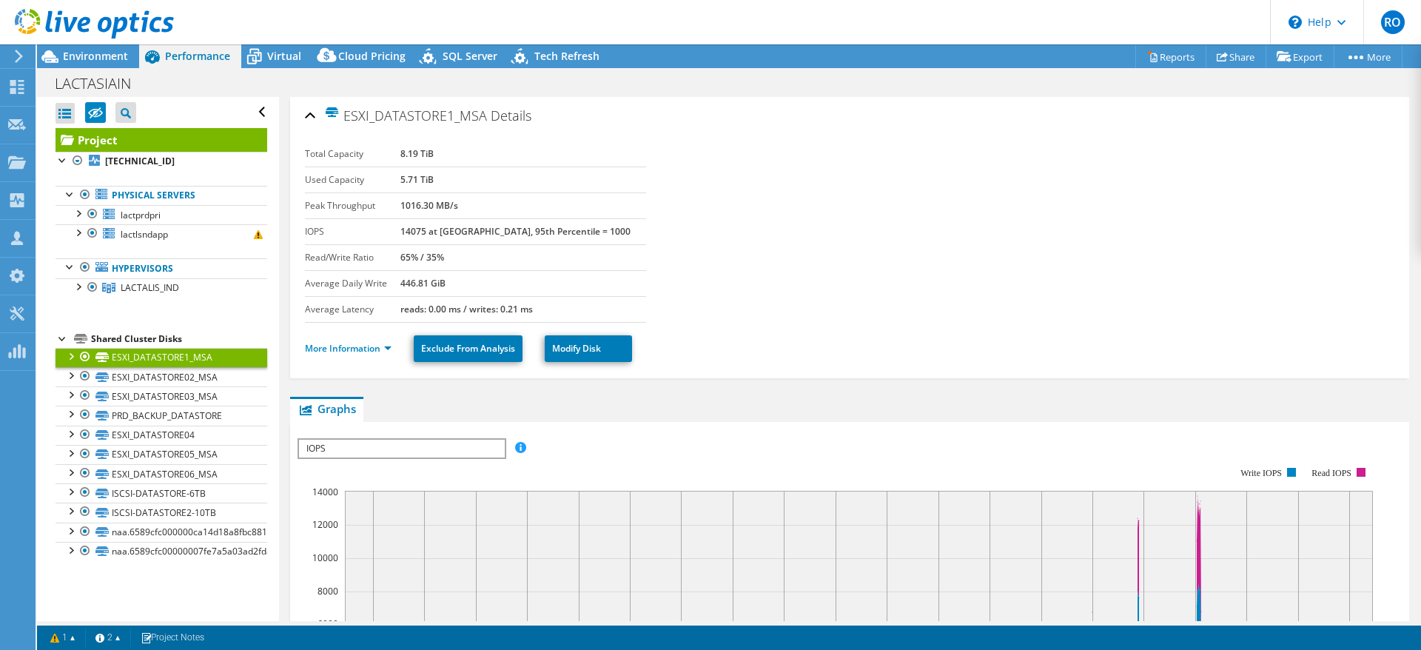
click at [109, 351] on link "ESXI_DATASTORE1_MSA" at bounding box center [161, 357] width 212 height 19
click at [58, 354] on link "ESXI_DATASTORE1_MSA" at bounding box center [161, 357] width 212 height 19
click at [136, 284] on span "LACTALIS_IND" at bounding box center [150, 287] width 58 height 13
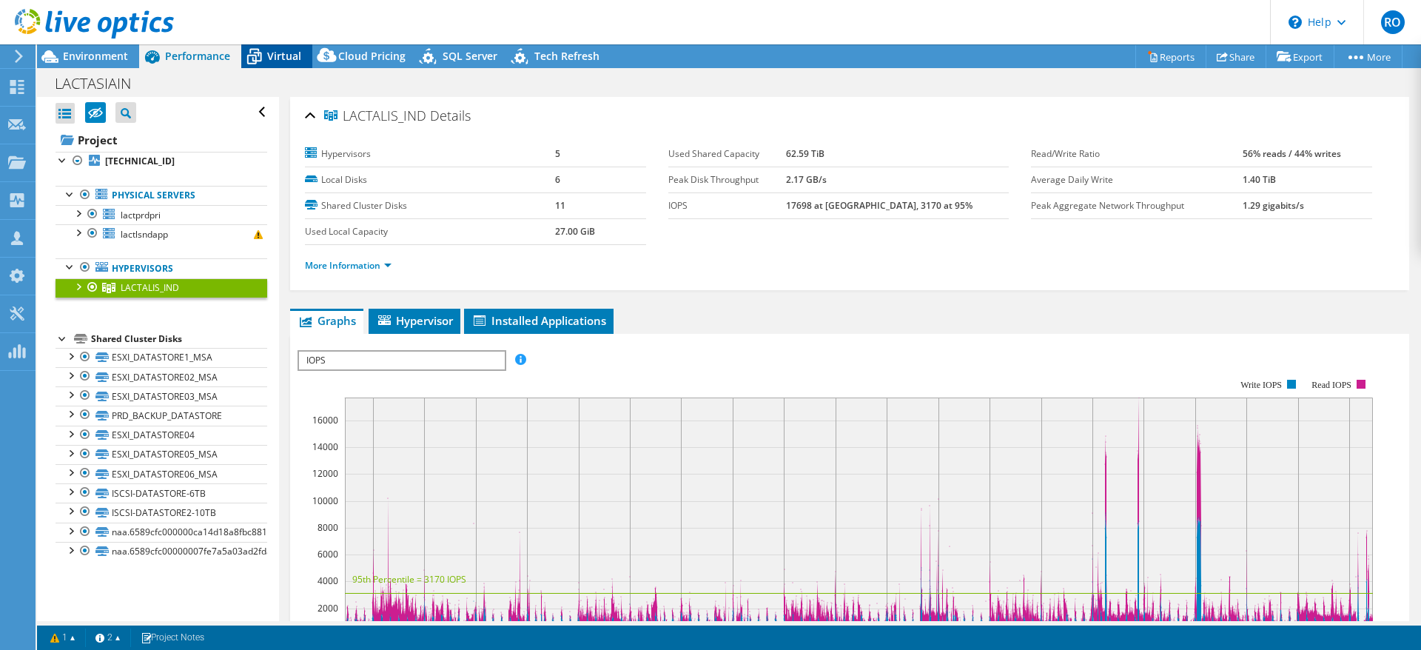
click at [283, 53] on span "Virtual" at bounding box center [284, 56] width 34 height 14
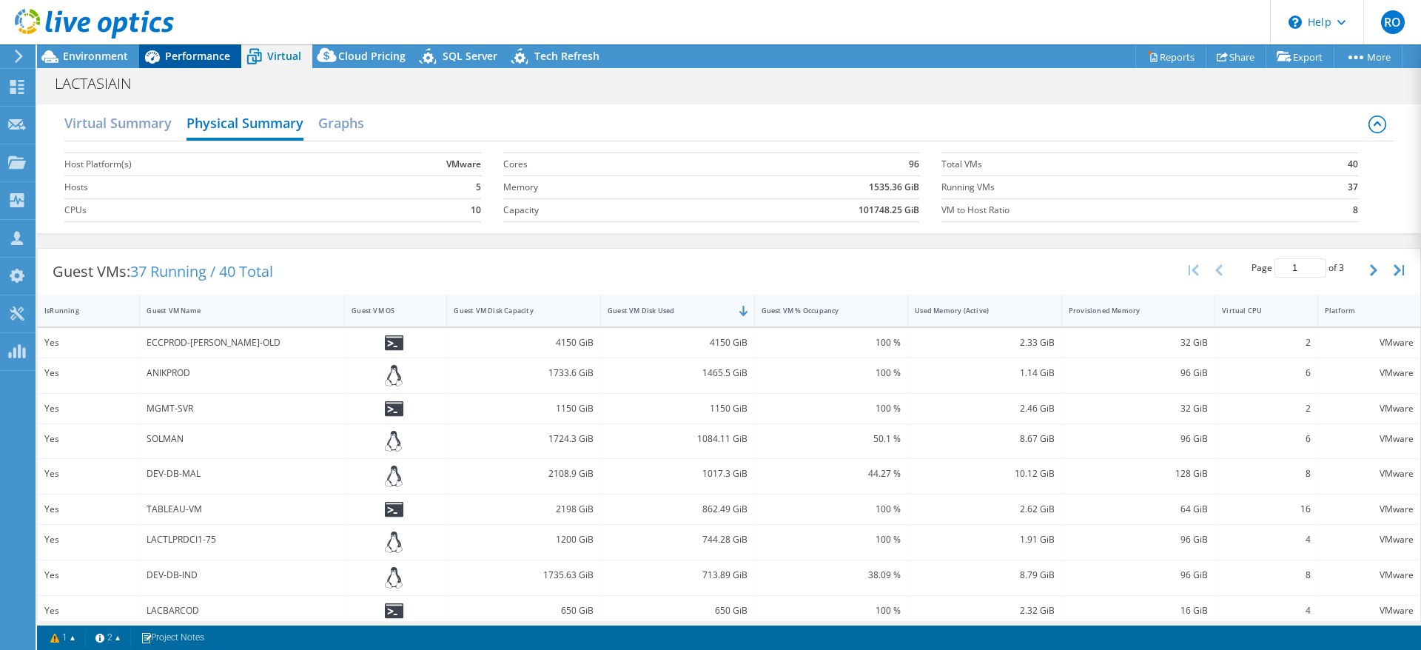
click at [178, 61] on span "Performance" at bounding box center [197, 56] width 65 height 14
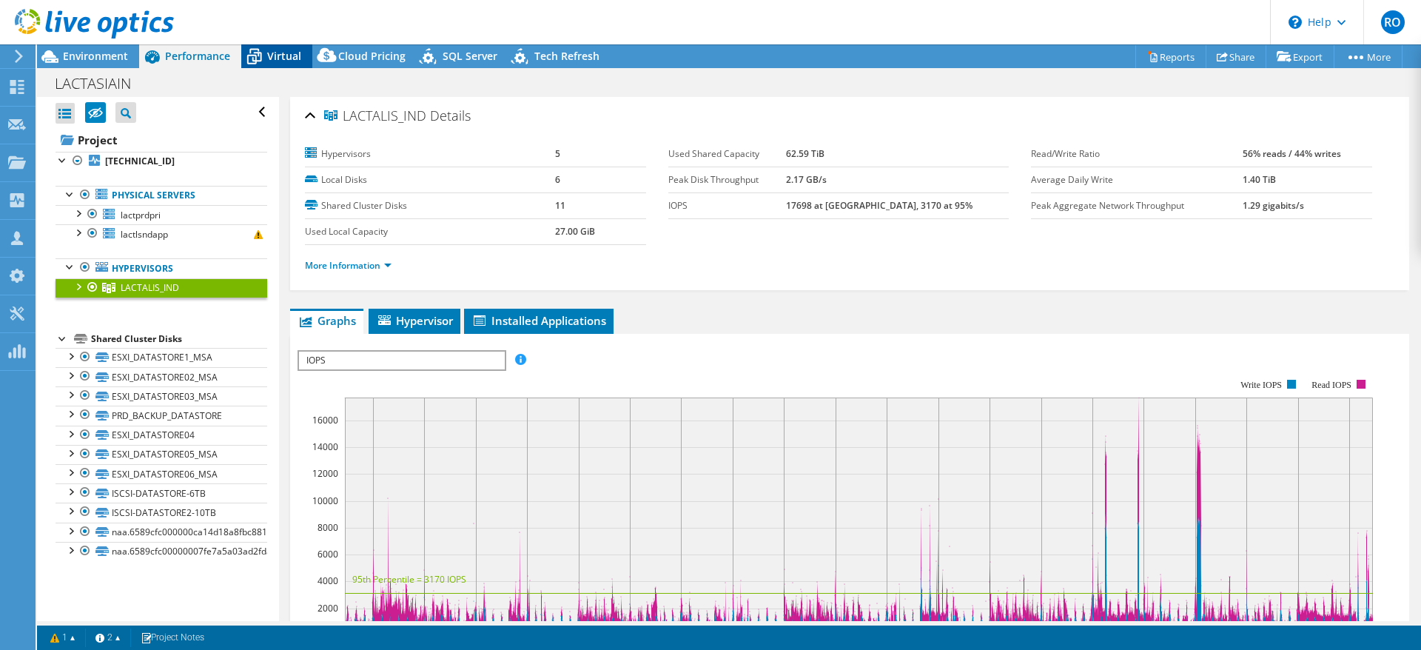
click at [277, 47] on div "Virtual" at bounding box center [276, 56] width 71 height 24
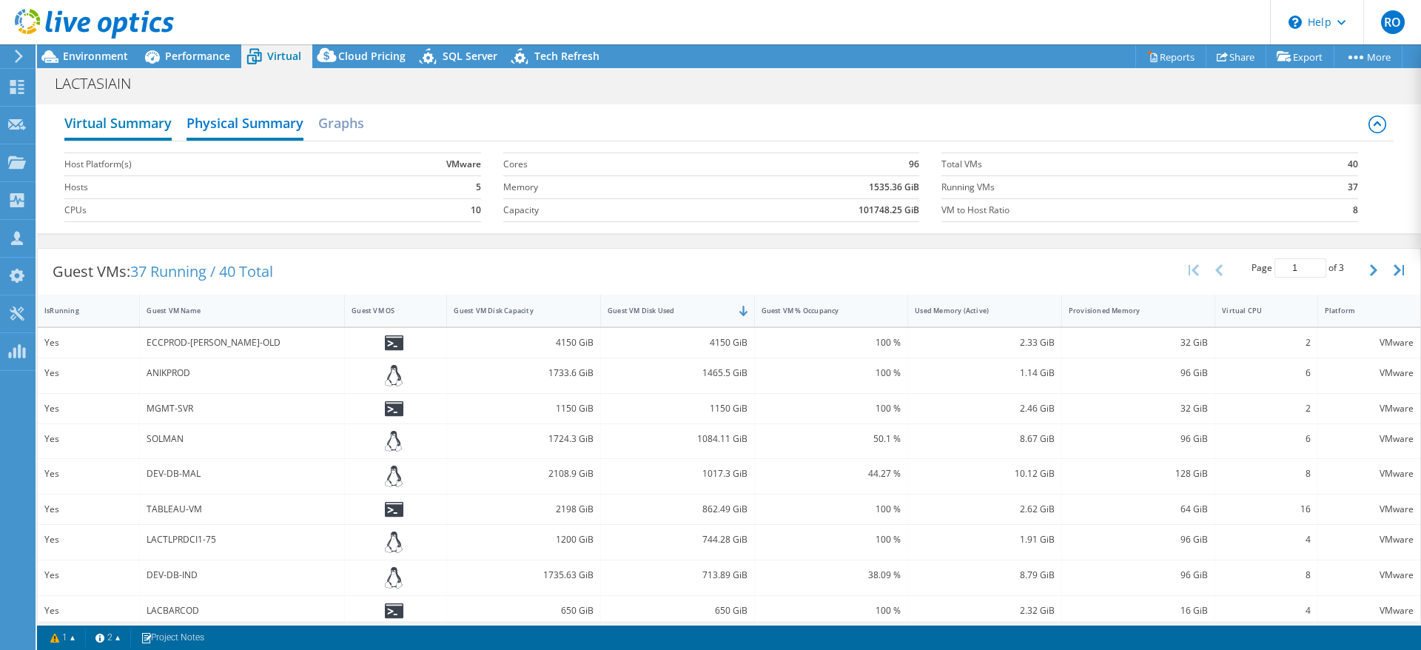
click at [156, 122] on h2 "Virtual Summary" at bounding box center [117, 124] width 107 height 33
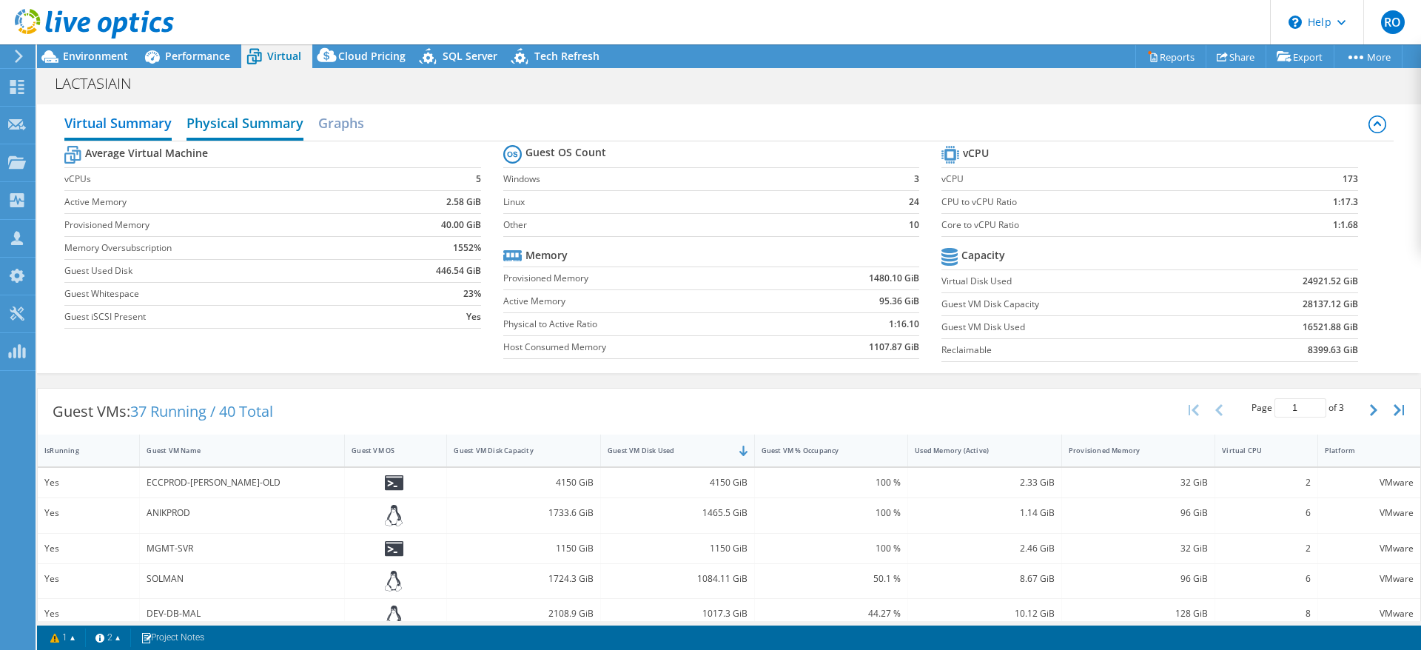
click at [236, 115] on h2 "Physical Summary" at bounding box center [244, 124] width 117 height 33
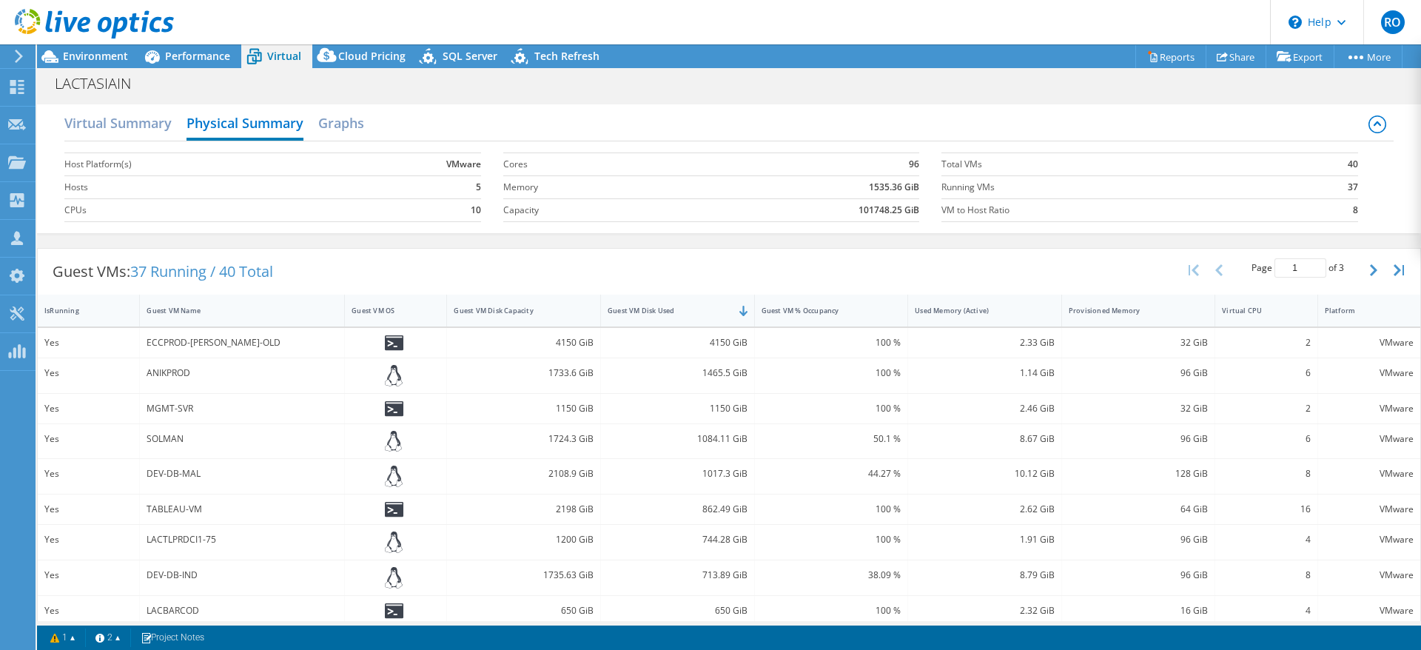
click at [1373, 123] on icon at bounding box center [1376, 123] width 7 height 4
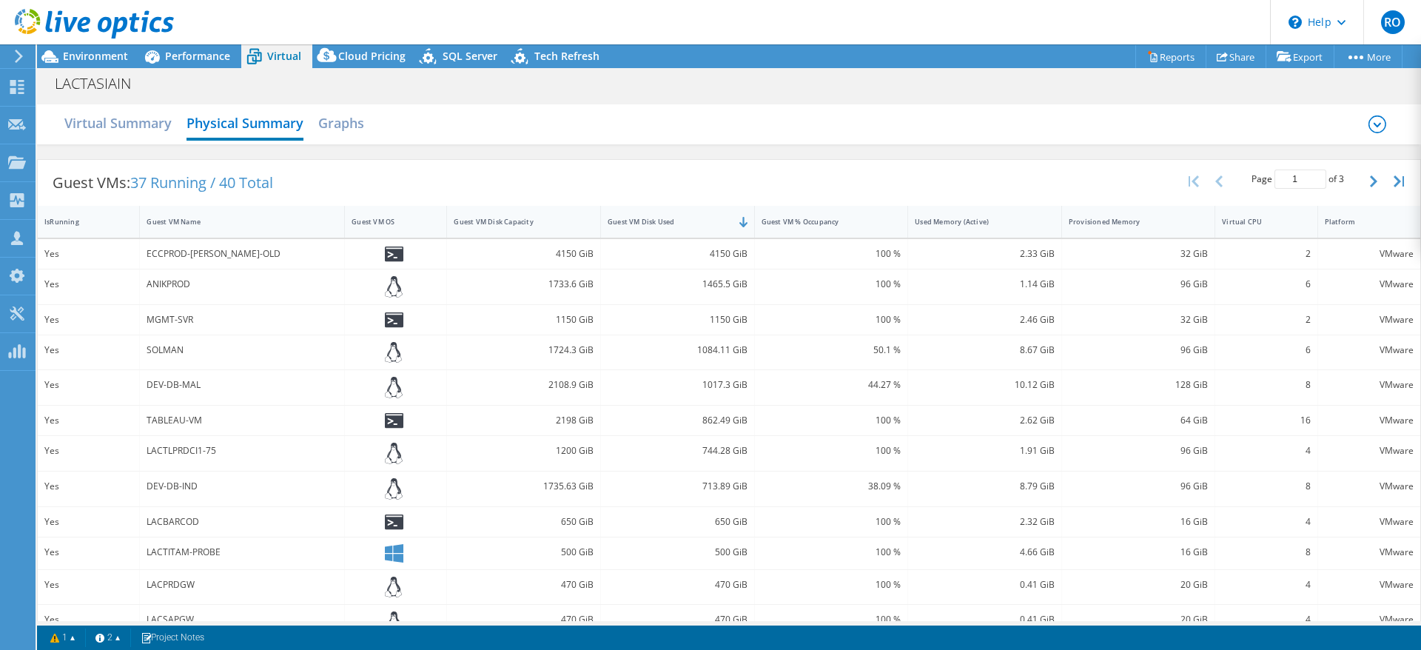
click at [1368, 123] on icon at bounding box center [1377, 124] width 18 height 18
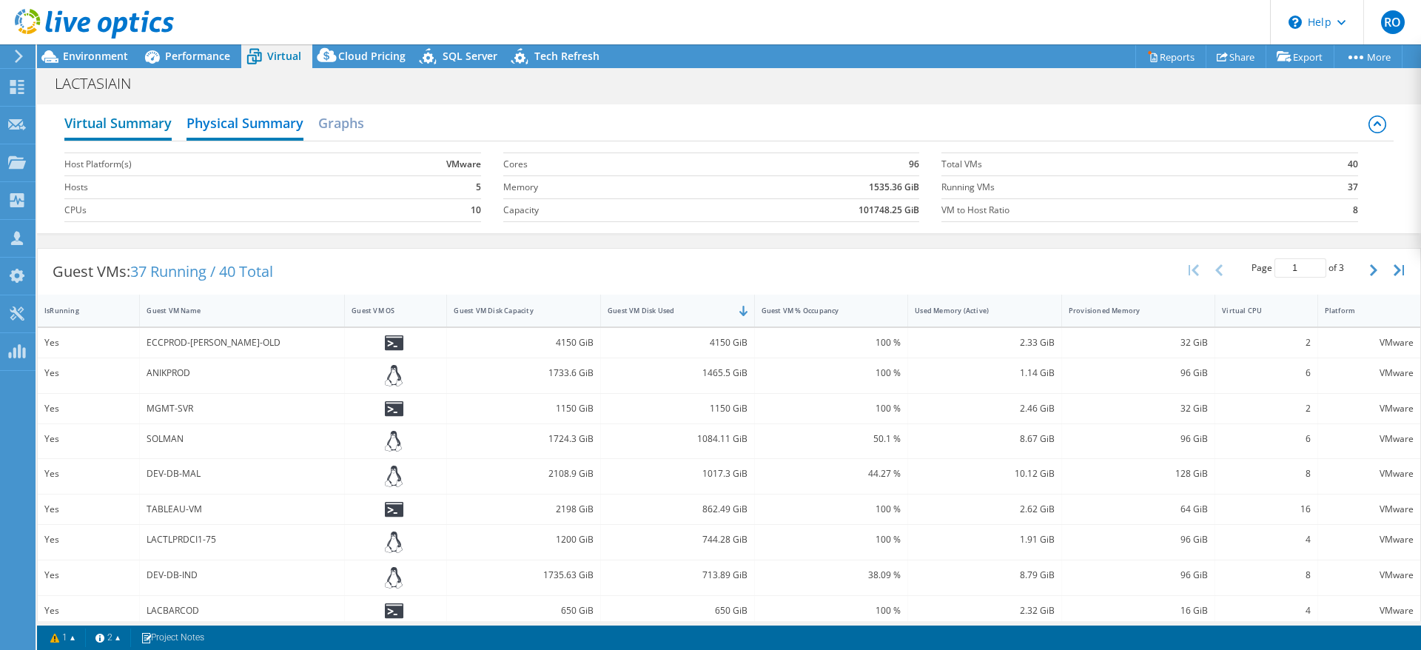
click at [118, 127] on h2 "Virtual Summary" at bounding box center [117, 124] width 107 height 33
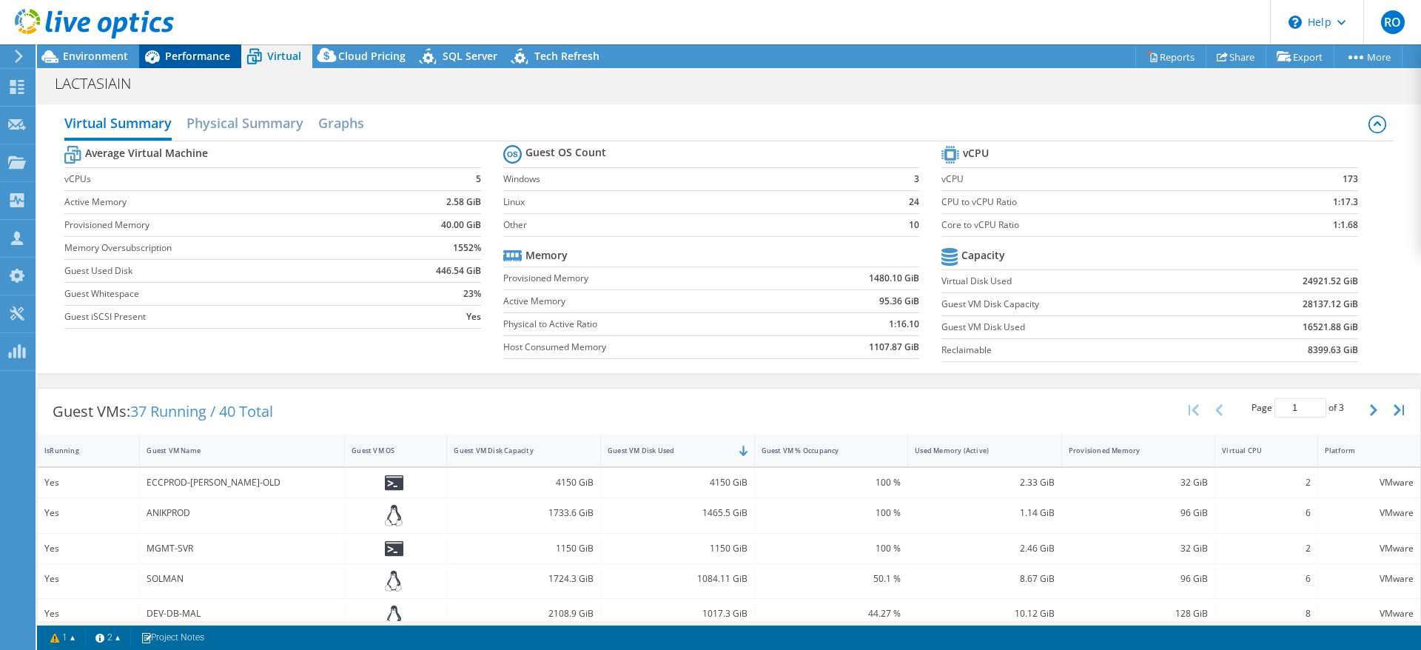
click at [198, 60] on span "Performance" at bounding box center [197, 56] width 65 height 14
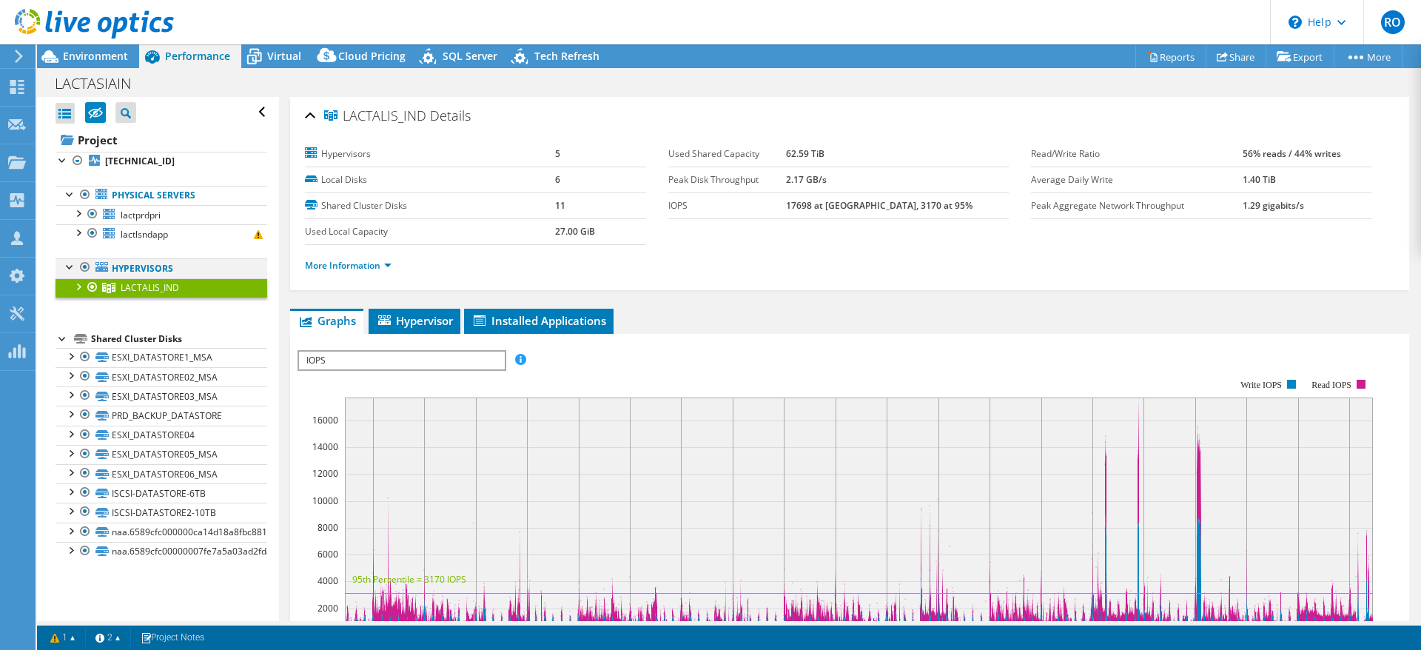
click at [68, 265] on div at bounding box center [70, 265] width 15 height 15
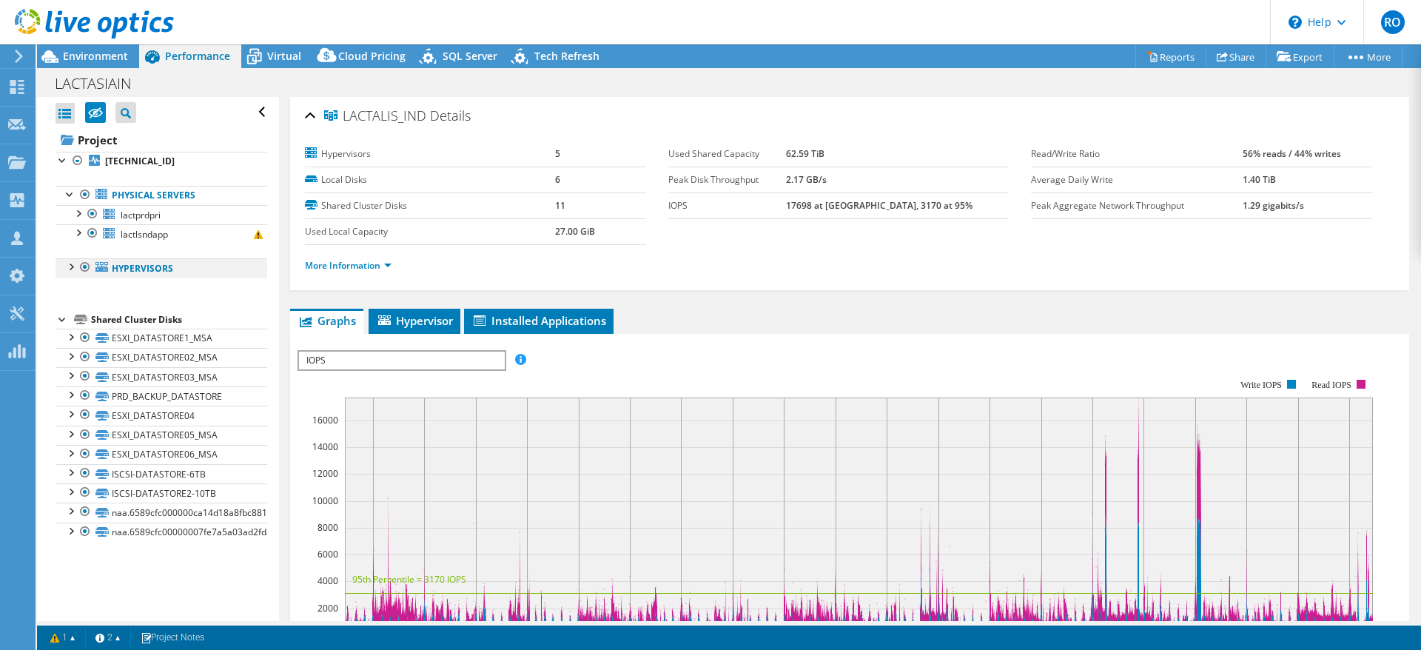
click at [68, 265] on div at bounding box center [70, 265] width 15 height 15
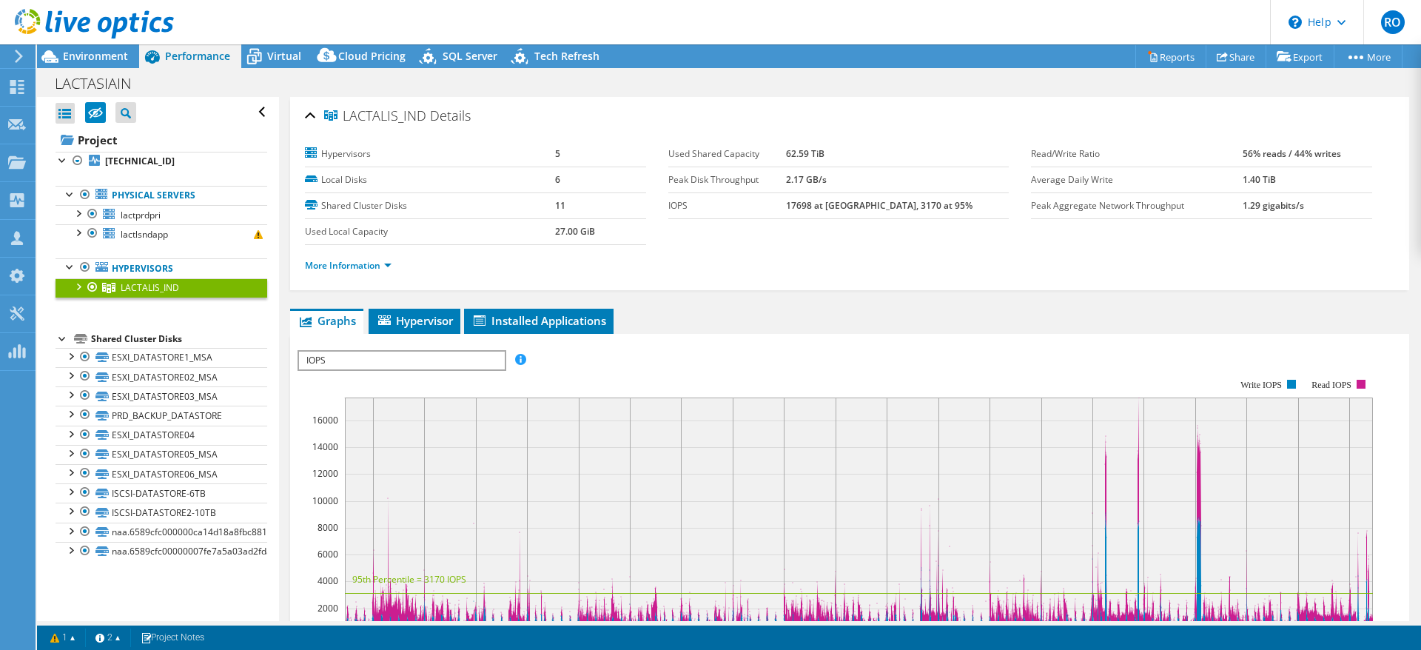
click at [75, 286] on div at bounding box center [77, 285] width 15 height 15
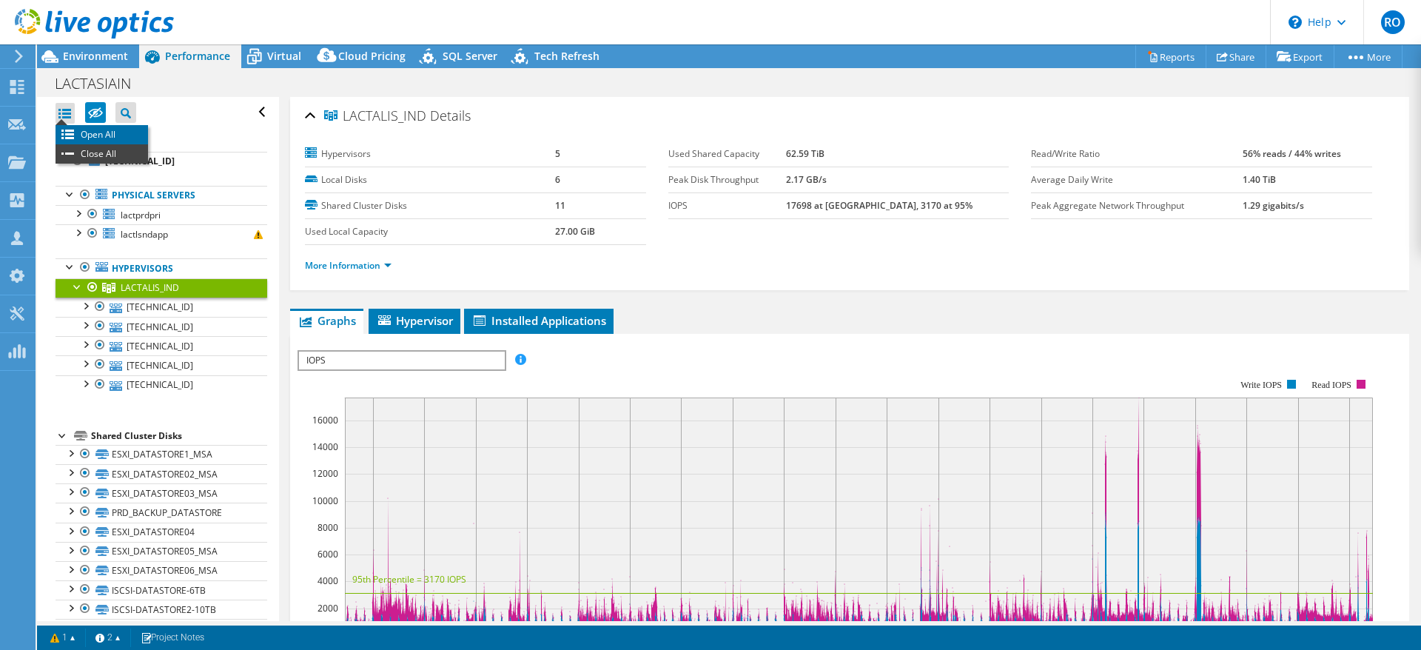
click at [69, 130] on li "Open All" at bounding box center [101, 134] width 92 height 19
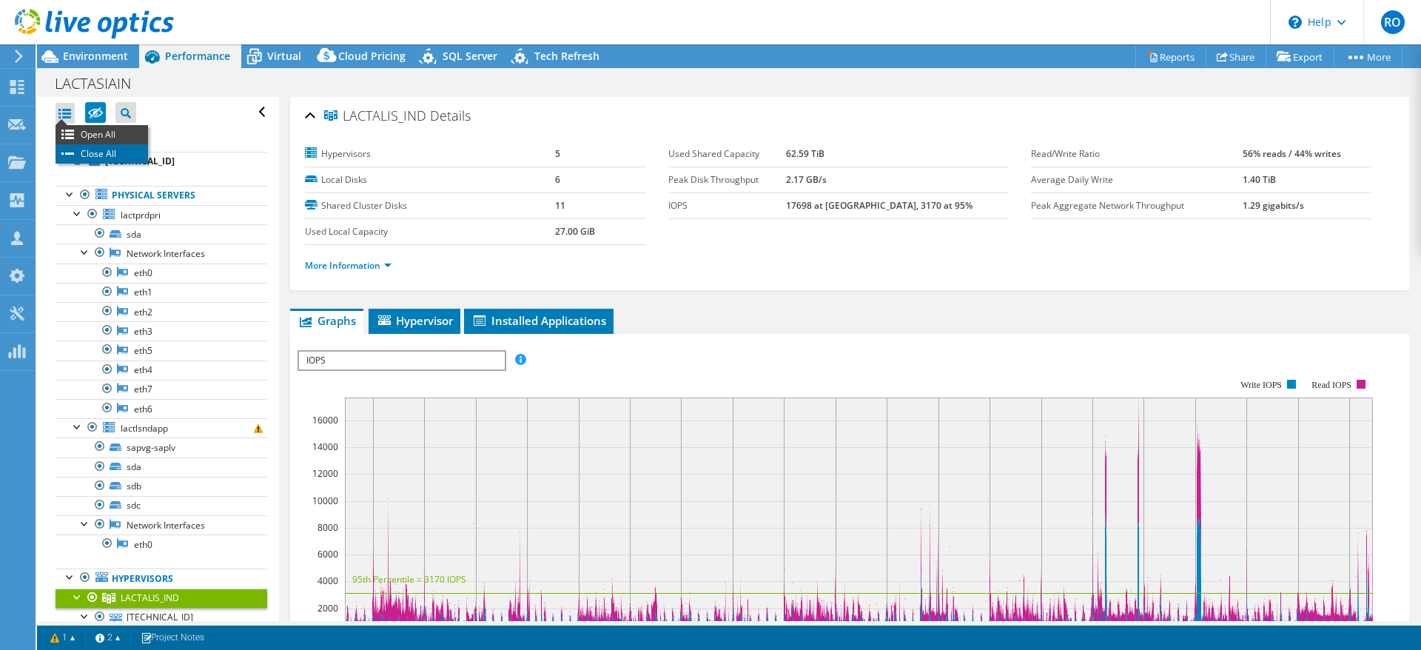
click at [78, 148] on li "Close All" at bounding box center [101, 153] width 92 height 19
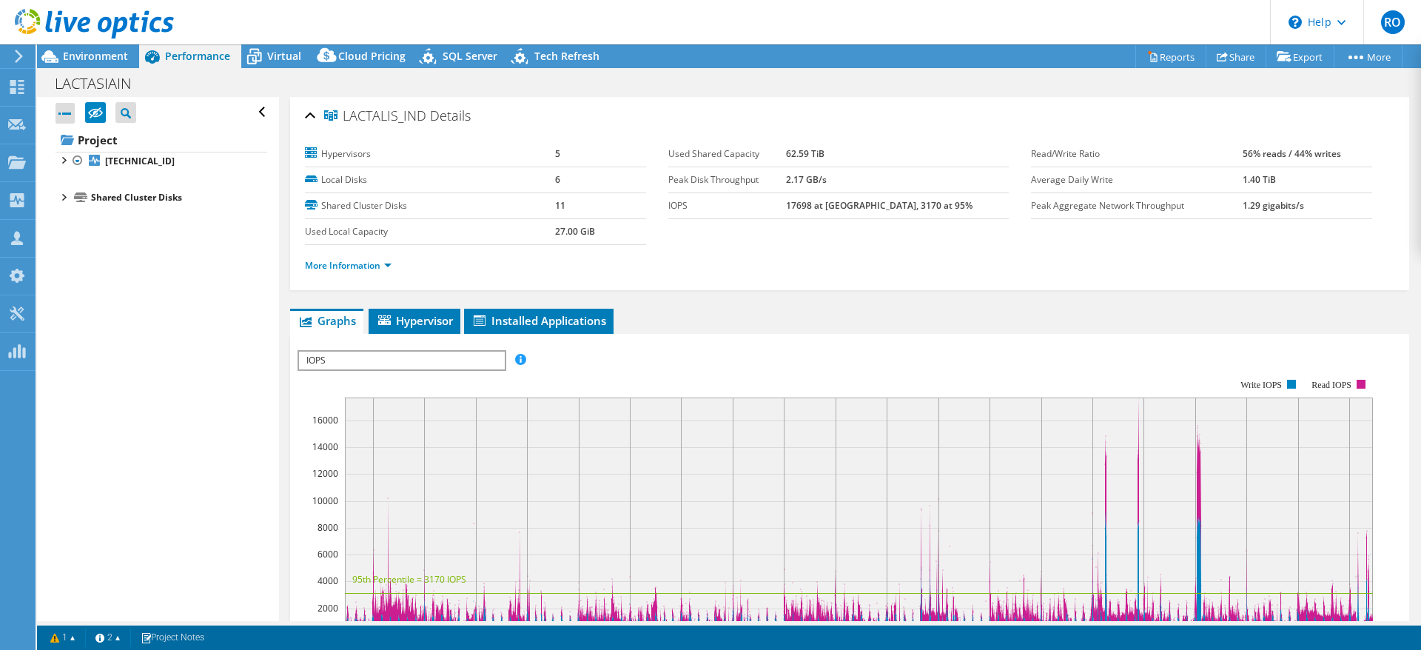
click at [64, 198] on div at bounding box center [62, 196] width 15 height 15
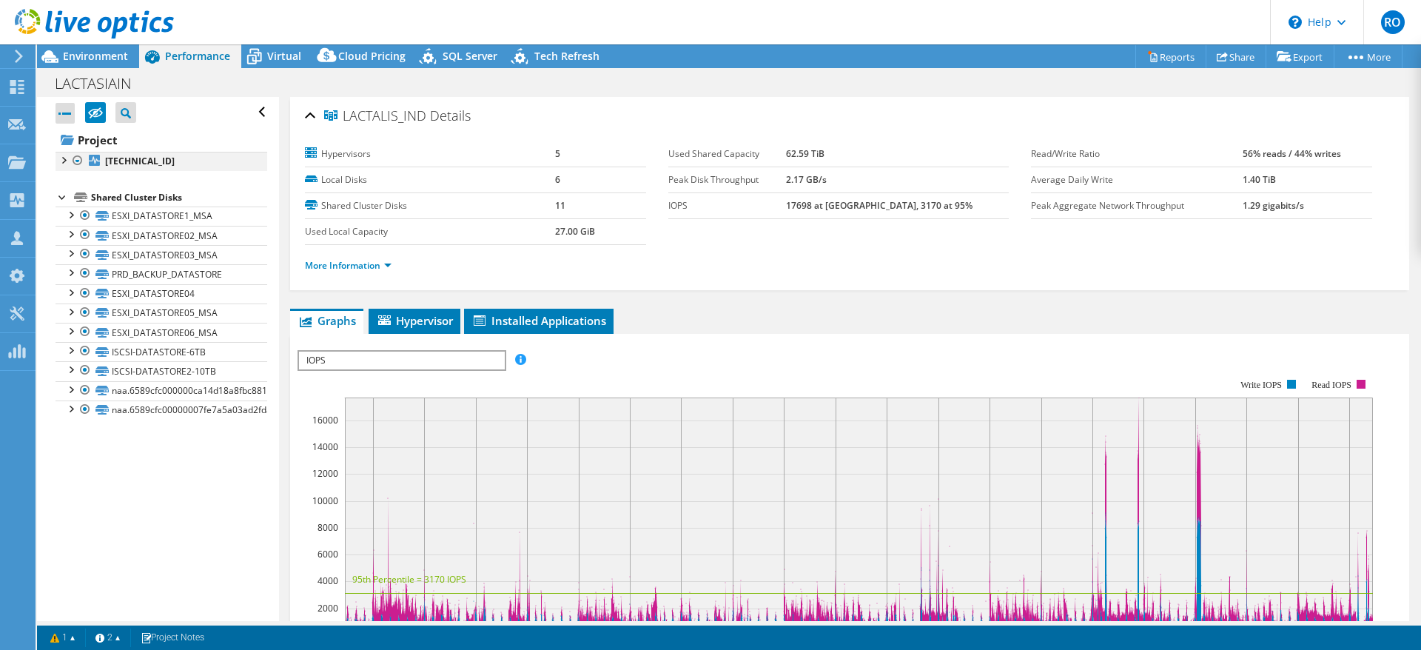
click at [66, 158] on div at bounding box center [62, 159] width 15 height 15
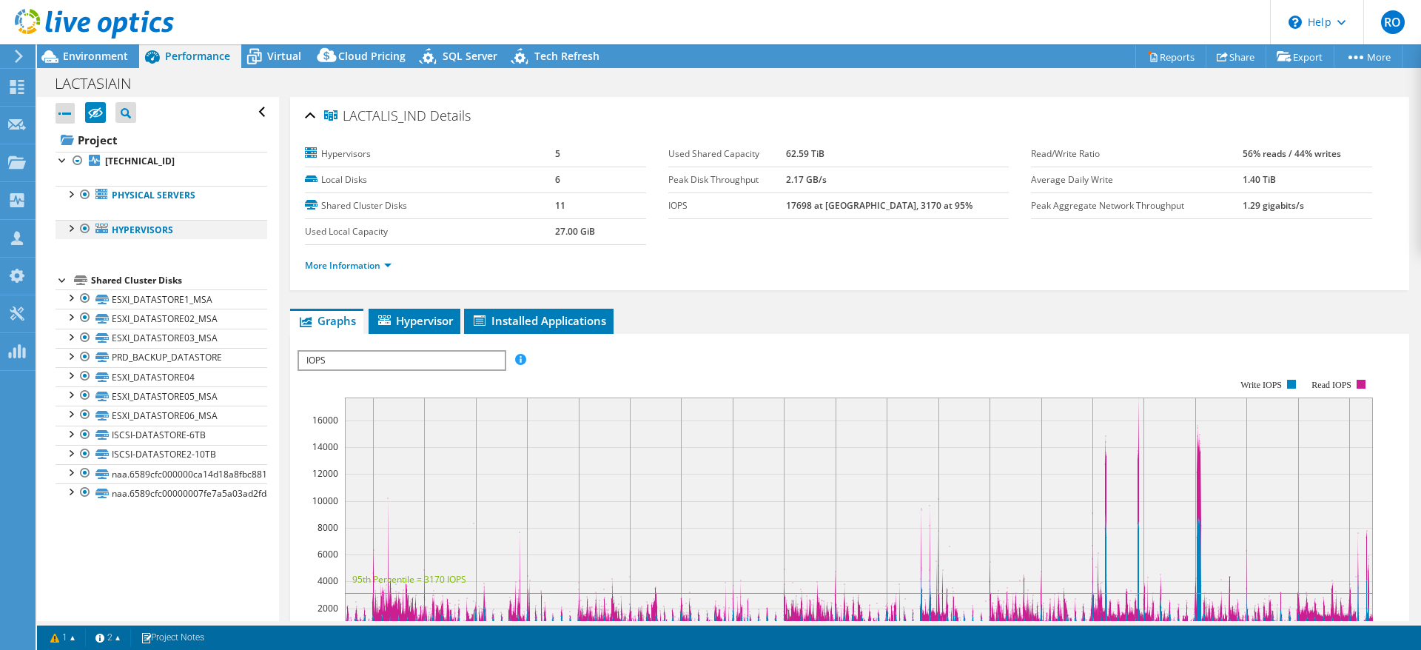
click at [70, 230] on div at bounding box center [70, 227] width 15 height 15
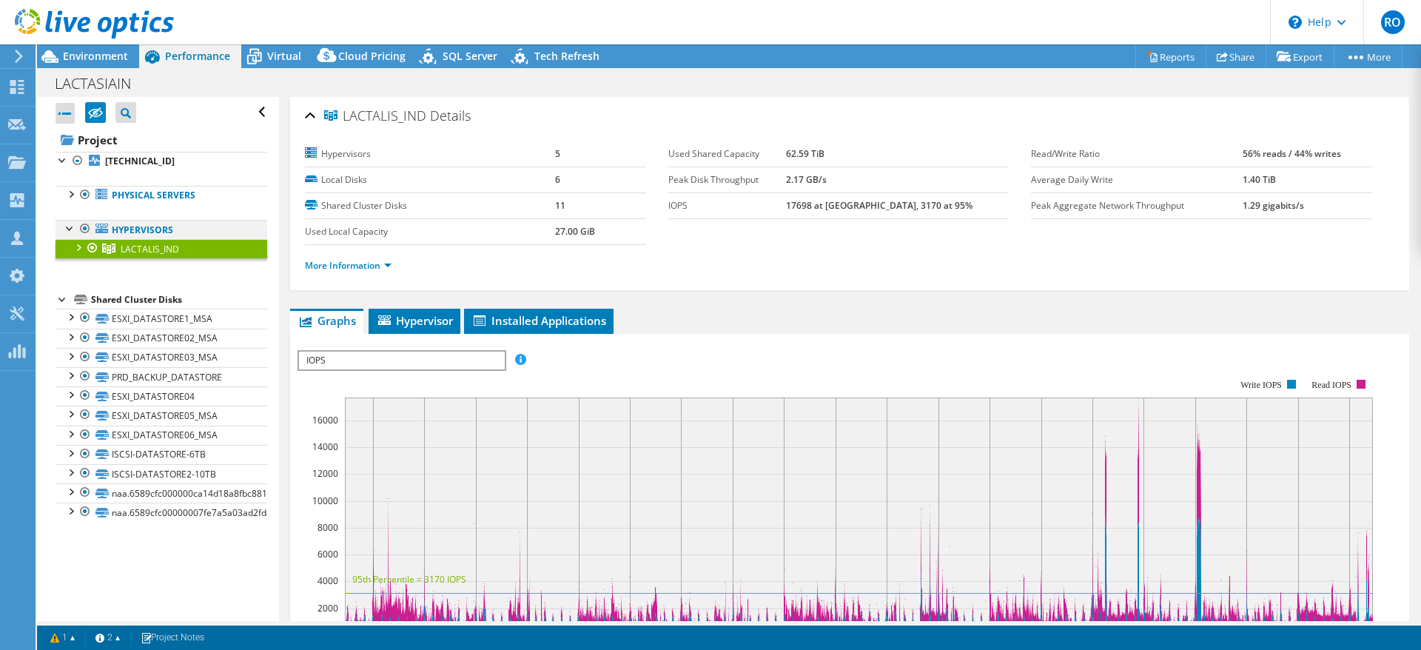
click at [70, 230] on div at bounding box center [70, 227] width 15 height 15
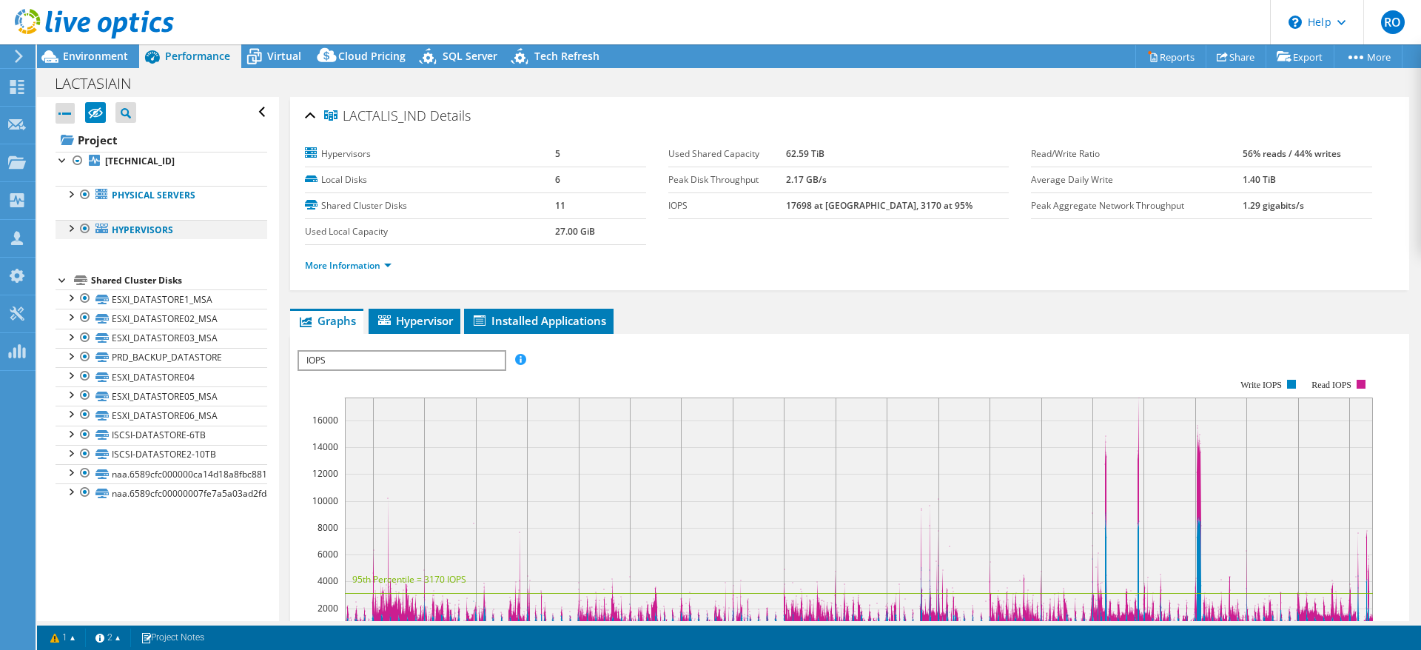
click at [70, 230] on div at bounding box center [70, 227] width 15 height 15
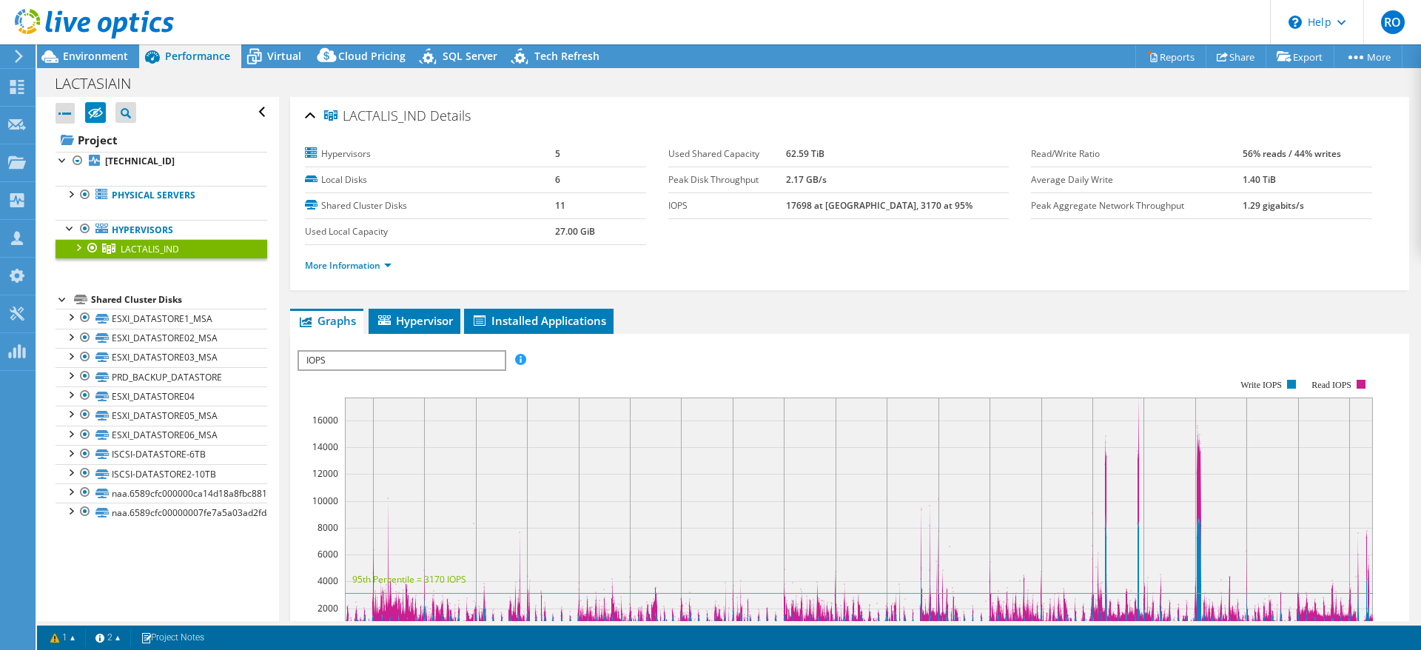
click at [70, 246] on link "LACTALIS_IND" at bounding box center [161, 248] width 212 height 19
drag, startPoint x: 70, startPoint y: 246, endPoint x: 44, endPoint y: 265, distance: 32.3
click at [44, 265] on div "Open All Close All Hide Excluded Nodes Project Tree Filter" at bounding box center [157, 359] width 241 height 524
click at [72, 230] on div at bounding box center [70, 227] width 15 height 15
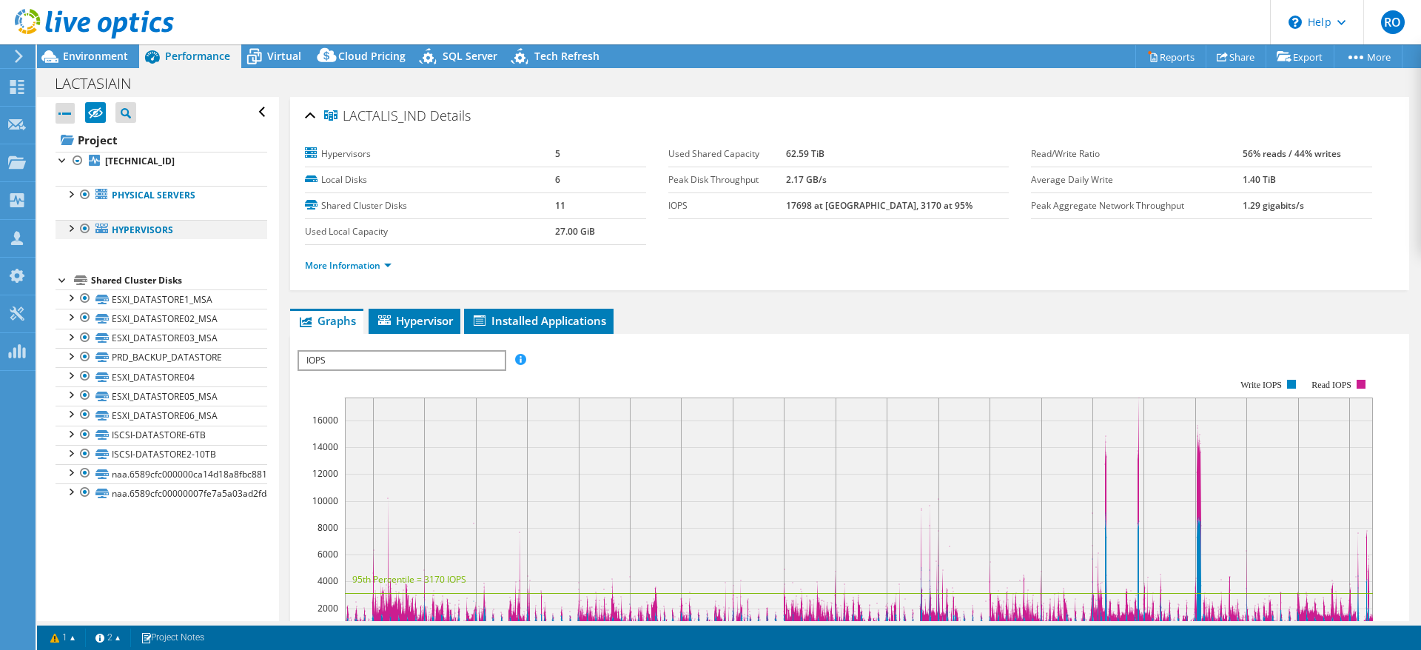
click at [72, 230] on div at bounding box center [70, 227] width 15 height 15
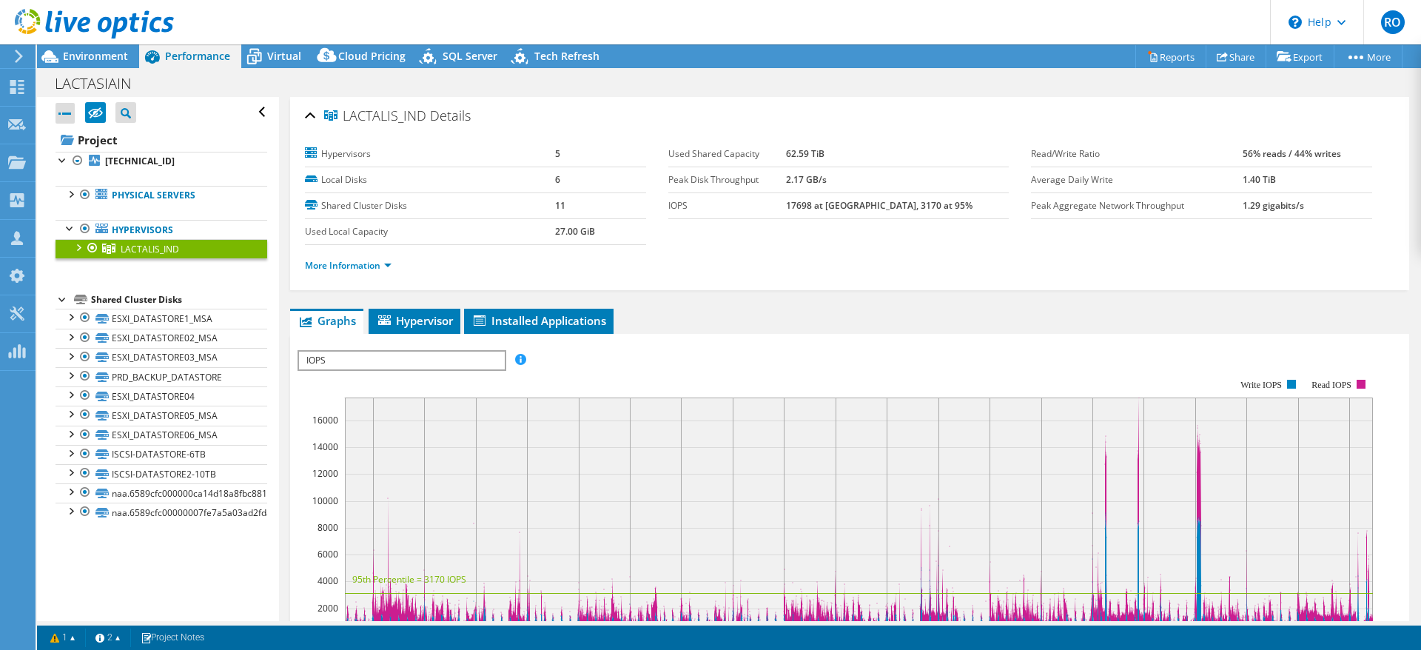
click at [188, 249] on link "LACTALIS_IND" at bounding box center [161, 248] width 212 height 19
click at [76, 249] on div at bounding box center [77, 246] width 15 height 15
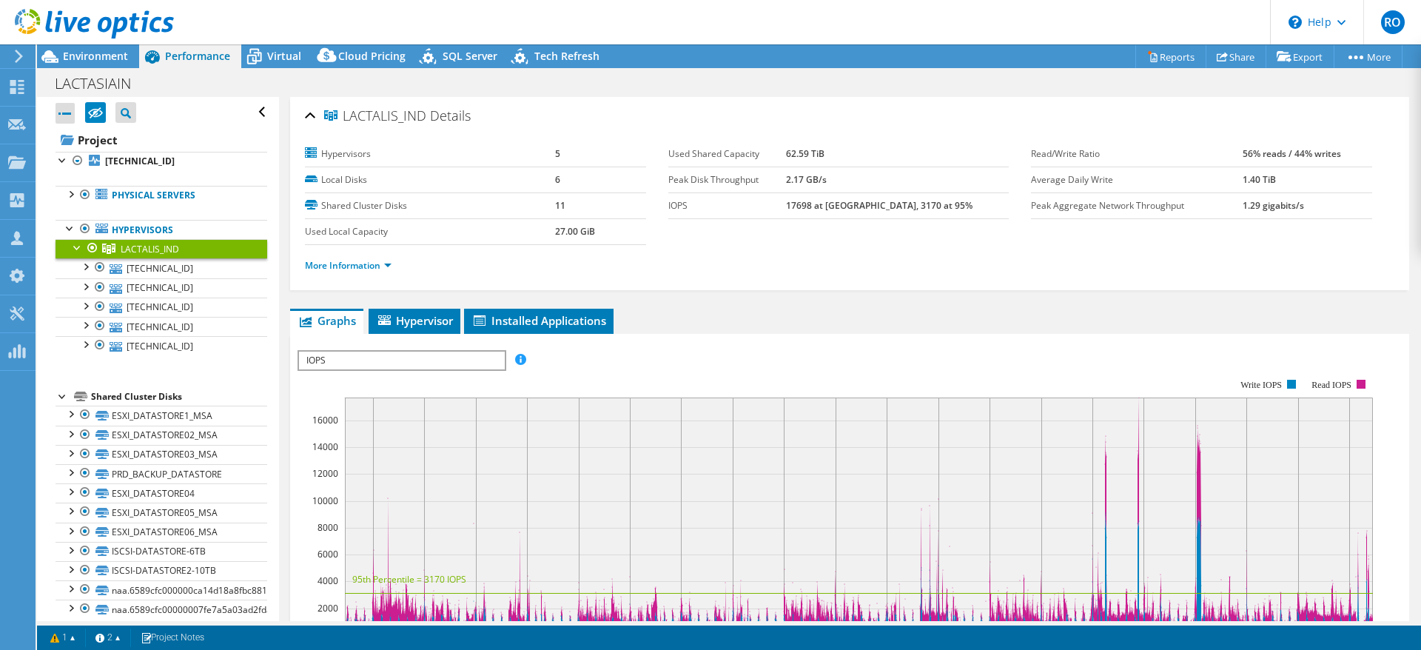
scroll to position [16, 0]
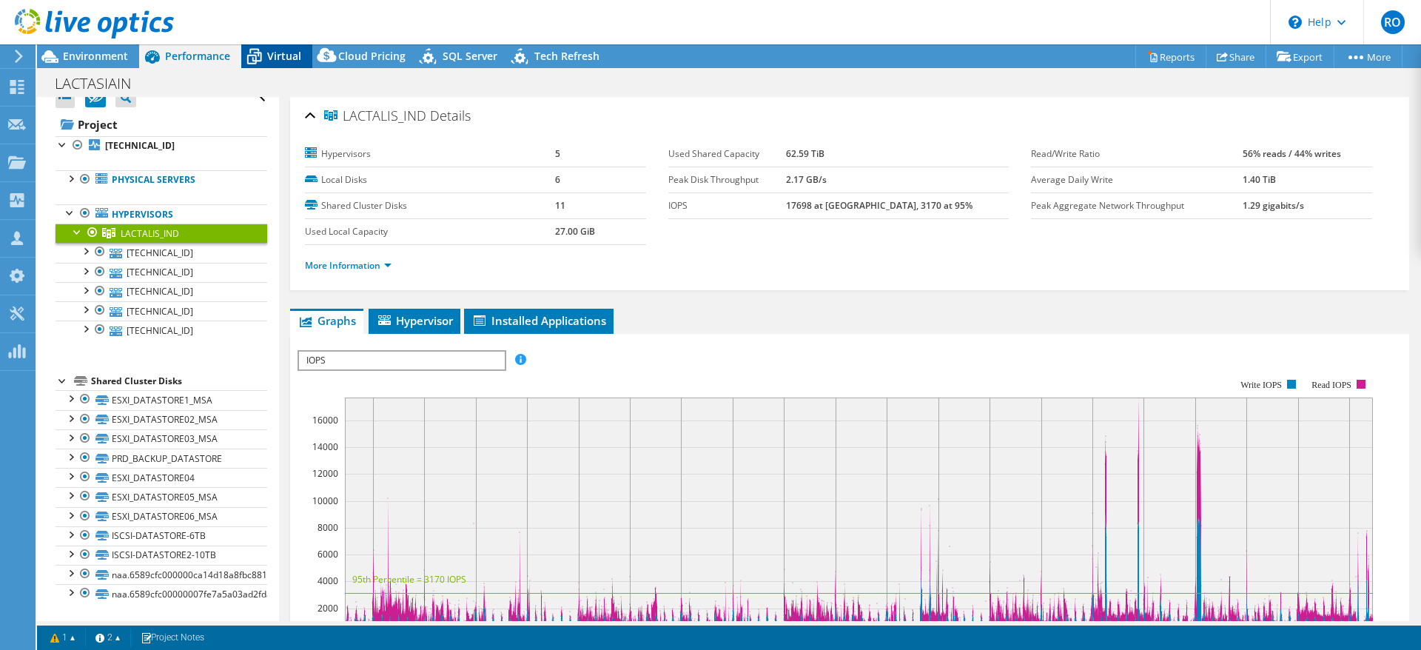
click at [283, 53] on span "Virtual" at bounding box center [284, 56] width 34 height 14
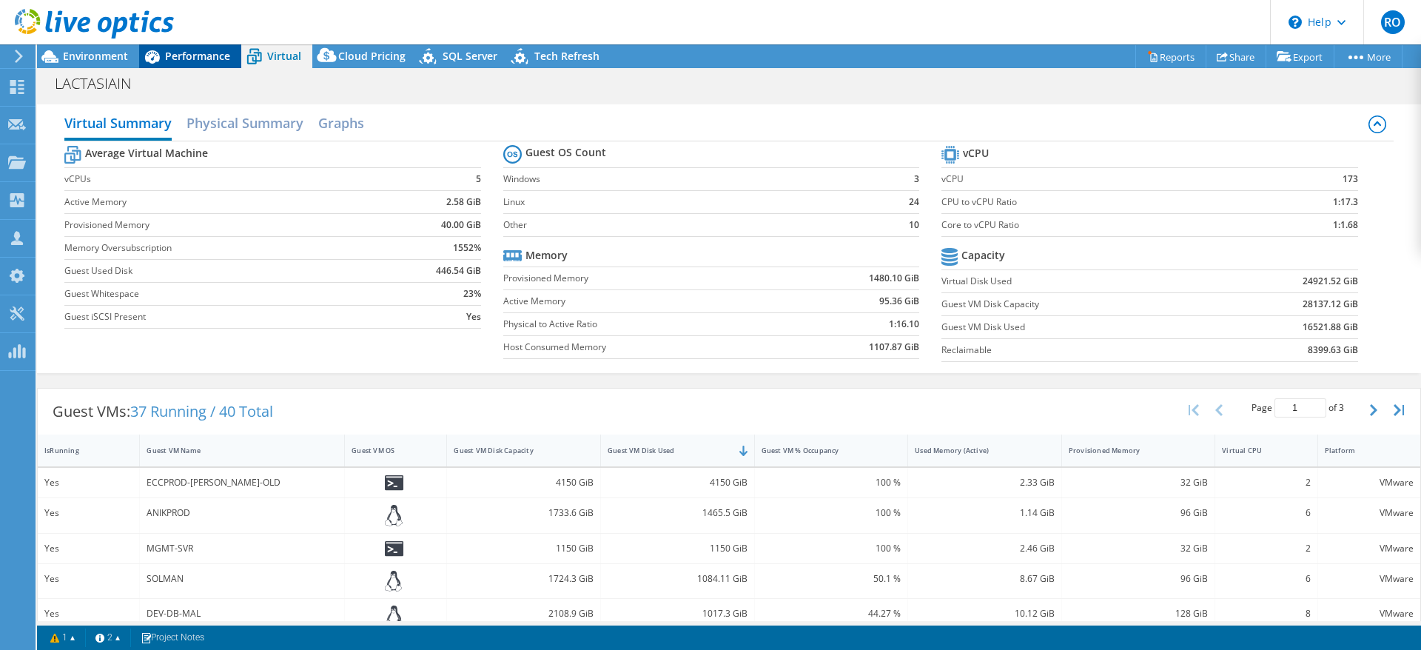
click at [189, 53] on span "Performance" at bounding box center [197, 56] width 65 height 14
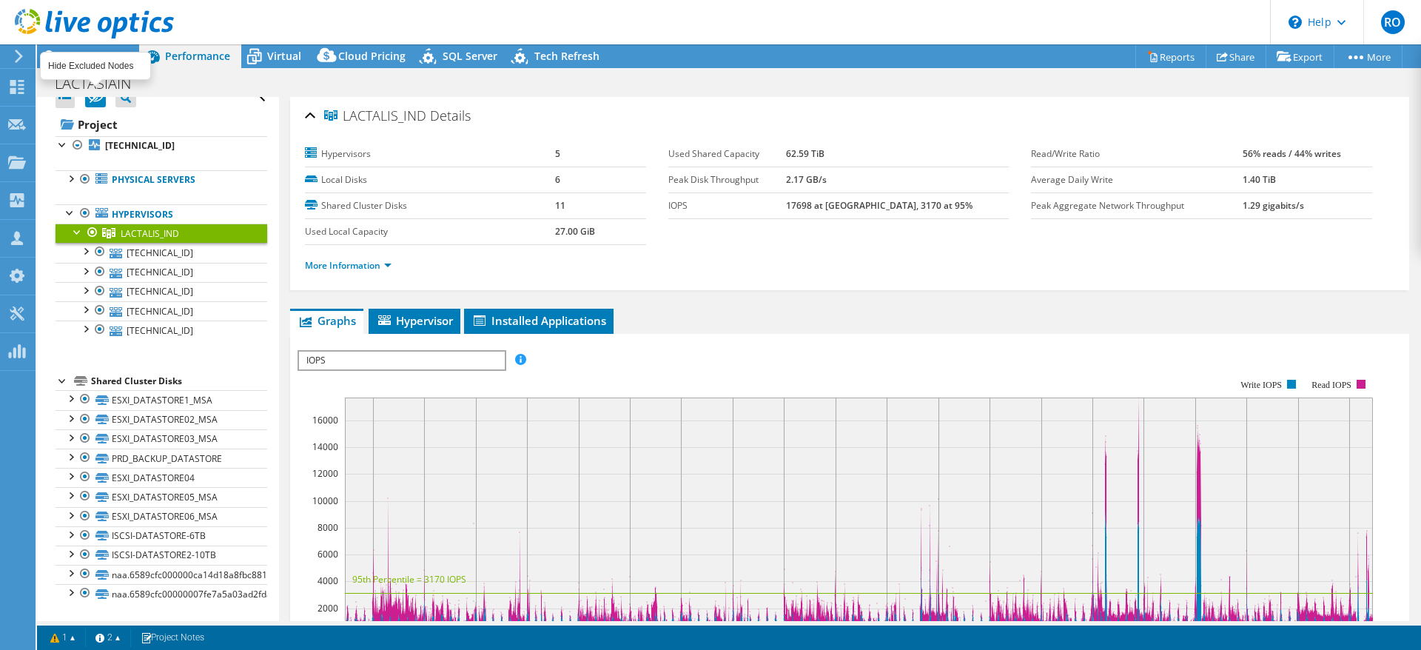
click at [94, 101] on icon at bounding box center [95, 97] width 15 height 11
click at [0, 0] on input "checkbox" at bounding box center [0, 0] width 0 height 0
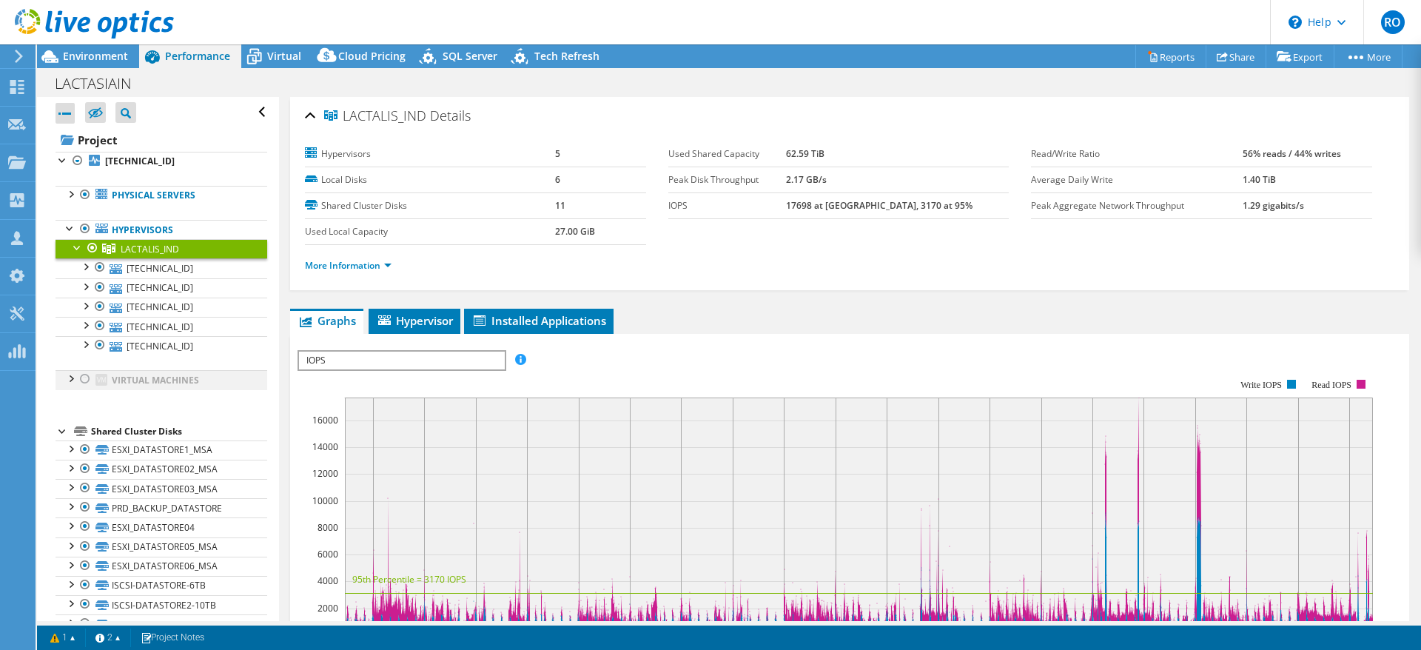
click at [83, 380] on div at bounding box center [85, 379] width 15 height 18
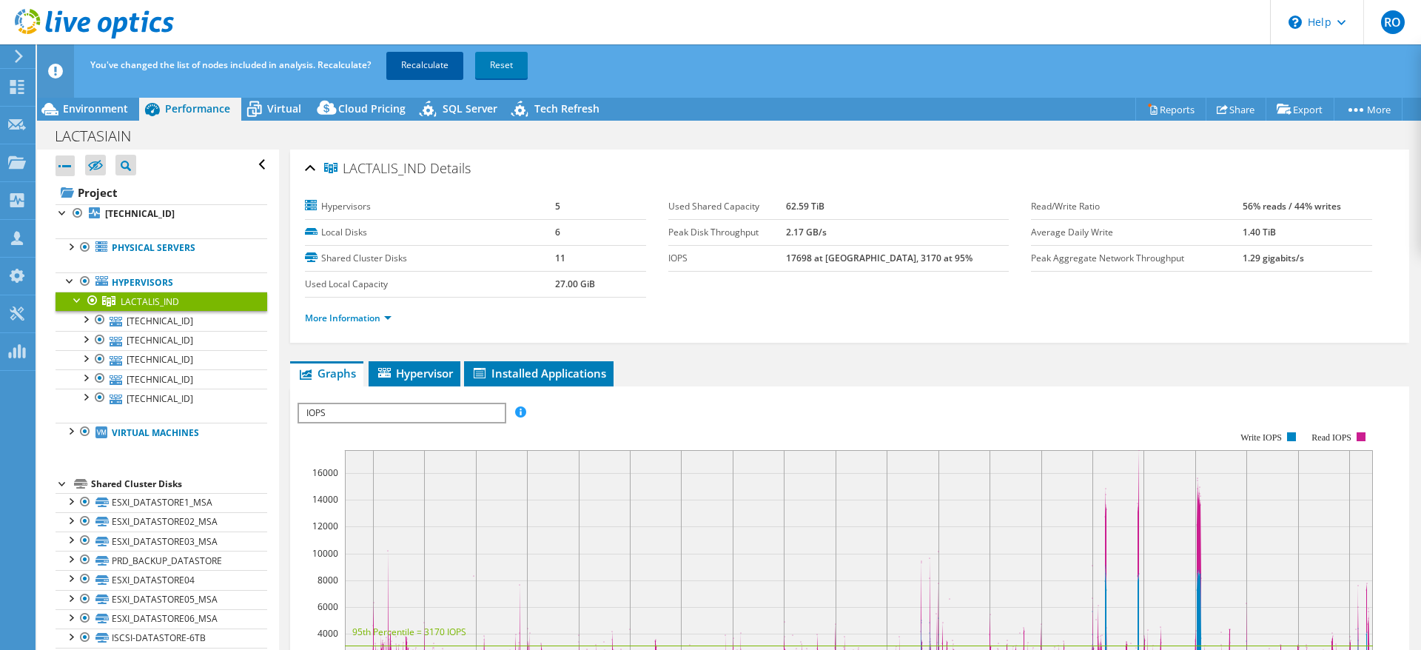
click at [428, 70] on link "Recalculate" at bounding box center [424, 65] width 77 height 27
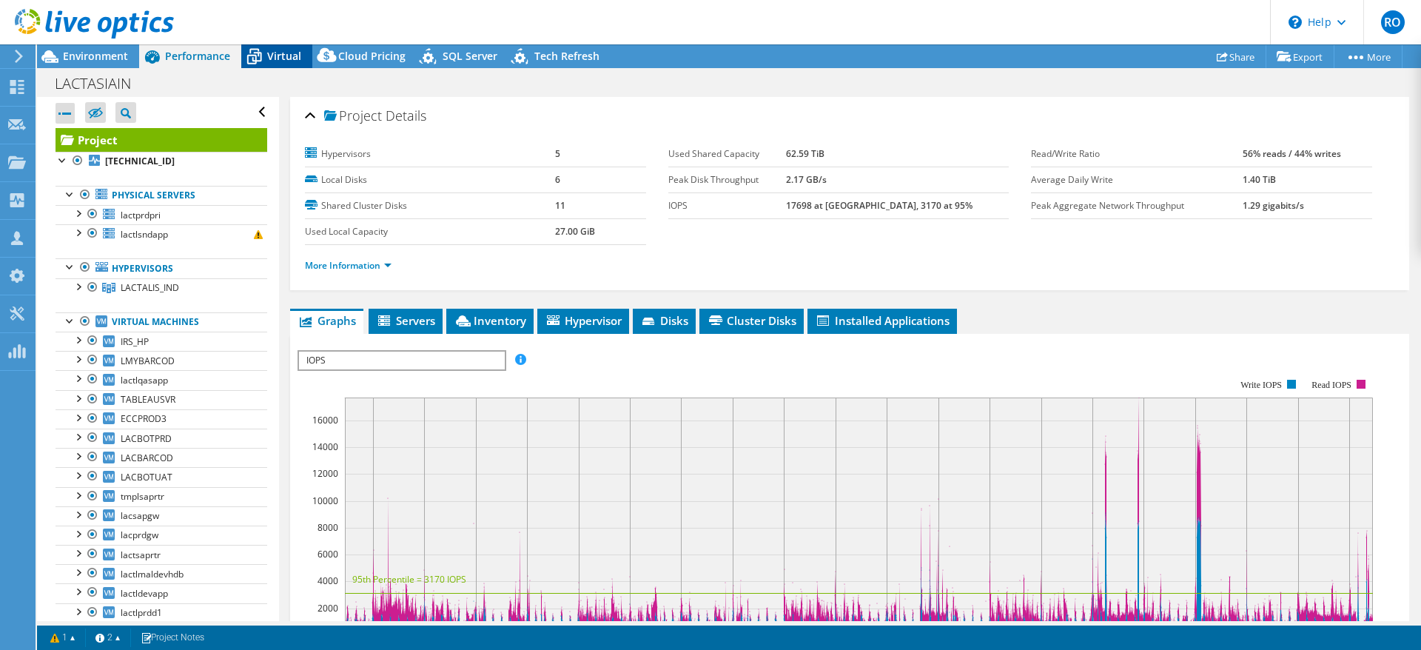
click at [275, 54] on span "Virtual" at bounding box center [284, 56] width 34 height 14
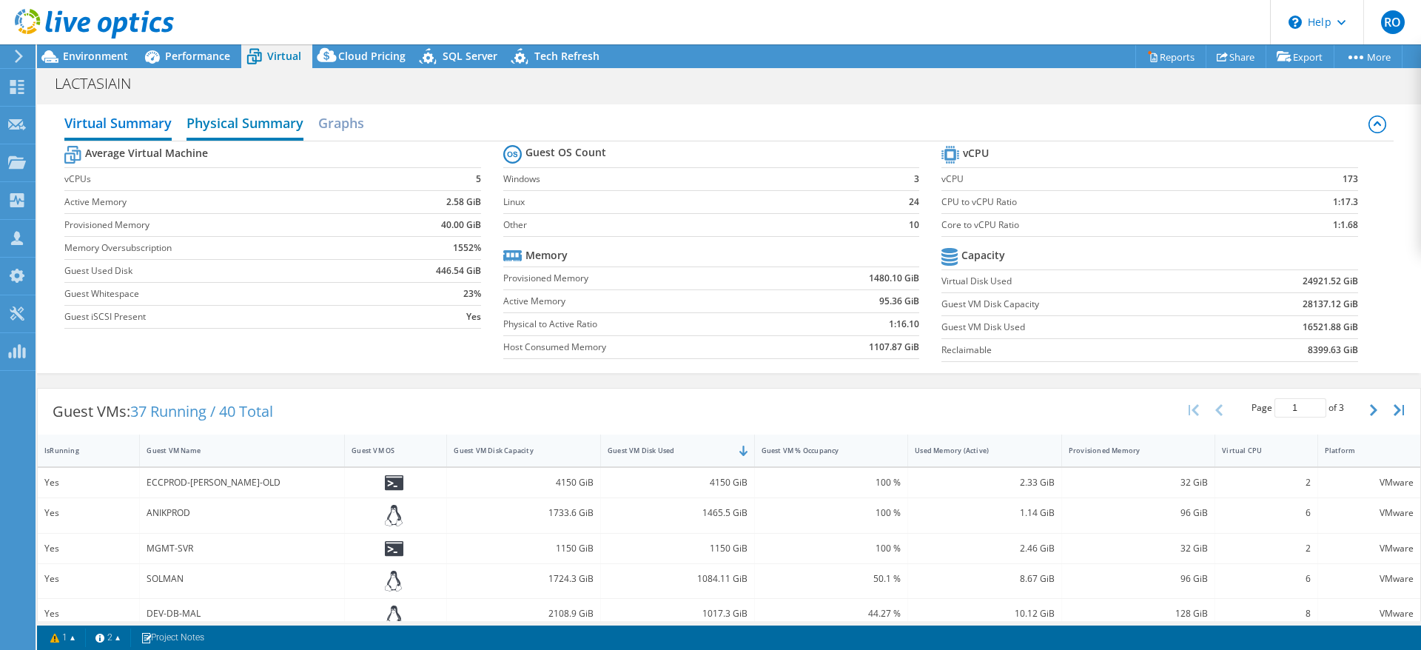
click at [252, 127] on h2 "Physical Summary" at bounding box center [244, 124] width 117 height 33
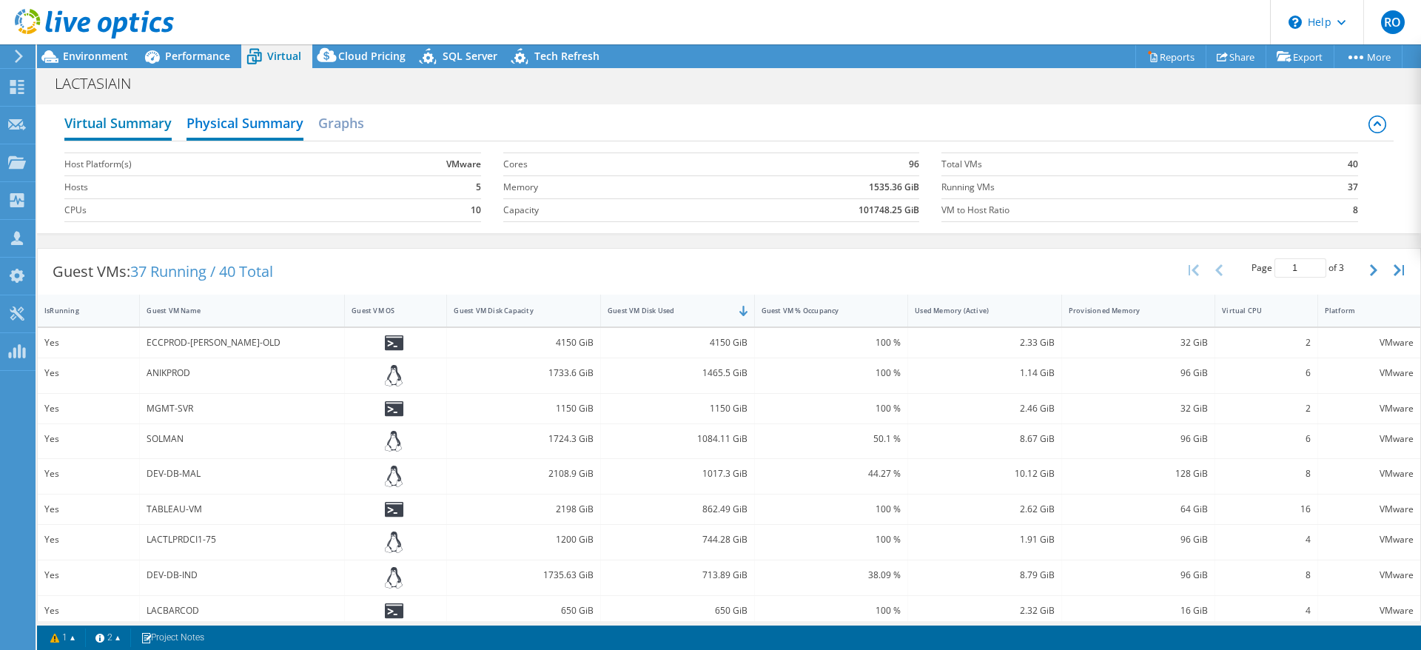
click at [111, 123] on h2 "Virtual Summary" at bounding box center [117, 124] width 107 height 33
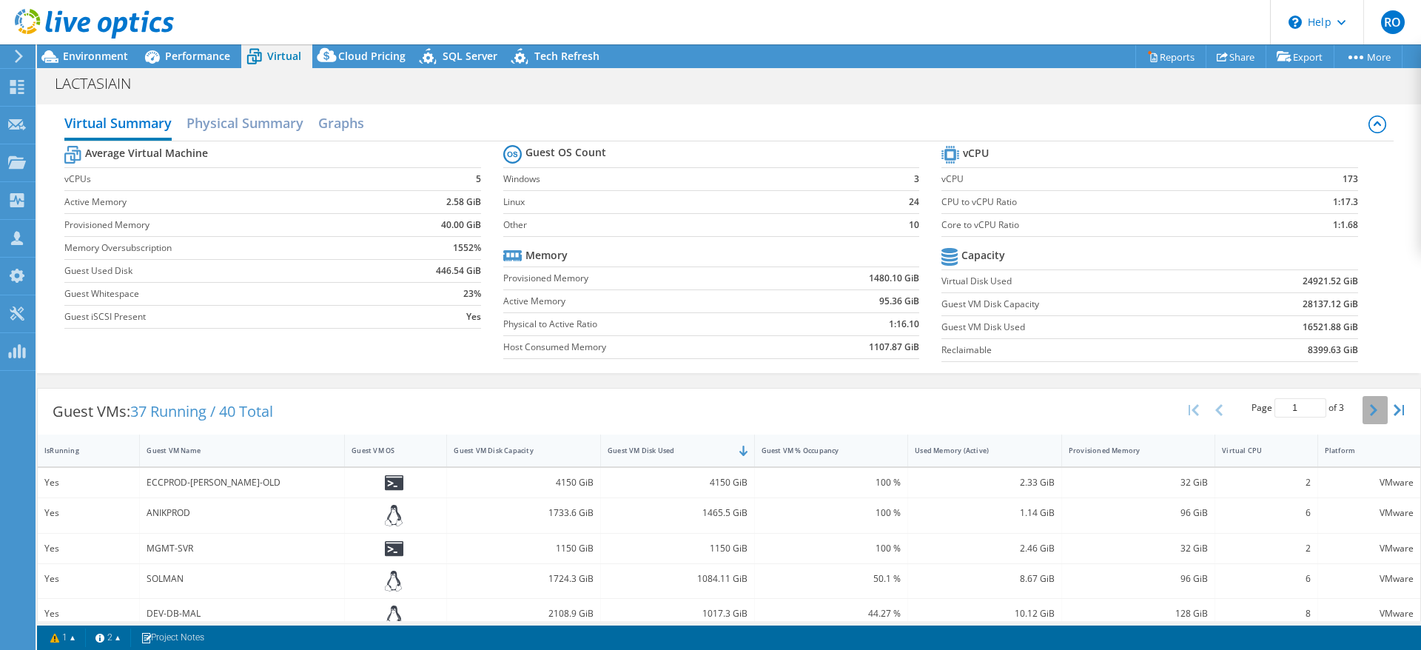
click at [1370, 406] on icon "button" at bounding box center [1373, 410] width 7 height 12
type input "3"
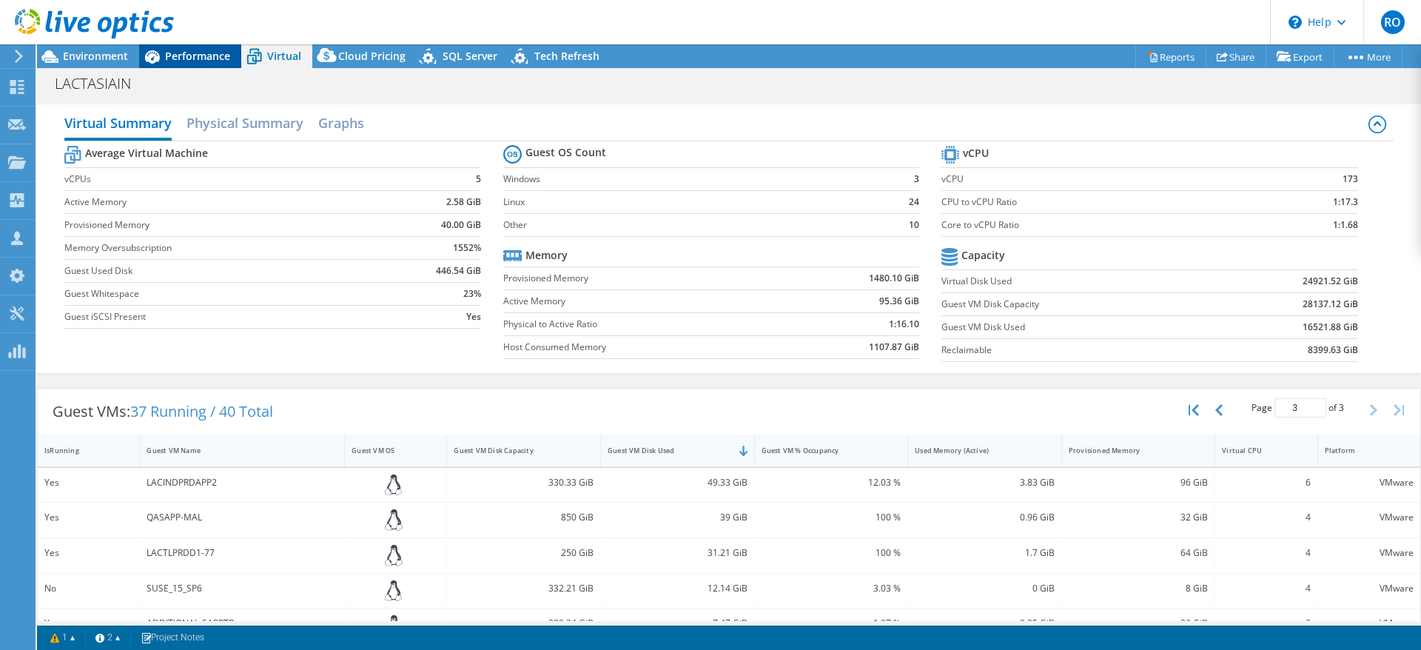
click at [193, 52] on span "Performance" at bounding box center [197, 56] width 65 height 14
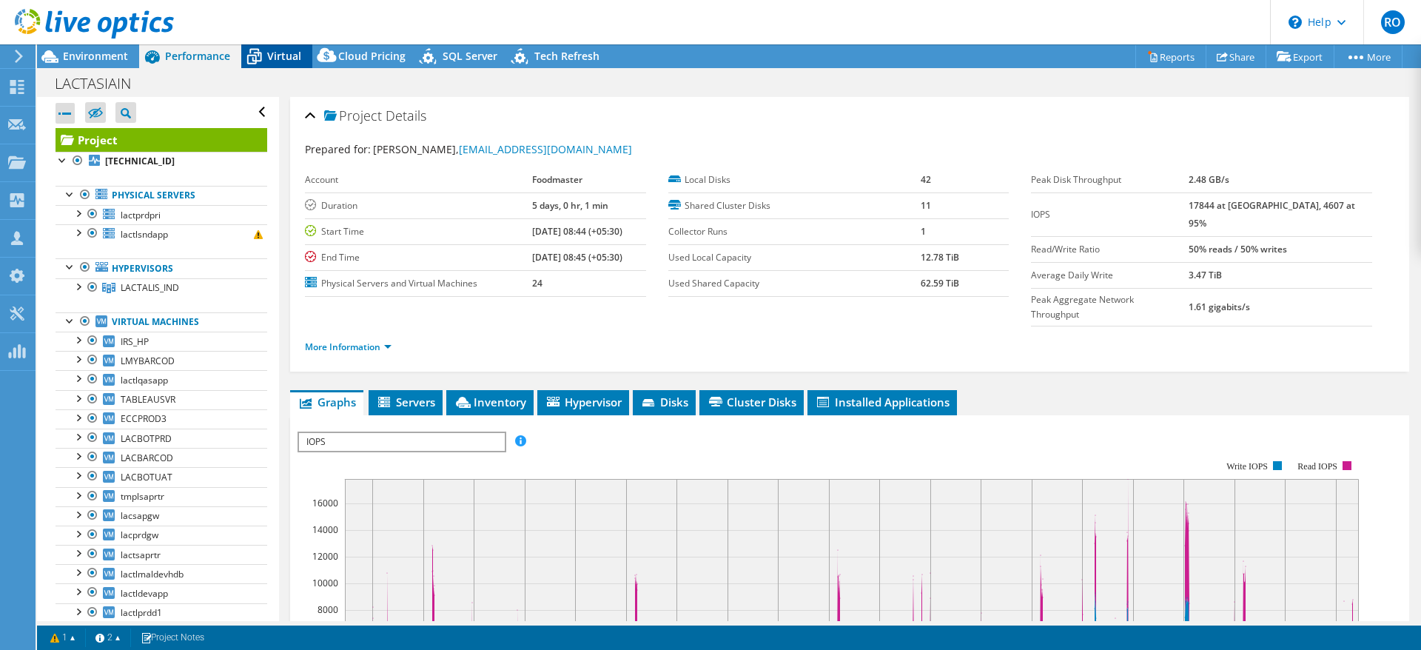
click at [278, 54] on span "Virtual" at bounding box center [284, 56] width 34 height 14
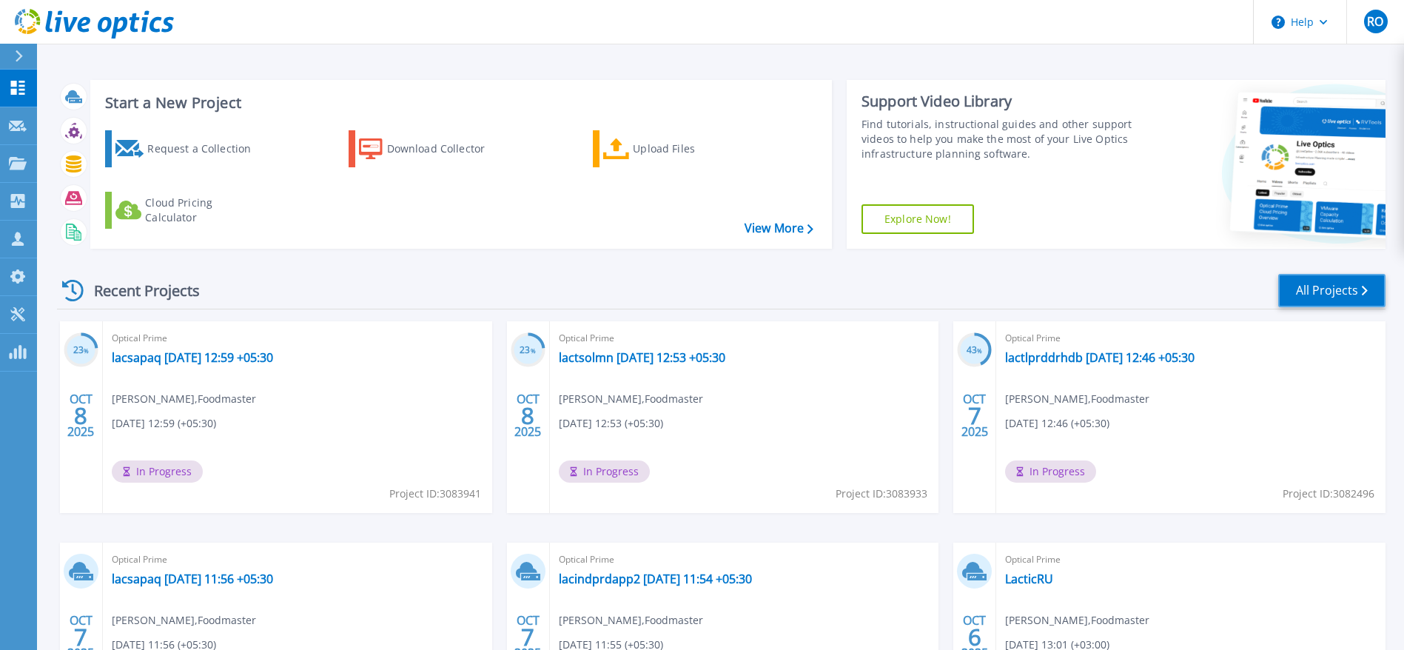
click at [1338, 289] on link "All Projects" at bounding box center [1331, 290] width 107 height 33
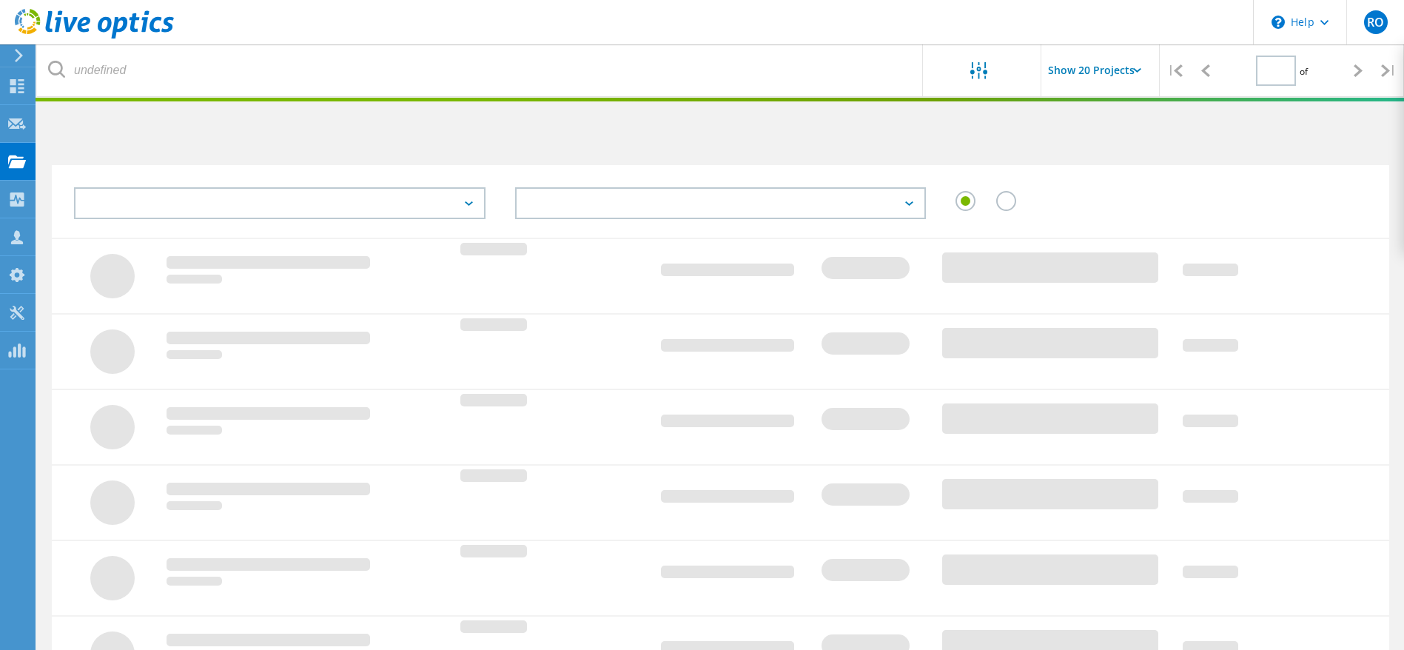
type input "2"
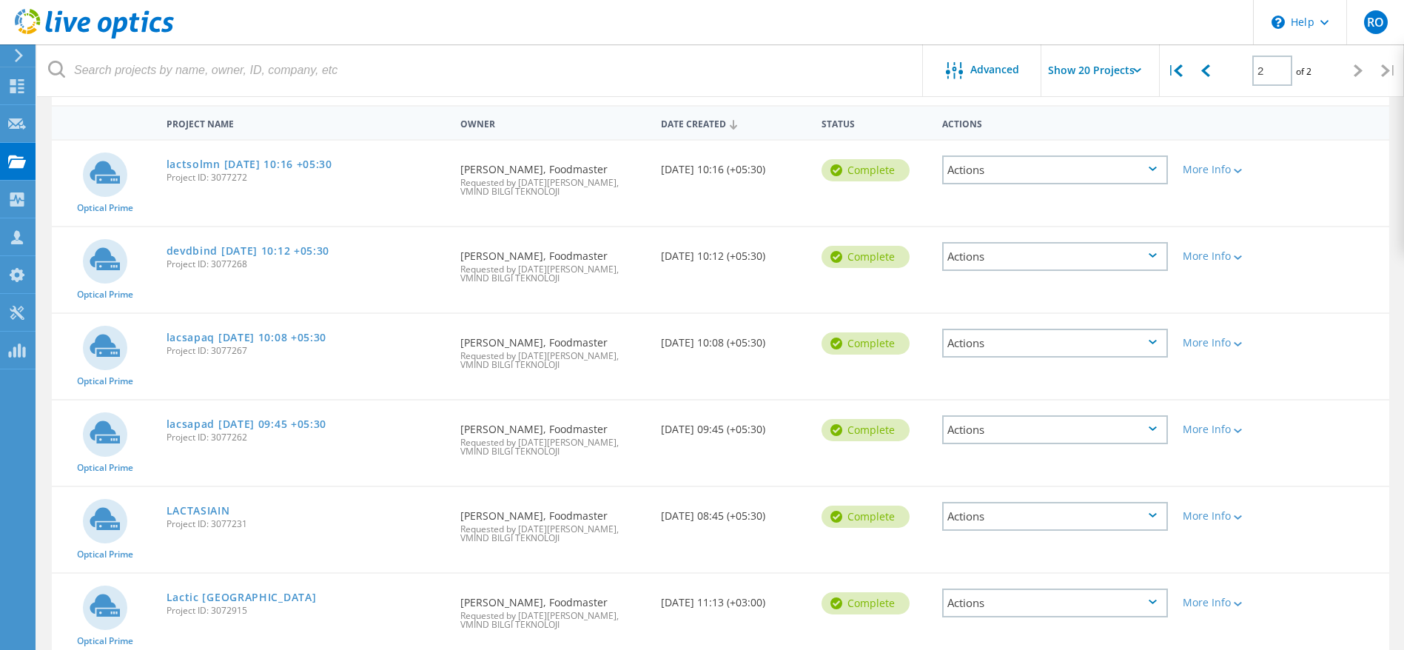
scroll to position [201, 0]
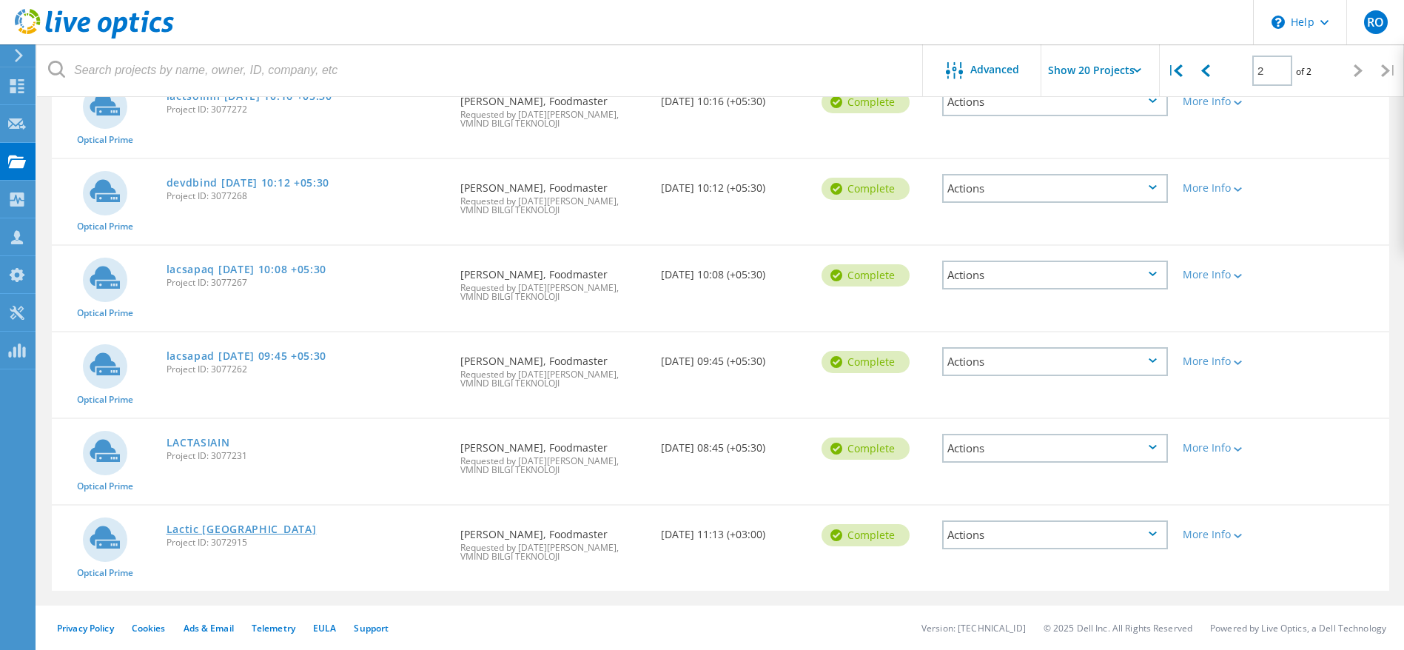
click at [195, 525] on link "Lactic [GEOGRAPHIC_DATA]" at bounding box center [241, 529] width 150 height 10
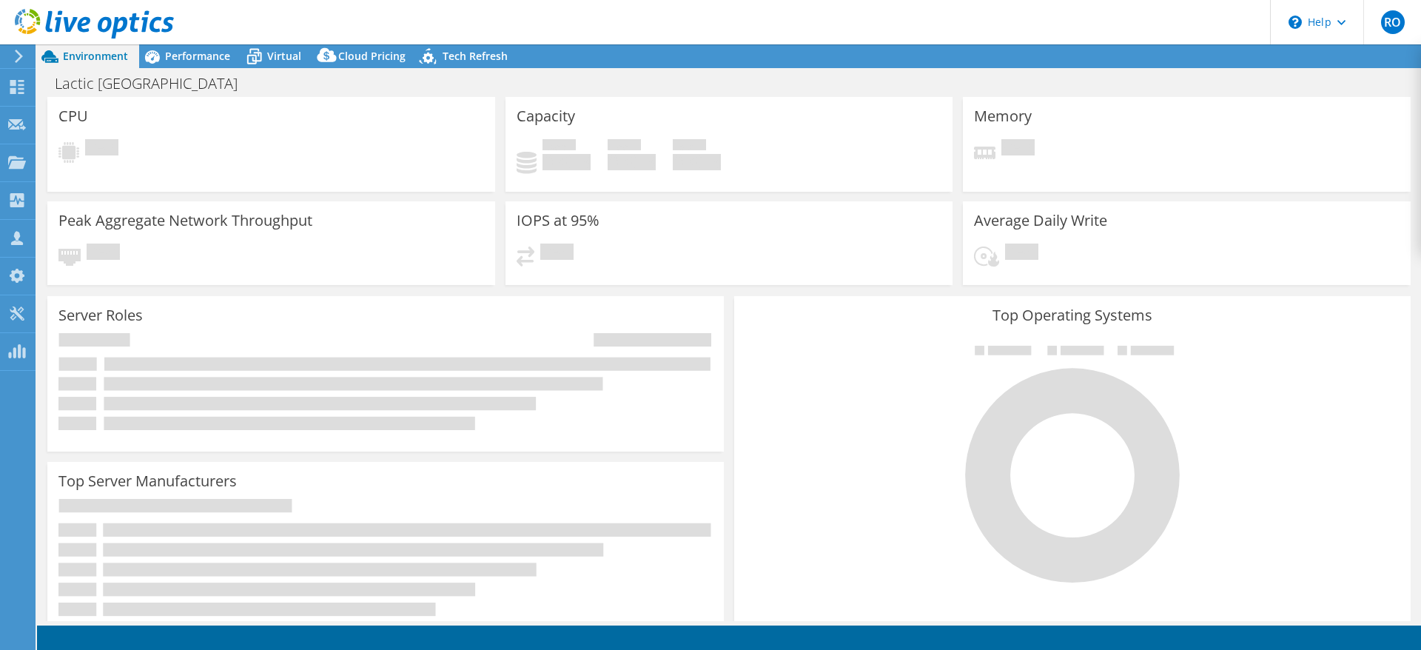
select select "USD"
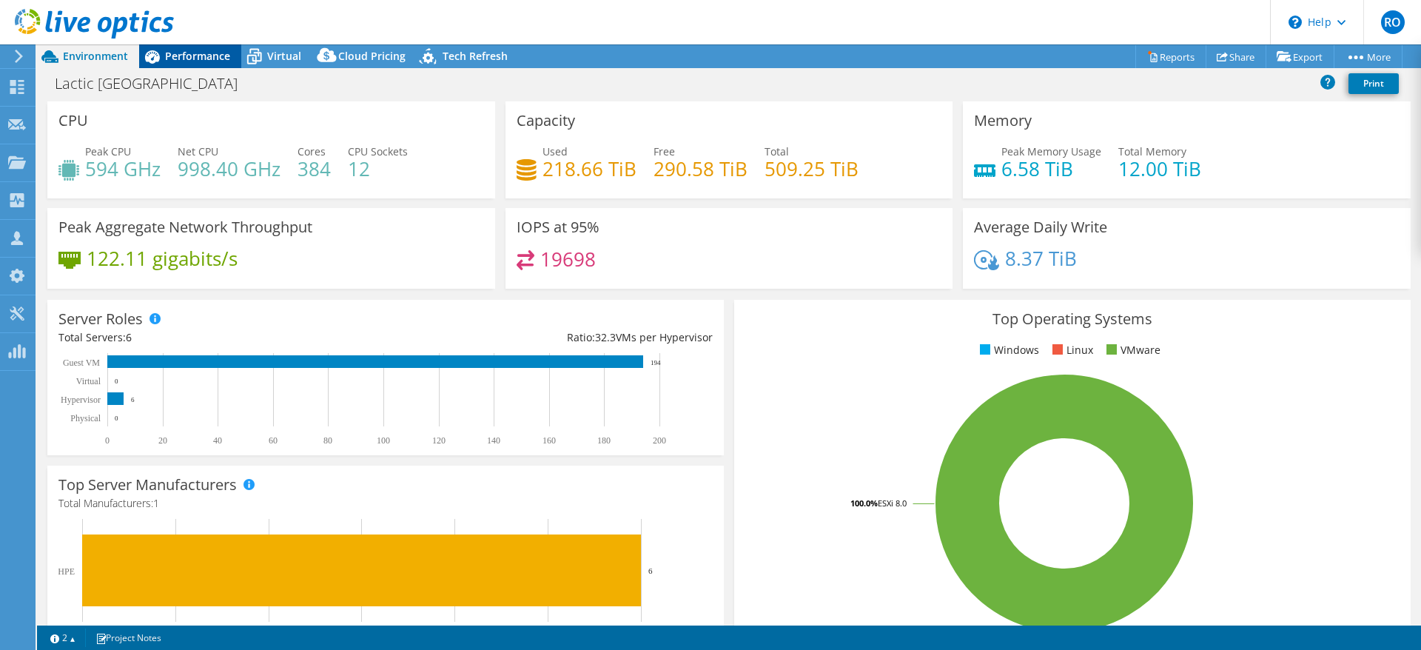
click at [195, 56] on span "Performance" at bounding box center [197, 56] width 65 height 14
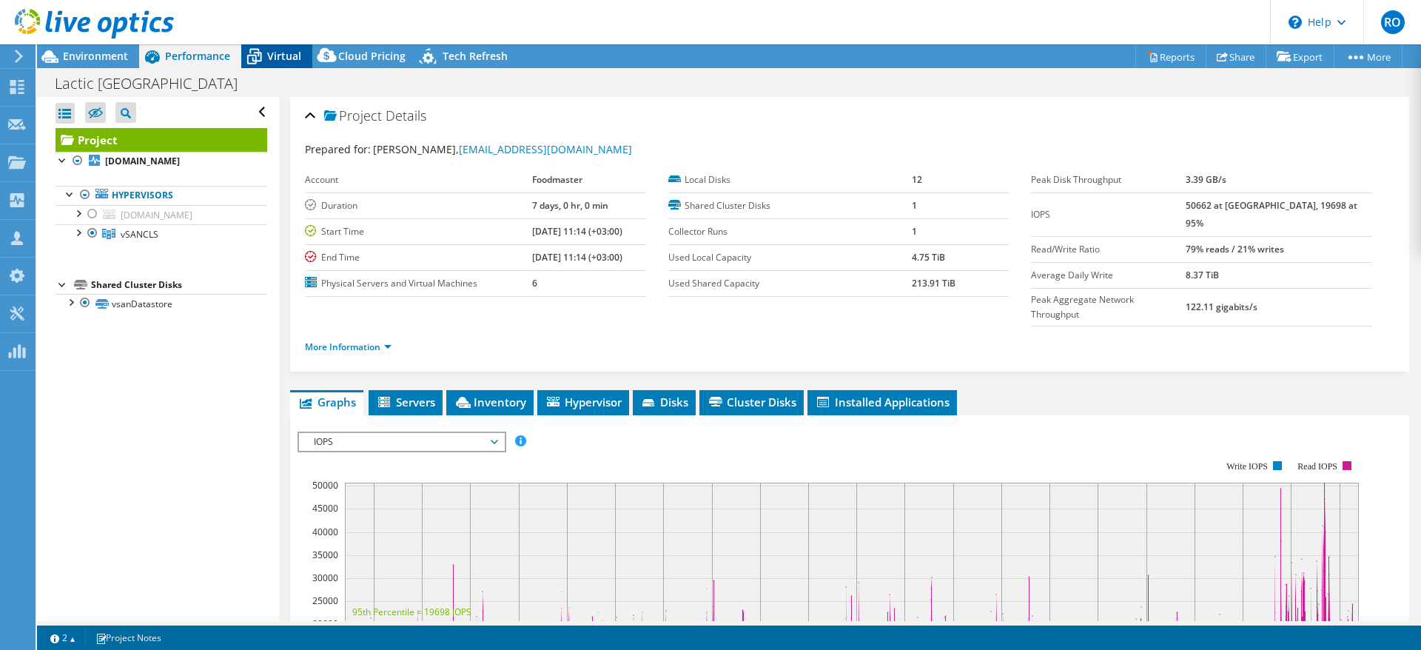
click at [287, 56] on span "Virtual" at bounding box center [284, 56] width 34 height 14
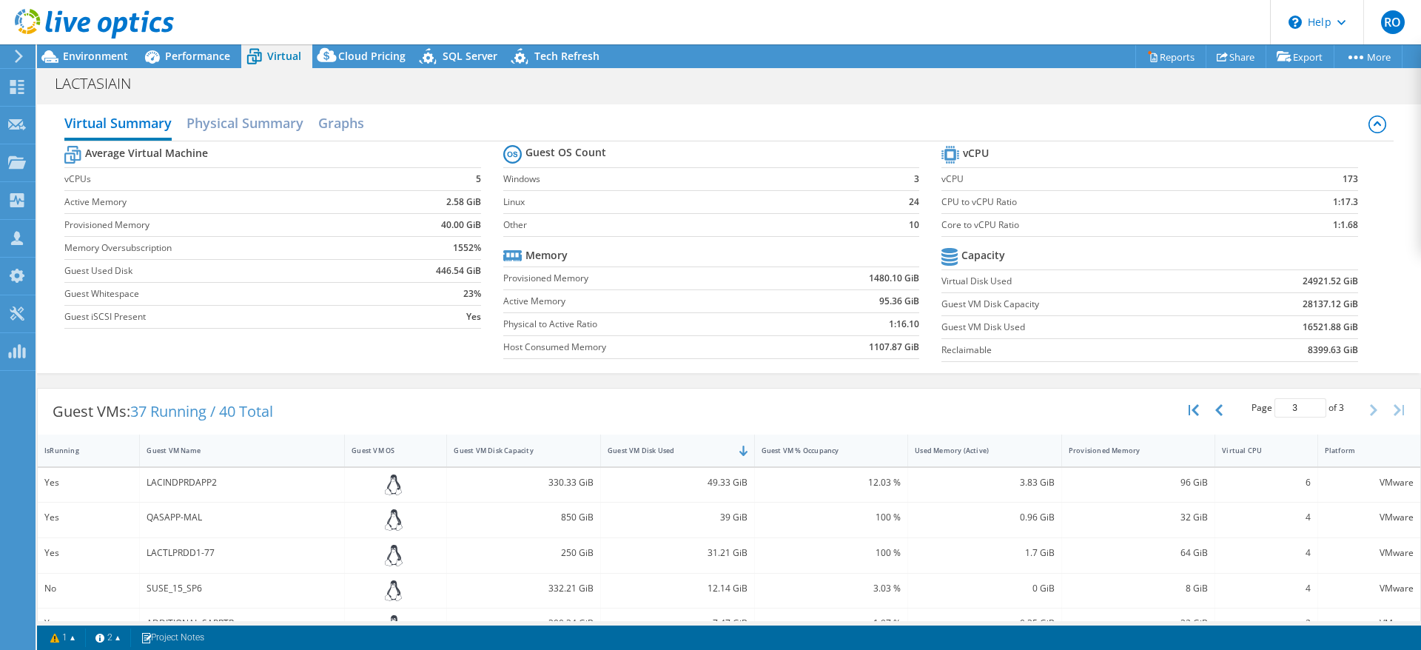
select select "USD"
click at [230, 456] on div "Guest VM Name" at bounding box center [233, 450] width 186 height 23
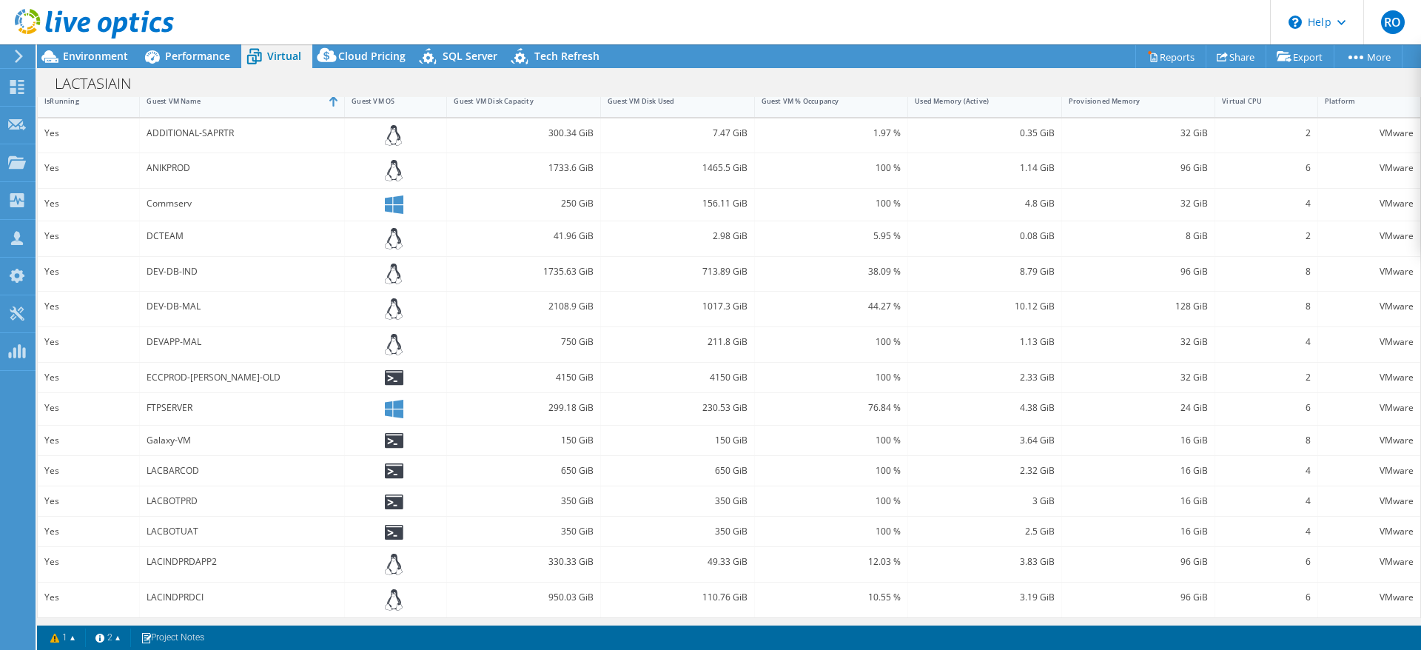
scroll to position [354, 0]
click at [184, 55] on span "Performance" at bounding box center [197, 56] width 65 height 14
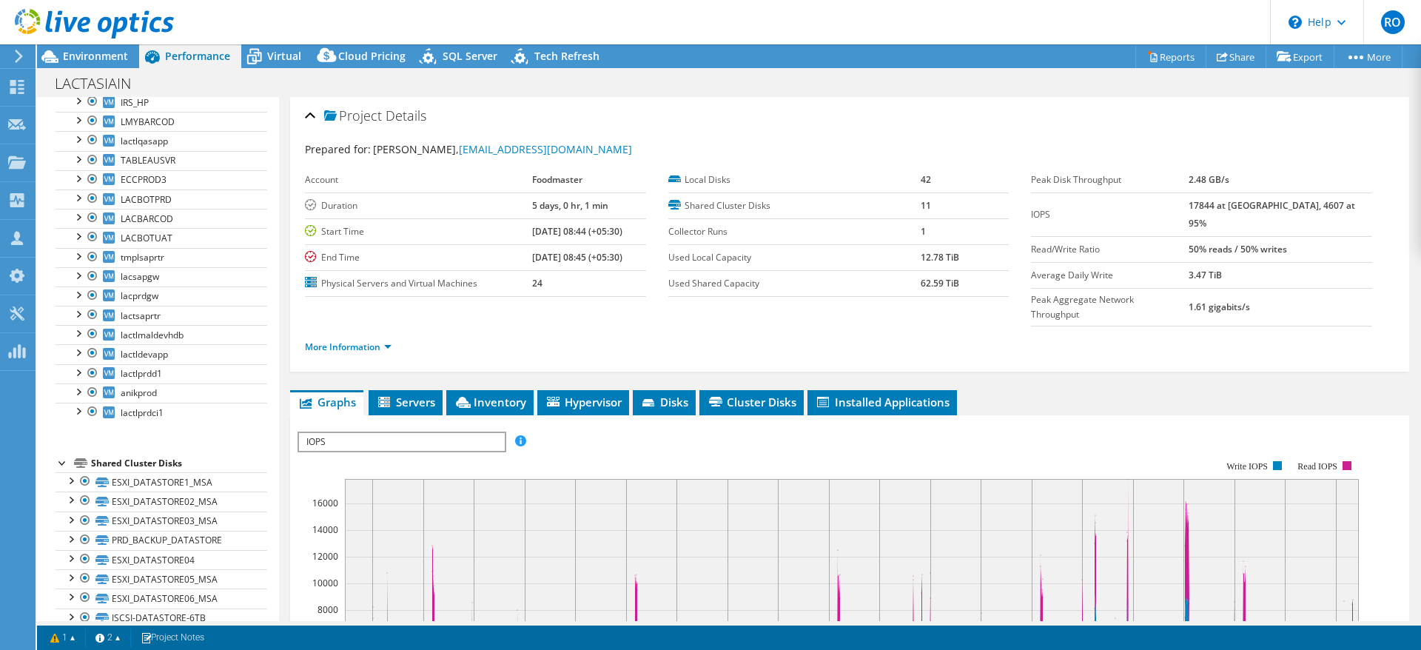
scroll to position [240, 0]
click at [277, 51] on span "Virtual" at bounding box center [284, 56] width 34 height 14
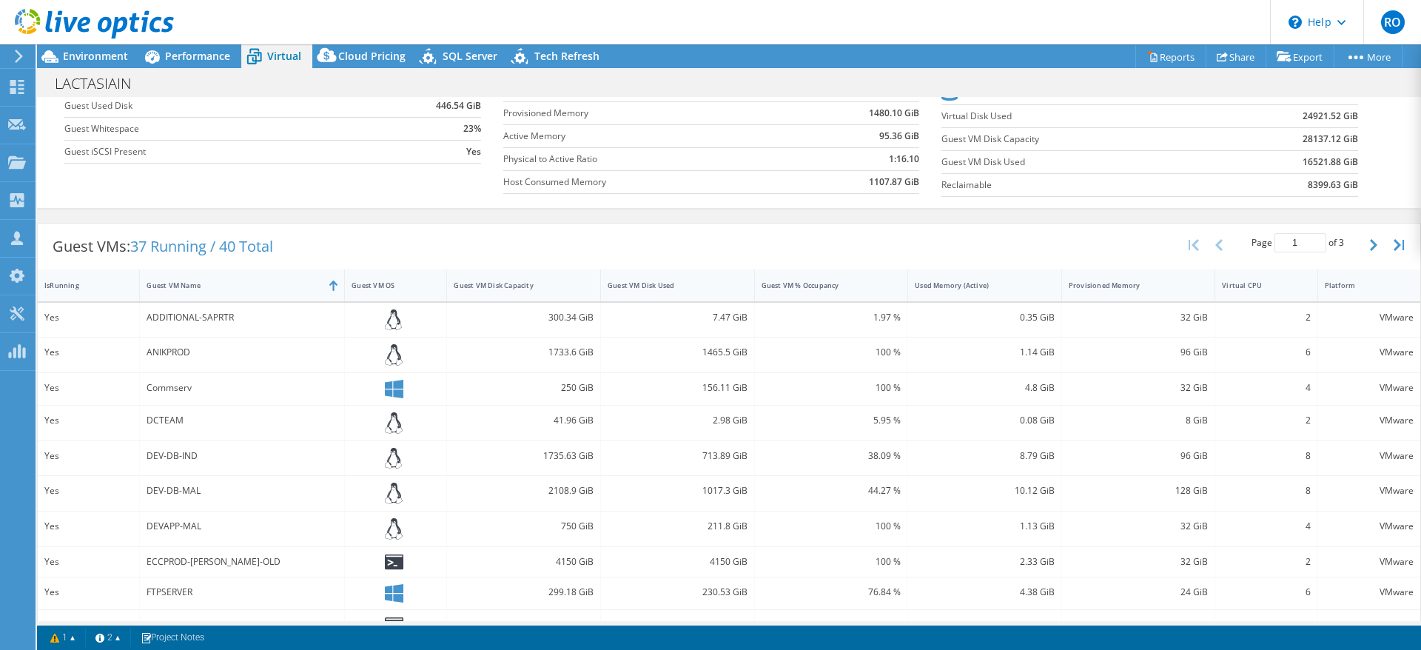
scroll to position [132, 0]
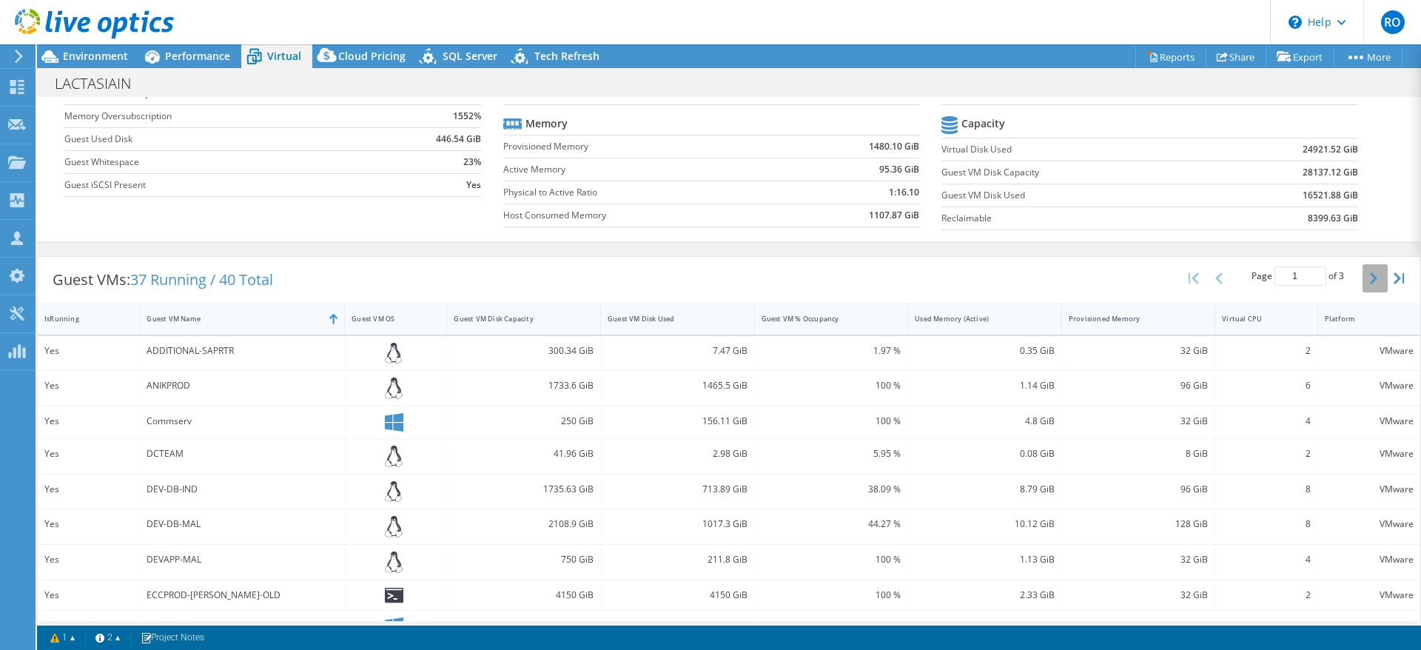
click at [1370, 276] on icon "button" at bounding box center [1373, 278] width 7 height 12
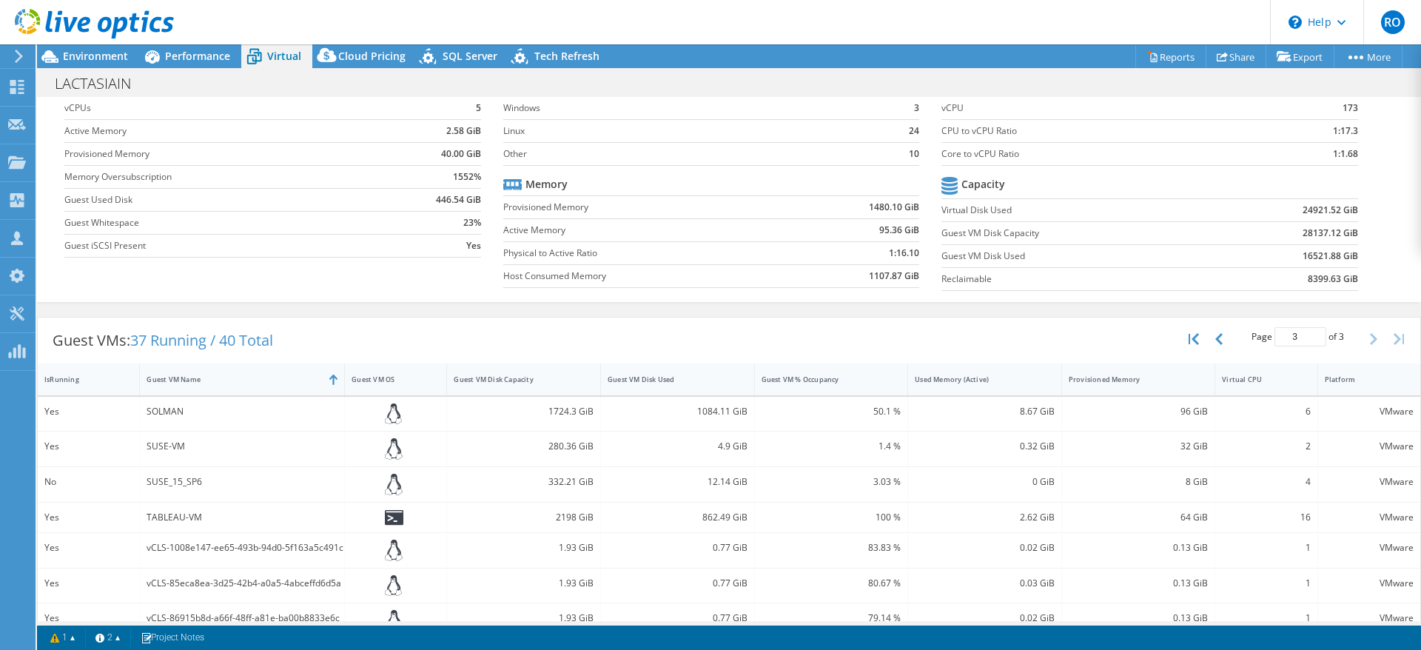
scroll to position [0, 0]
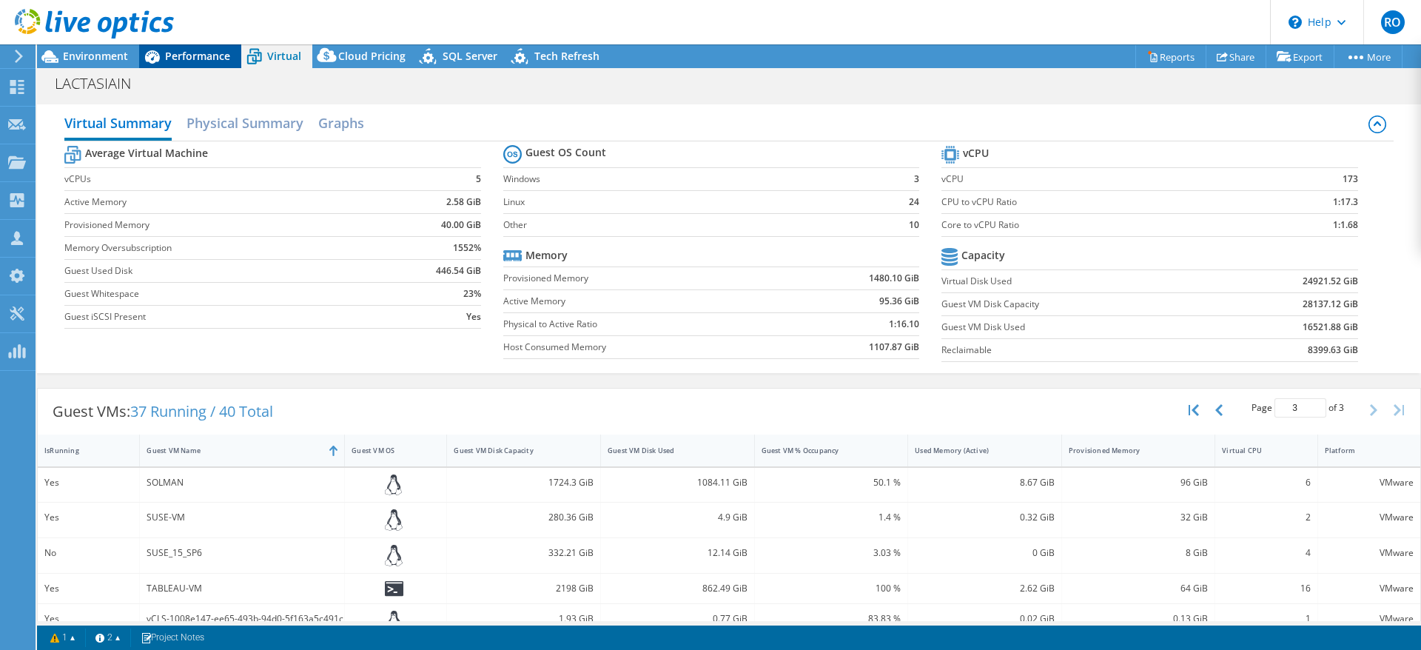
click at [199, 60] on span "Performance" at bounding box center [197, 56] width 65 height 14
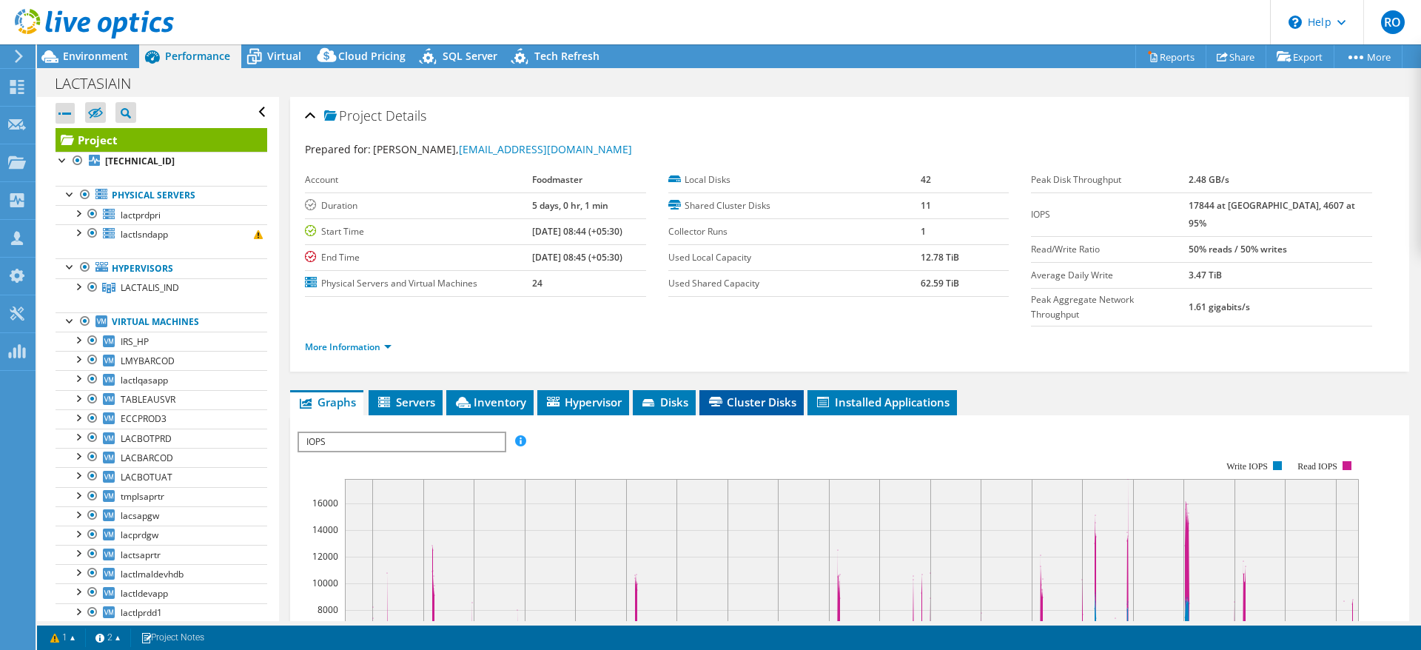
click at [760, 394] on span "Cluster Disks" at bounding box center [752, 401] width 90 height 15
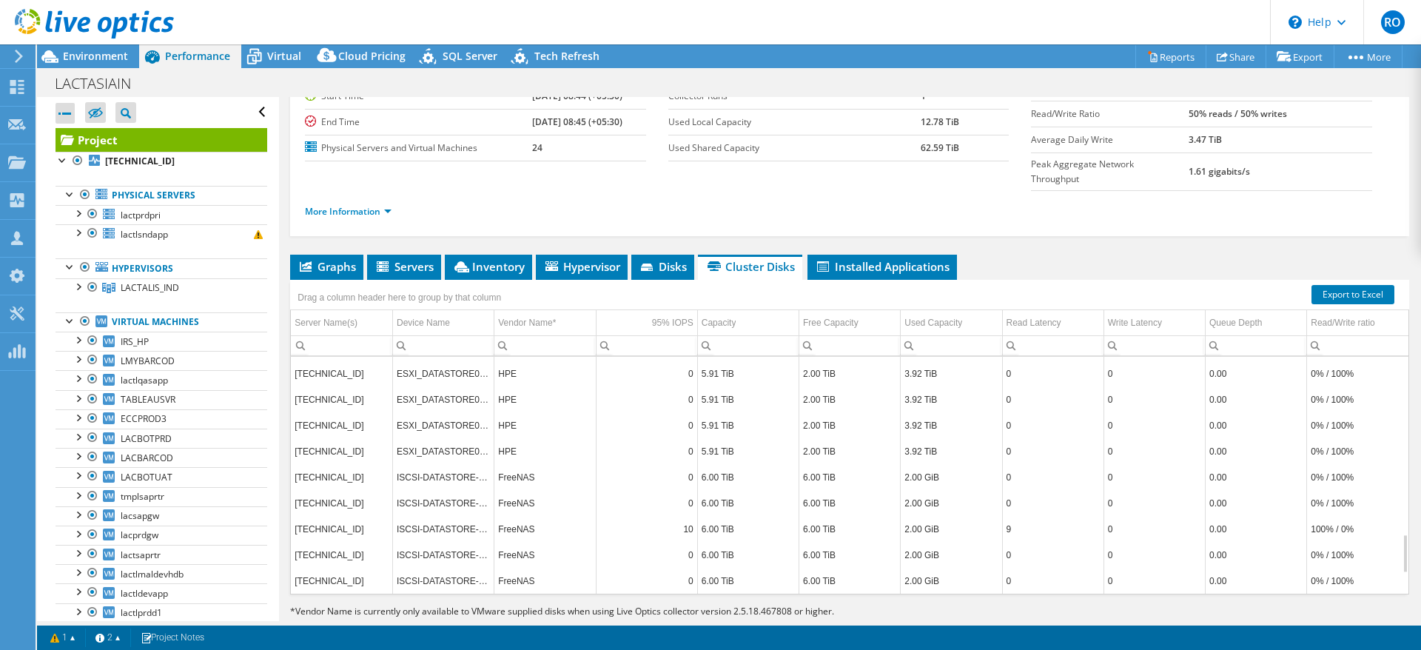
scroll to position [1188, 0]
click at [66, 318] on div at bounding box center [70, 319] width 15 height 15
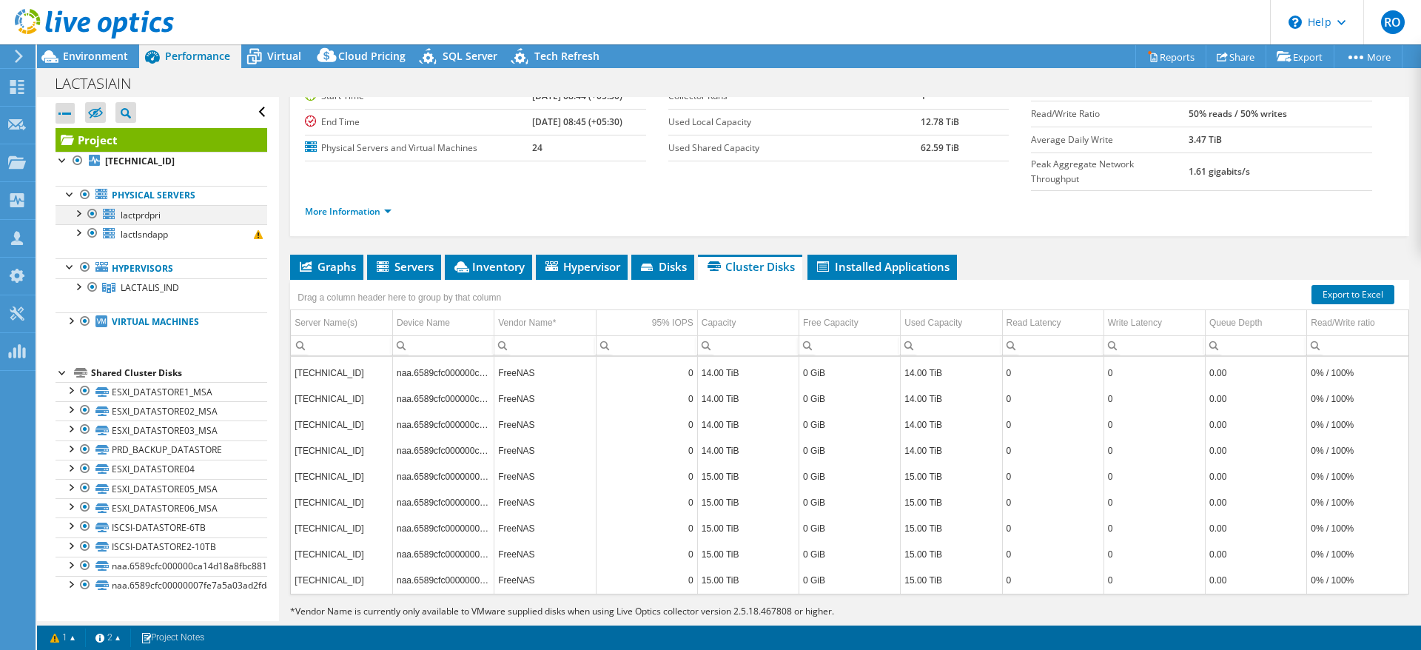
click at [76, 210] on div at bounding box center [77, 212] width 15 height 15
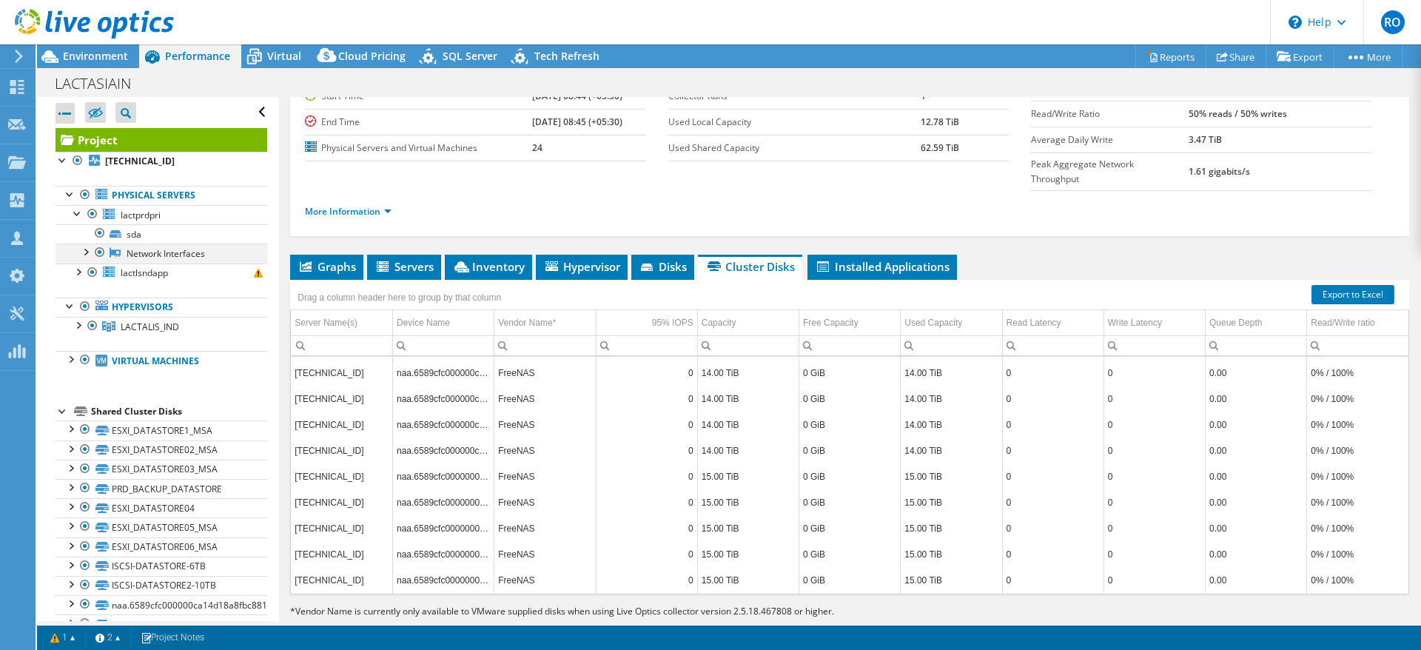
click at [86, 254] on div at bounding box center [85, 250] width 15 height 15
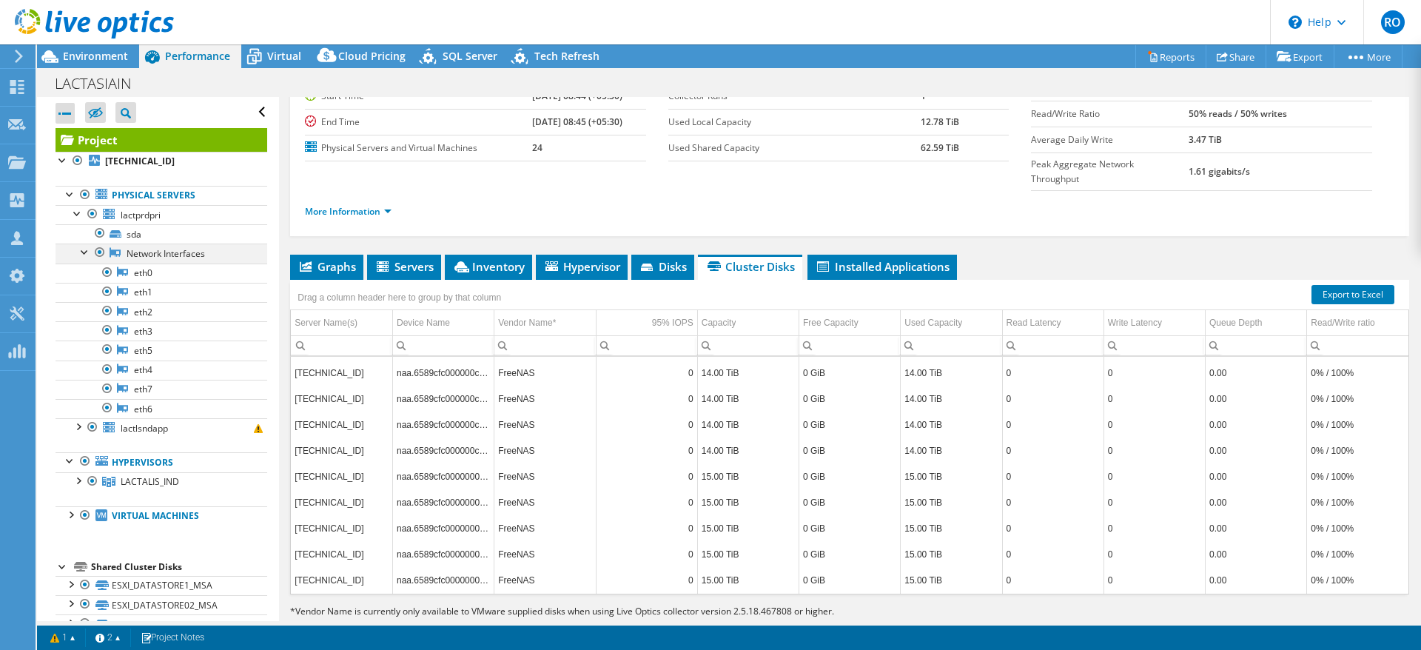
click at [86, 254] on div at bounding box center [85, 250] width 15 height 15
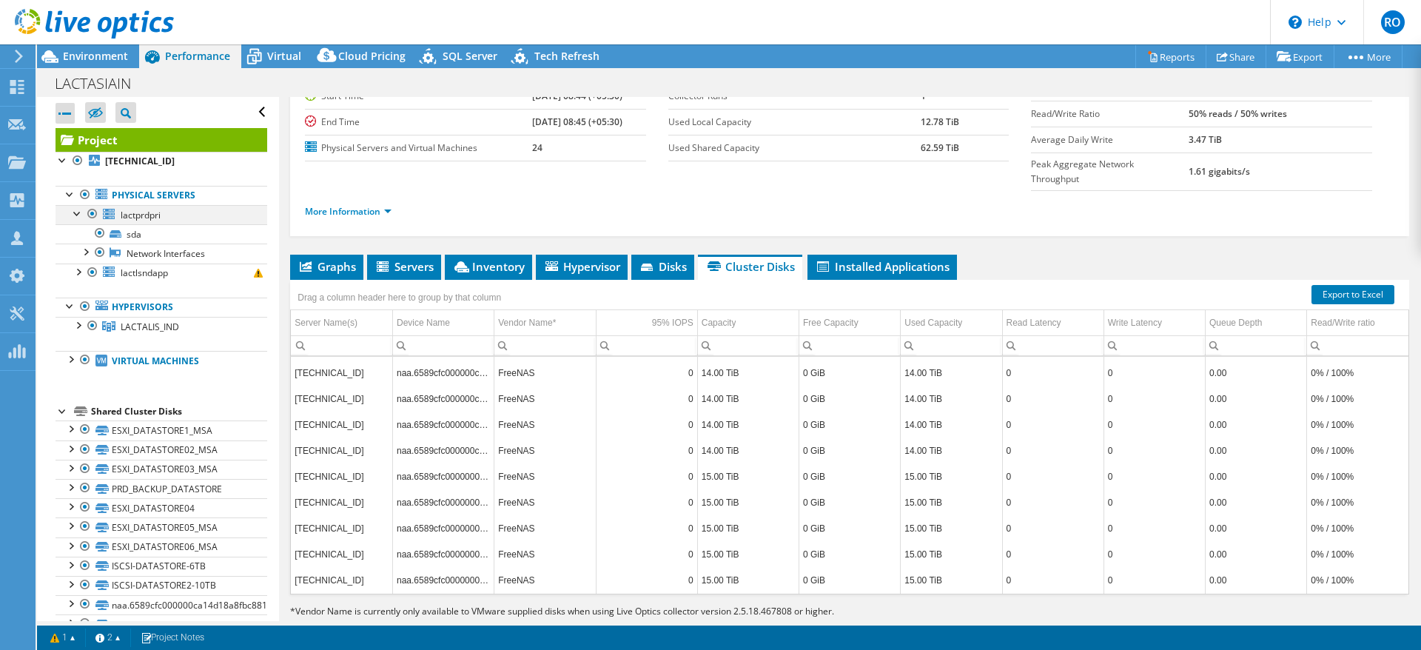
click at [73, 214] on div at bounding box center [77, 212] width 15 height 15
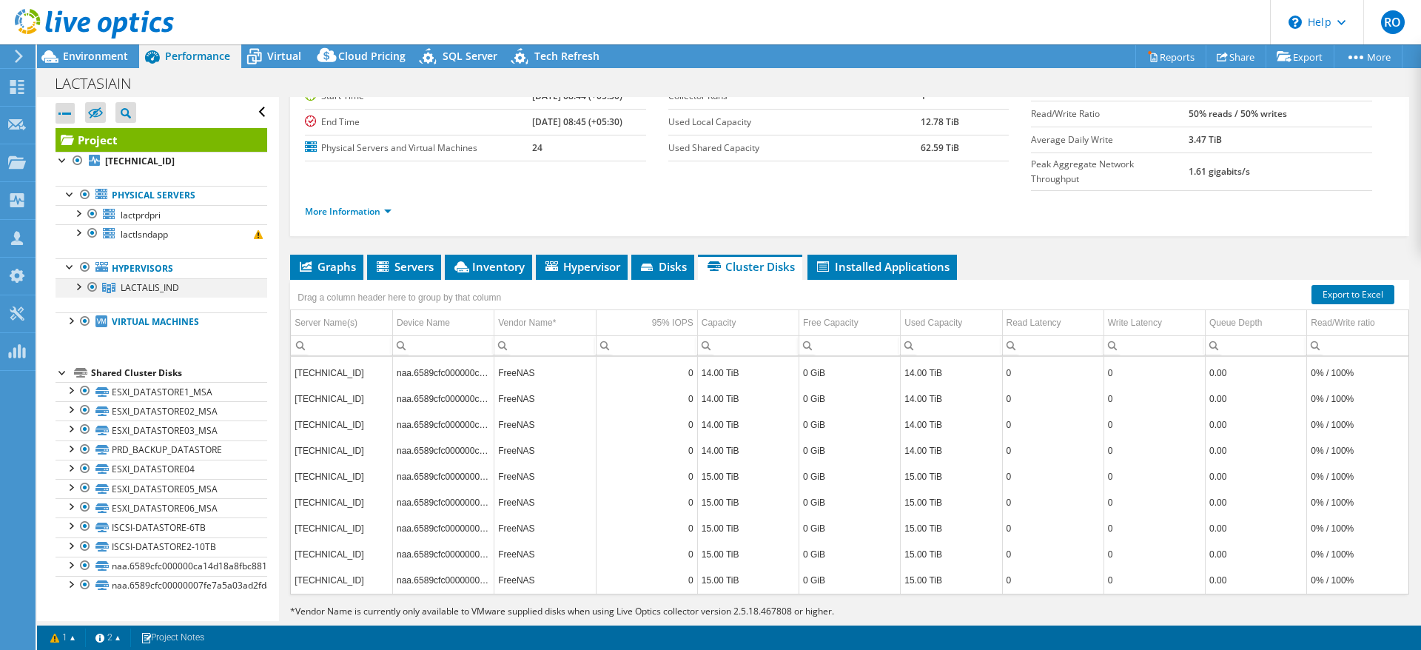
click at [78, 287] on div at bounding box center [77, 285] width 15 height 15
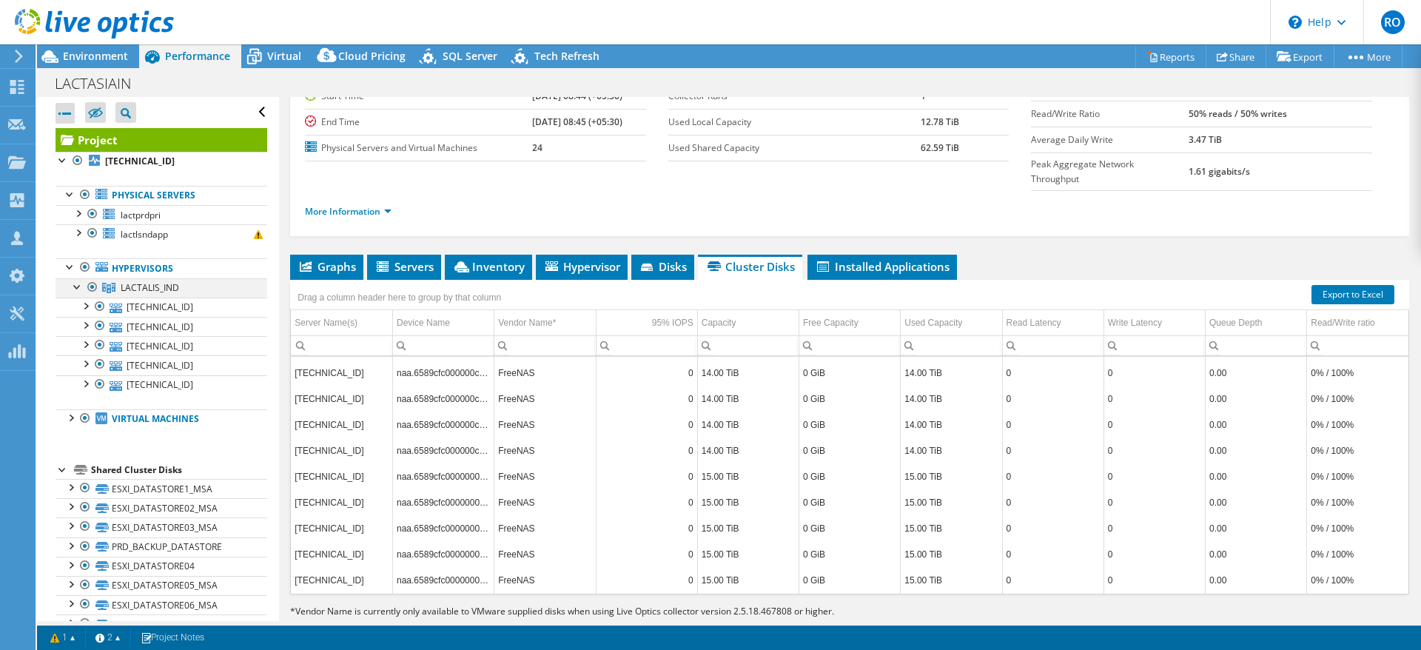
click at [78, 283] on div at bounding box center [77, 285] width 15 height 15
